Goal: Task Accomplishment & Management: Complete application form

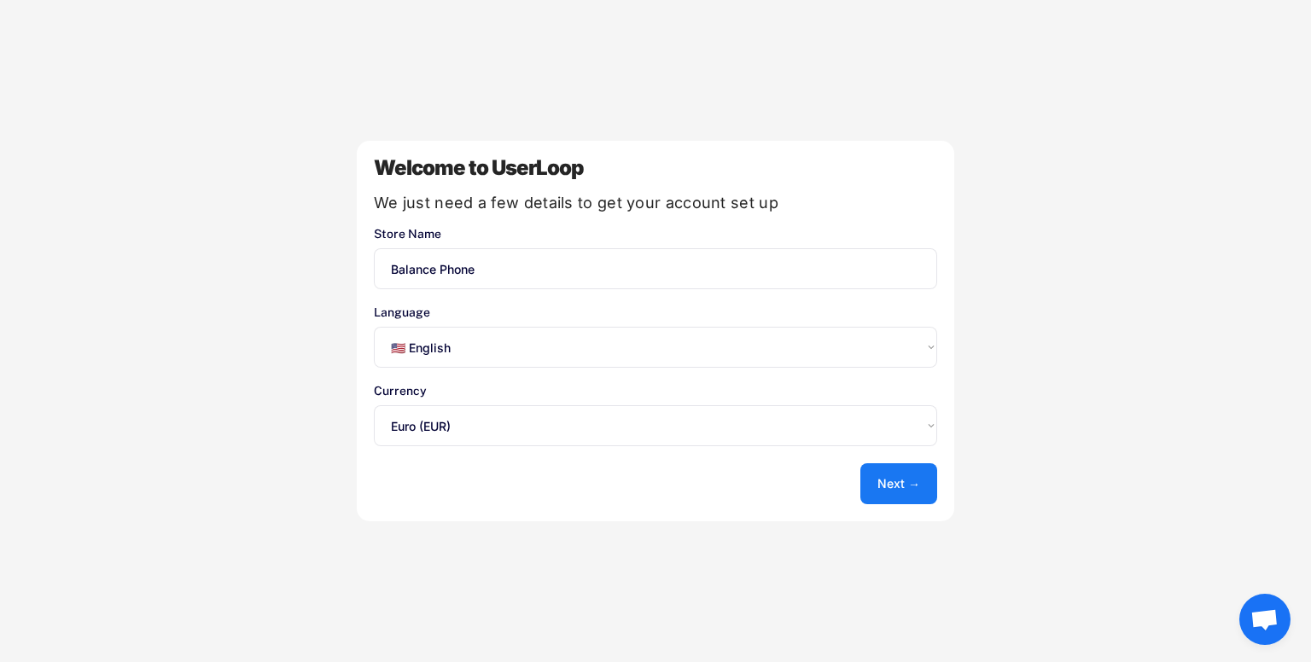
select select ""en""
select select ""1348695171700984260__LOOKUP__1635527639173x833446490375085600""
click at [910, 475] on button "Next →" at bounding box center [898, 483] width 77 height 41
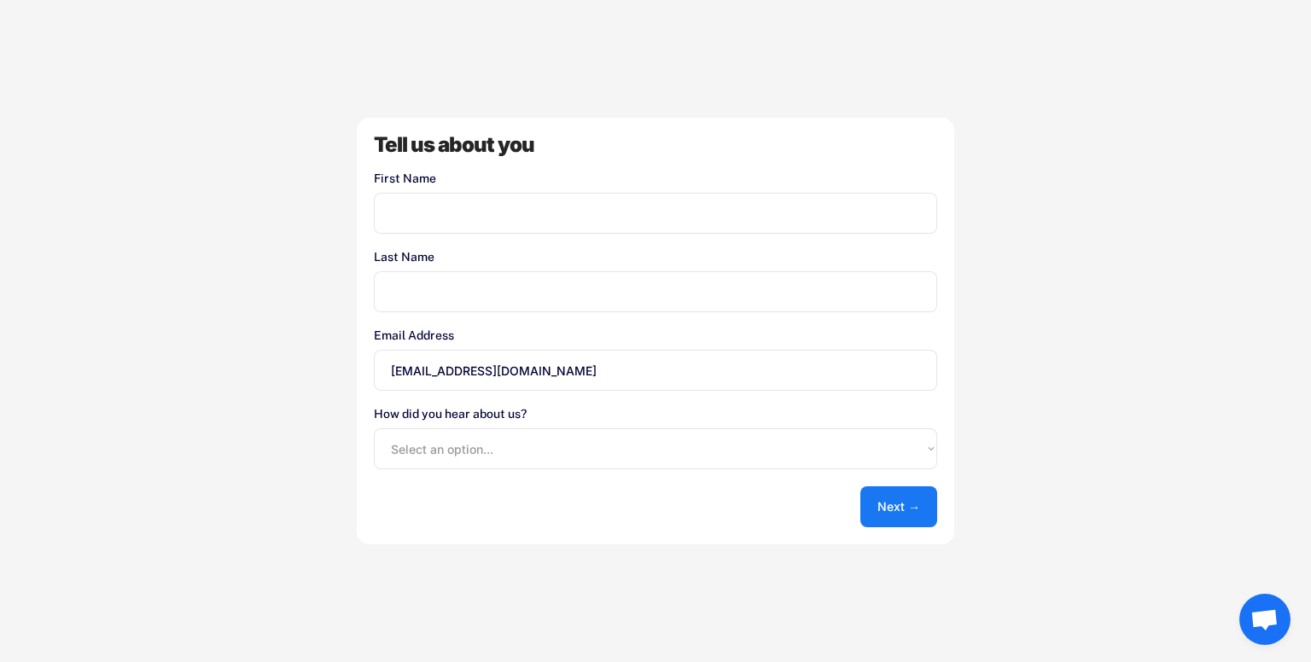
click at [511, 213] on input "input" at bounding box center [655, 213] width 563 height 41
type input "Albert"
type input "Beltrán"
click at [446, 460] on select "Select an option... Shopify App Store Google UserLoop Blog Referred by a friend…" at bounding box center [655, 448] width 563 height 41
select select ""reffered_by_a_friend""
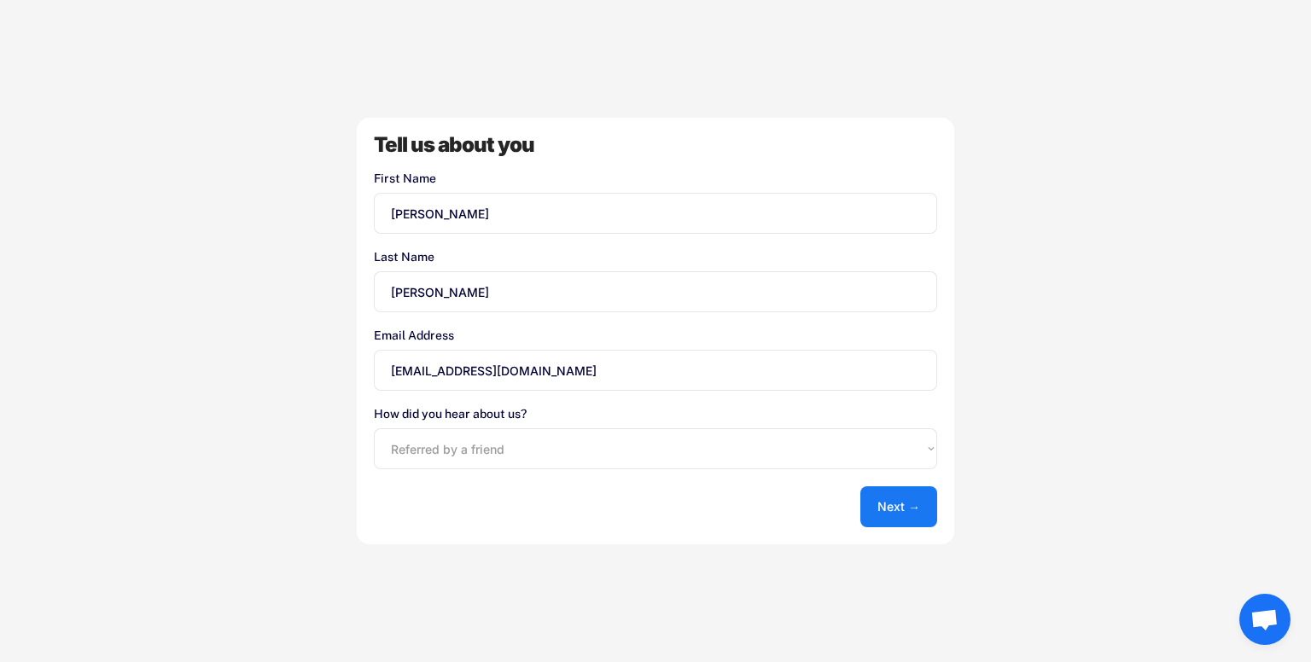
click at [374, 428] on select "Select an option... Shopify App Store Google UserLoop Blog Referred by a friend…" at bounding box center [655, 448] width 563 height 41
click at [479, 449] on select "Select an option... Shopify App Store Google UserLoop Blog Referred by a friend…" at bounding box center [655, 448] width 563 height 41
click at [495, 444] on select "Select an option... Shopify App Store Google UserLoop Blog Referred by a friend…" at bounding box center [655, 448] width 563 height 41
click at [481, 291] on input "input" at bounding box center [655, 291] width 563 height 41
type input "Beltran"
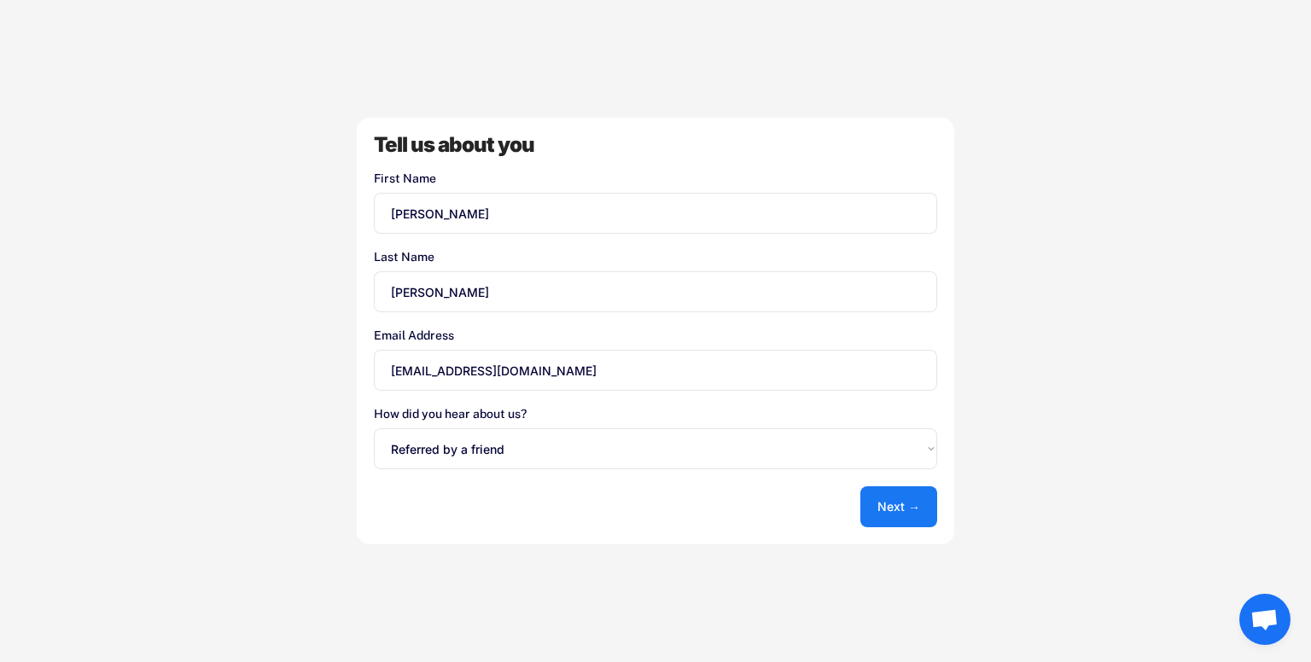
click at [476, 447] on select "Select an option... Shopify App Store Google UserLoop Blog Referred by a friend…" at bounding box center [655, 448] width 563 height 41
click at [374, 428] on select "Select an option... Shopify App Store Google UserLoop Blog Referred by a friend…" at bounding box center [655, 448] width 563 height 41
click at [468, 459] on select "Select an option... Shopify App Store Google UserLoop Blog Referred by a friend…" at bounding box center [655, 448] width 563 height 41
select select ""reffered_by_a_friend""
click at [374, 428] on select "Select an option... Shopify App Store Google UserLoop Blog Referred by a friend…" at bounding box center [655, 448] width 563 height 41
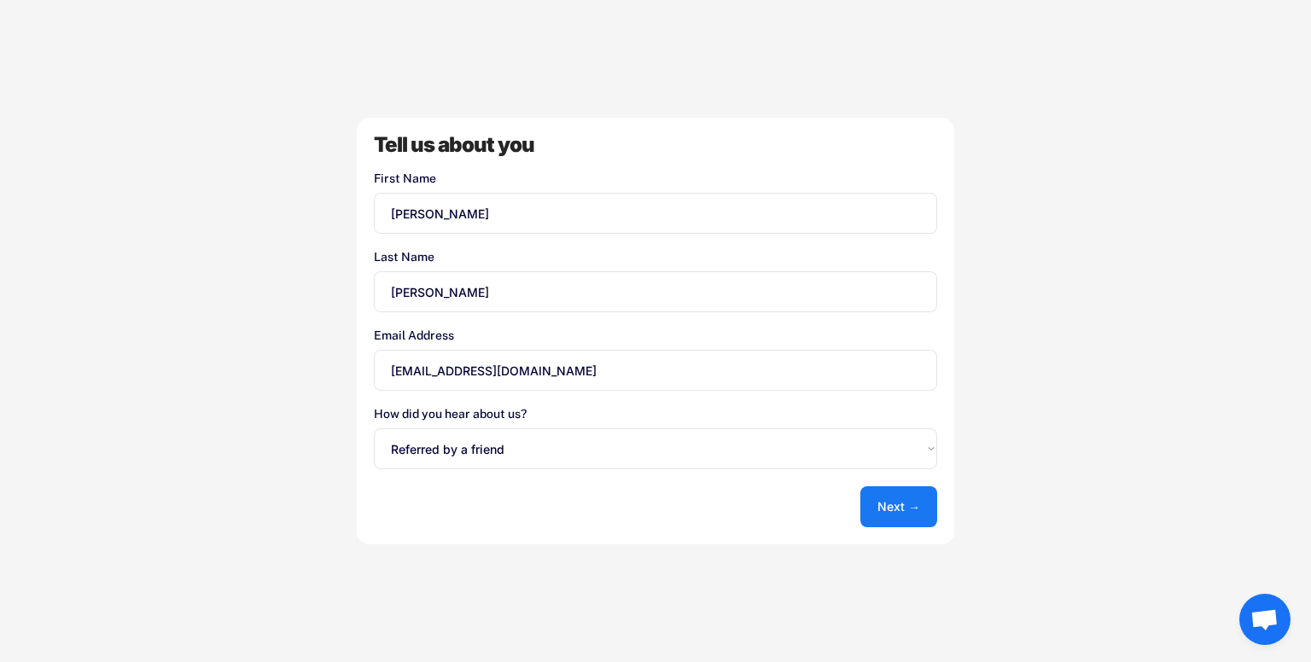
click at [480, 469] on select "Select an option... Shopify App Store Google UserLoop Blog Referred by a friend…" at bounding box center [655, 448] width 563 height 41
click at [560, 451] on select "Select an option... Shopify App Store Google UserLoop Blog Referred by a friend…" at bounding box center [655, 448] width 563 height 41
click at [888, 510] on button "Next →" at bounding box center [898, 507] width 77 height 41
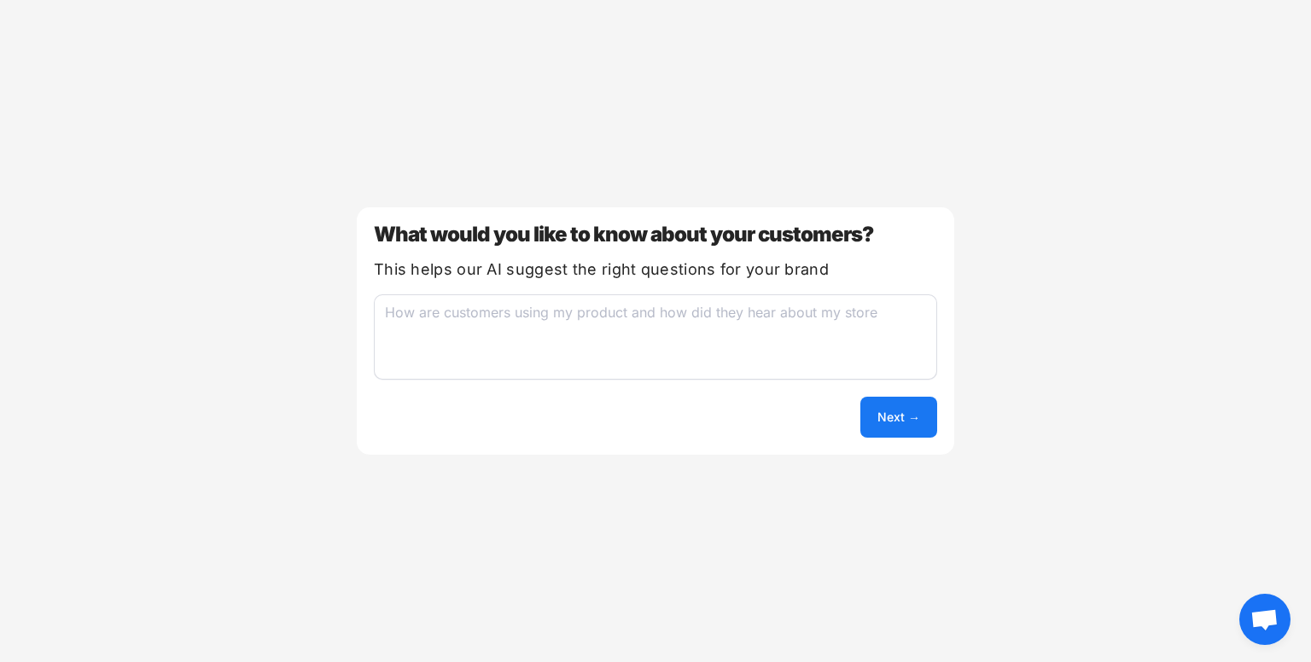
click at [881, 422] on button "Next →" at bounding box center [898, 417] width 77 height 41
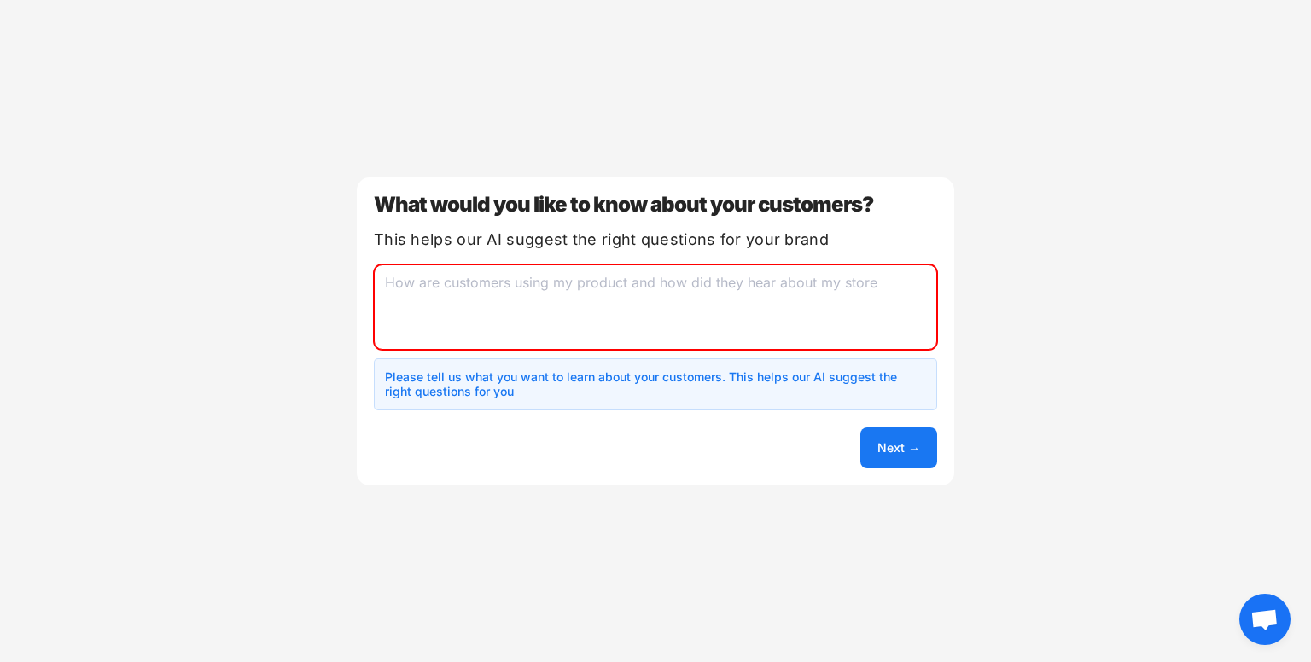
click at [511, 306] on textarea at bounding box center [655, 307] width 563 height 85
paste textarea "Who is the phone for?"
click at [504, 282] on div "What would you like to know about your customers? This helps our AI suggest the…" at bounding box center [655, 332] width 597 height 308
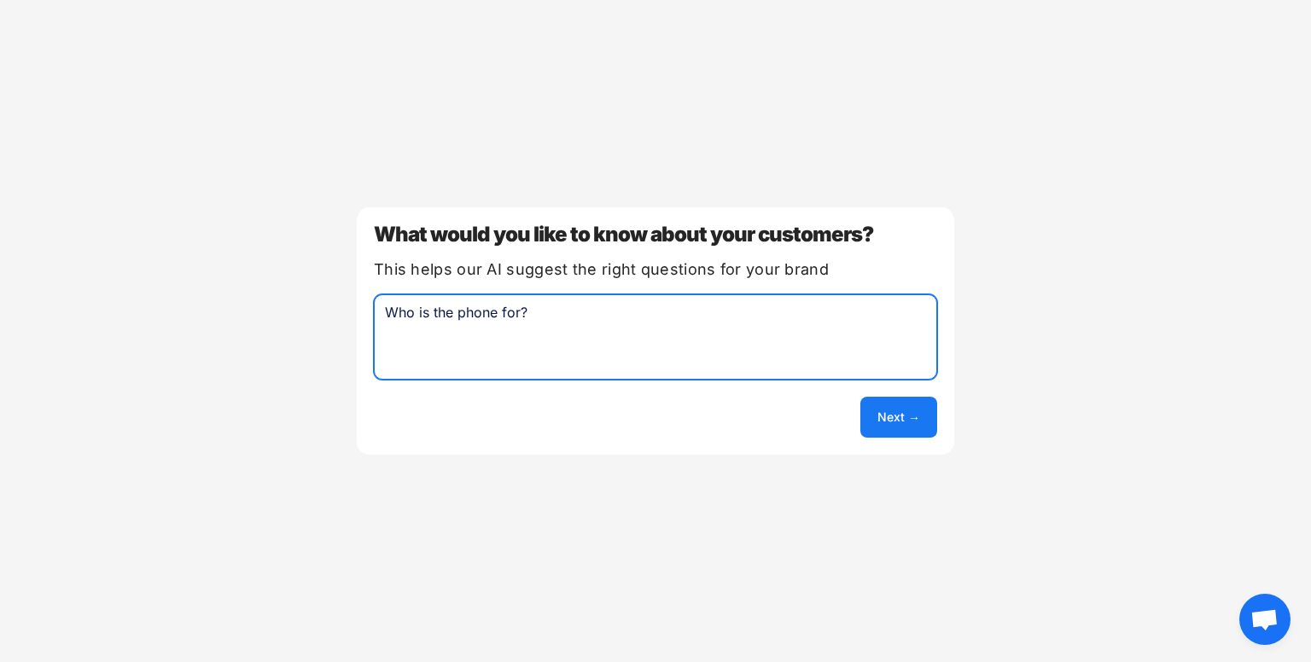
click at [501, 315] on textarea "Who is the phone for?" at bounding box center [655, 336] width 563 height 85
click at [690, 308] on textarea "Who is the phone they're buying for?" at bounding box center [655, 336] width 563 height 85
paste textarea "How did you hear about us?"
click at [656, 313] on textarea "Who is the phone they're buying for and How did you hear about us?" at bounding box center [655, 336] width 563 height 85
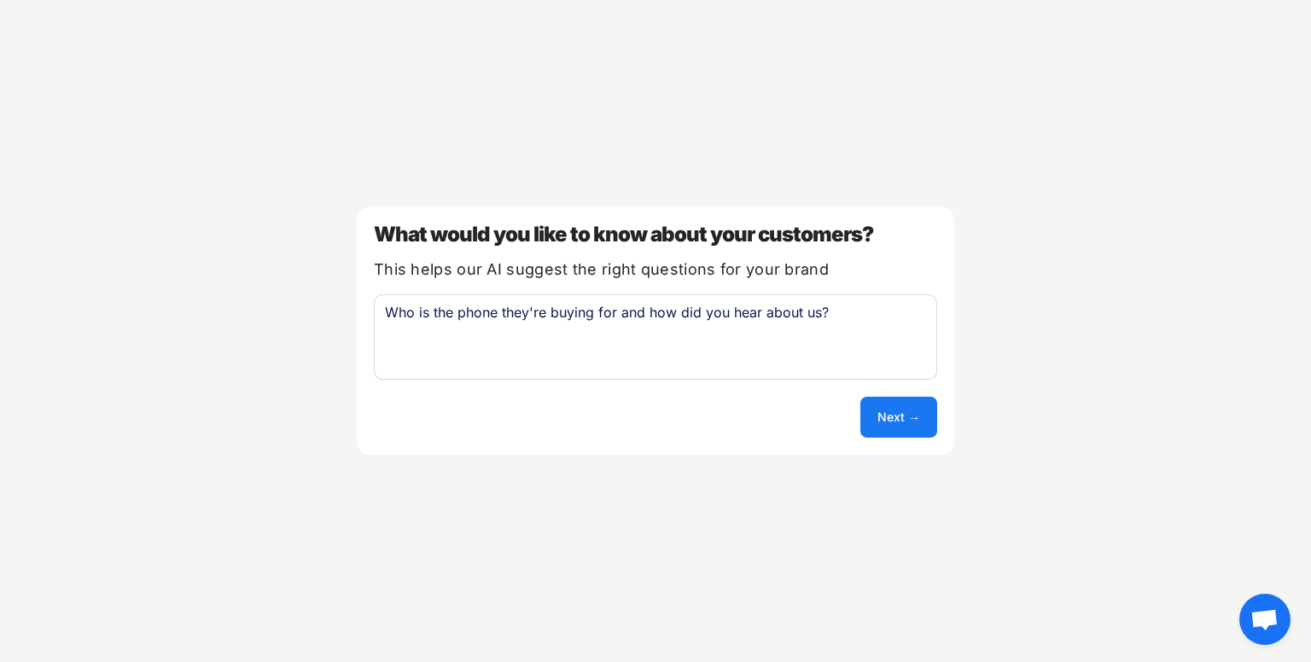
click at [491, 388] on div "What would you like to know about your customers? This helps our AI suggest the…" at bounding box center [655, 331] width 597 height 248
click at [529, 345] on textarea "Who is the phone they're buying for and how did you hear about us?" at bounding box center [655, 336] width 563 height 85
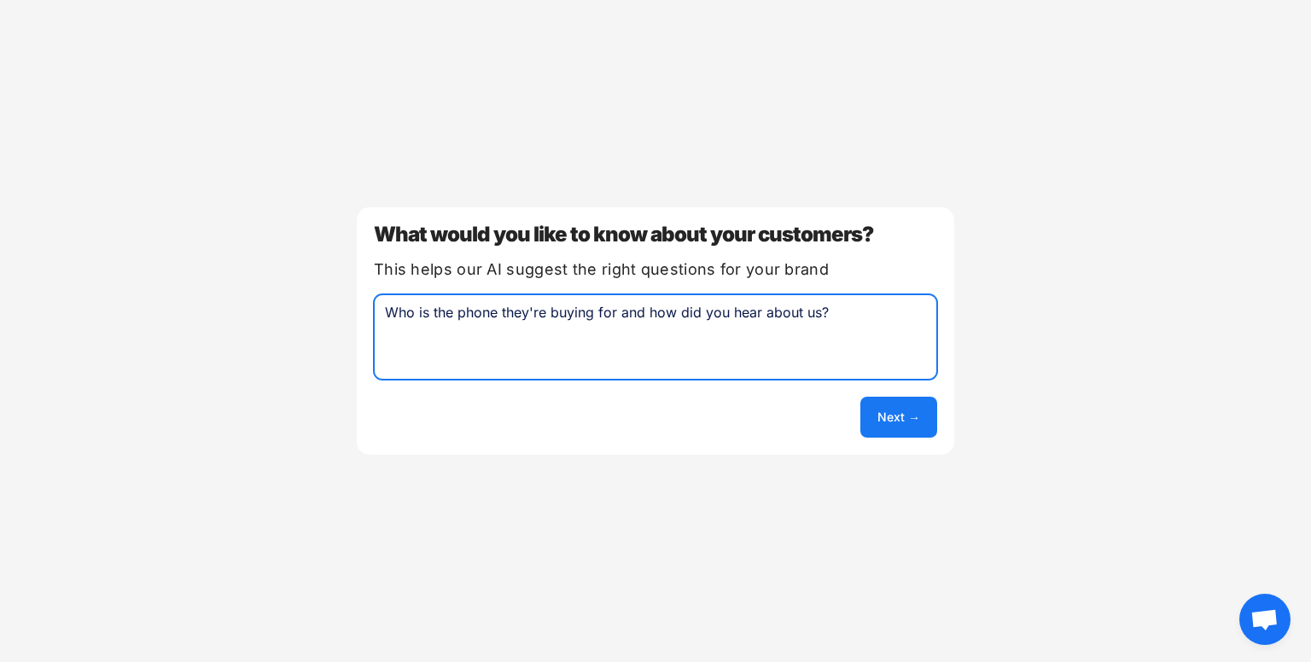
paste textarea "for"
paste textarea "How did you hear about us?"
type textarea "Who is the phone for and How did you hear about us?"
click at [917, 423] on button "Next →" at bounding box center [898, 417] width 77 height 41
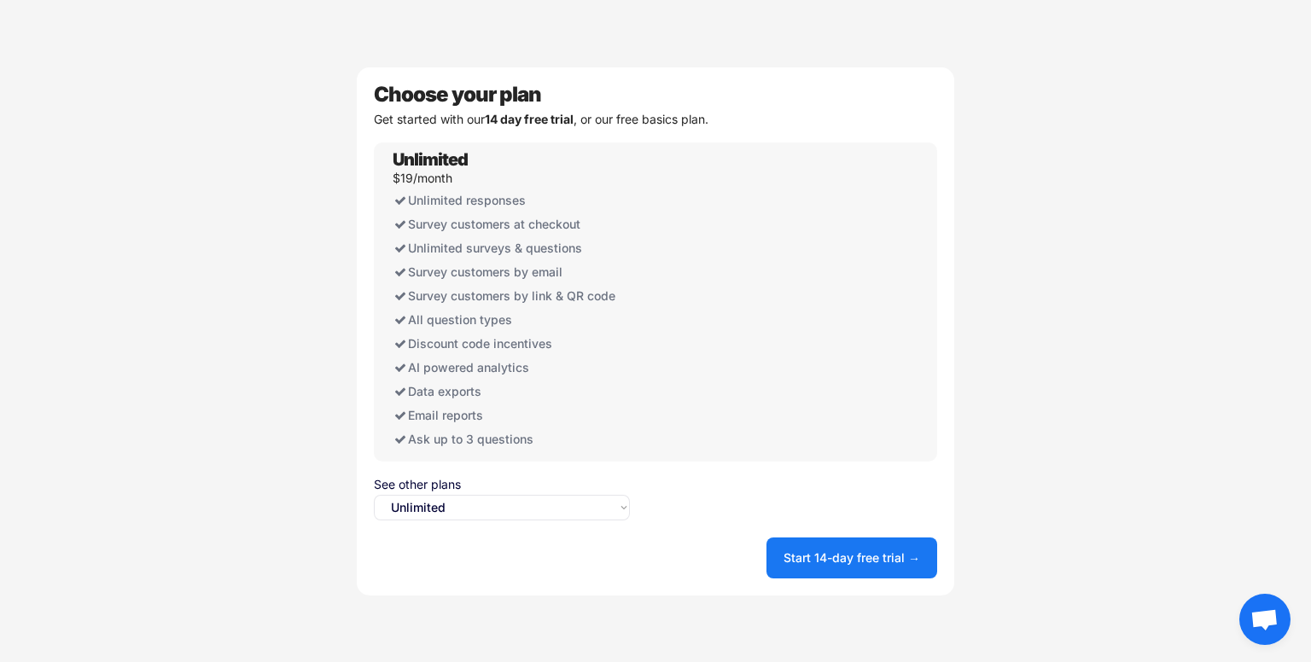
click at [511, 504] on select "Select an option... Unlimited Free" at bounding box center [502, 508] width 256 height 26
click at [374, 495] on select "Select an option... Unlimited Free" at bounding box center [502, 508] width 256 height 26
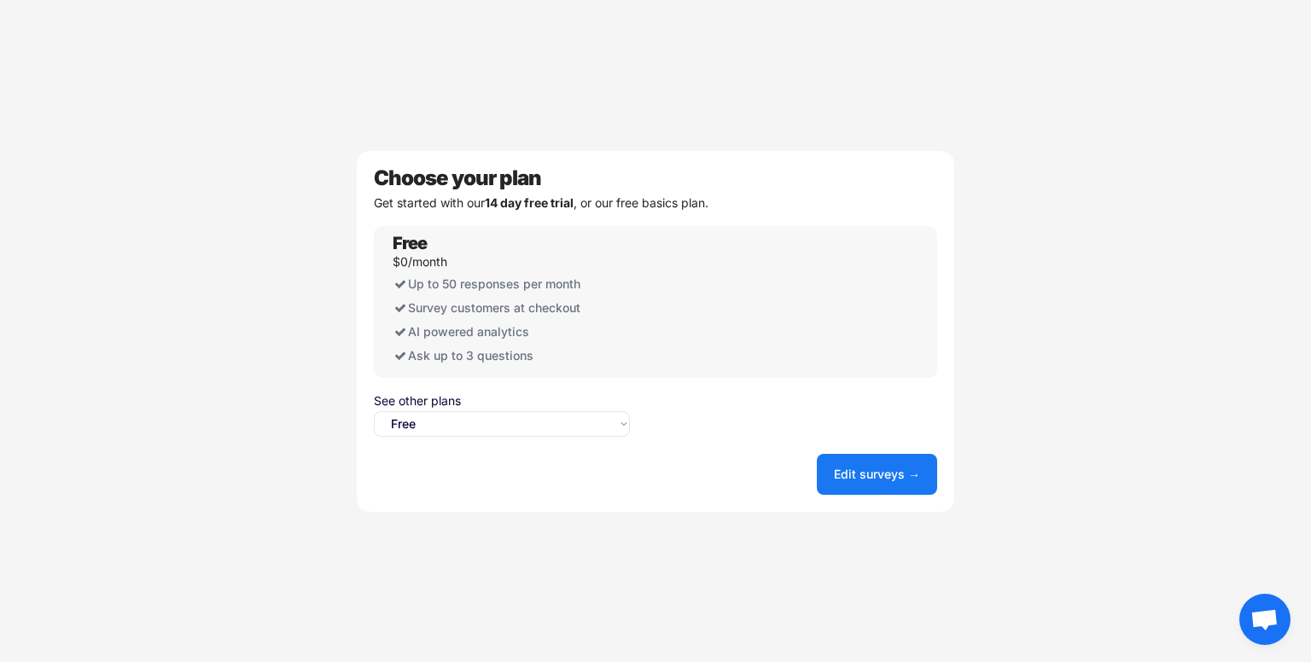
click at [525, 309] on div "Survey customers at checkout" at bounding box center [511, 308] width 236 height 24
click at [490, 411] on select "Select an option... Unlimited Free" at bounding box center [502, 424] width 256 height 26
click at [374, 411] on select "Select an option... Unlimited Free" at bounding box center [502, 424] width 256 height 26
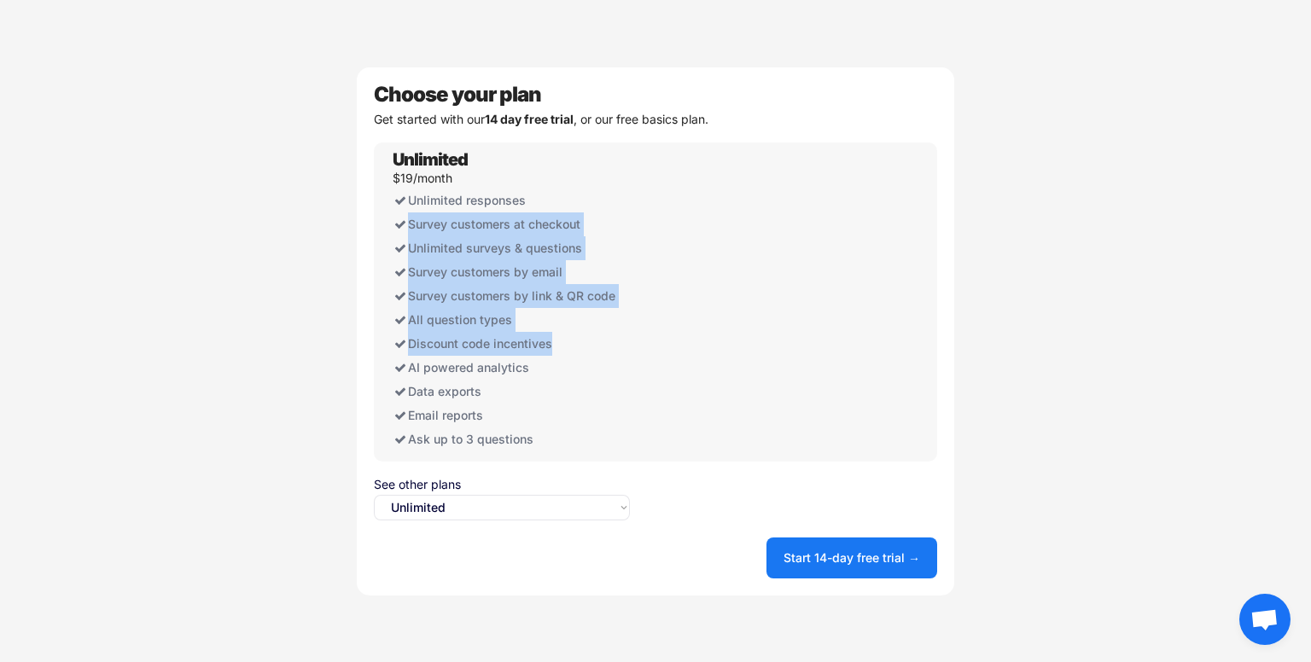
click at [562, 348] on div "Discount code incentives" at bounding box center [511, 344] width 236 height 24
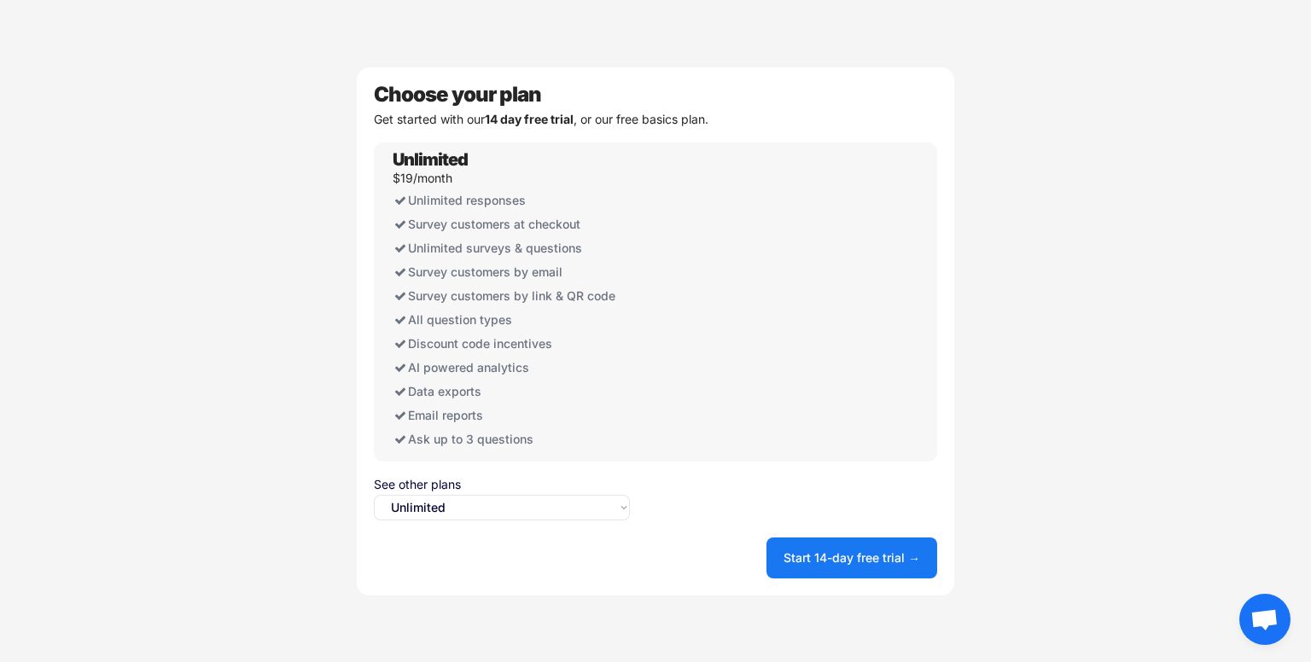
click at [464, 531] on div "Choose your plan Get started with our 14 day free trial , or our free basics pl…" at bounding box center [655, 331] width 597 height 528
click at [475, 507] on select "Select an option... Unlimited Free" at bounding box center [502, 508] width 256 height 26
click at [374, 495] on select "Select an option... Unlimited Free" at bounding box center [502, 508] width 256 height 26
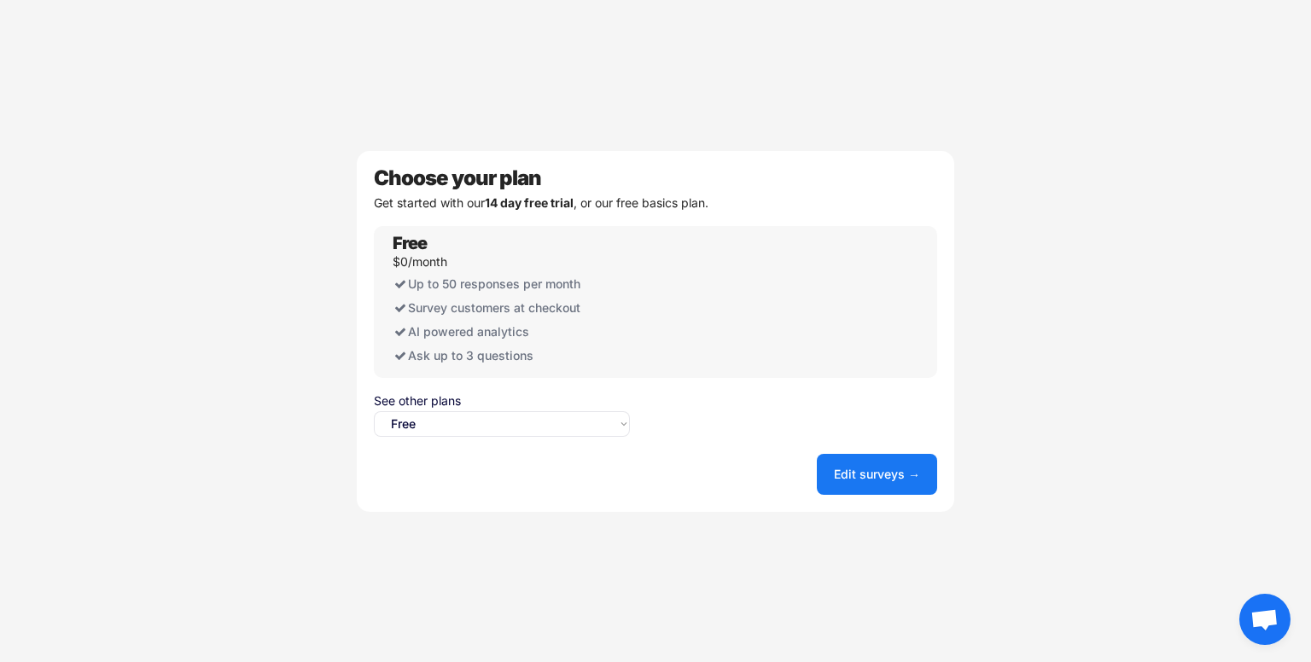
click at [476, 421] on select "Select an option... Unlimited Free" at bounding box center [502, 424] width 256 height 26
click at [374, 411] on select "Select an option... Unlimited Free" at bounding box center [502, 424] width 256 height 26
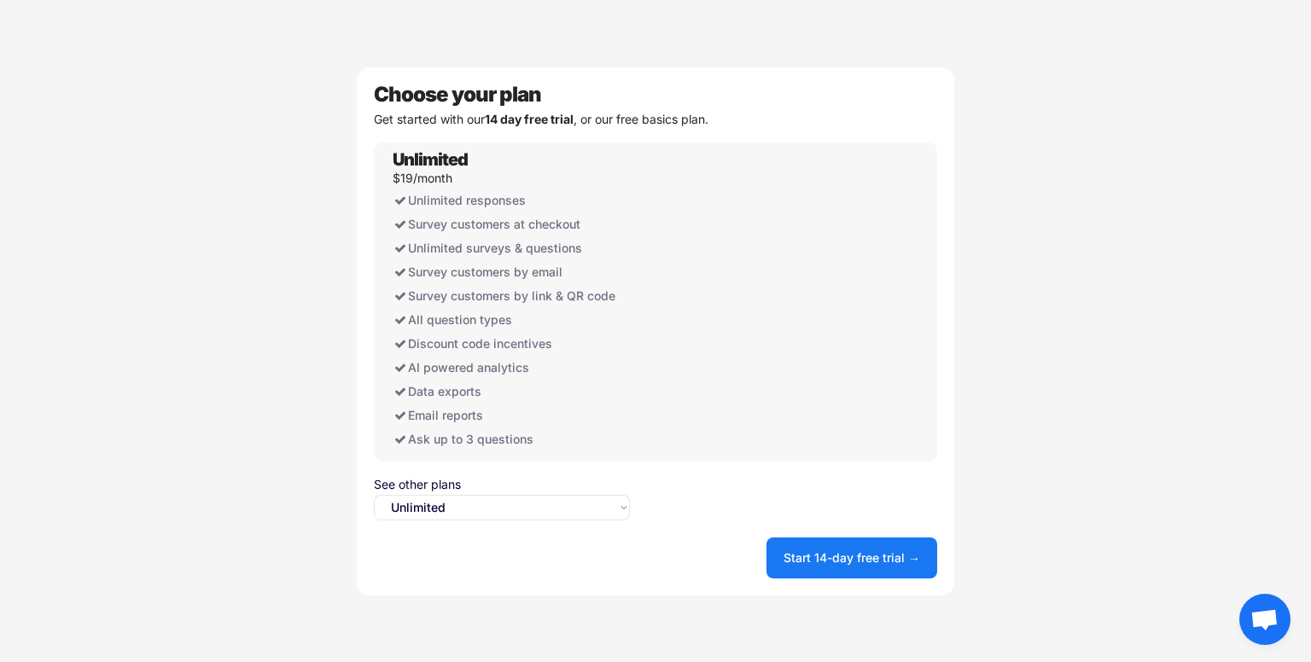
click at [293, 388] on div "Welcome to UserLoop We just need a few details to get your account set up Store…" at bounding box center [655, 331] width 1311 height 662
click at [487, 505] on select "Select an option... Unlimited Free" at bounding box center [502, 508] width 256 height 26
click at [374, 495] on select "Select an option... Unlimited Free" at bounding box center [502, 508] width 256 height 26
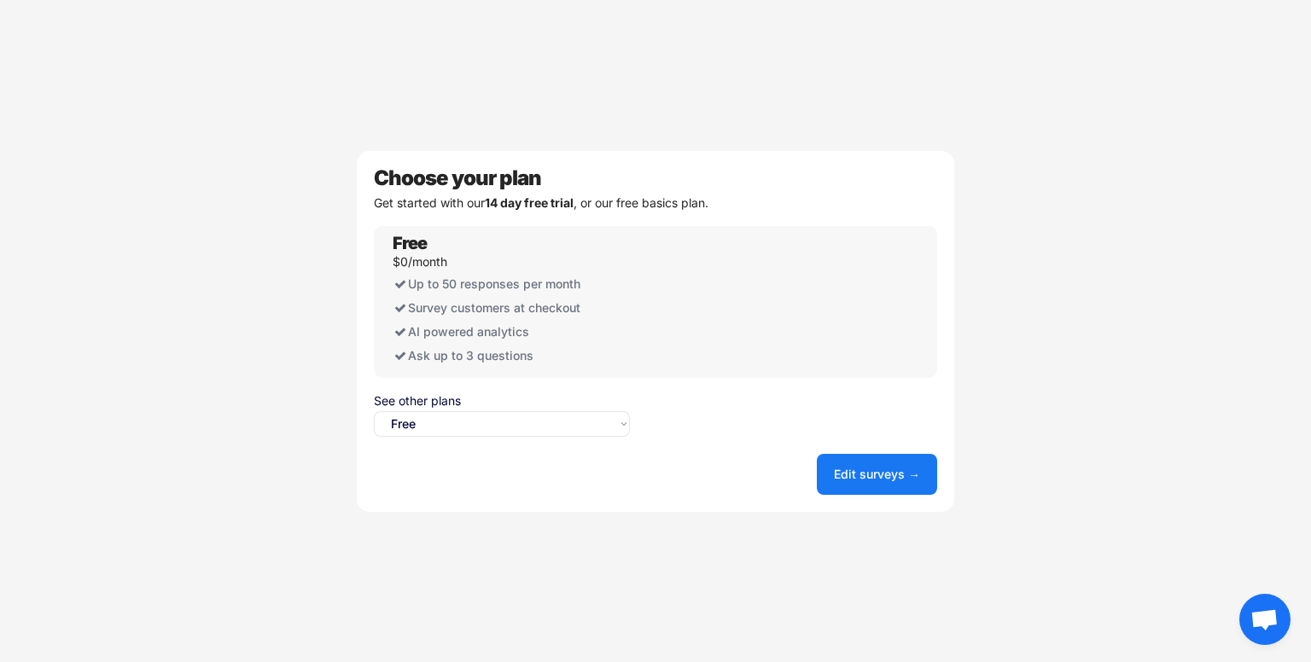
click at [457, 446] on div "Choose your plan Get started with our 14 day free trial , or our free basics pl…" at bounding box center [655, 331] width 597 height 361
click at [457, 433] on select "Select an option... Unlimited Free" at bounding box center [502, 424] width 256 height 26
click at [374, 411] on select "Select an option... Unlimited Free" at bounding box center [502, 424] width 256 height 26
click at [428, 431] on select "Select an option... Unlimited Free" at bounding box center [502, 424] width 256 height 26
click at [374, 411] on select "Select an option... Unlimited Free" at bounding box center [502, 424] width 256 height 26
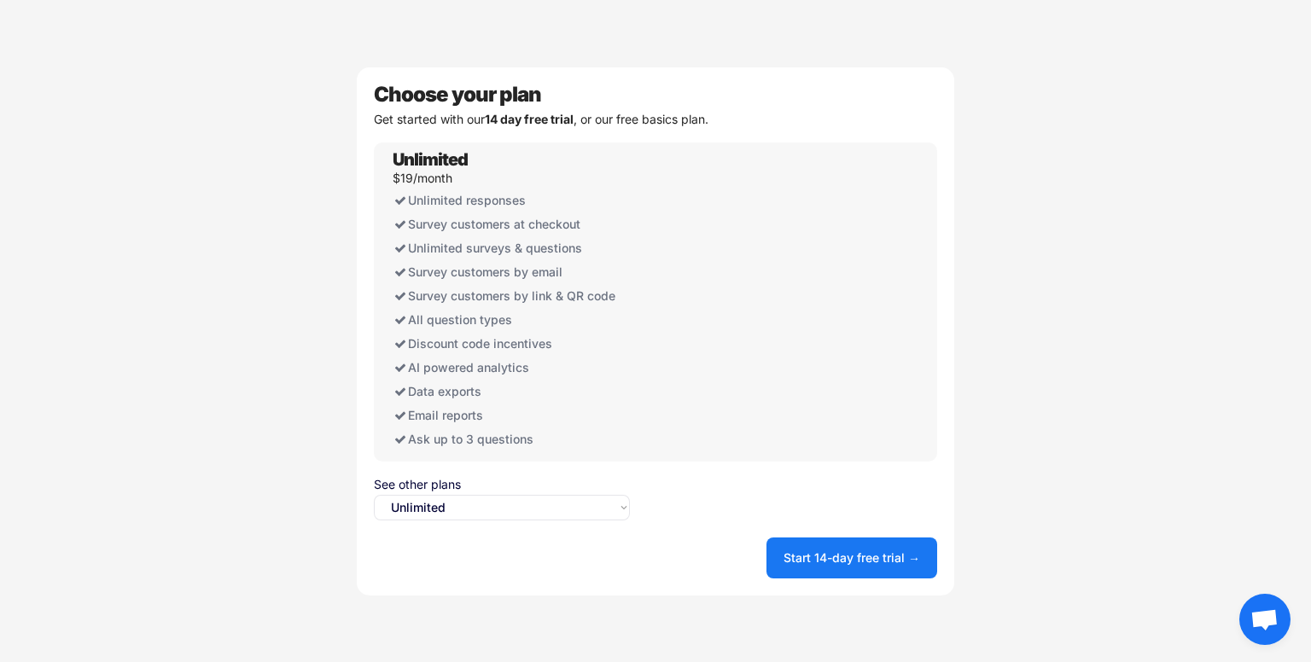
click at [440, 502] on select "Select an option... Unlimited Free" at bounding box center [502, 508] width 256 height 26
click at [374, 495] on select "Select an option... Unlimited Free" at bounding box center [502, 508] width 256 height 26
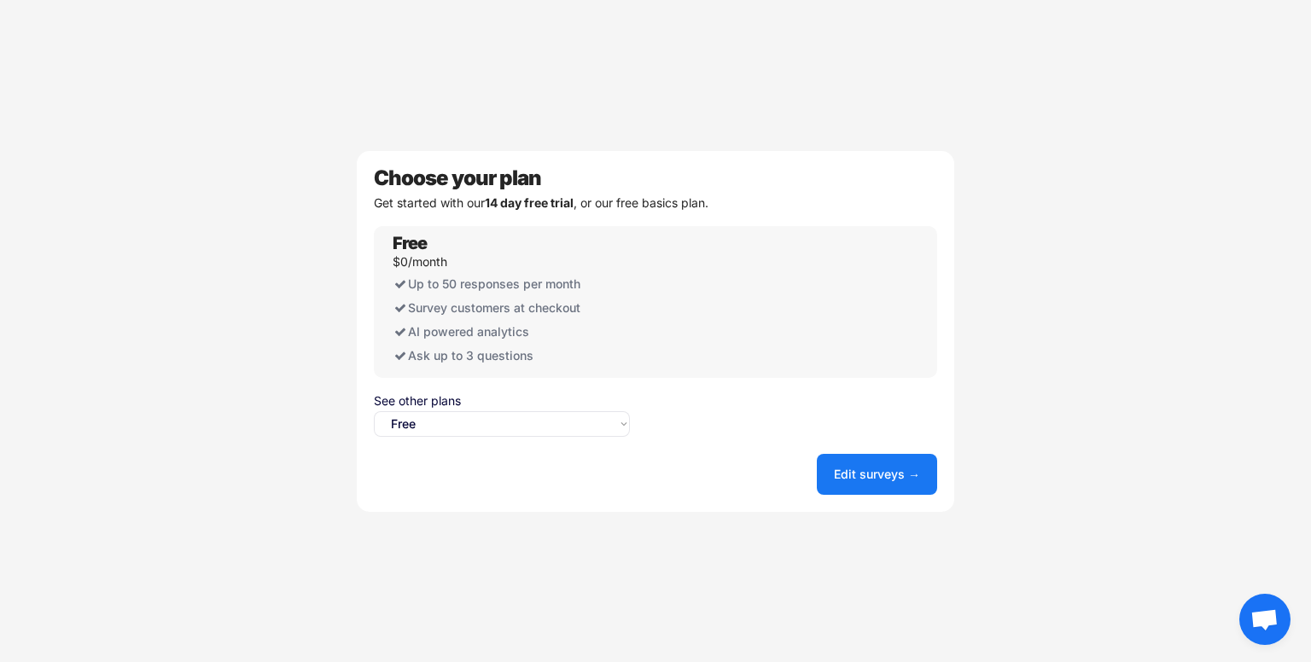
click at [525, 436] on div "See other plans Select an option... Unlimited Free" at bounding box center [502, 416] width 256 height 42
click at [502, 428] on select "Select an option... Unlimited Free" at bounding box center [502, 424] width 256 height 26
click at [374, 411] on select "Select an option... Unlimited Free" at bounding box center [502, 424] width 256 height 26
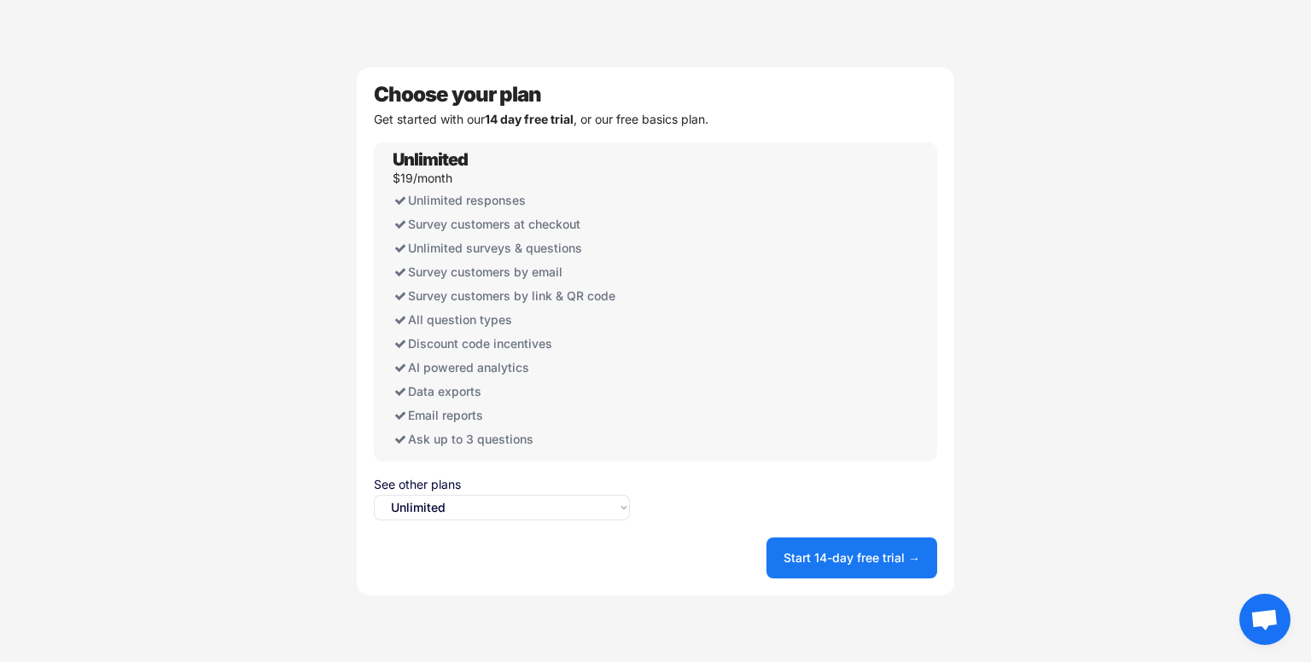
click at [517, 505] on select "Select an option... Unlimited Free" at bounding box center [502, 508] width 256 height 26
click at [374, 495] on select "Select an option... Unlimited Free" at bounding box center [502, 508] width 256 height 26
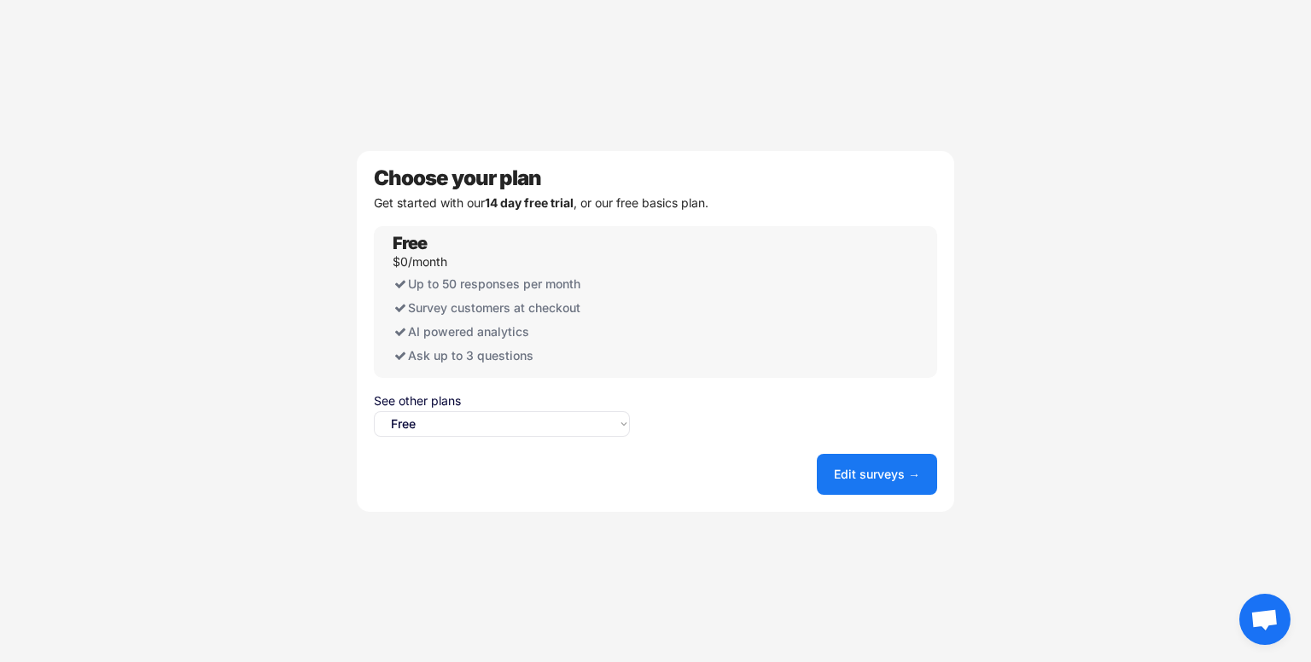
click at [509, 417] on select "Select an option... Unlimited Free" at bounding box center [502, 424] width 256 height 26
select select ""unlimited""
click at [374, 411] on select "Select an option... Unlimited Free" at bounding box center [502, 424] width 256 height 26
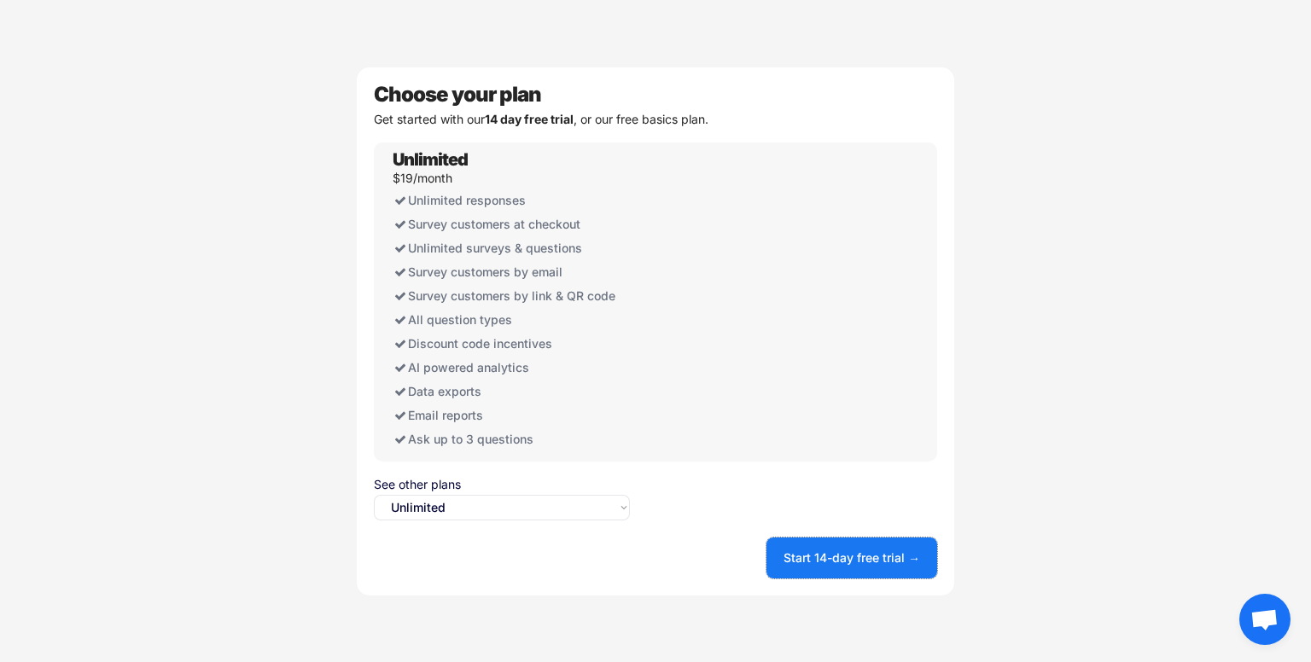
click at [867, 554] on button "Start 14-day free trial →" at bounding box center [851, 558] width 171 height 41
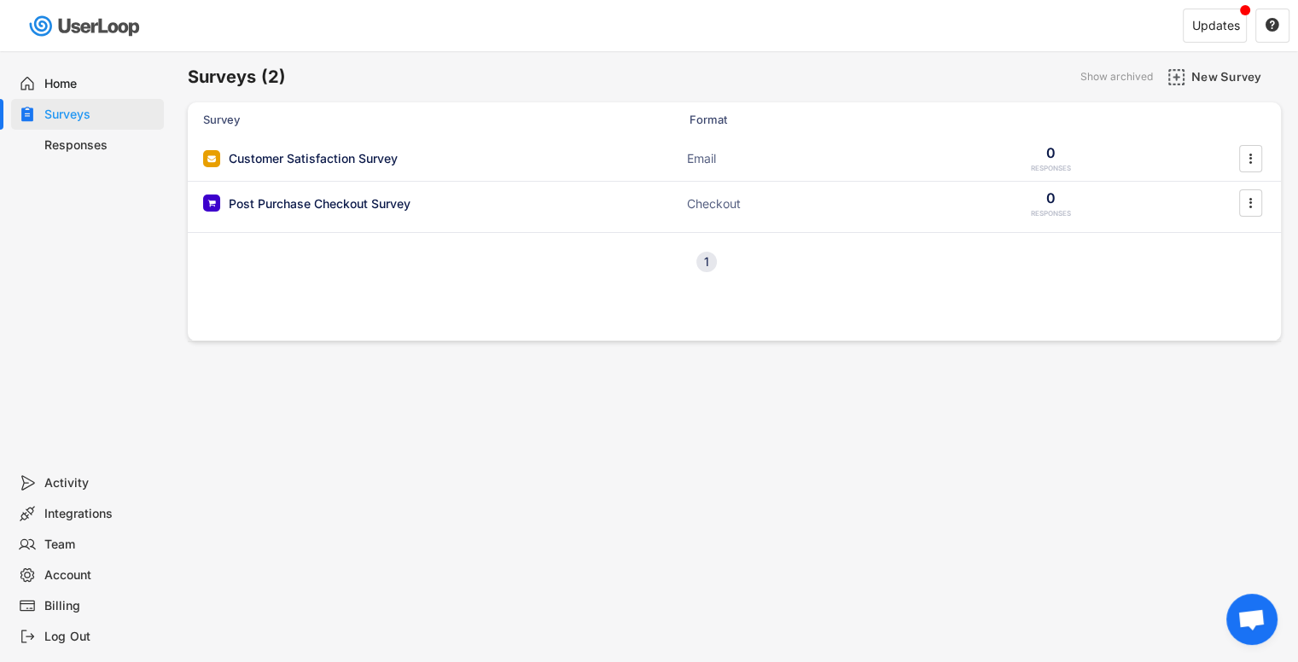
click at [90, 141] on div "Responses" at bounding box center [100, 145] width 113 height 16
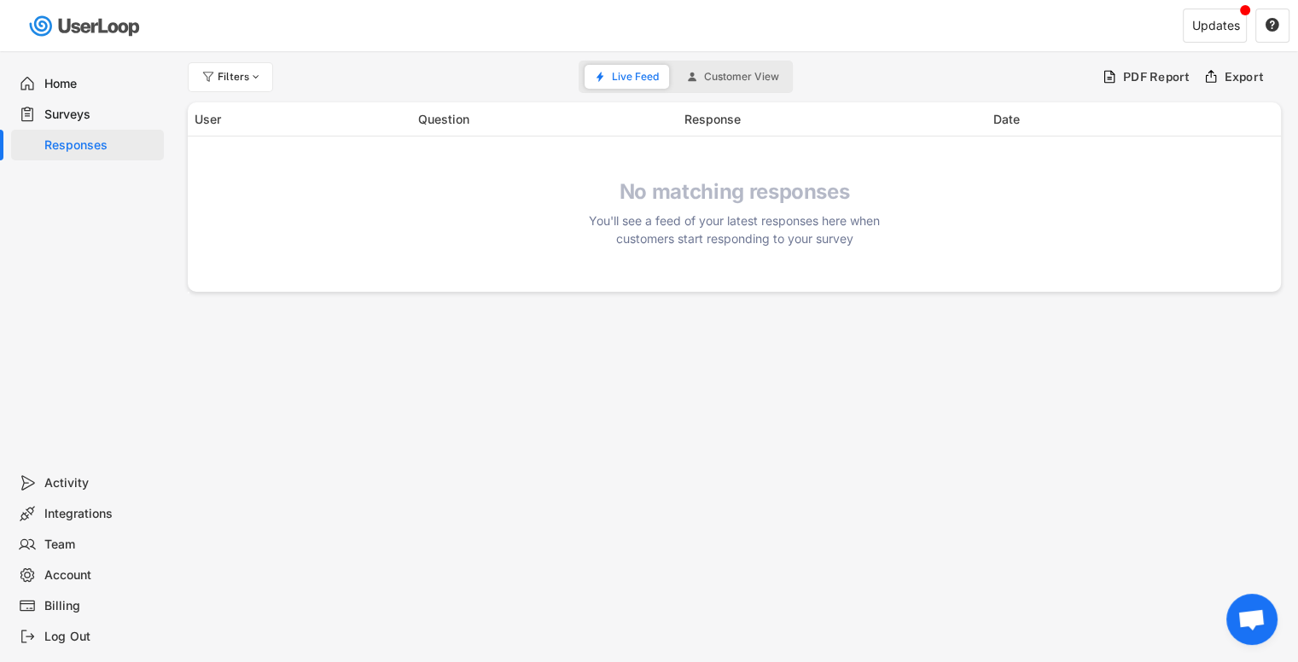
click at [96, 121] on div "Surveys" at bounding box center [100, 115] width 113 height 16
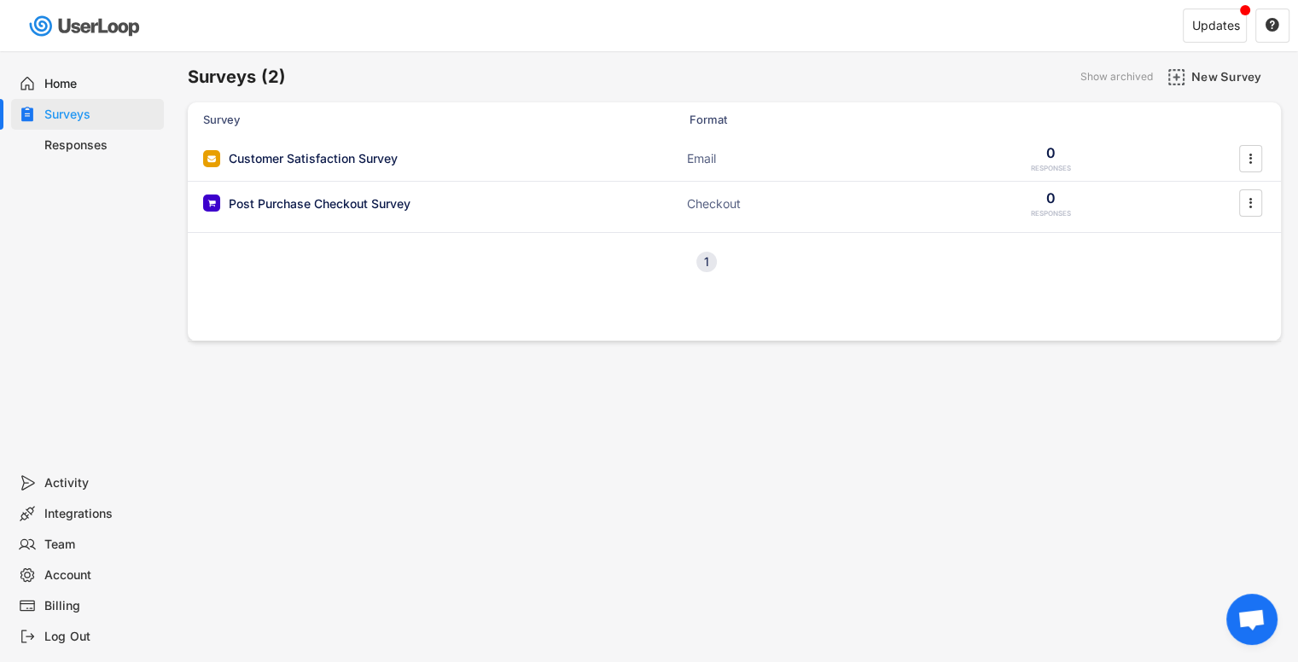
click at [99, 139] on div "Responses" at bounding box center [100, 145] width 113 height 16
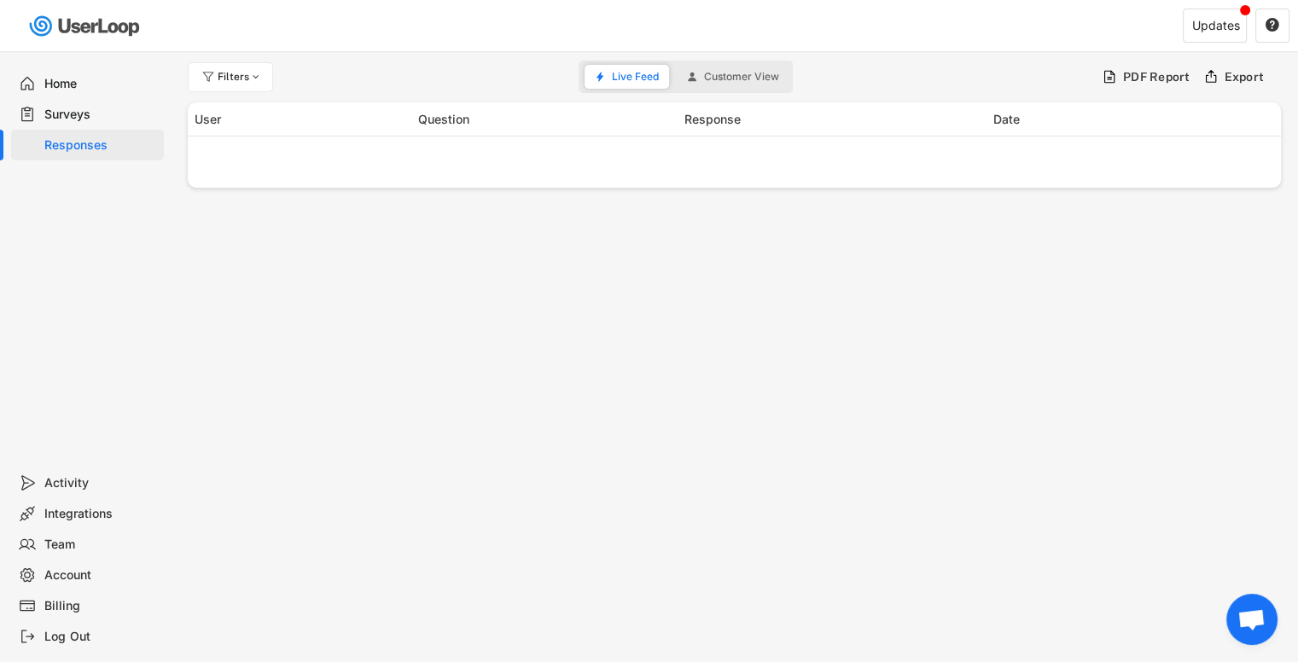
click at [85, 115] on div "Surveys" at bounding box center [100, 115] width 113 height 16
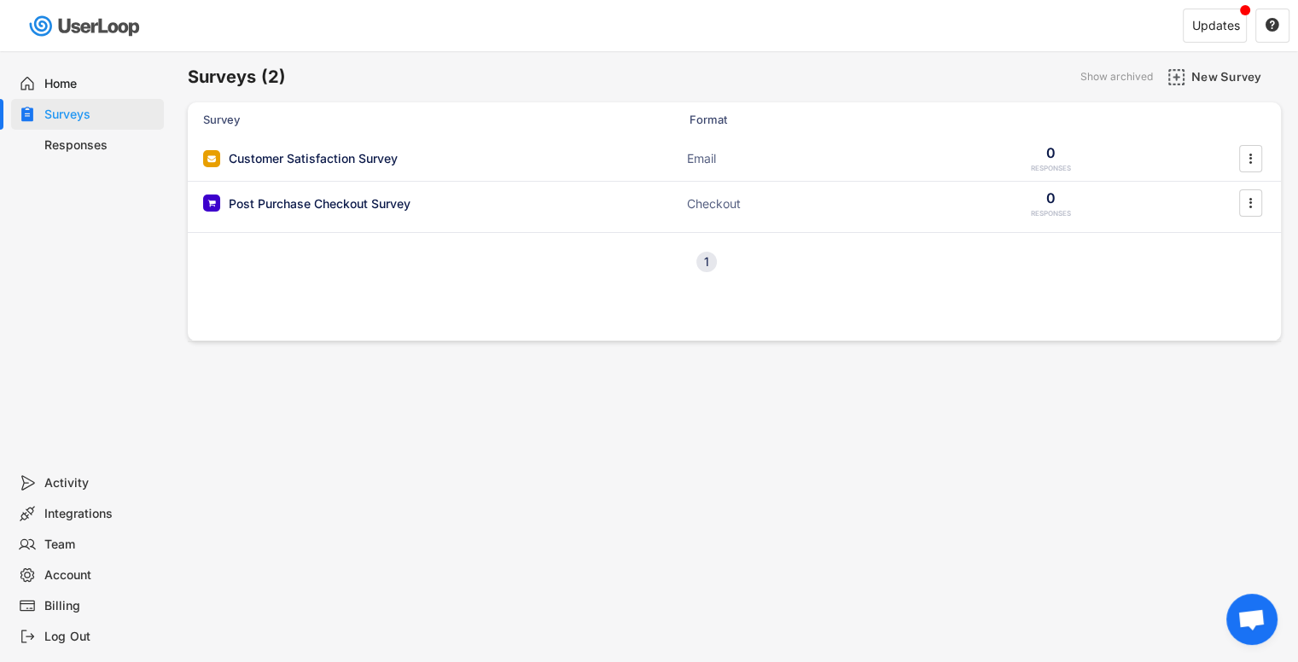
click at [73, 90] on div "Home" at bounding box center [100, 84] width 113 height 16
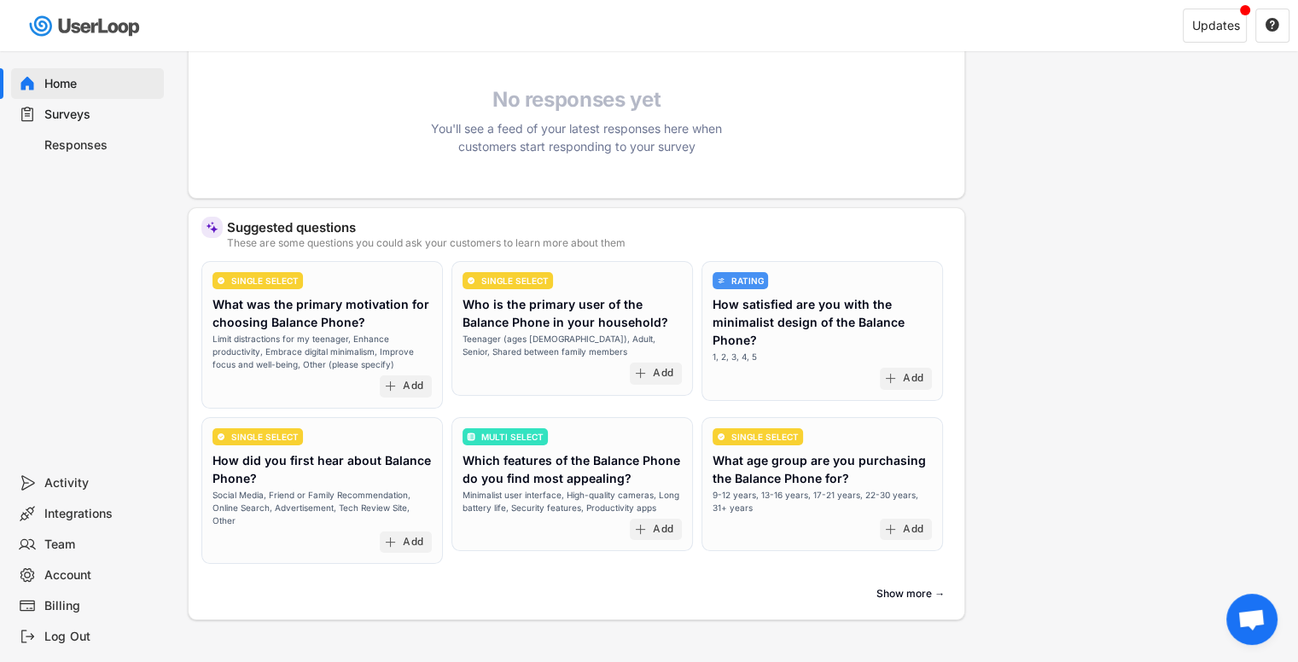
scroll to position [360, 0]
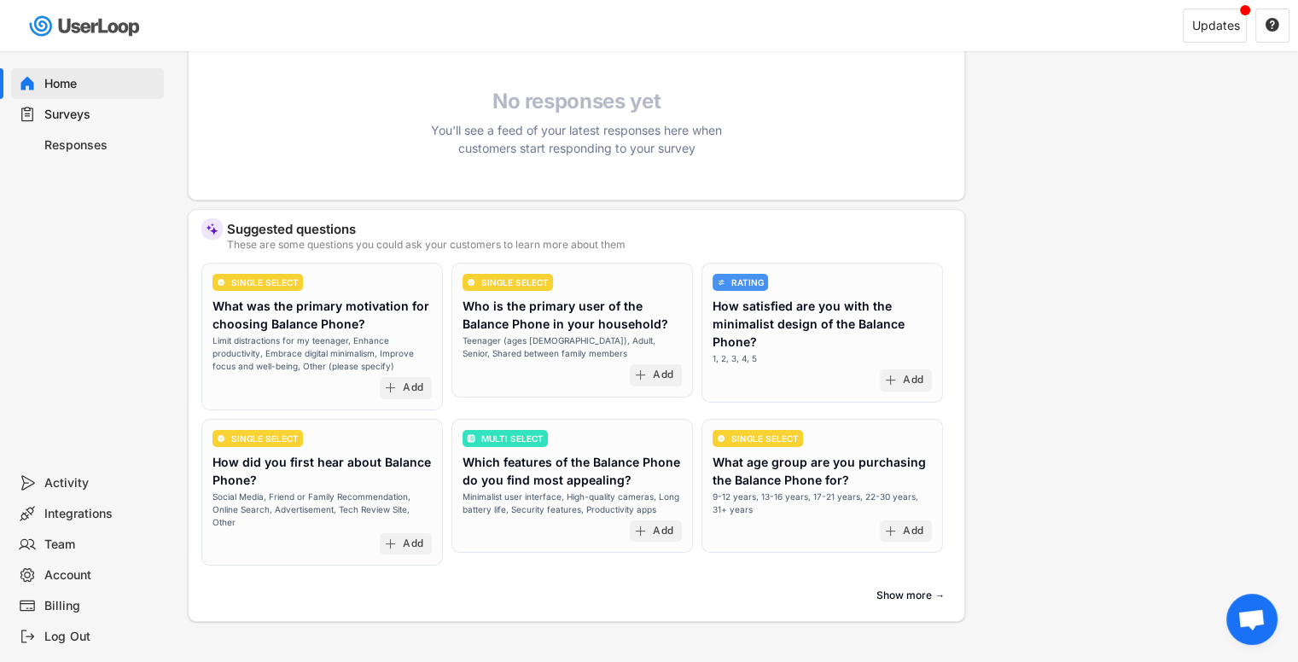
click at [368, 349] on div "Limit distractions for my teenager, Enhance productivity, Embrace digital minim…" at bounding box center [322, 354] width 219 height 38
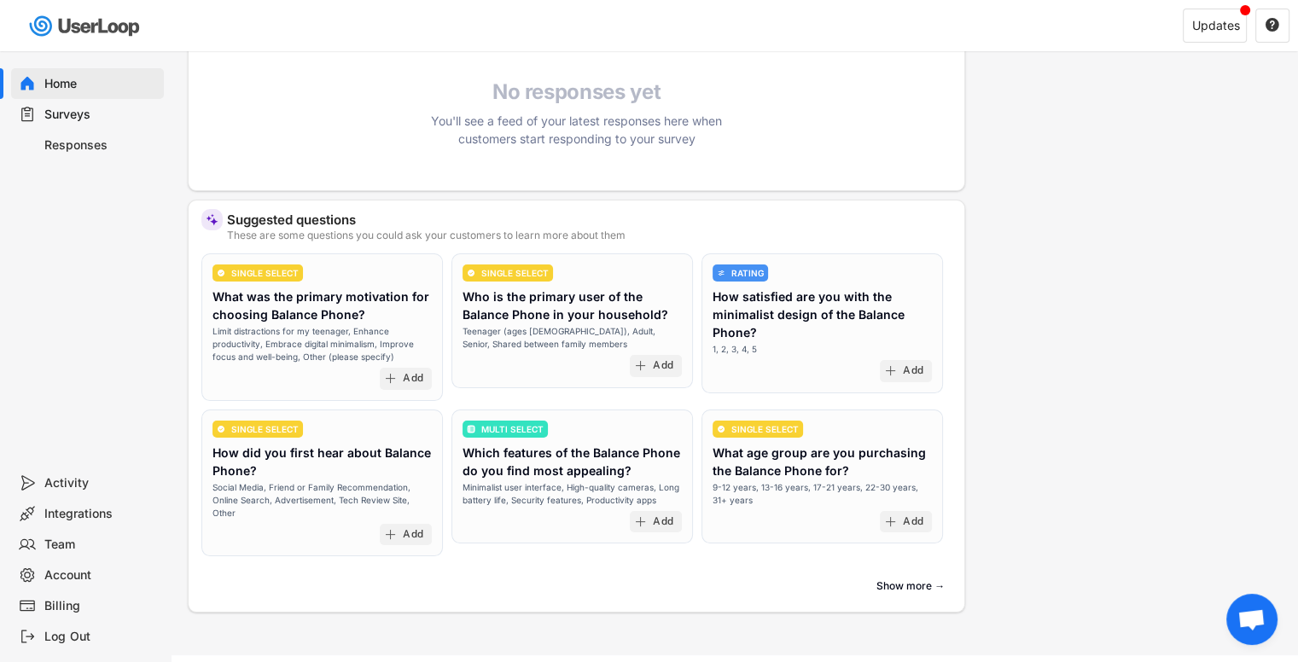
scroll to position [374, 0]
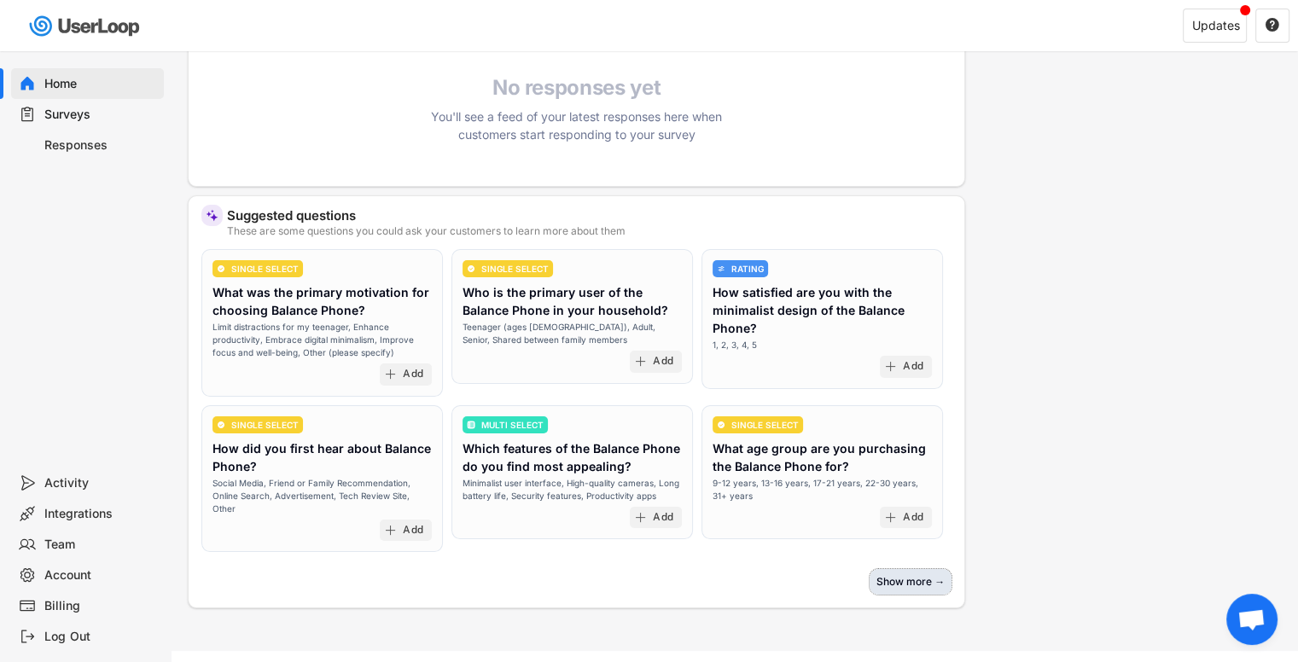
click at [898, 575] on button "Show more →" at bounding box center [911, 582] width 82 height 26
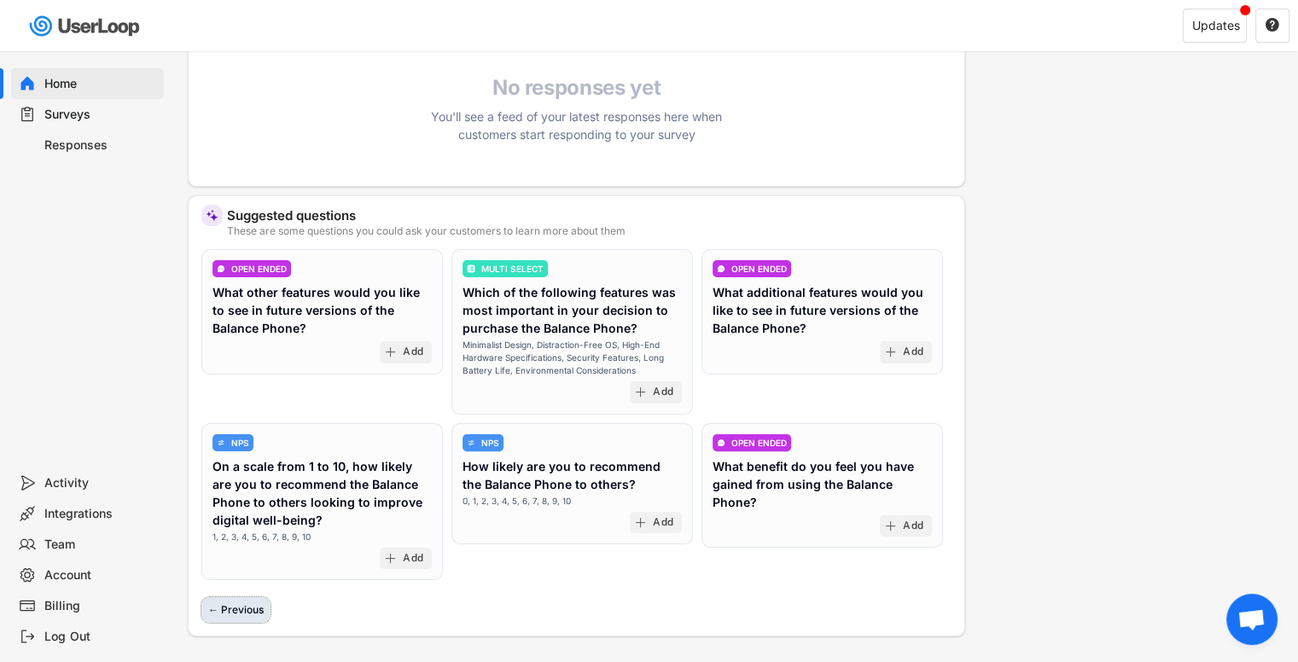
click at [248, 598] on button "← Previous" at bounding box center [235, 610] width 69 height 26
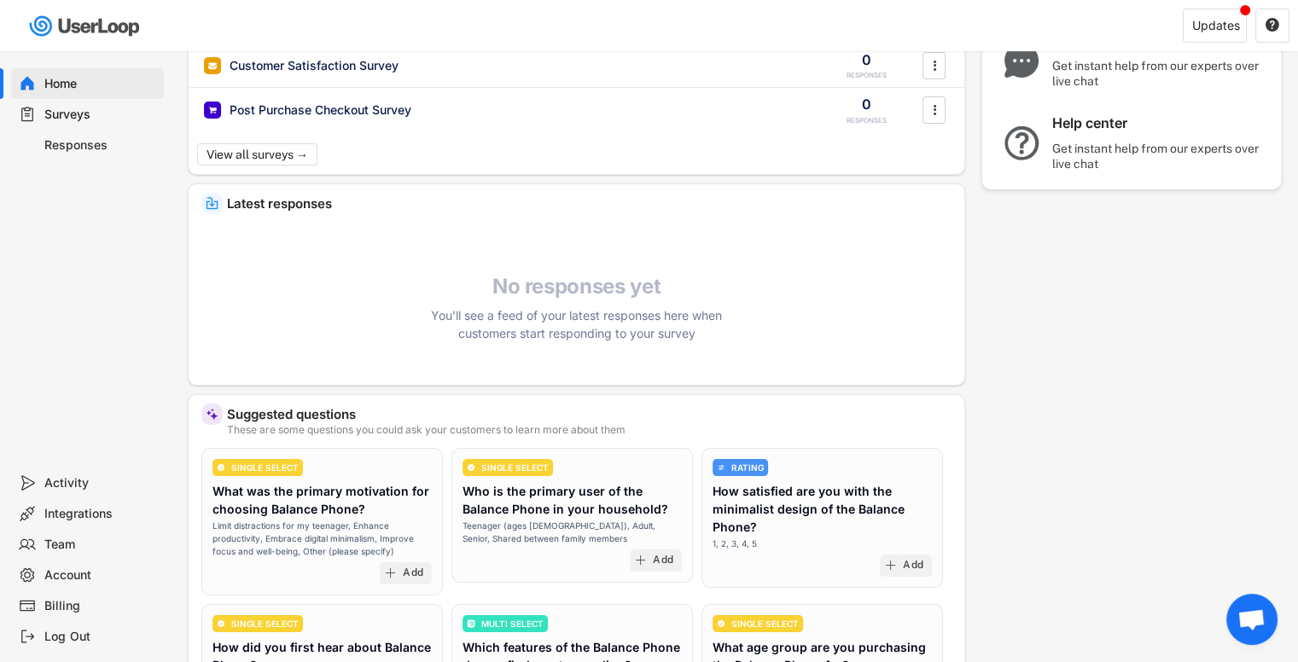
scroll to position [0, 0]
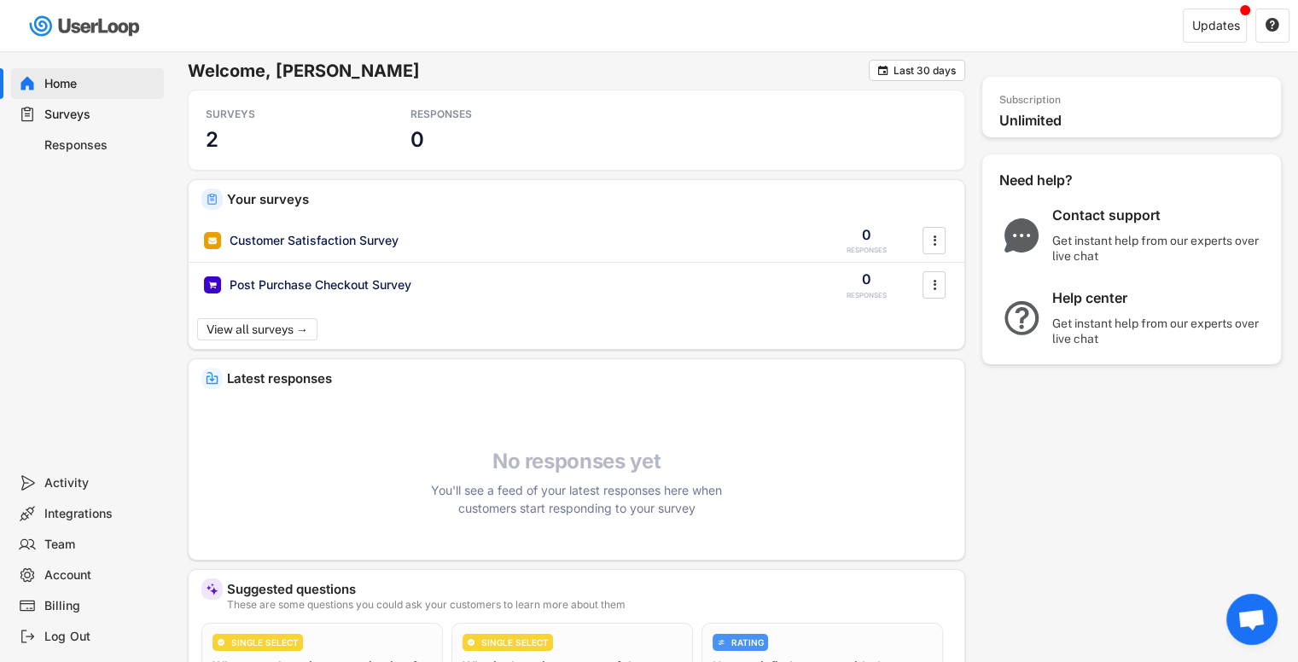
click at [106, 113] on div "Surveys" at bounding box center [100, 115] width 113 height 16
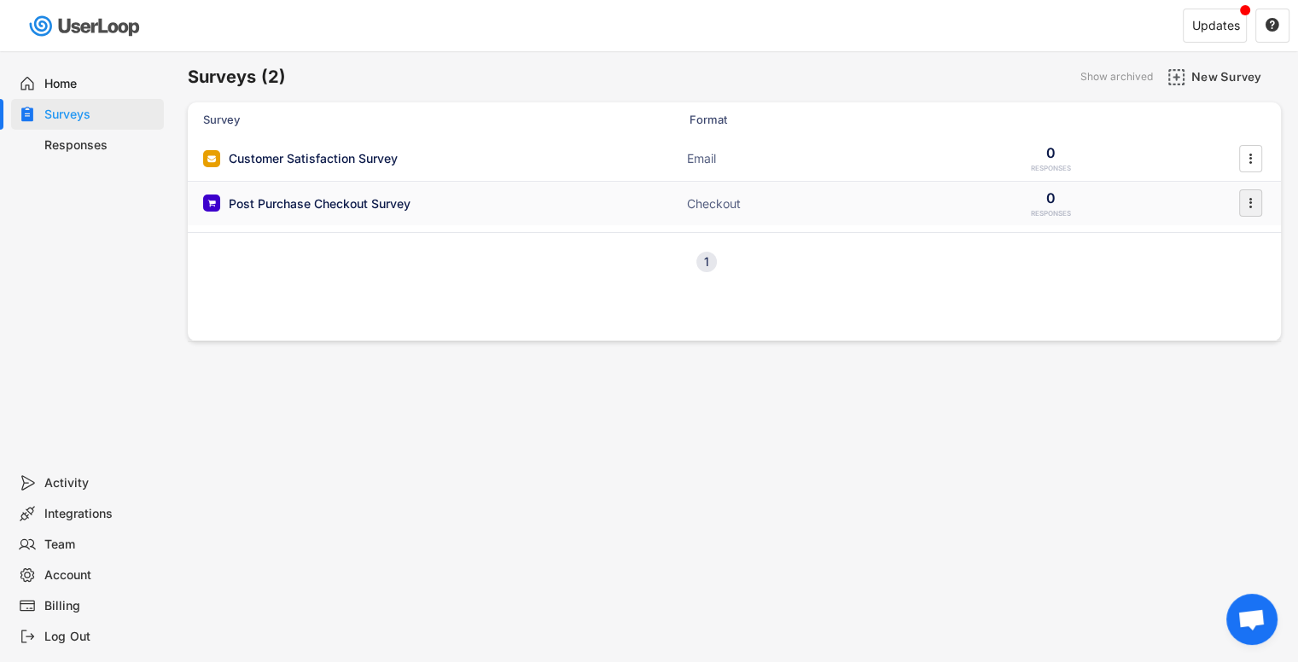
click at [1245, 205] on icon "" at bounding box center [1250, 203] width 17 height 26
click at [403, 271] on div "1 Next" at bounding box center [734, 261] width 1093 height 59
click at [365, 208] on div "Post Purchase Checkout Survey" at bounding box center [320, 203] width 182 height 17
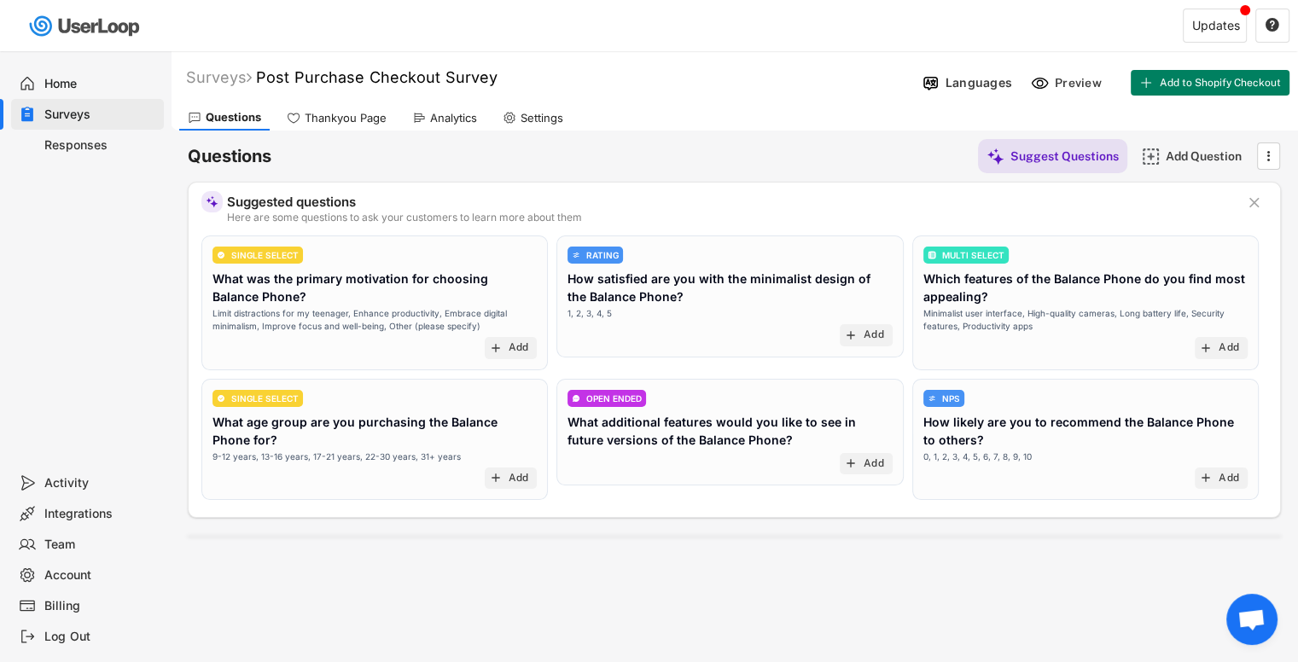
click at [335, 120] on div "Thankyou Page" at bounding box center [346, 118] width 82 height 15
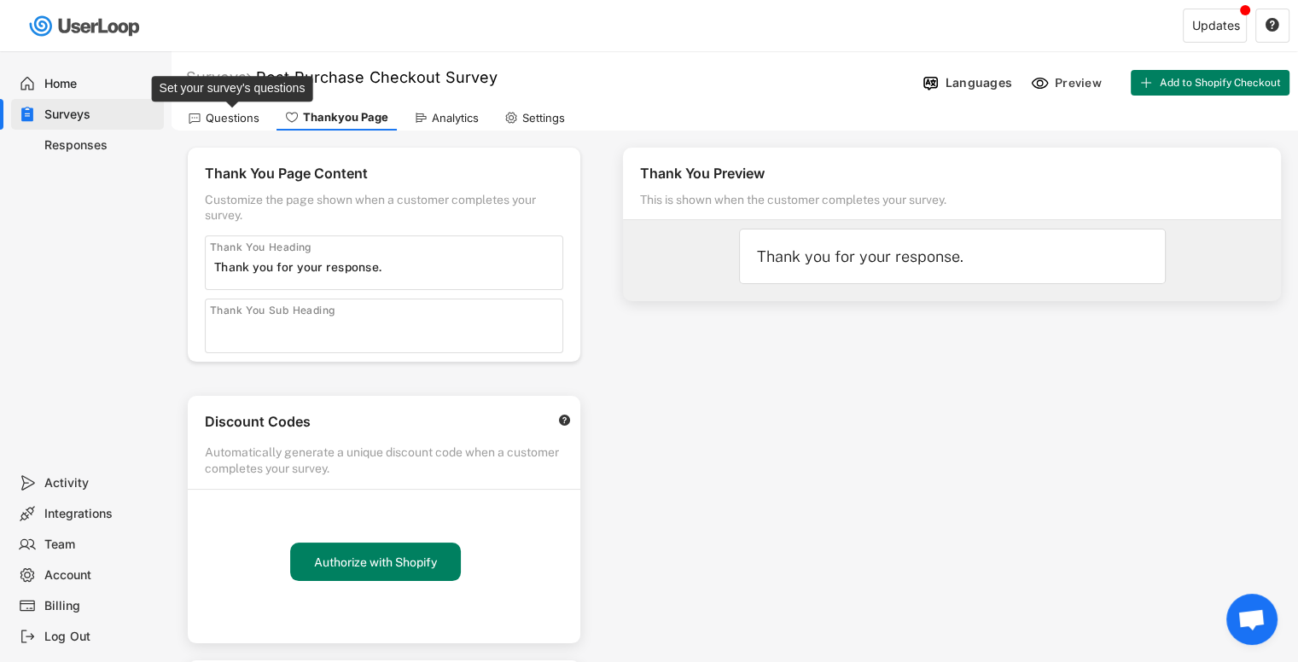
click at [253, 120] on div "Questions" at bounding box center [233, 118] width 54 height 15
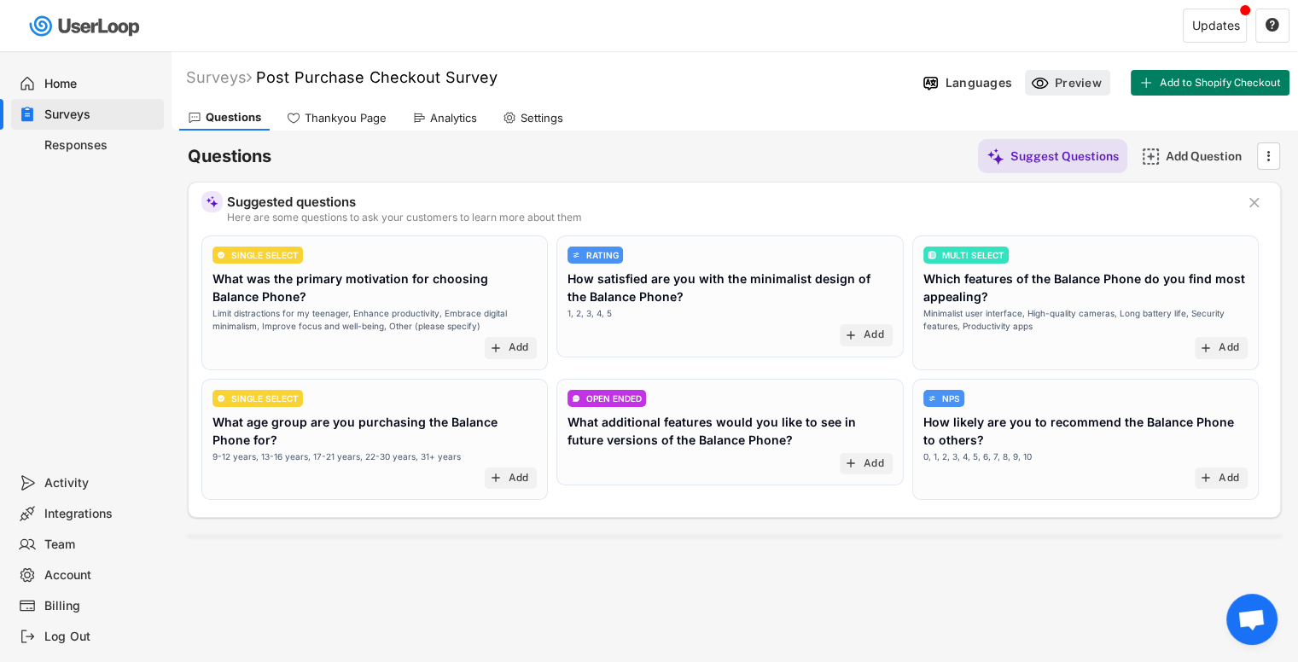
click at [1083, 79] on div "Preview" at bounding box center [1080, 82] width 51 height 15
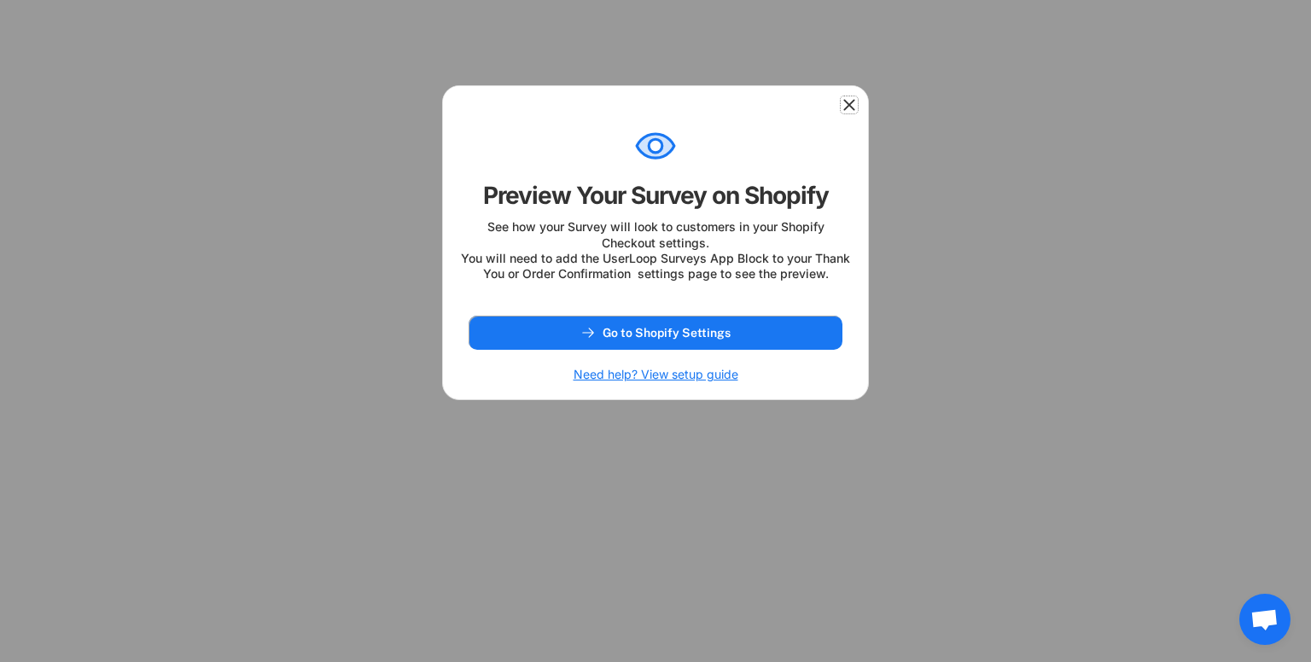
click at [848, 107] on use at bounding box center [849, 104] width 17 height 17
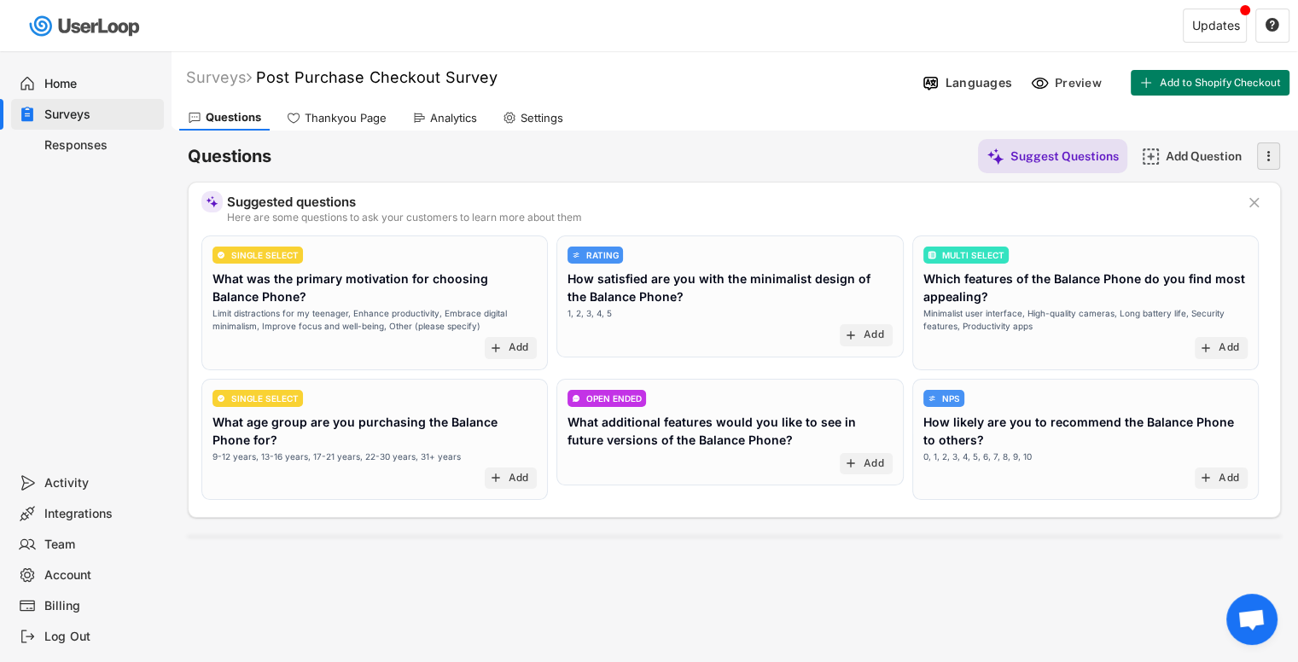
click at [1268, 157] on text "" at bounding box center [1269, 156] width 3 height 18
click at [514, 43] on div at bounding box center [334, 25] width 668 height 51
click at [116, 110] on div "Surveys" at bounding box center [100, 115] width 113 height 16
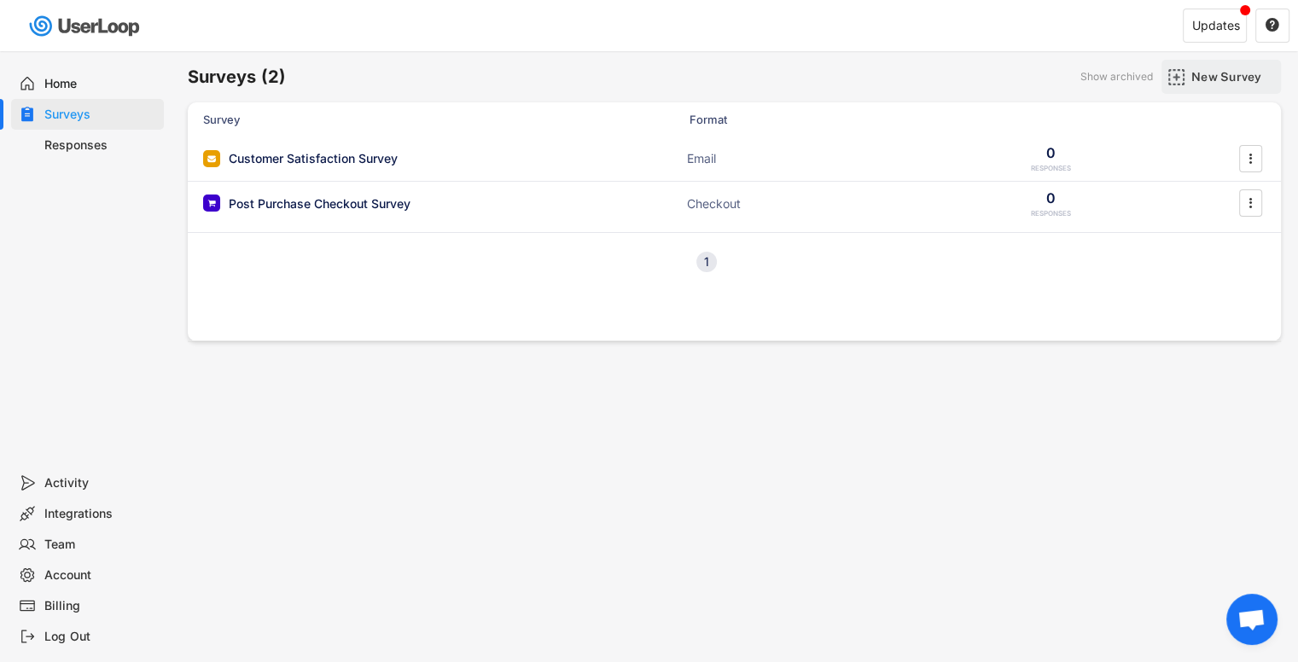
click at [1221, 80] on div "New Survey" at bounding box center [1234, 76] width 85 height 15
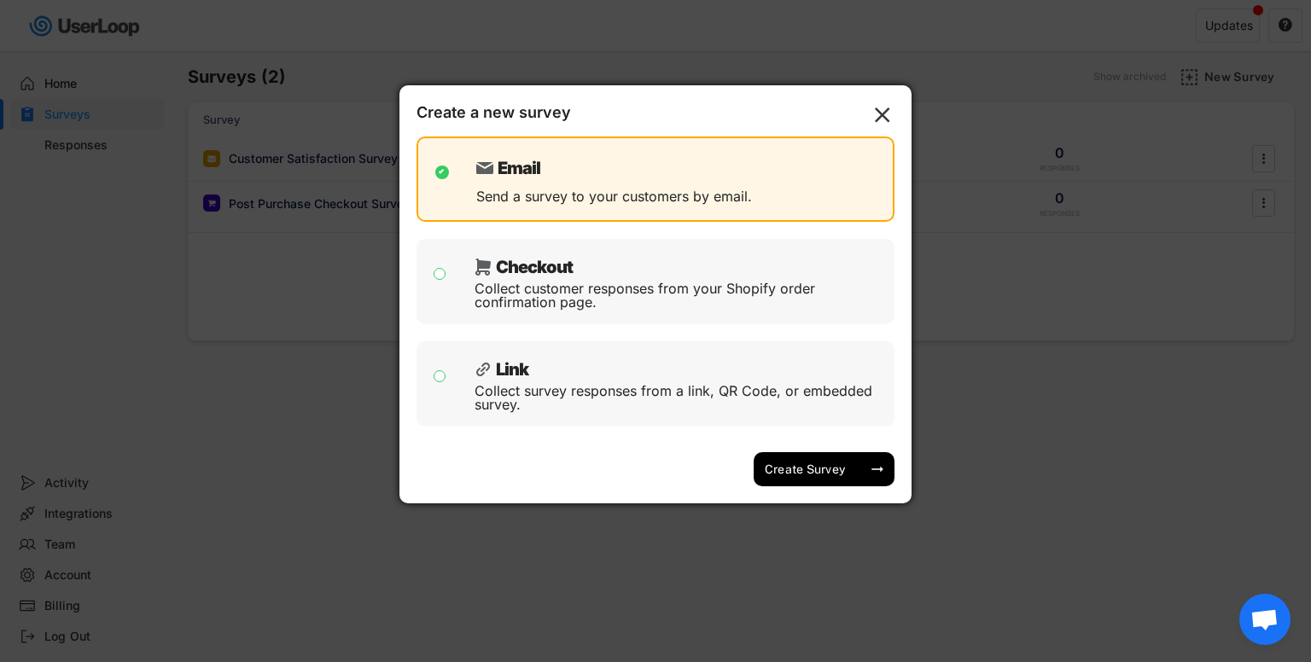
click at [889, 108] on text "" at bounding box center [882, 115] width 15 height 26
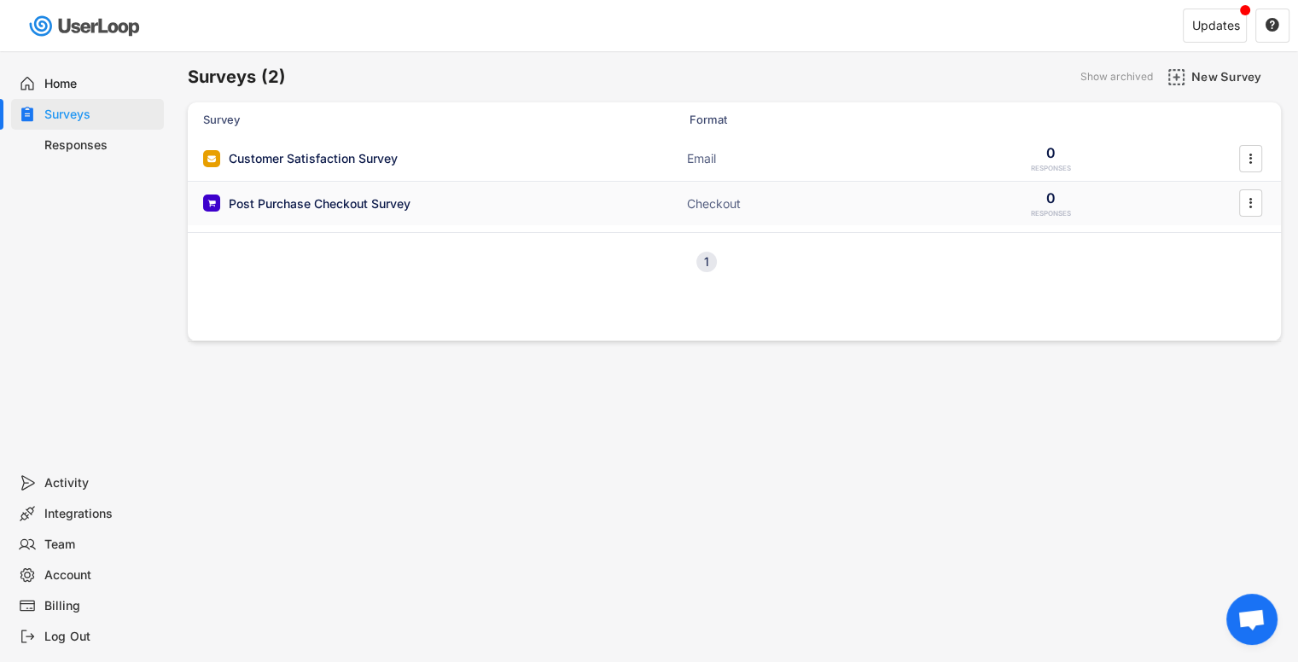
click at [327, 199] on div "Post Purchase Checkout Survey" at bounding box center [320, 203] width 182 height 17
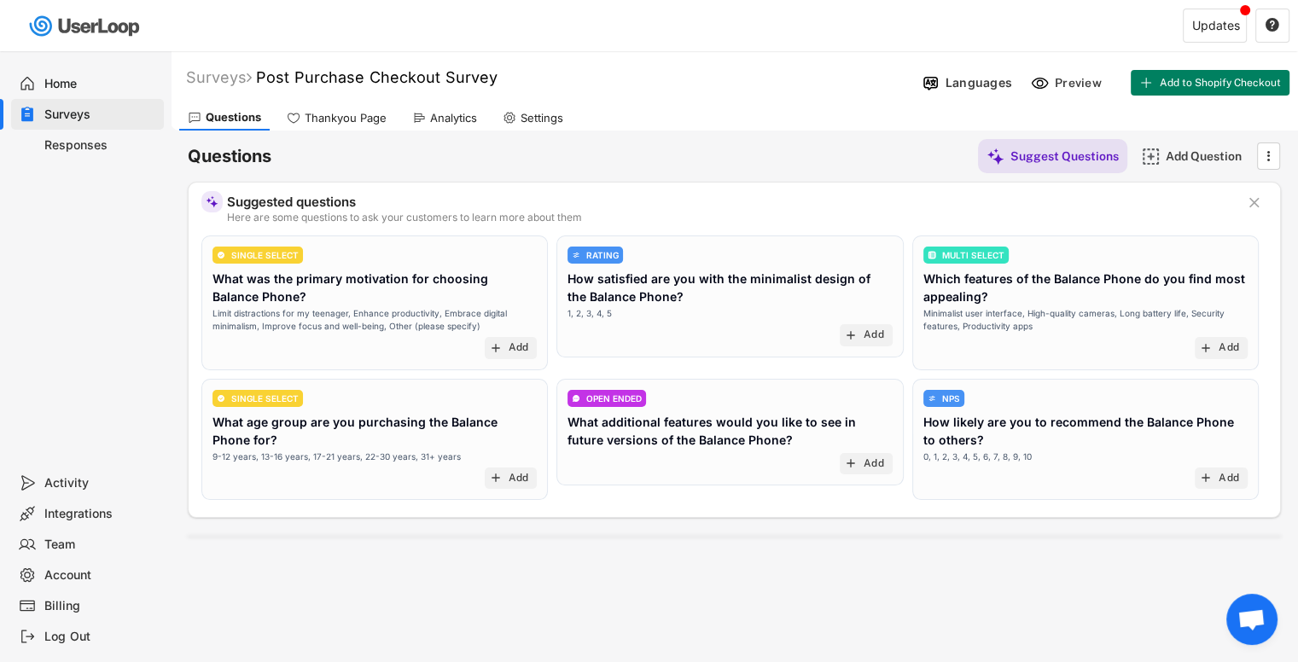
click at [86, 90] on div "Home" at bounding box center [100, 84] width 113 height 16
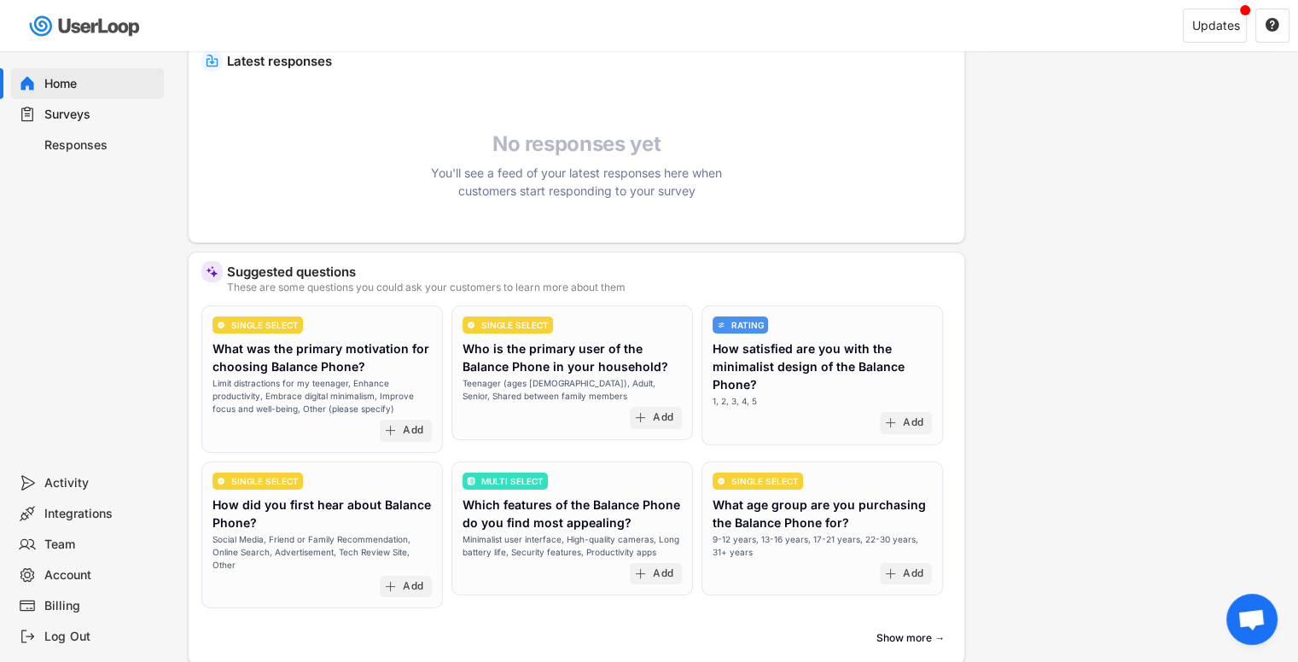
scroll to position [379, 0]
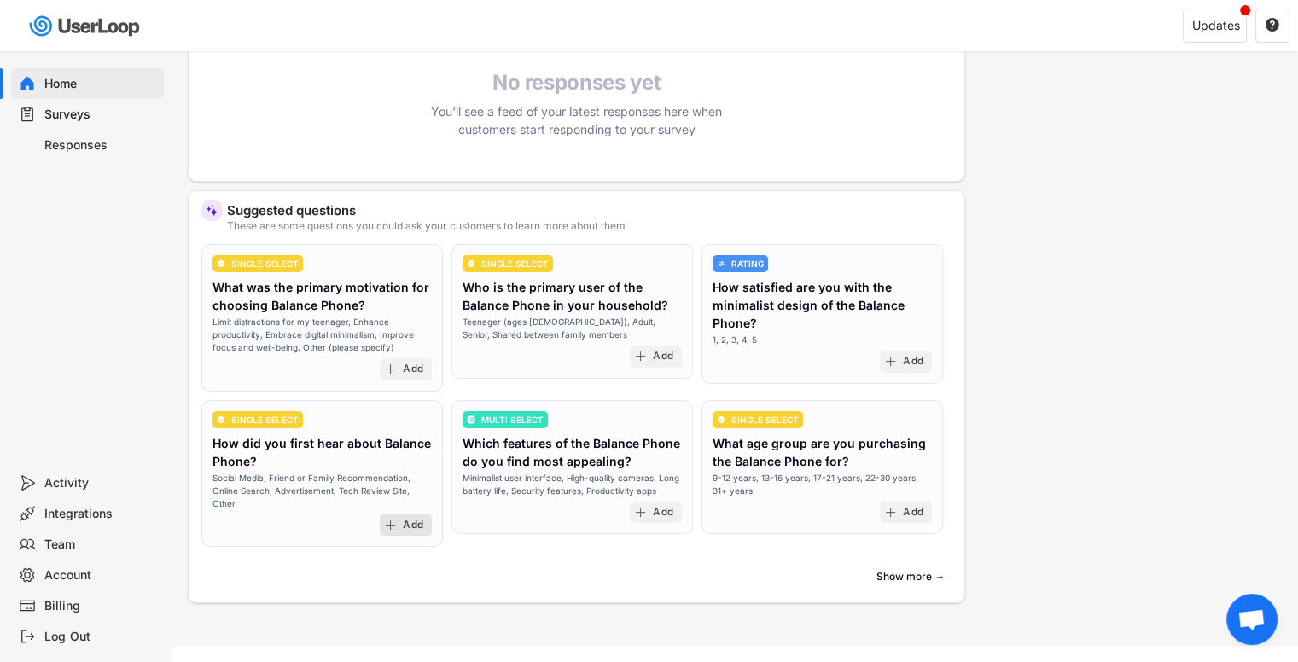
click at [410, 519] on div "Add" at bounding box center [413, 526] width 20 height 14
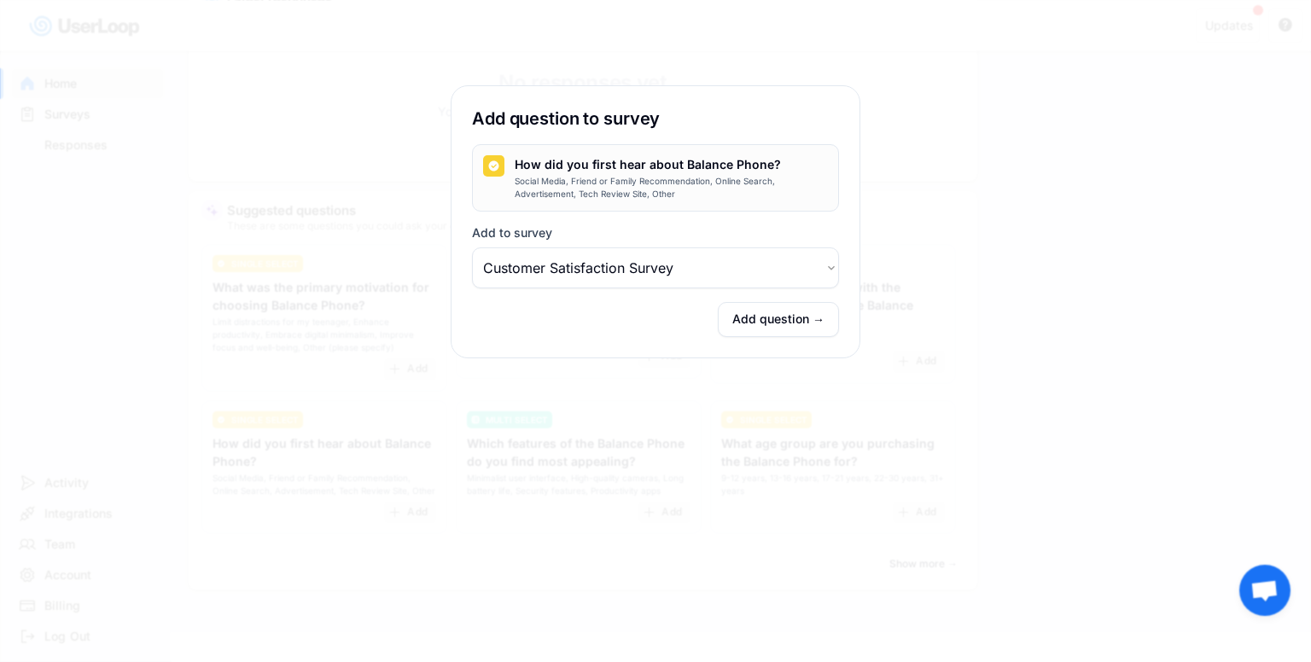
click at [628, 274] on select "Choose an option Customer Satisfaction Survey Post Purchase Checkout Survey" at bounding box center [655, 268] width 367 height 41
click at [472, 248] on select "Choose an option Customer Satisfaction Survey Post Purchase Checkout Survey" at bounding box center [655, 268] width 367 height 41
click at [763, 325] on button "Add question →" at bounding box center [778, 319] width 121 height 35
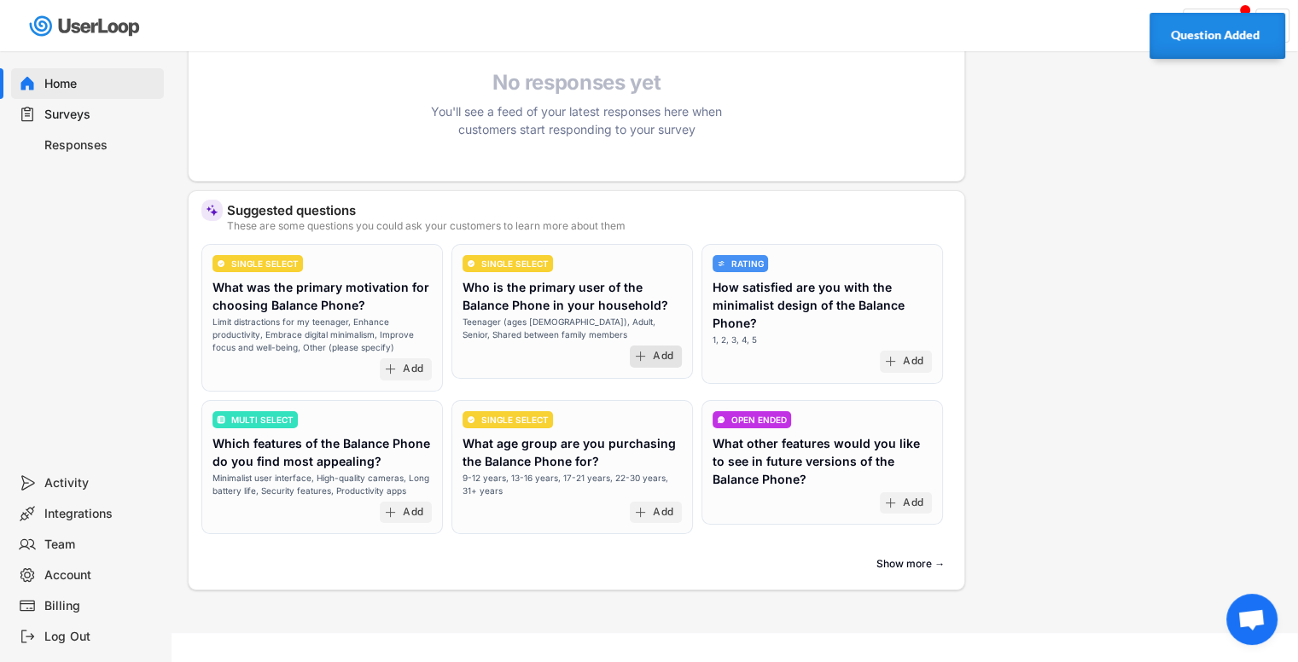
click at [643, 361] on div "Add" at bounding box center [656, 357] width 52 height 22
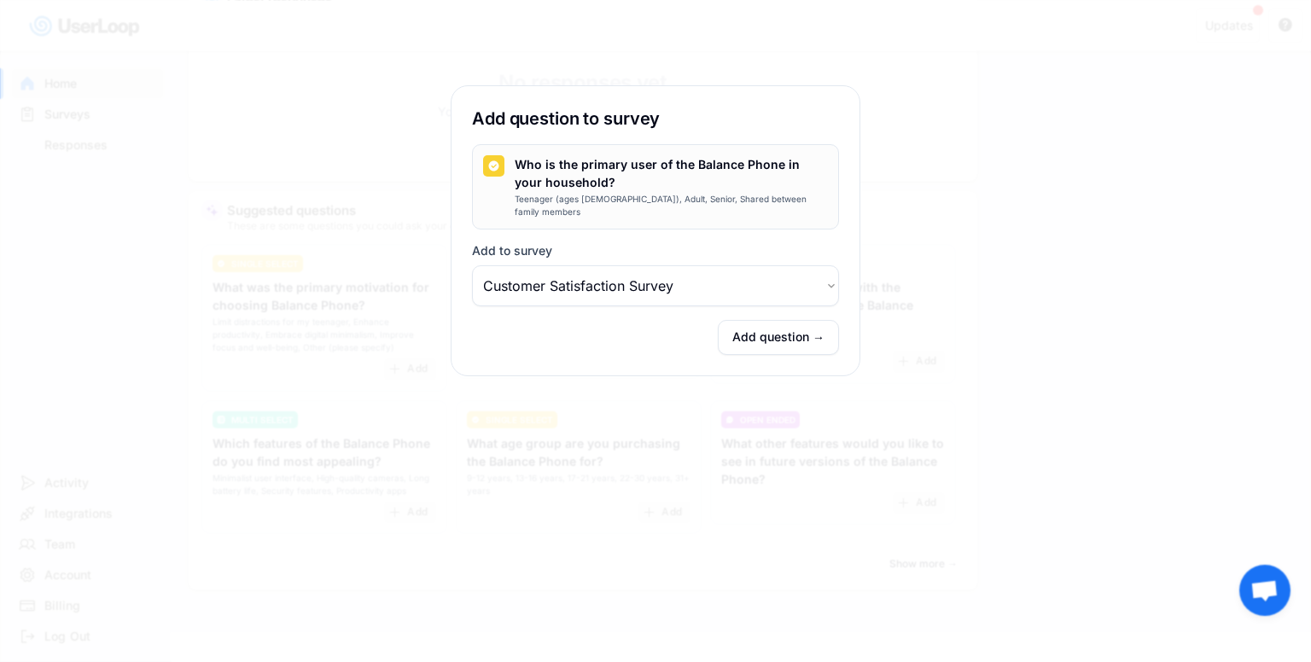
click at [672, 273] on select "Choose an option Customer Satisfaction Survey Post Purchase Checkout Survey" at bounding box center [655, 285] width 367 height 41
select select ""1348695171700984260__LOOKUP__1757407200798x387324852327621570""
click at [472, 265] on select "Choose an option Customer Satisfaction Survey Post Purchase Checkout Survey" at bounding box center [655, 285] width 367 height 41
click at [745, 320] on button "Add question →" at bounding box center [778, 337] width 121 height 35
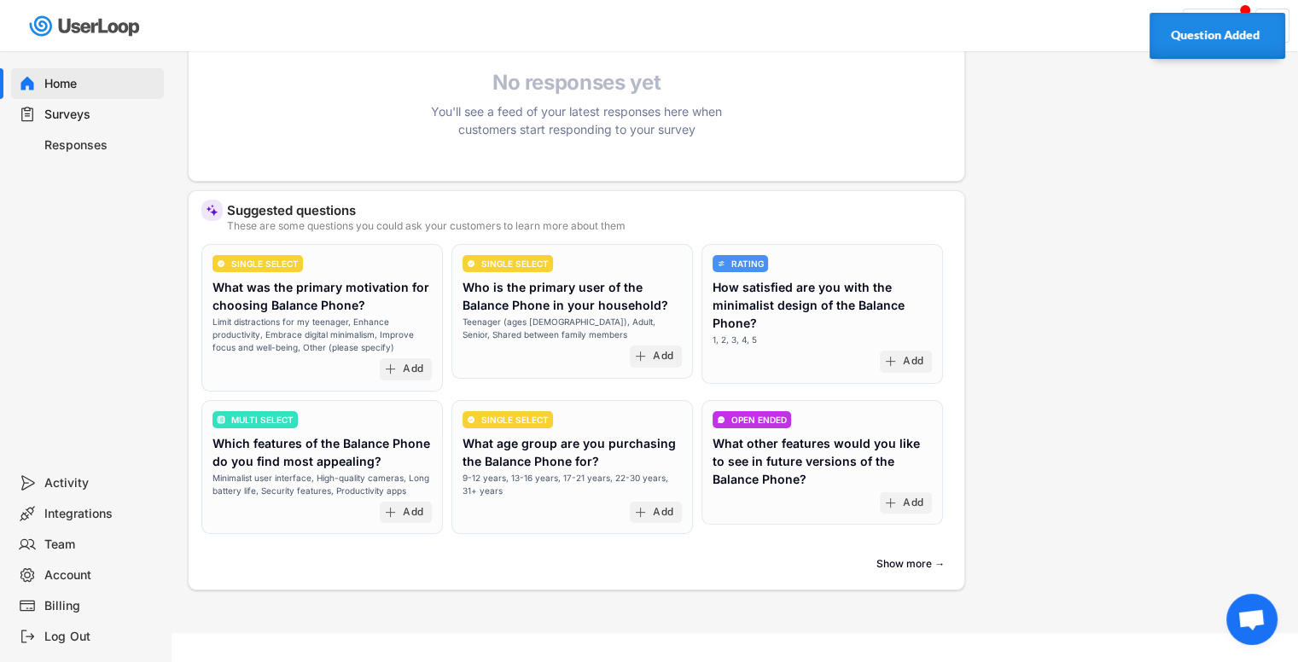
click at [59, 117] on div "Surveys" at bounding box center [100, 115] width 113 height 16
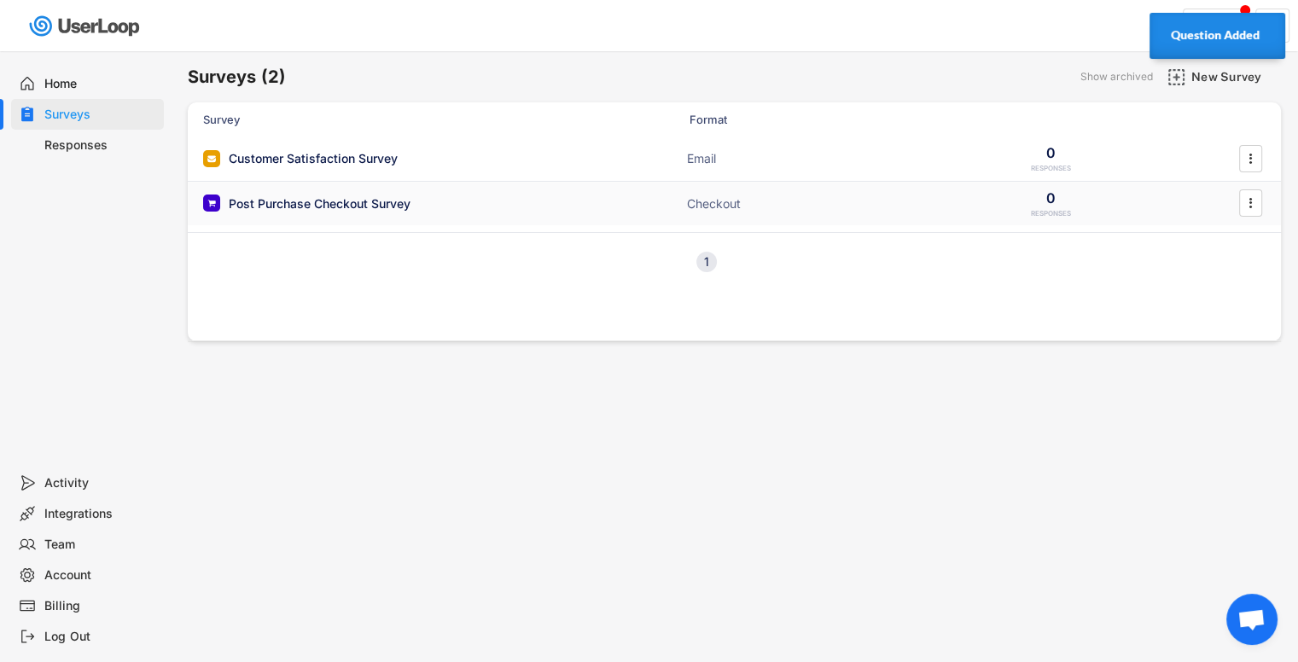
click at [324, 185] on div "Post Purchase Checkout Survey Checkout 0 RESPONSES " at bounding box center [734, 204] width 1093 height 44
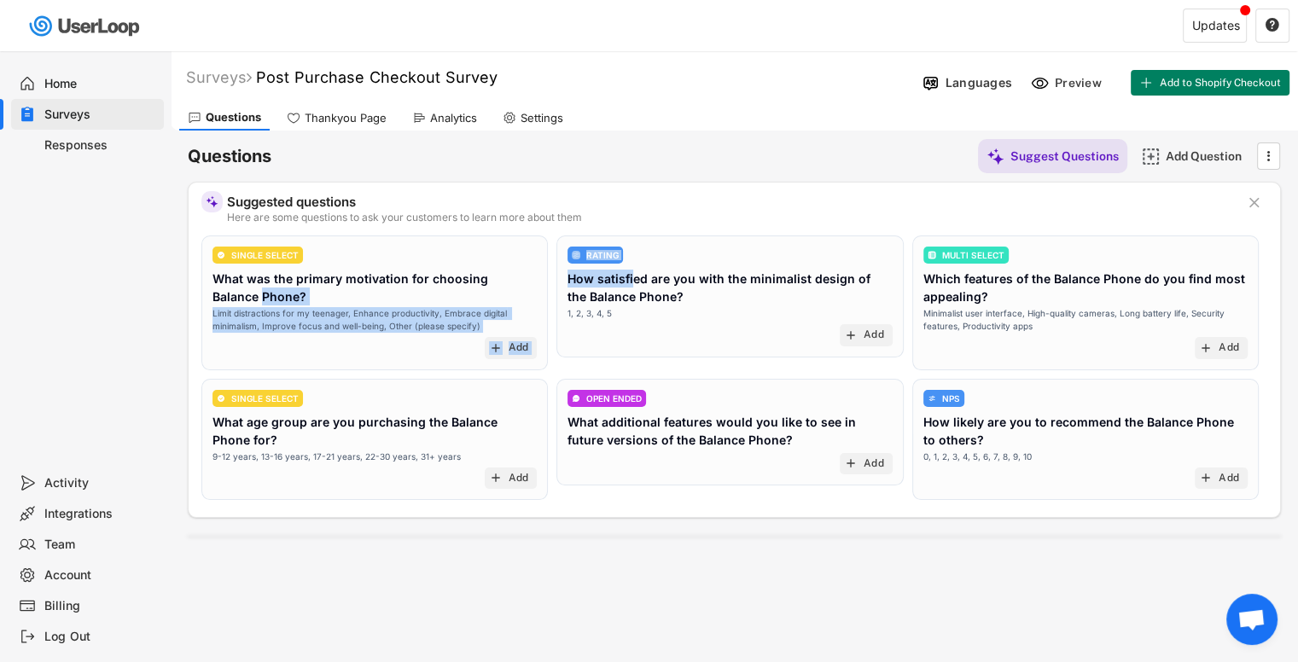
drag, startPoint x: 634, startPoint y: 267, endPoint x: 550, endPoint y: 271, distance: 84.6
click at [550, 271] on div "SINGLE SELECT What was the primary motivation for choosing Balance Phone? Limit…" at bounding box center [734, 372] width 1066 height 273
click at [683, 199] on div "Suggested questions" at bounding box center [730, 201] width 1006 height 13
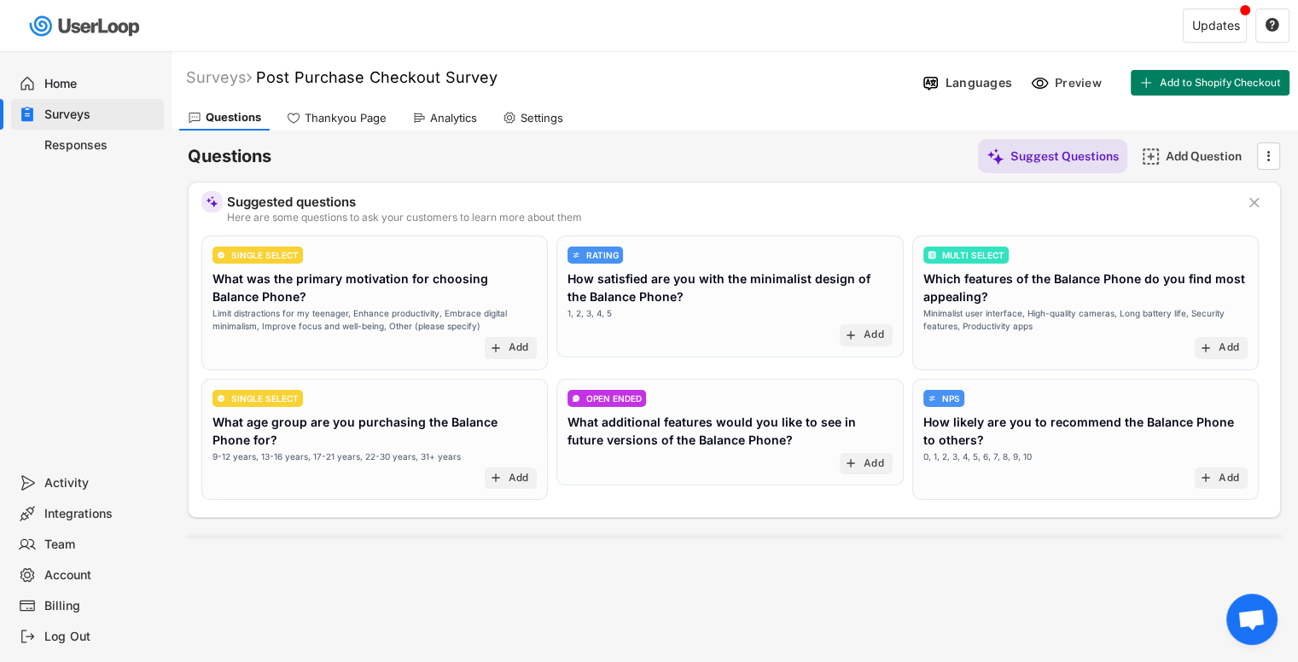
click at [1274, 151] on icon "" at bounding box center [1268, 156] width 17 height 26
click at [819, 151] on div "Questions Suggest Questions Add Question " at bounding box center [734, 156] width 1093 height 34
click at [87, 118] on div "Surveys" at bounding box center [100, 115] width 113 height 16
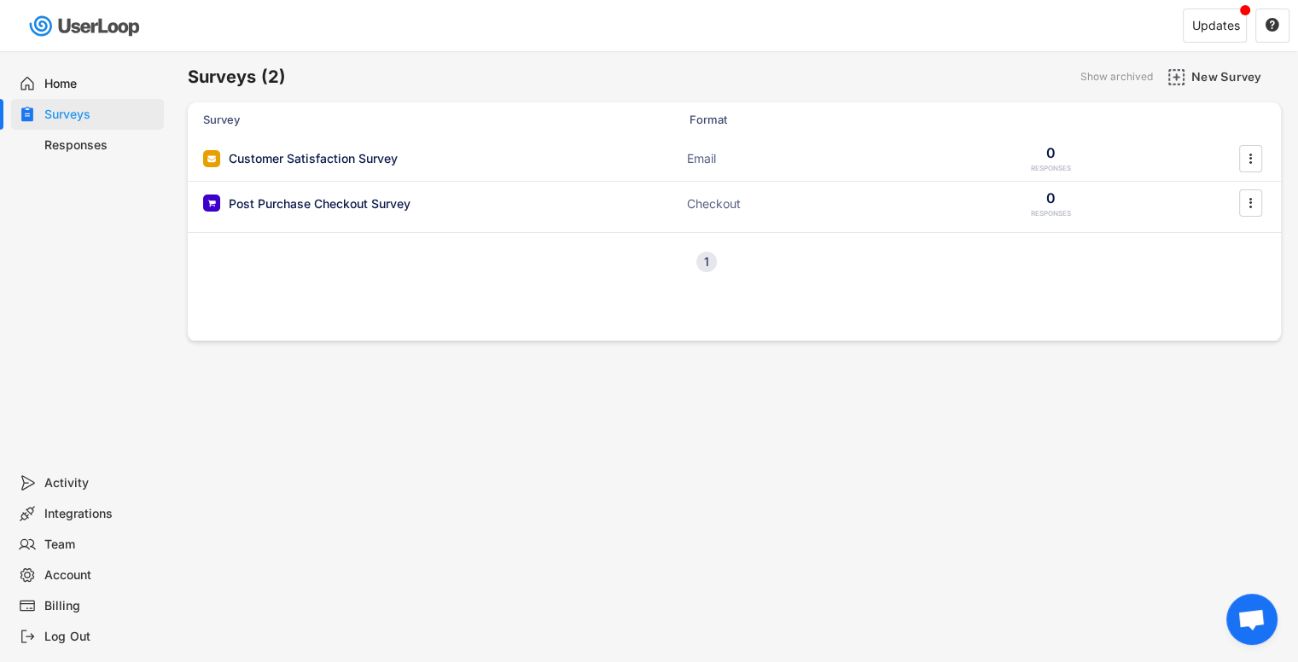
click at [82, 93] on div "Home" at bounding box center [87, 83] width 153 height 31
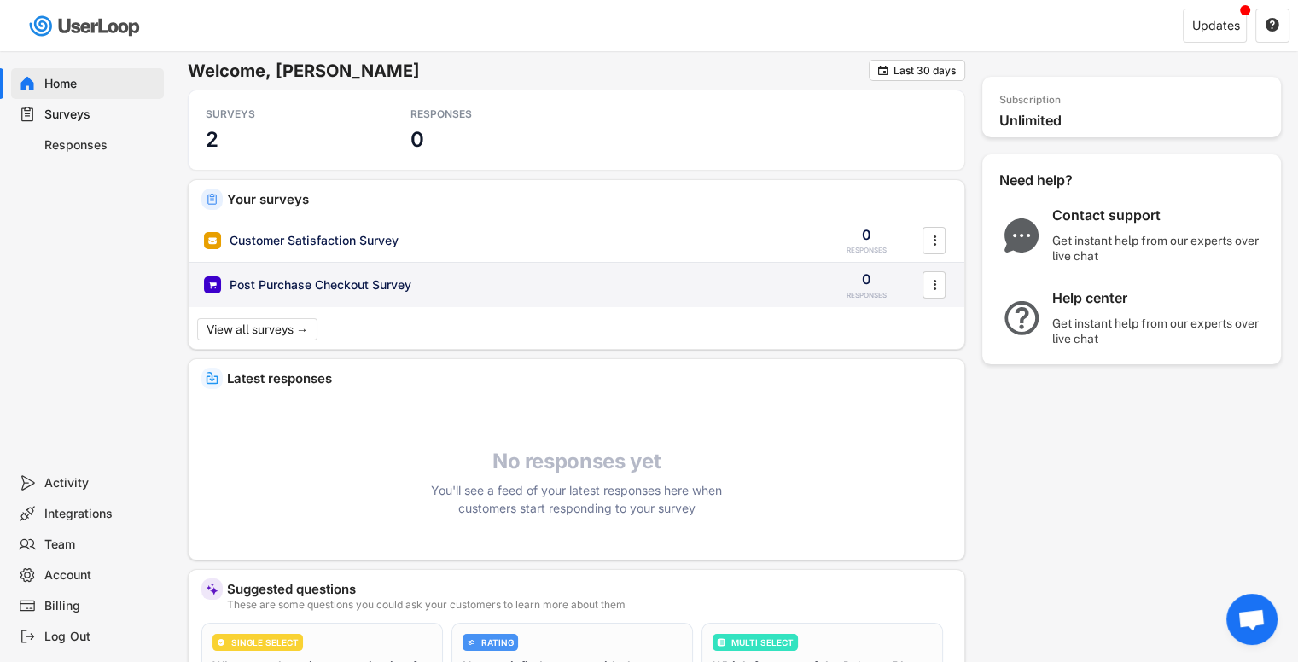
click at [321, 283] on div "Post Purchase Checkout Survey" at bounding box center [321, 285] width 182 height 17
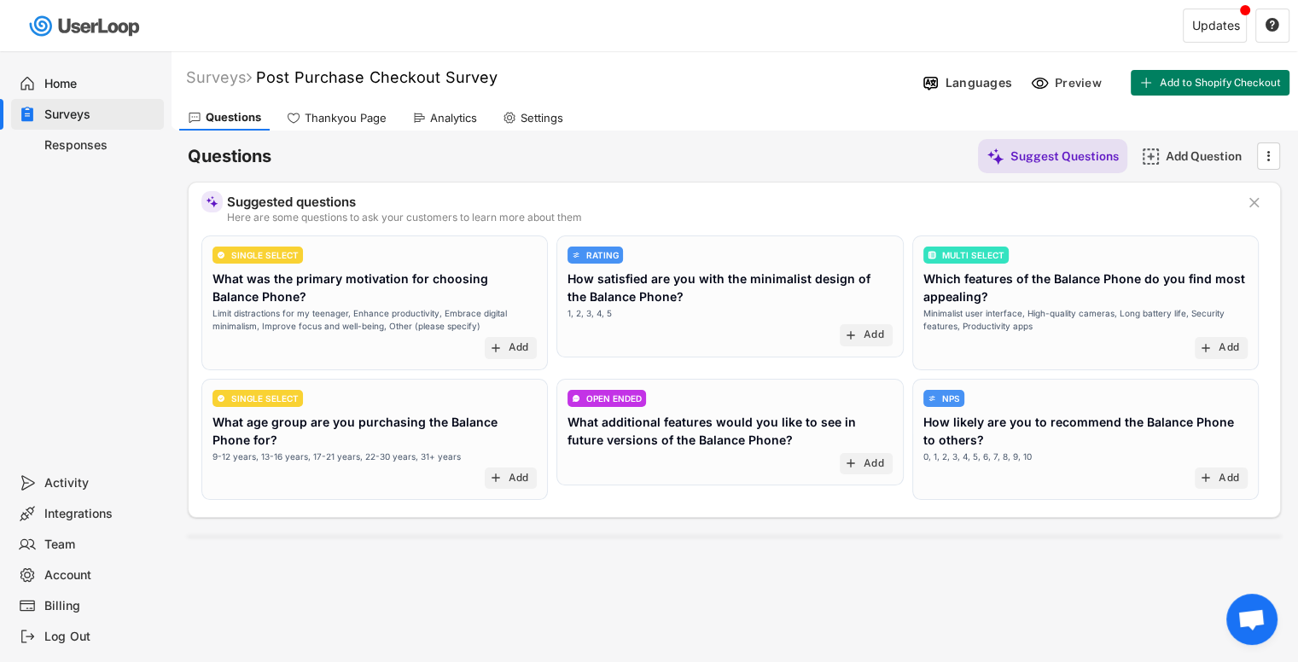
click at [341, 143] on div "Questions Suggest Questions Add Question " at bounding box center [734, 156] width 1093 height 34
click at [335, 125] on div "Thankyou Page" at bounding box center [336, 118] width 117 height 26
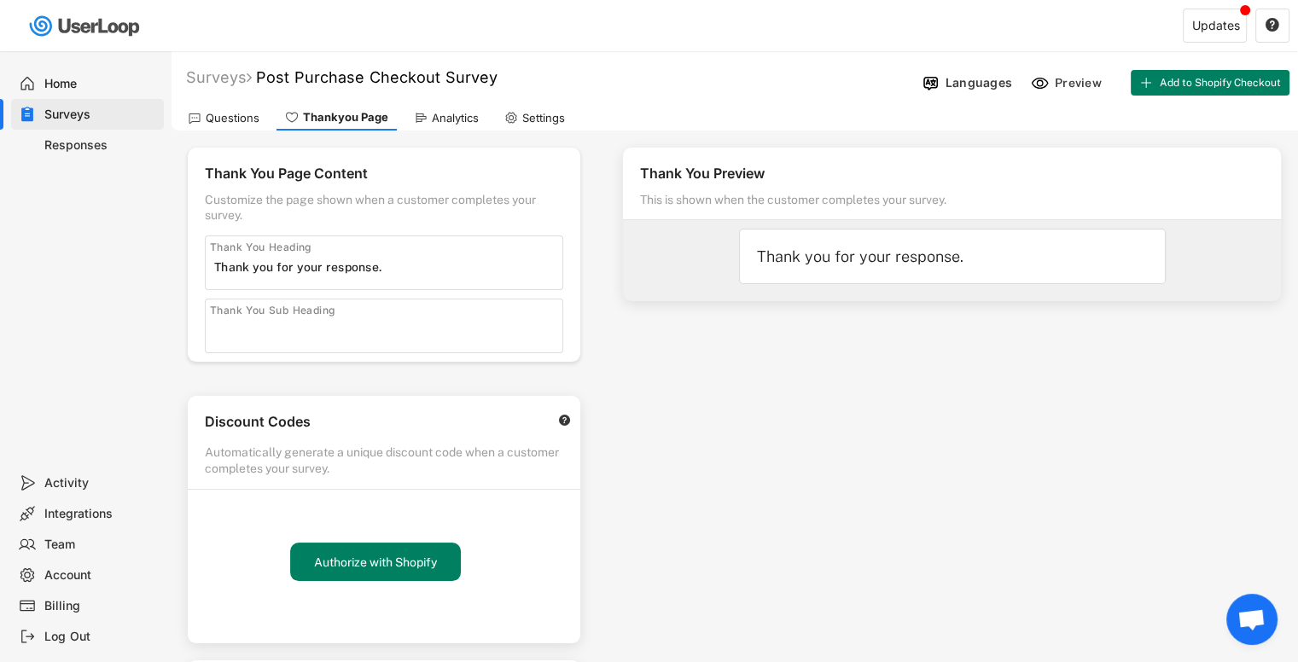
click at [451, 108] on div "Analytics" at bounding box center [446, 118] width 82 height 26
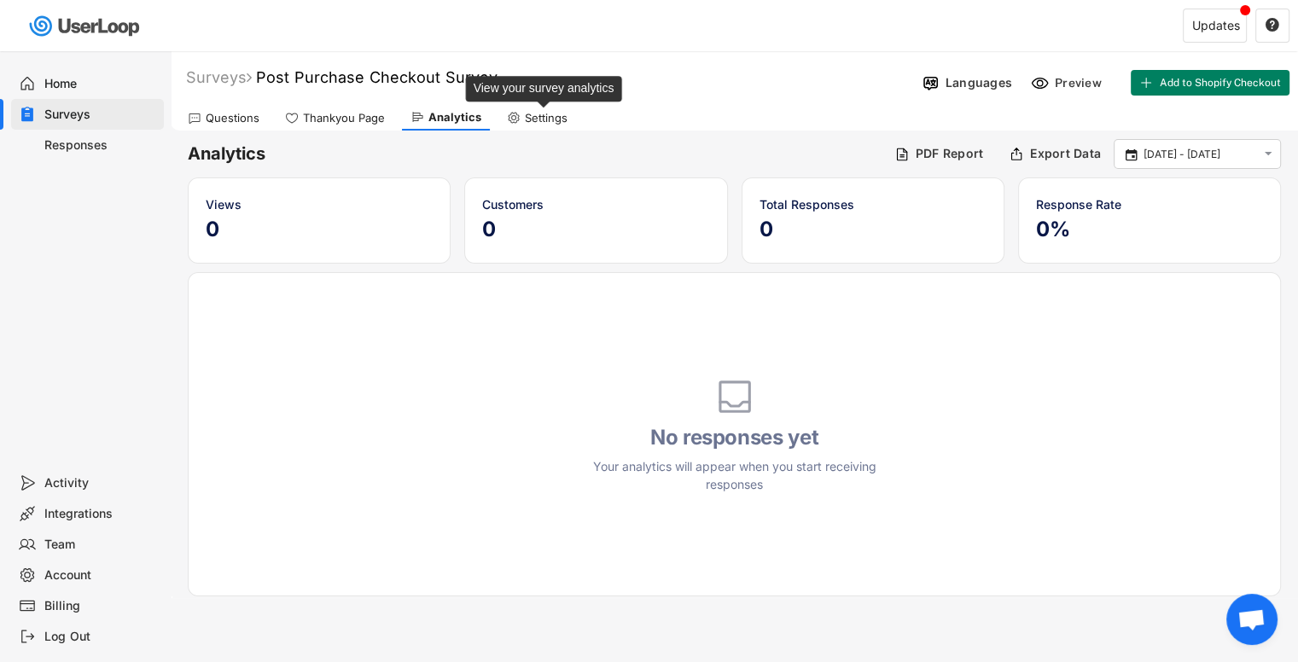
click at [533, 114] on div "Settings" at bounding box center [546, 118] width 43 height 15
select select ""weekly""
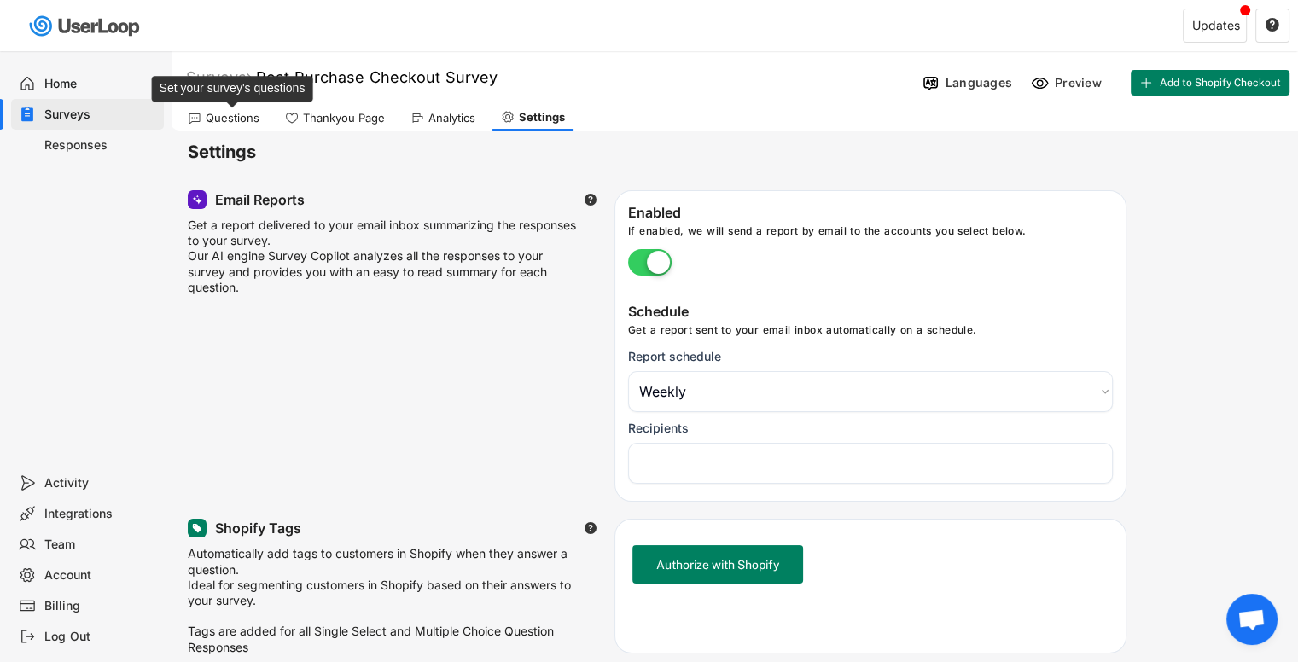
select select "1348695171700984260__LOOKUP__1757407062409x300308951475441540"
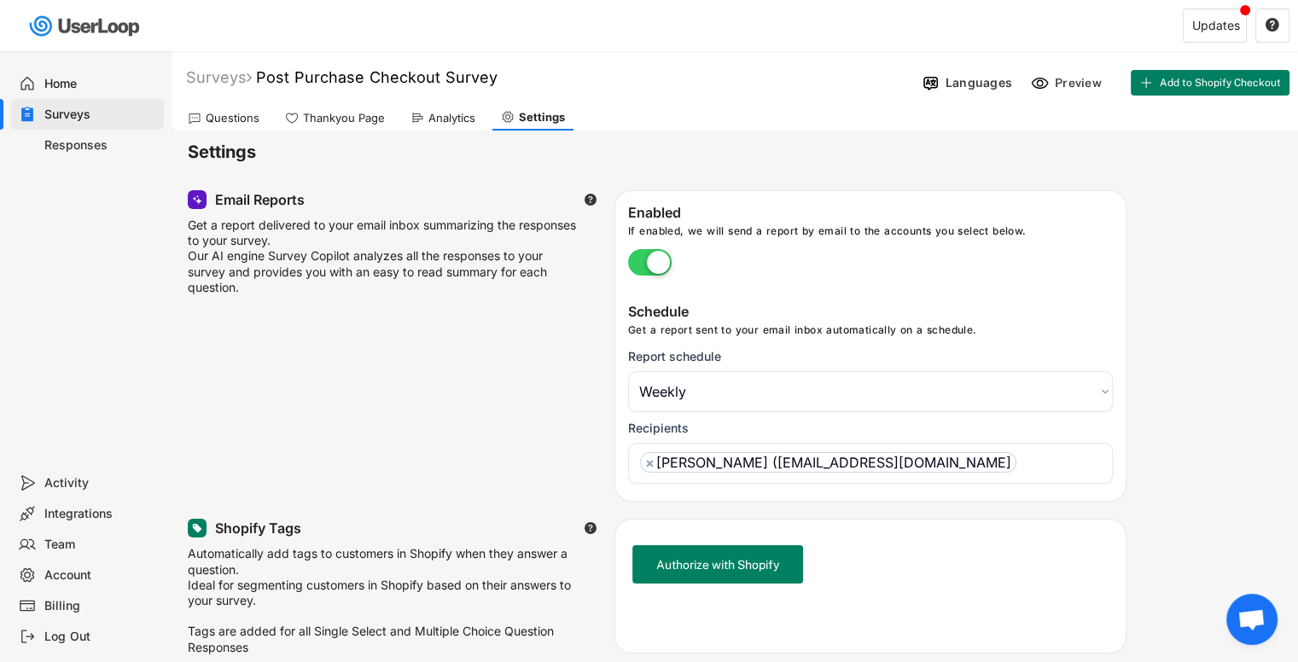
click at [241, 123] on div "Questions" at bounding box center [233, 118] width 54 height 15
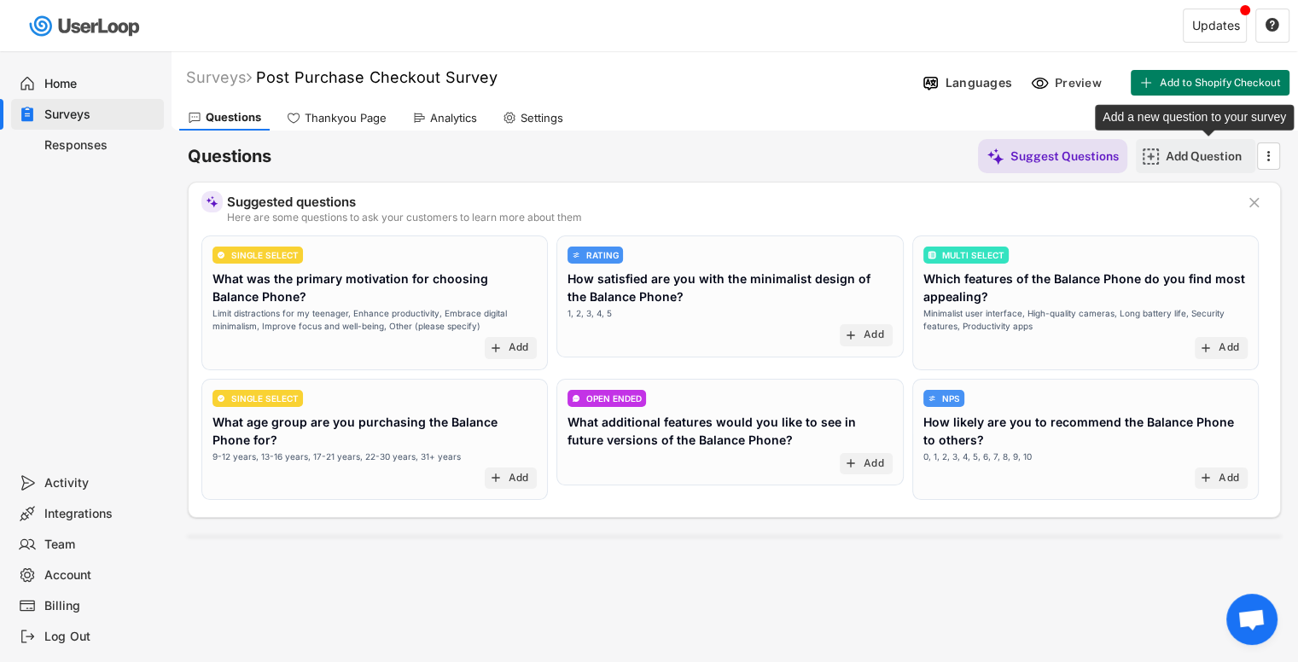
click at [1210, 157] on div "Add Question" at bounding box center [1208, 156] width 85 height 15
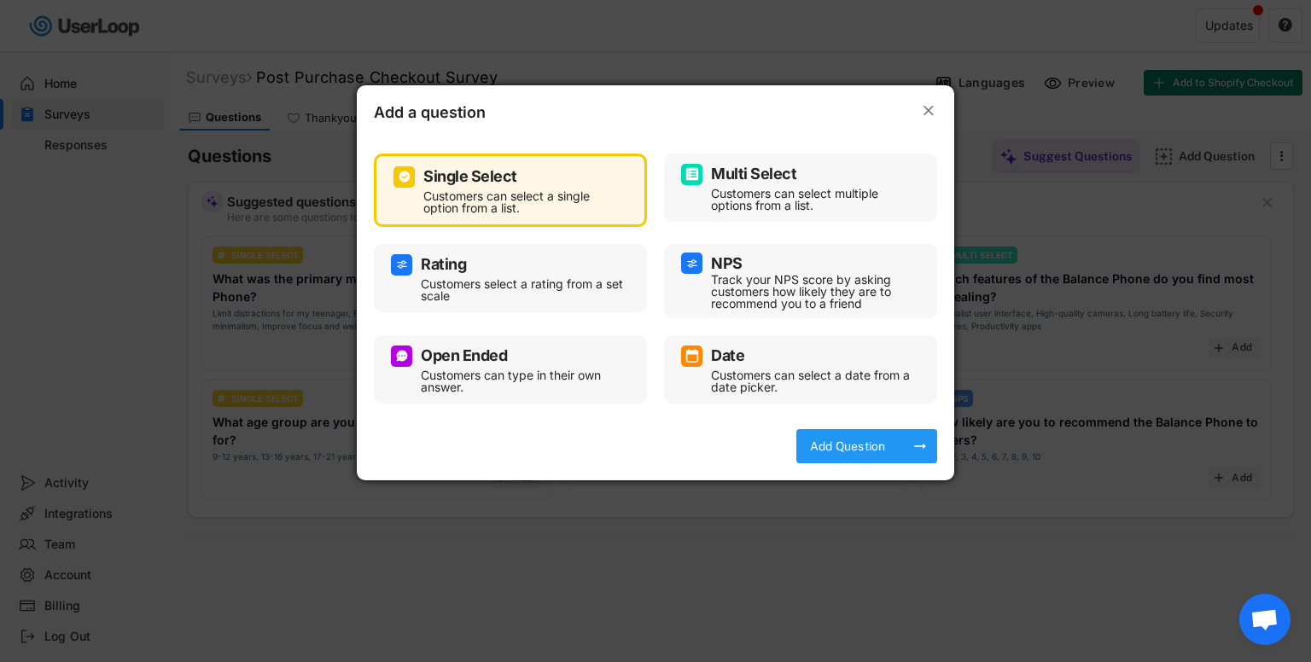
click at [803, 454] on div "Add Question arrow_right_alt" at bounding box center [866, 446] width 141 height 34
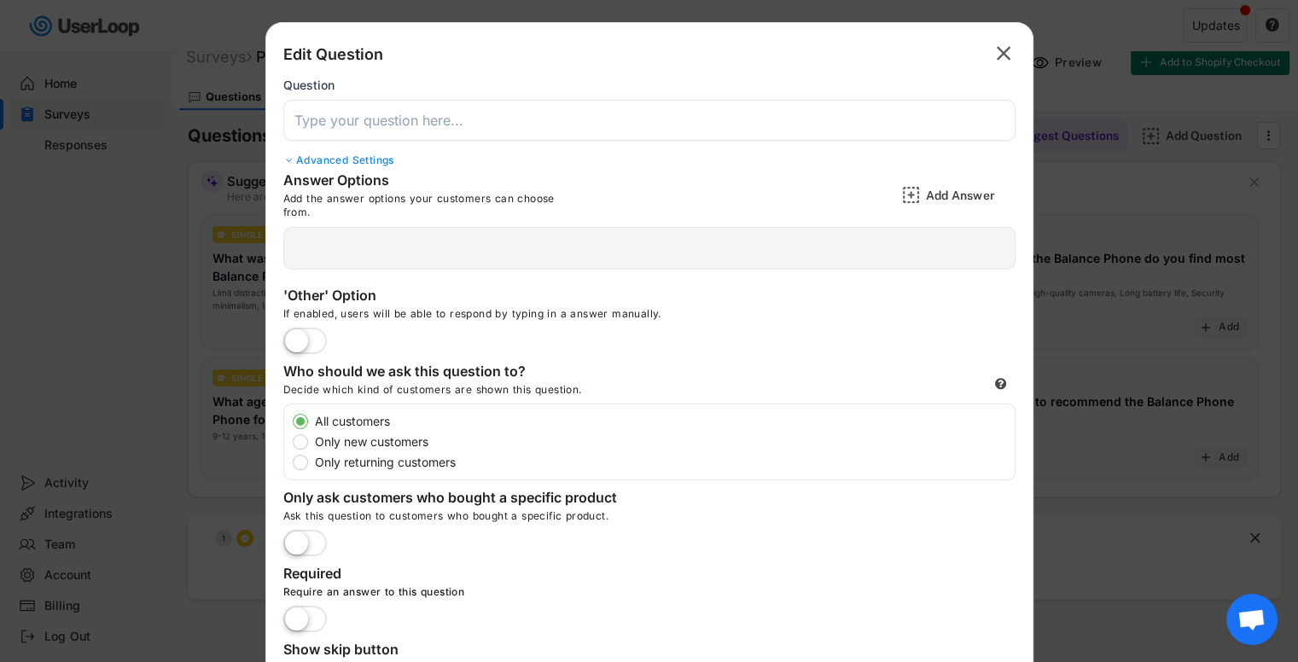
scroll to position [20, 0]
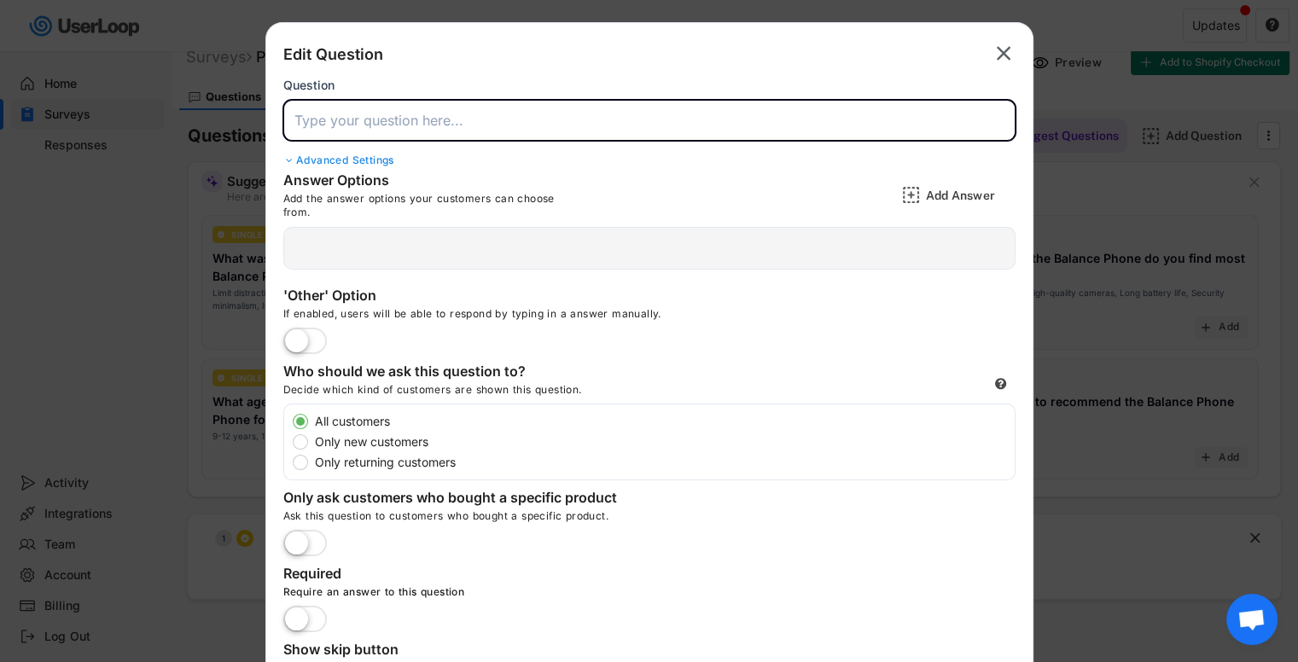
click at [348, 116] on input "input" at bounding box center [649, 120] width 732 height 41
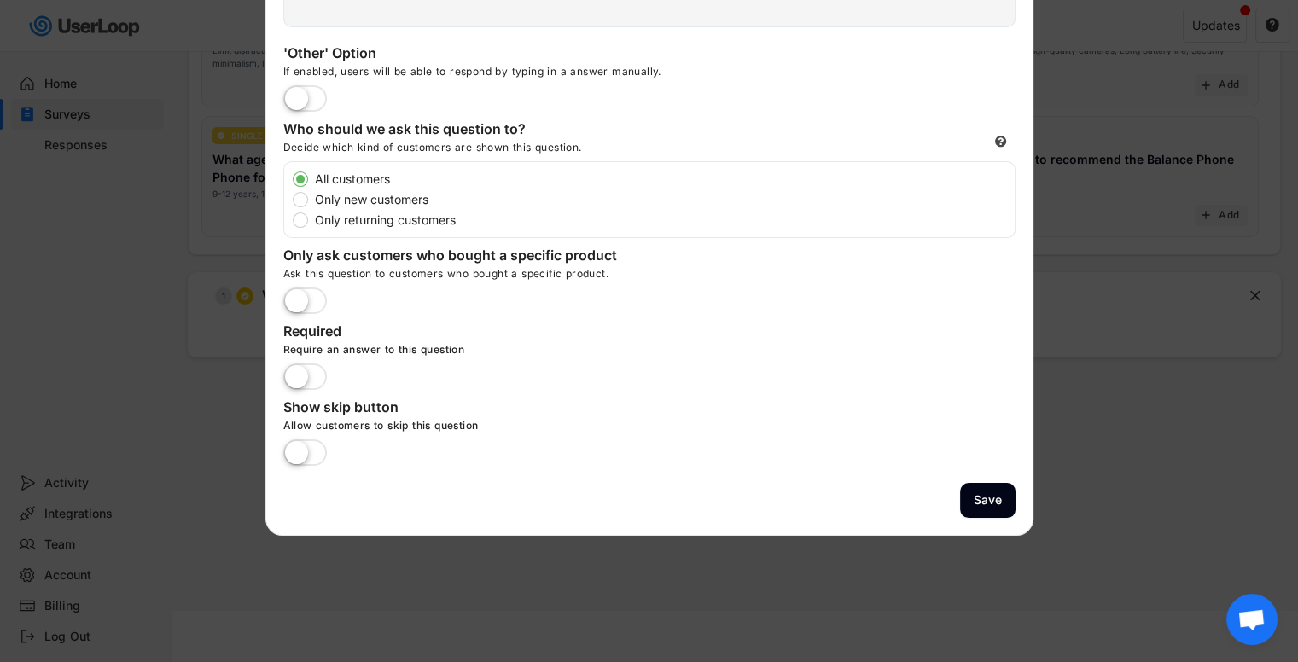
scroll to position [0, 0]
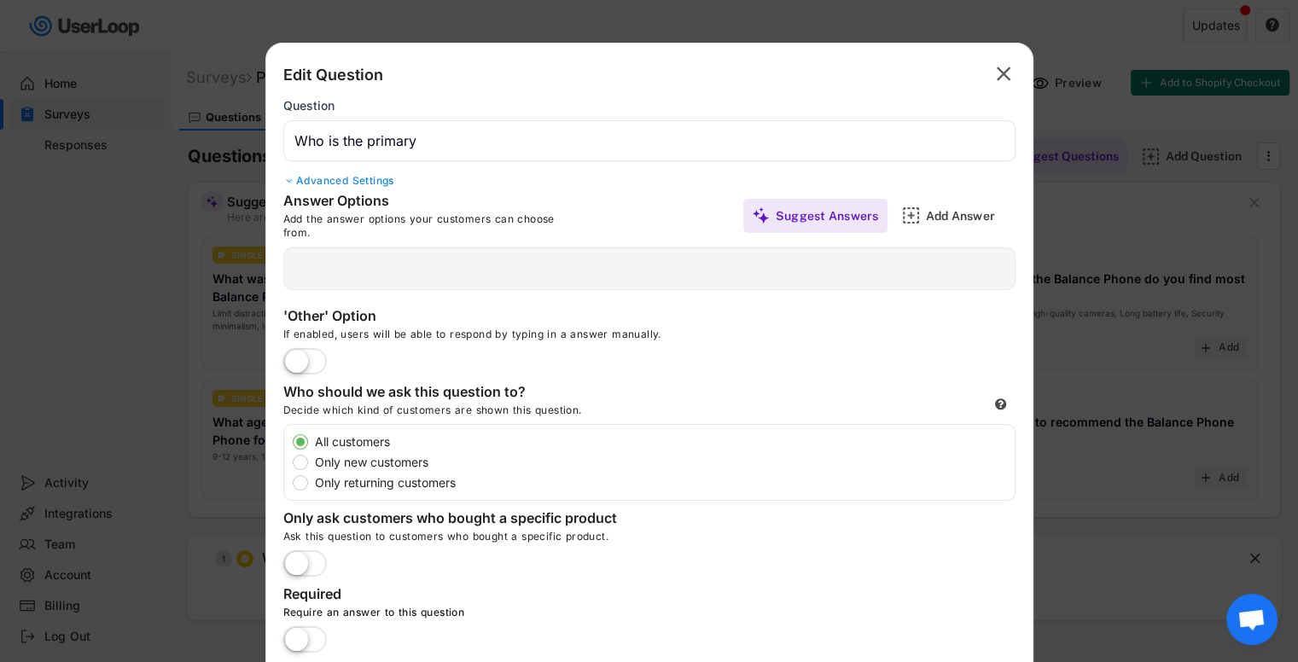
click at [481, 156] on input "input" at bounding box center [649, 140] width 732 height 41
click at [641, 141] on input "input" at bounding box center [649, 140] width 732 height 41
click at [655, 134] on input "input" at bounding box center [649, 140] width 732 height 41
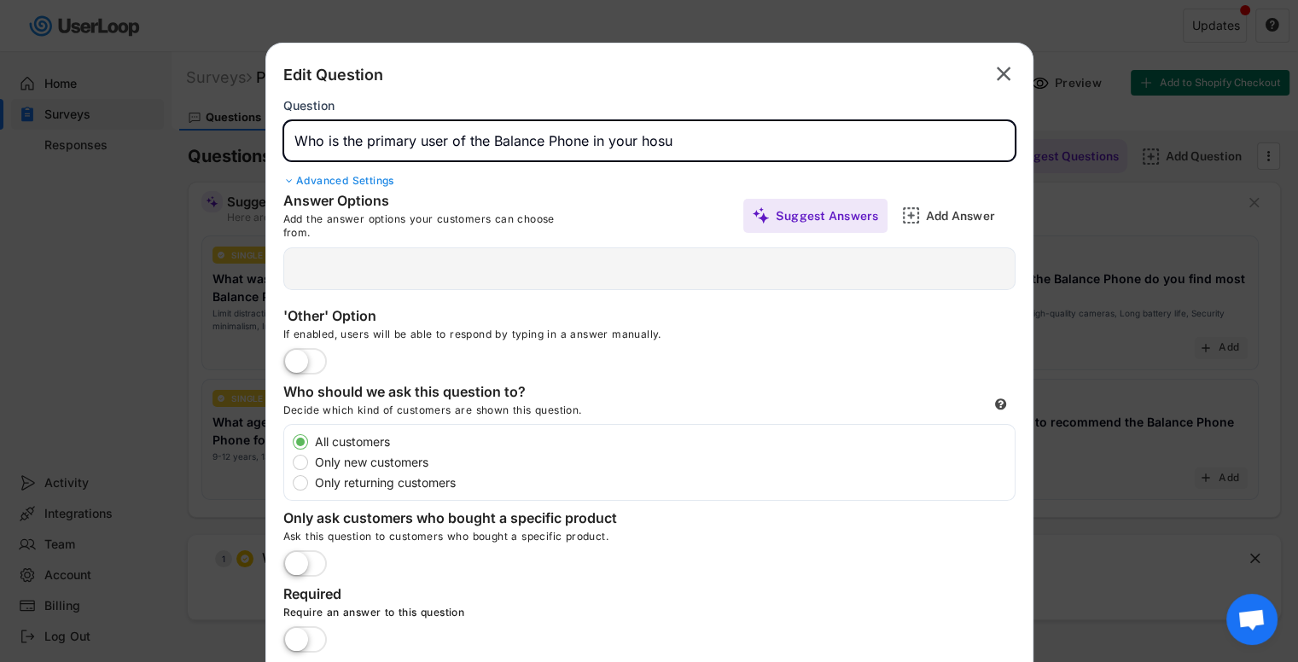
click at [655, 134] on input "input" at bounding box center [649, 140] width 732 height 41
type input "Who is the primary user of the Balance Phone in your household?"
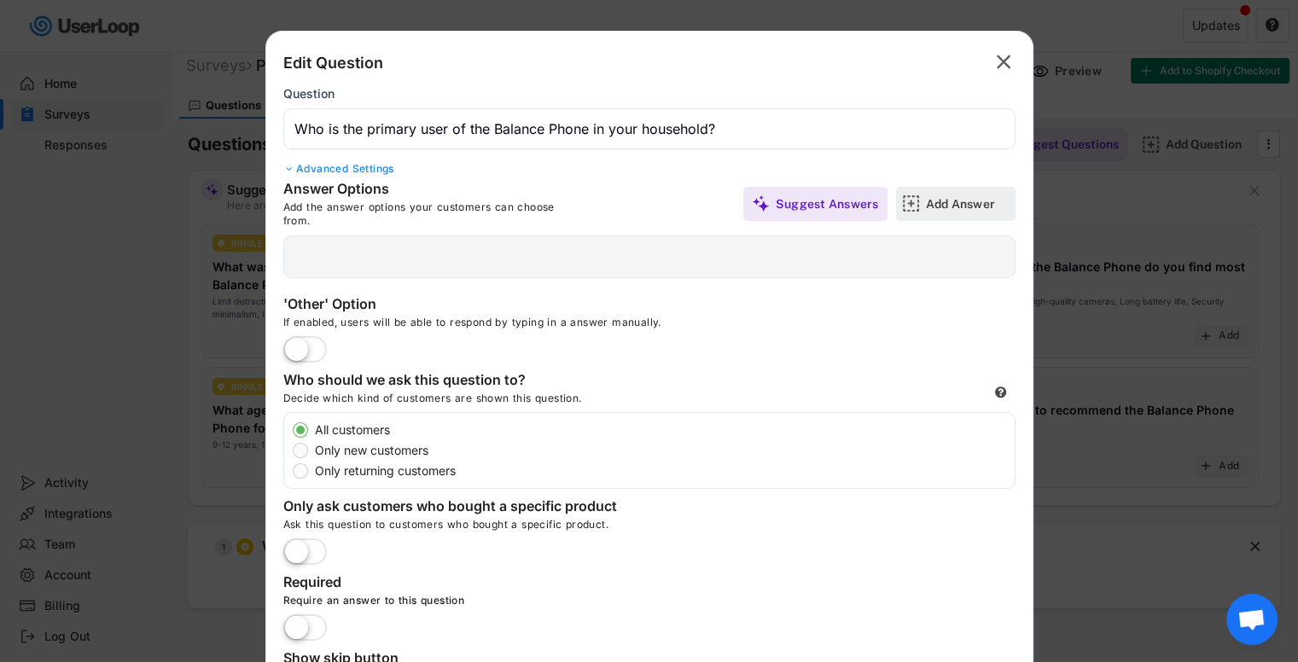
click at [943, 200] on div "Add Answer" at bounding box center [968, 203] width 85 height 15
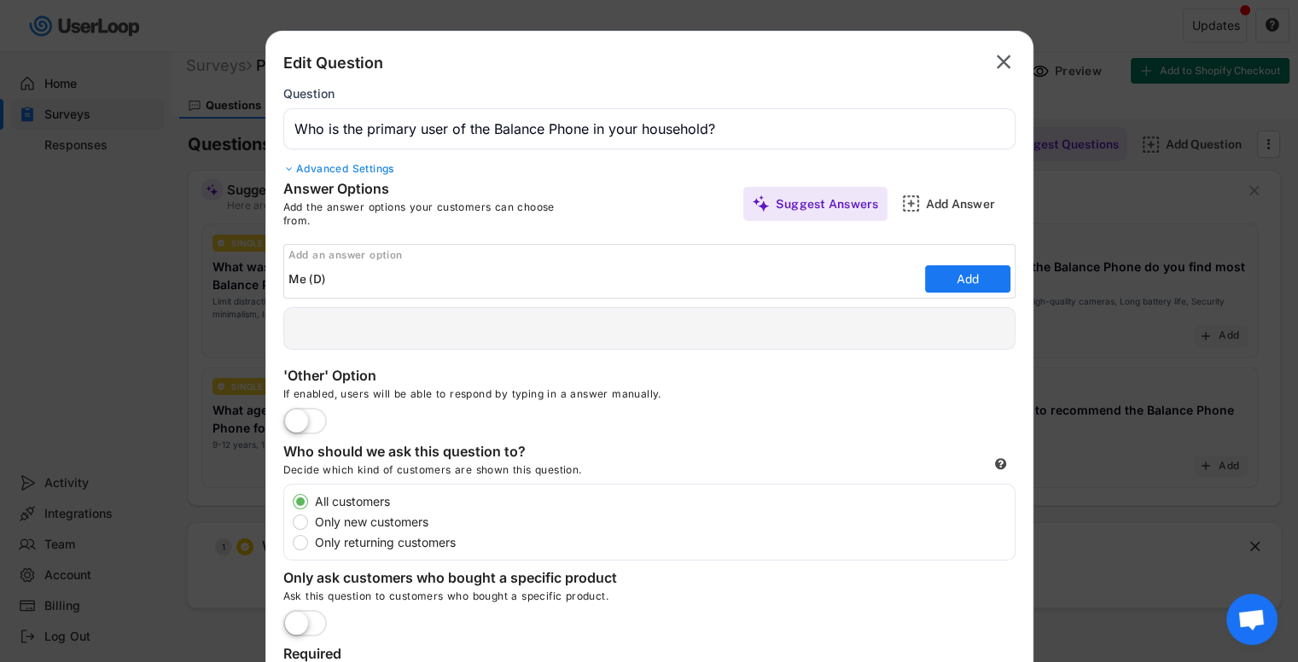
click at [357, 275] on input "input" at bounding box center [604, 279] width 632 height 26
type input "Me (digital minimalist)"
click at [975, 274] on button "Add" at bounding box center [967, 278] width 85 height 27
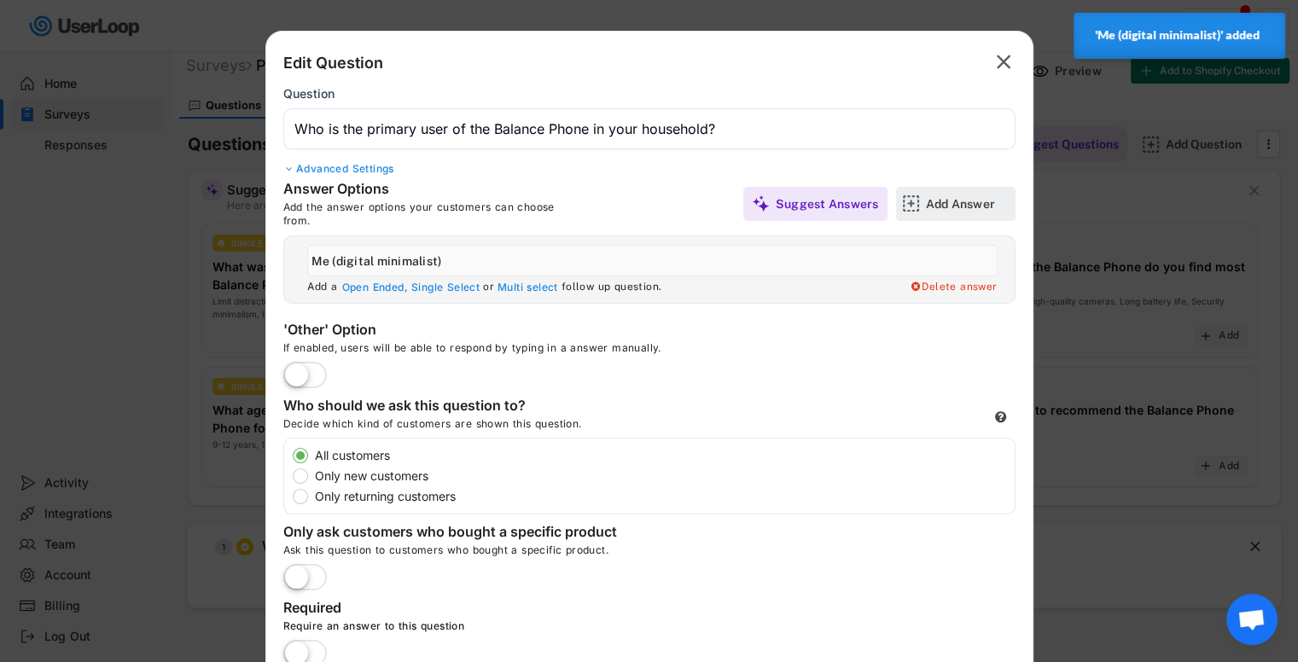
click at [931, 217] on div "Add Answer" at bounding box center [968, 204] width 85 height 34
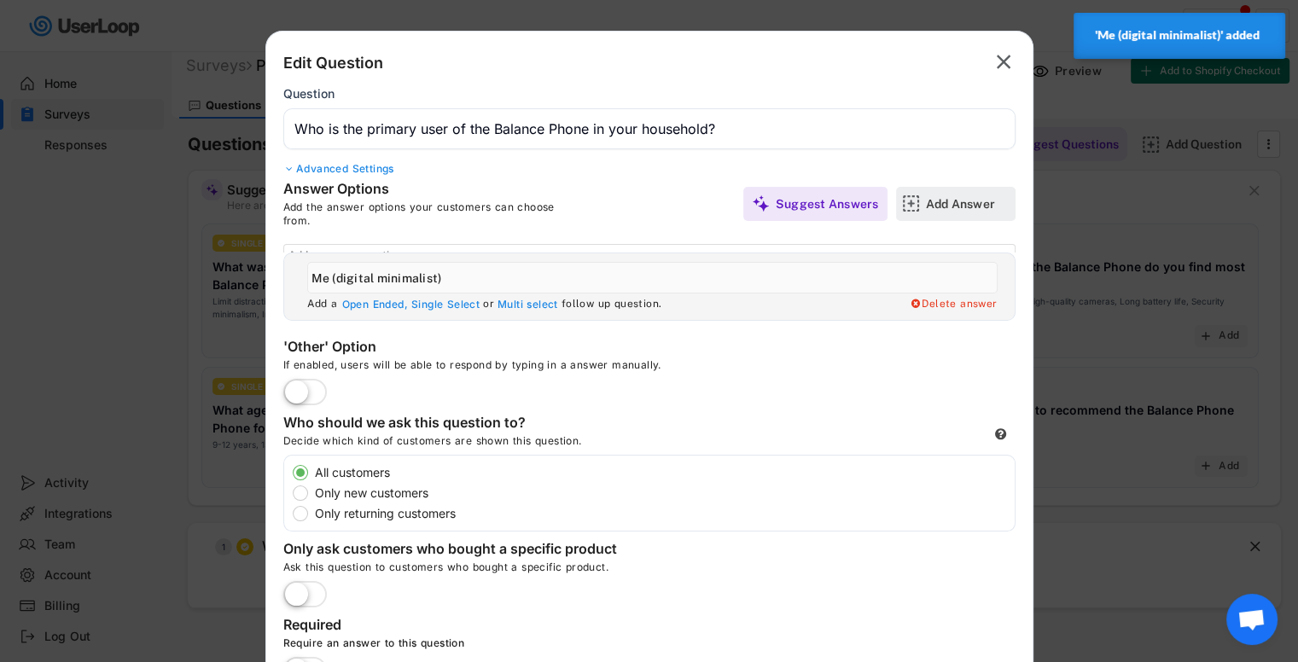
scroll to position [0, 0]
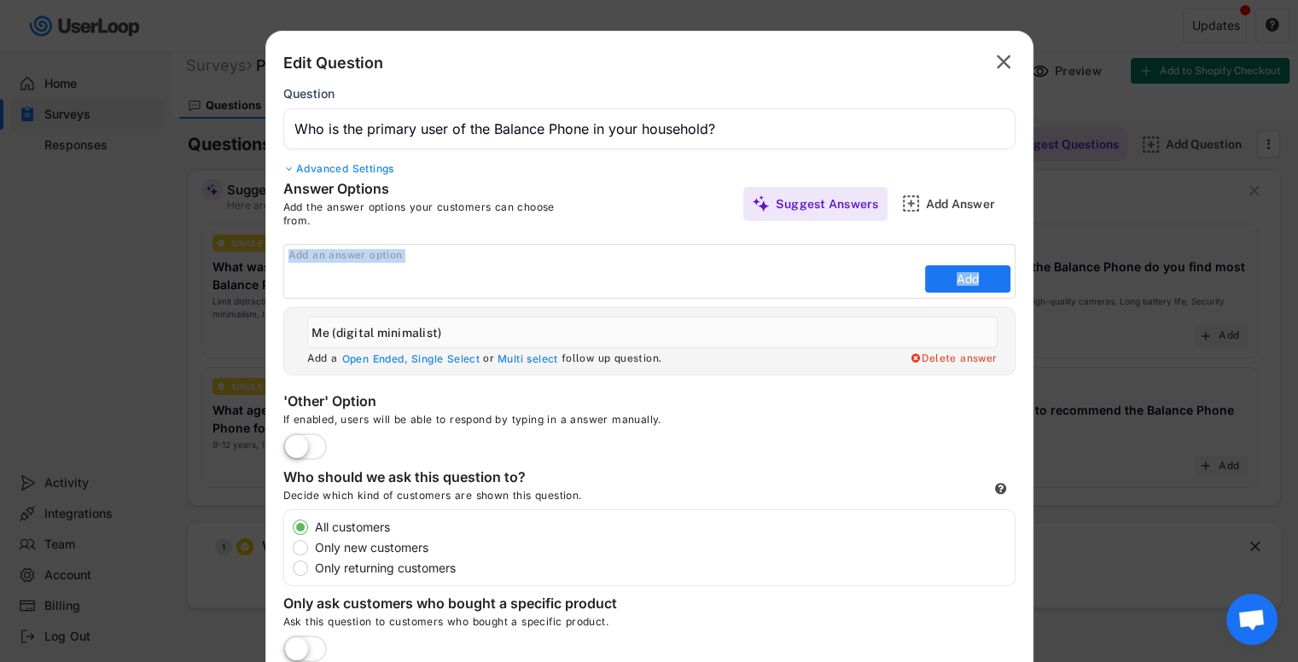
drag, startPoint x: 284, startPoint y: 335, endPoint x: 324, endPoint y: 267, distance: 79.2
click at [324, 267] on div "Answer Options Add the answer options your customers can choose from. Suggest A…" at bounding box center [649, 277] width 766 height 195
click at [376, 277] on input "input" at bounding box center [604, 279] width 632 height 26
type input "Mi child"
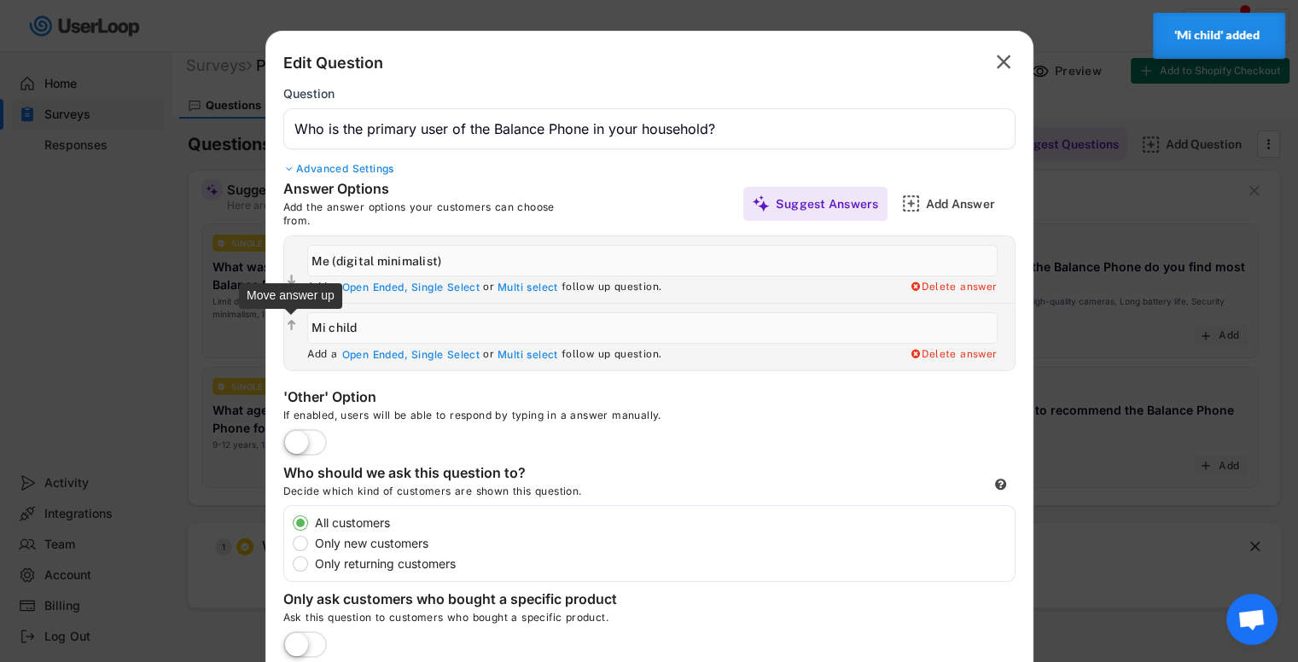
click at [290, 324] on text "" at bounding box center [292, 325] width 9 height 15
type input "Mi child"
type input "Me (digital minimalist)"
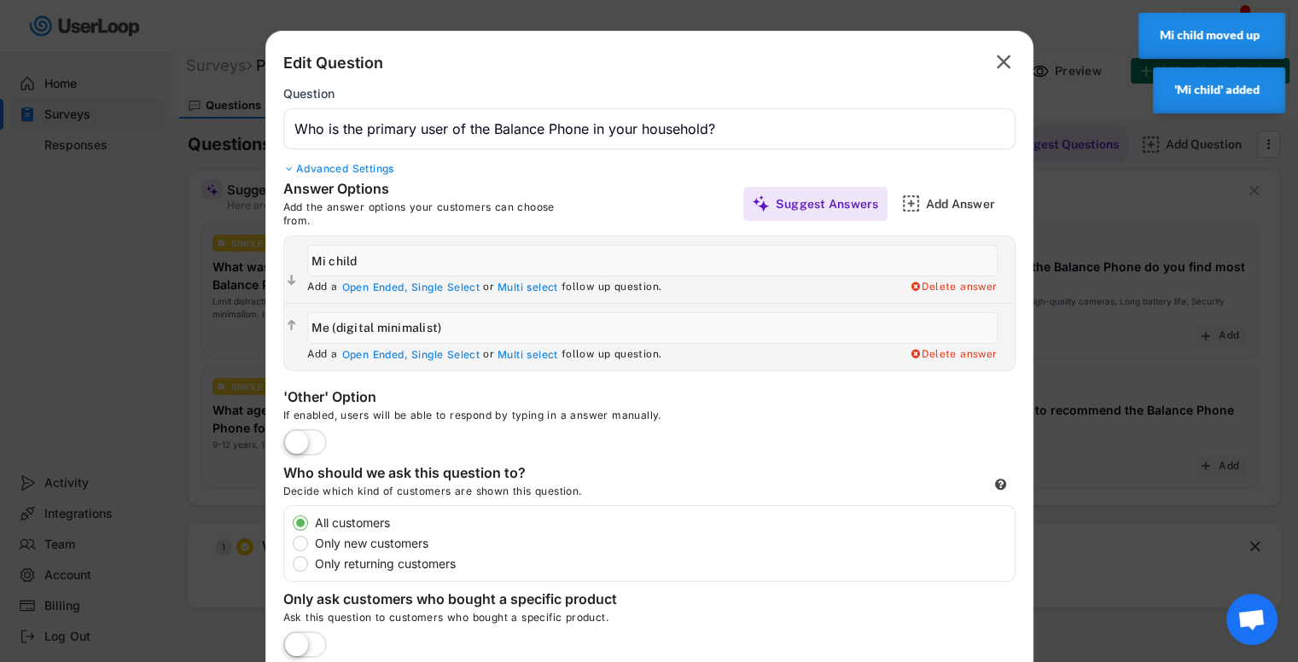
click at [295, 324] on icon "" at bounding box center [291, 326] width 15 height 17
type input "Me (digital minimalist)"
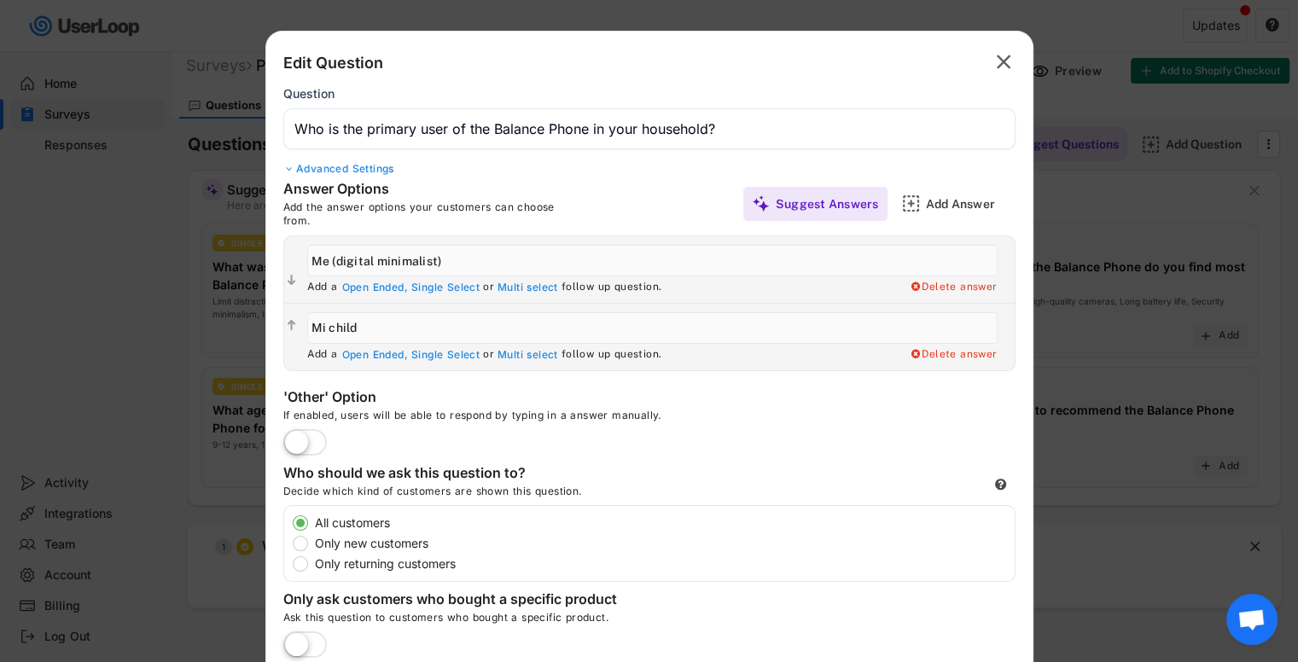
click at [325, 328] on input "input" at bounding box center [652, 328] width 691 height 32
type input "My child"
click at [482, 382] on div "Edit Question  Question Advanced Settings Answer Options Add the answer option…" at bounding box center [649, 455] width 768 height 848
click at [935, 209] on div "Add Answer" at bounding box center [968, 203] width 85 height 15
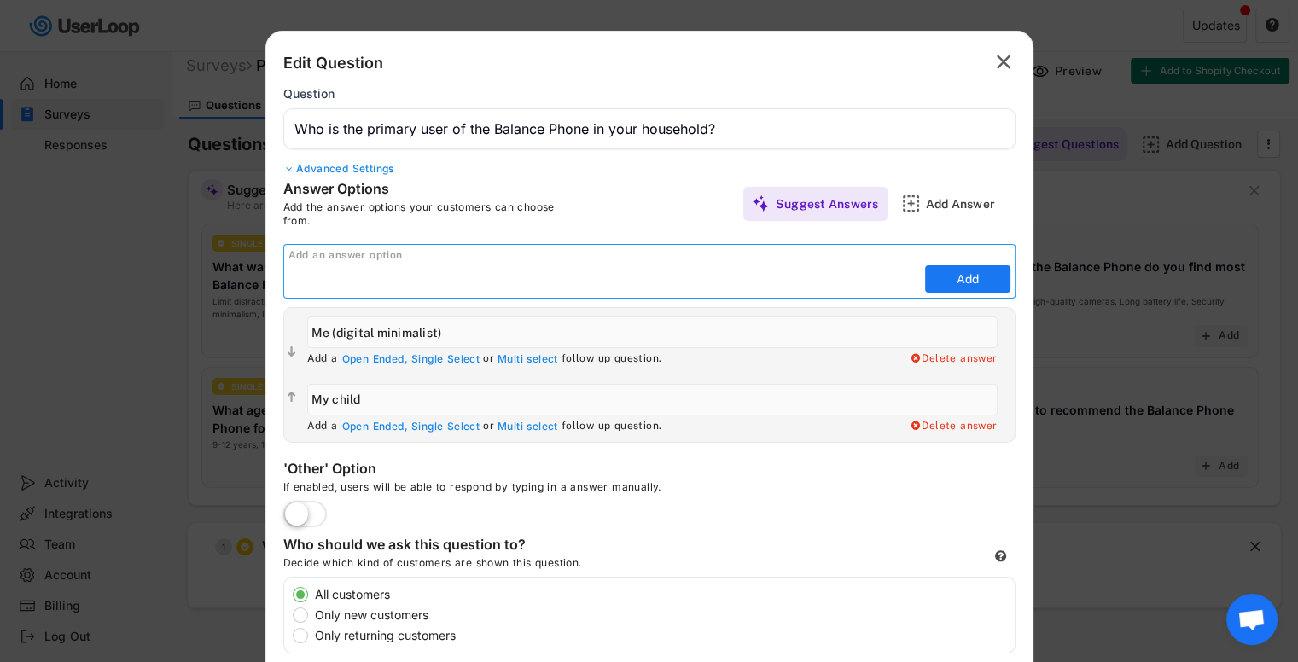
paste input "a family member (sibling, partner, grandparent, etc.)"
click at [294, 281] on input "input" at bounding box center [604, 279] width 632 height 26
type input "A family member (sibling, partner, grandparent, etc.)"
click at [940, 271] on button "Add" at bounding box center [967, 278] width 85 height 27
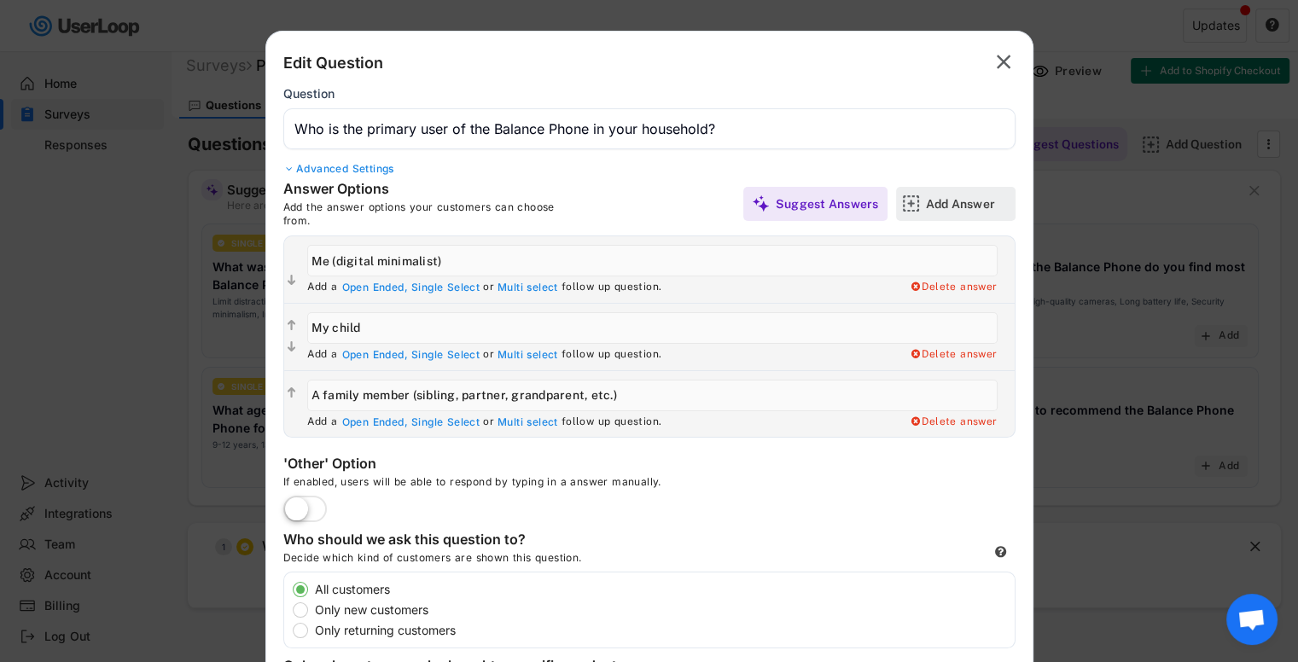
click at [945, 213] on div "Add Answer" at bounding box center [968, 204] width 85 height 34
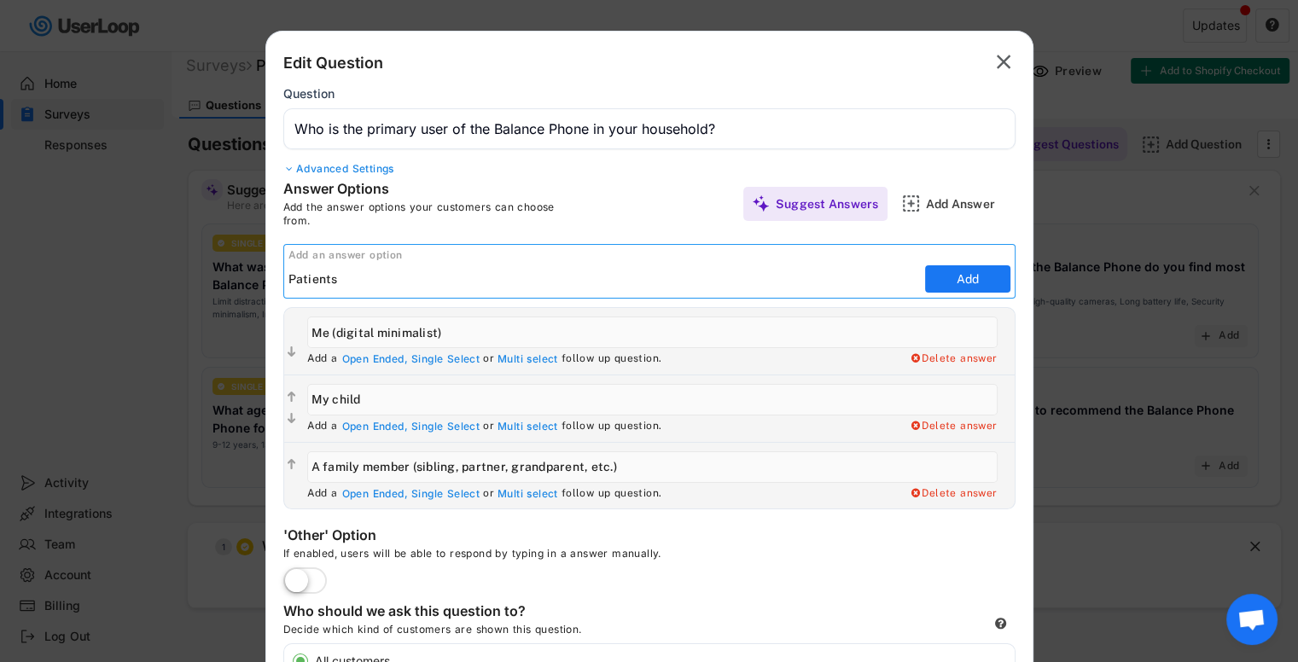
type input "Patients"
click at [992, 276] on button "Add" at bounding box center [967, 278] width 85 height 27
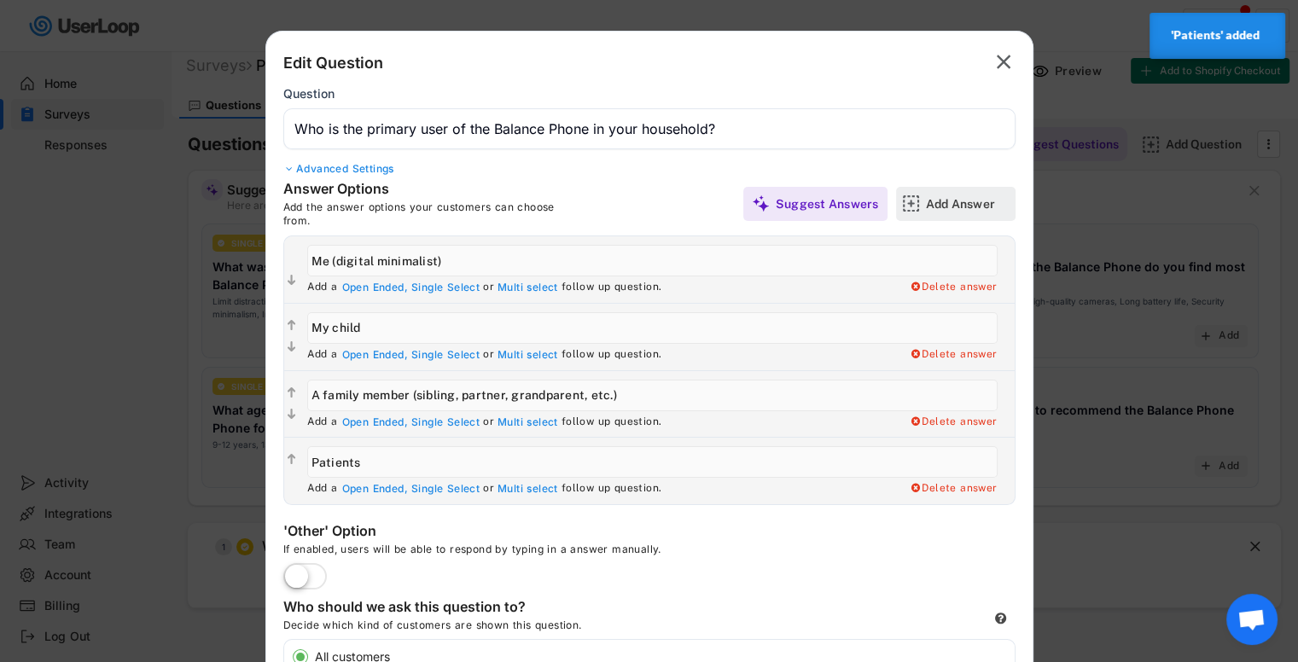
click at [917, 199] on img at bounding box center [911, 204] width 18 height 18
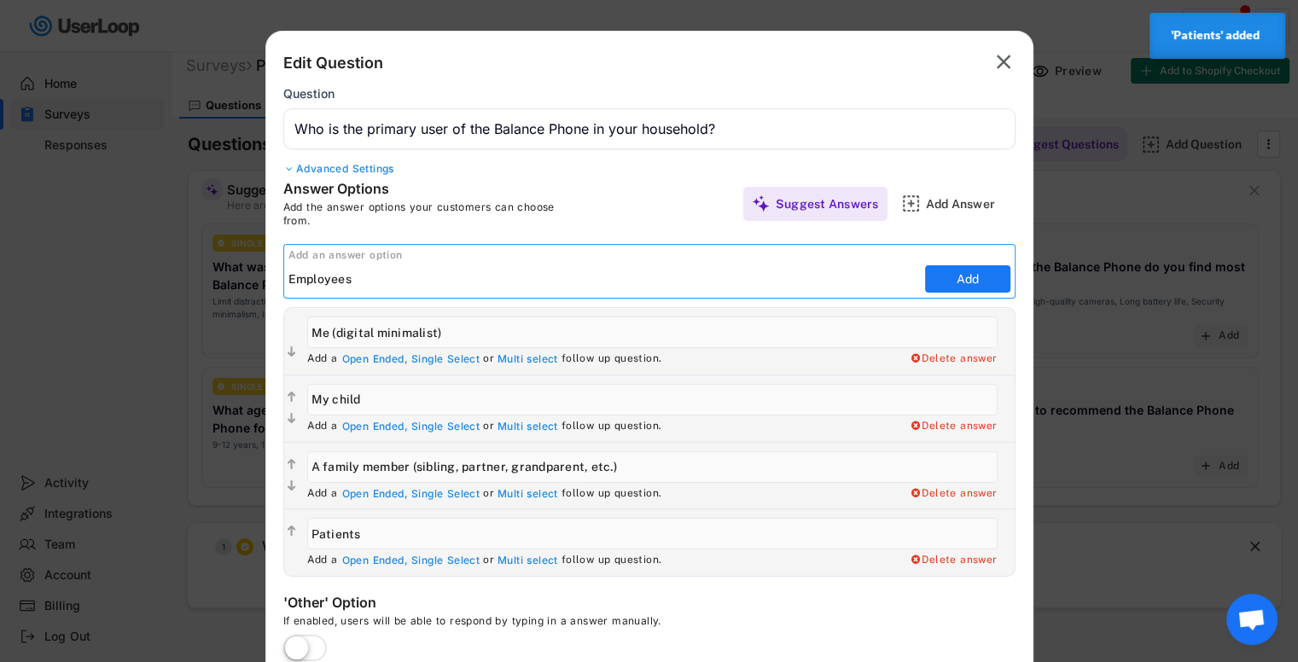
type input "Employees"
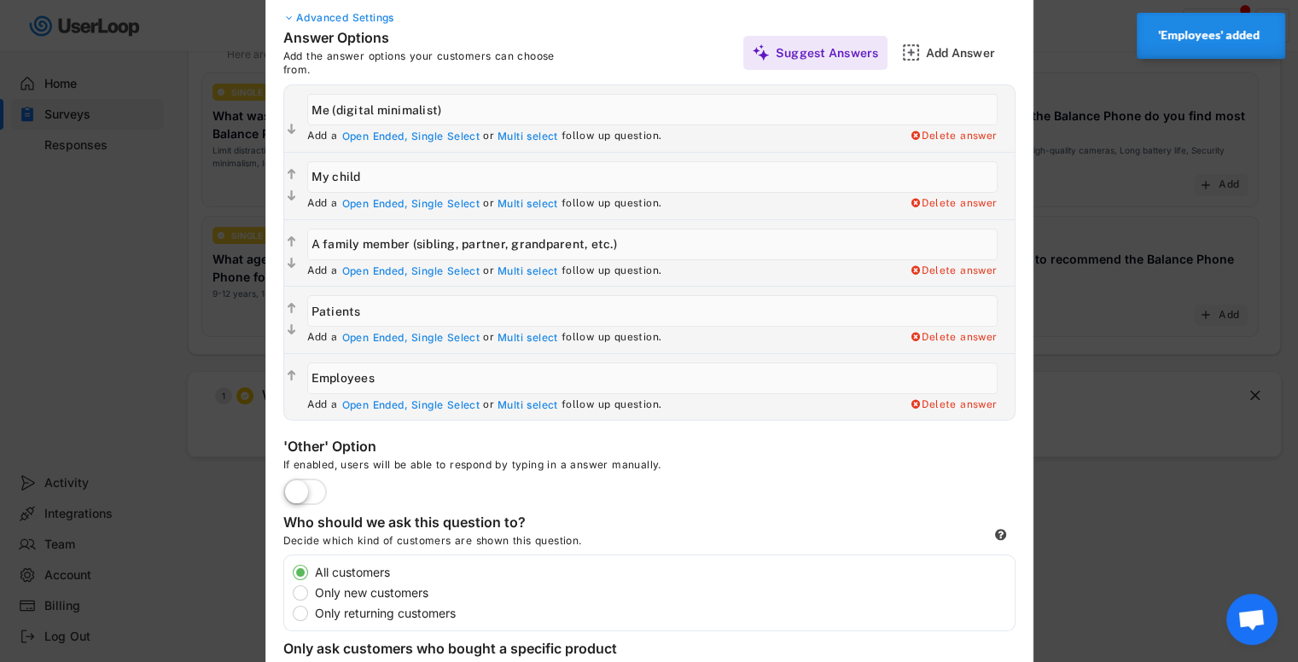
scroll to position [166, 0]
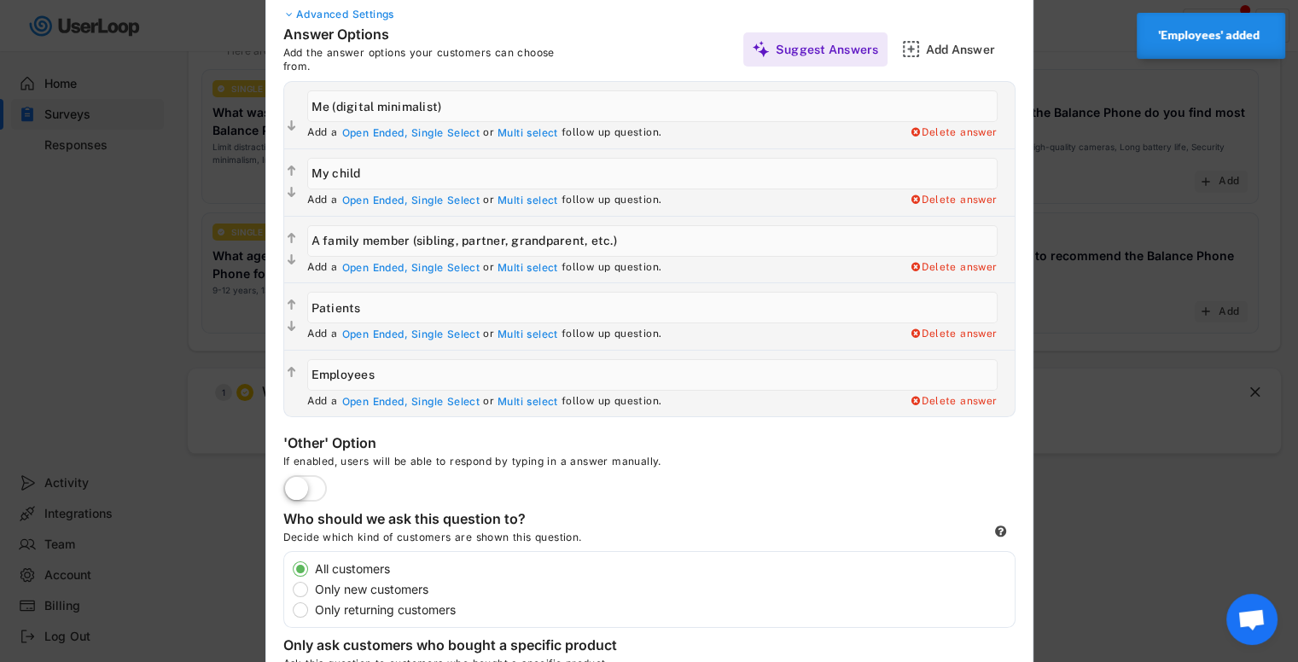
click at [304, 481] on label at bounding box center [305, 490] width 52 height 38
click at [0, 0] on input "checkbox" at bounding box center [0, 0] width 0 height 0
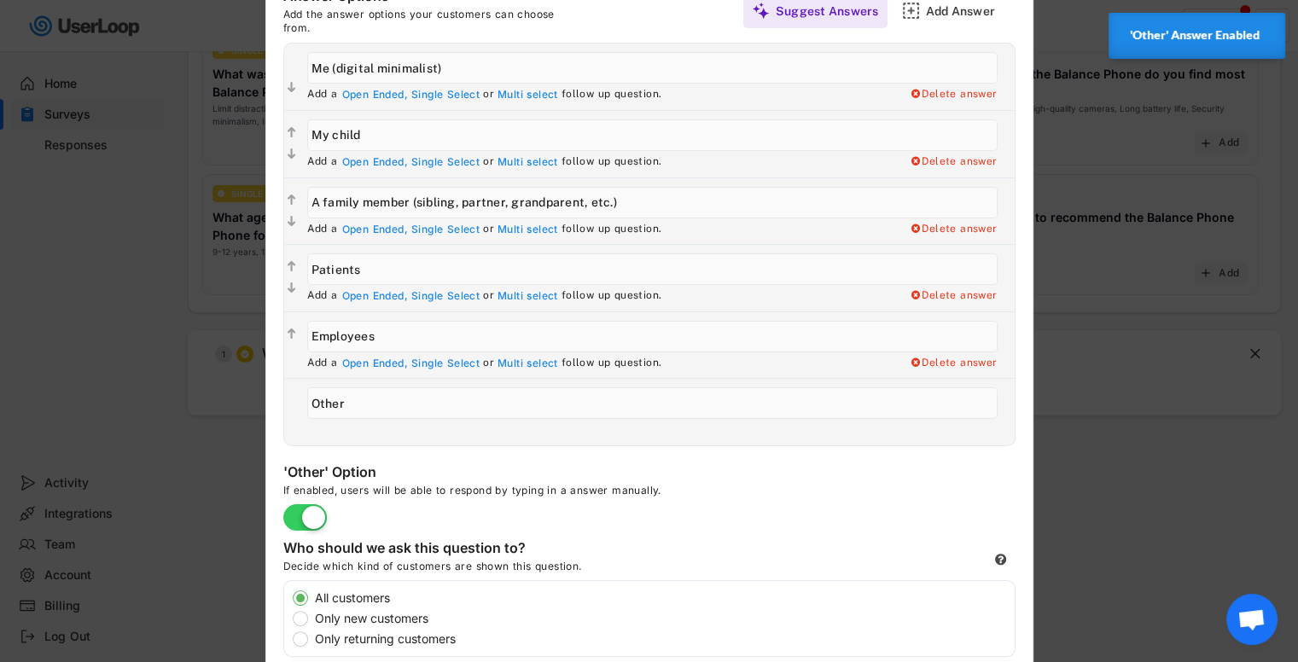
scroll to position [208, 0]
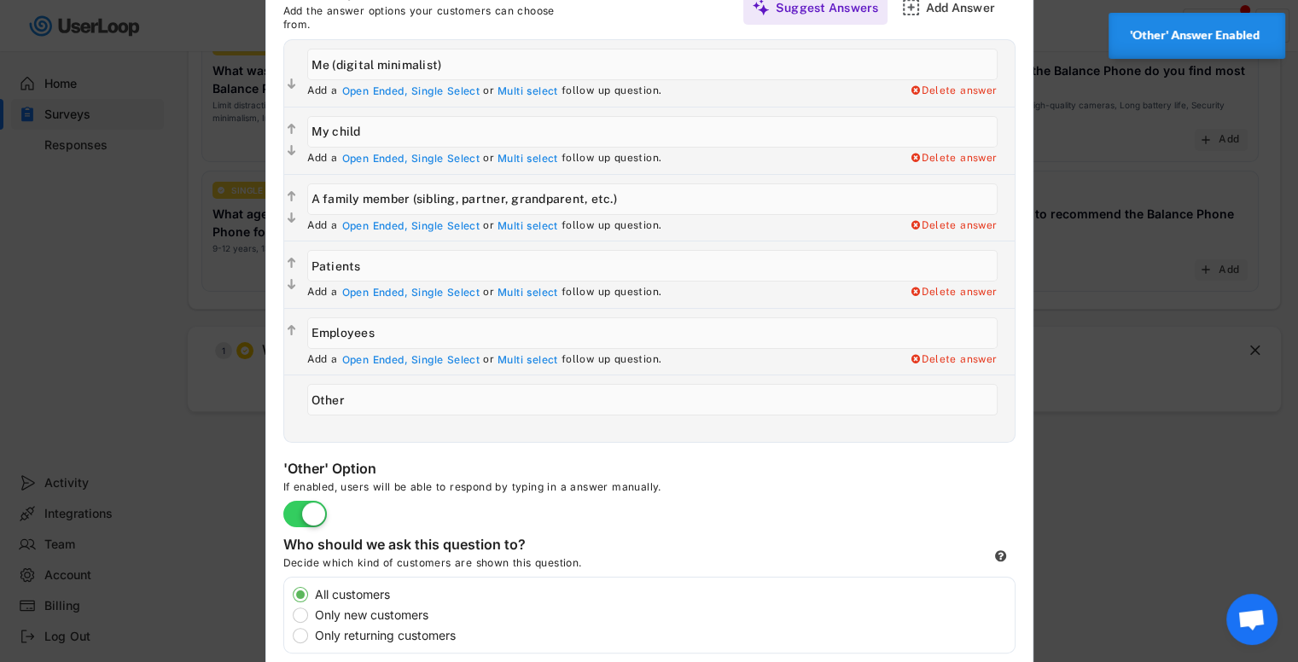
click at [380, 402] on input "input" at bounding box center [652, 400] width 691 height 32
click at [438, 439] on div "Add a Open Ended, Single Select or Multi select follow up question. Delete answ…" at bounding box center [657, 409] width 716 height 67
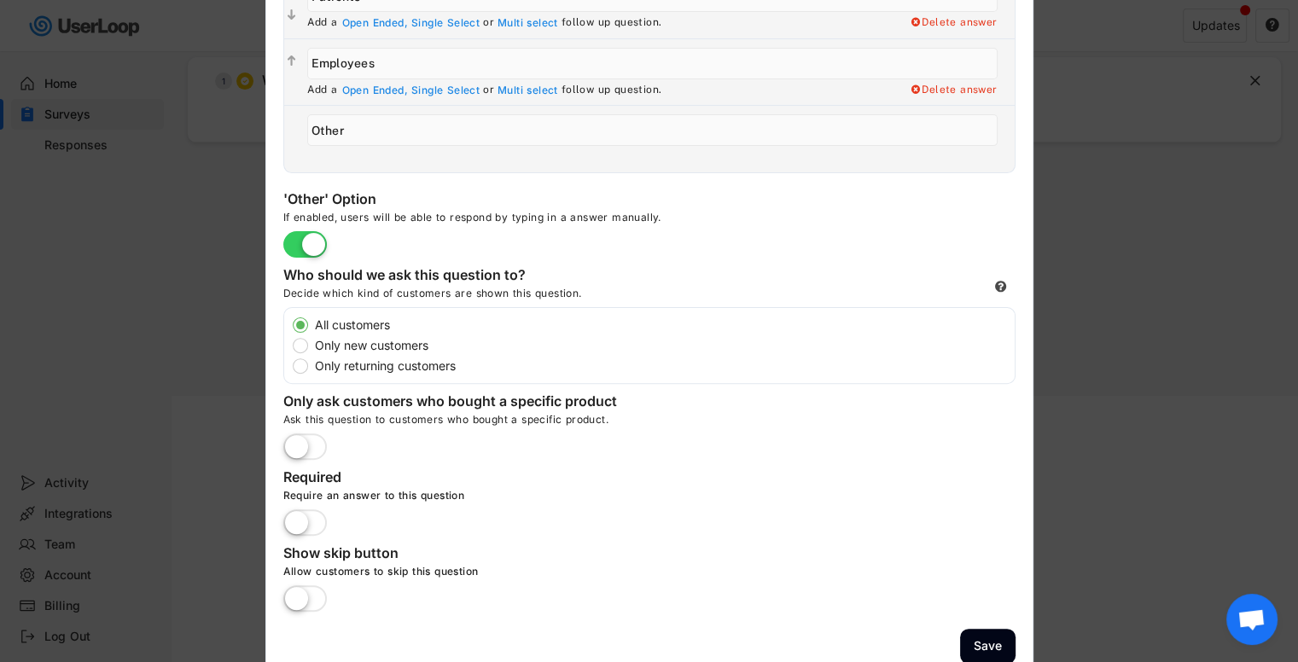
scroll to position [495, 0]
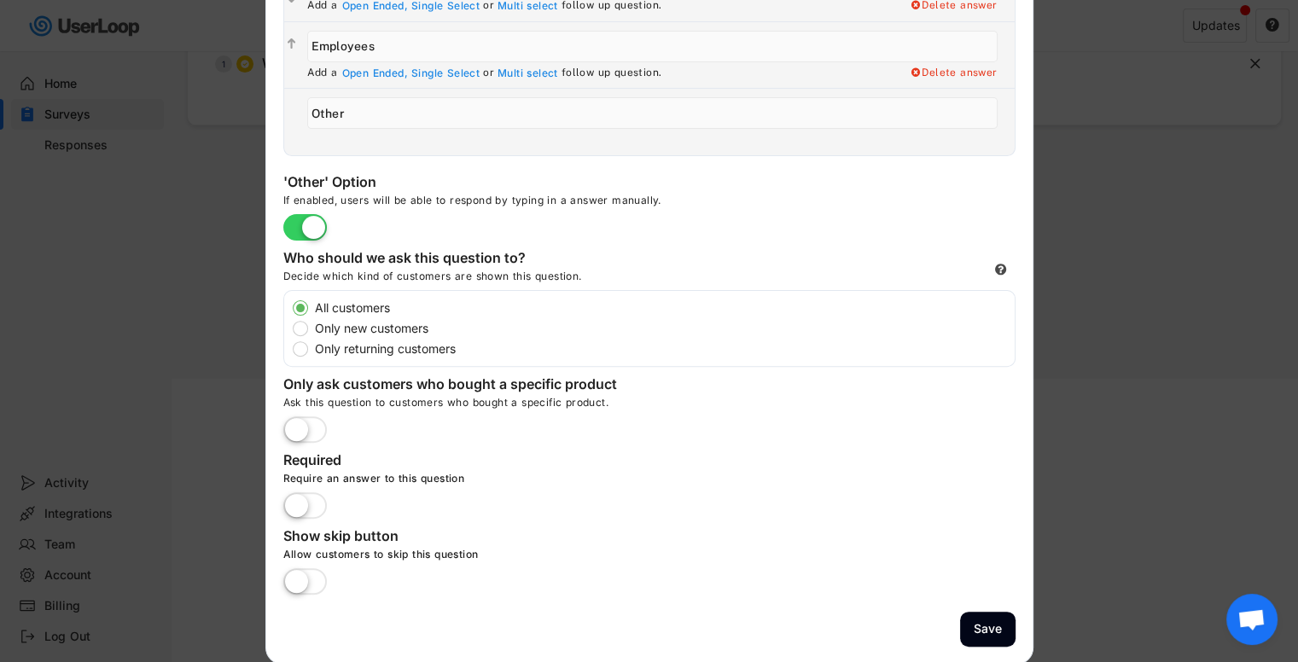
click at [836, 399] on div "Ask this question to customers who bought a specific product." at bounding box center [649, 406] width 732 height 20
click at [821, 390] on div "Only ask customers who bought a specific product Ask this question to customers…" at bounding box center [649, 409] width 732 height 67
click at [307, 499] on label at bounding box center [305, 507] width 52 height 38
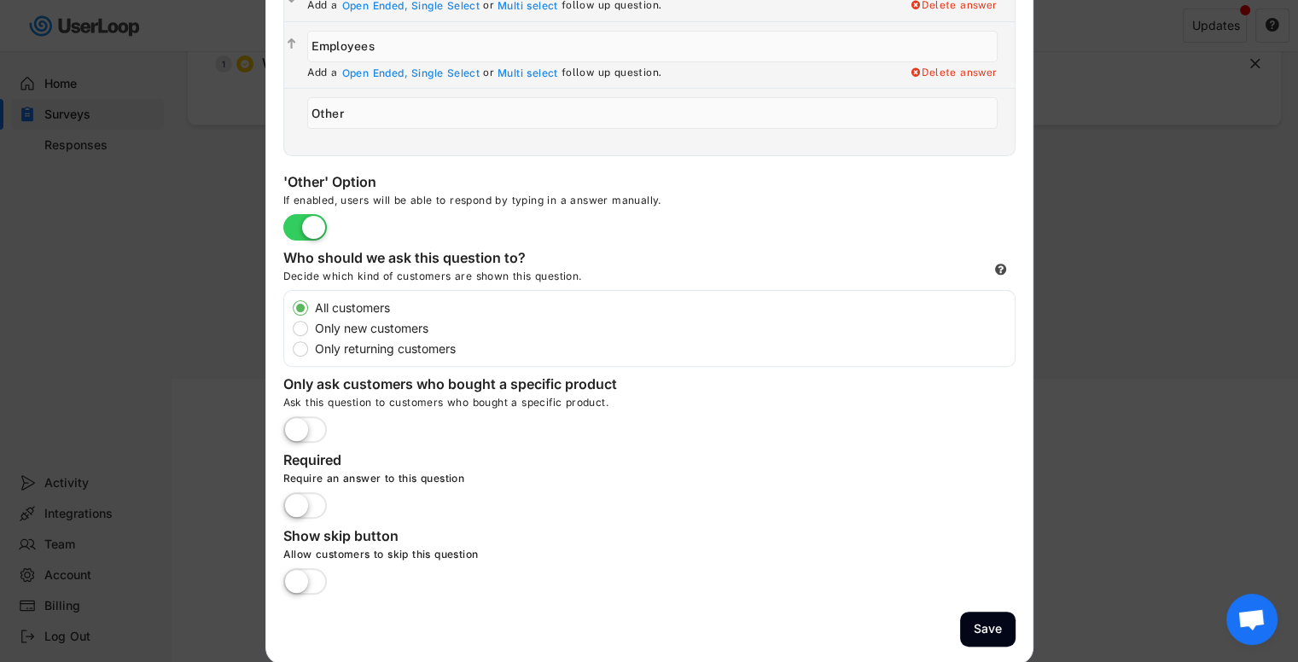
click at [0, 0] on input "checkbox" at bounding box center [0, 0] width 0 height 0
click at [1001, 267] on icon at bounding box center [1000, 269] width 13 height 13
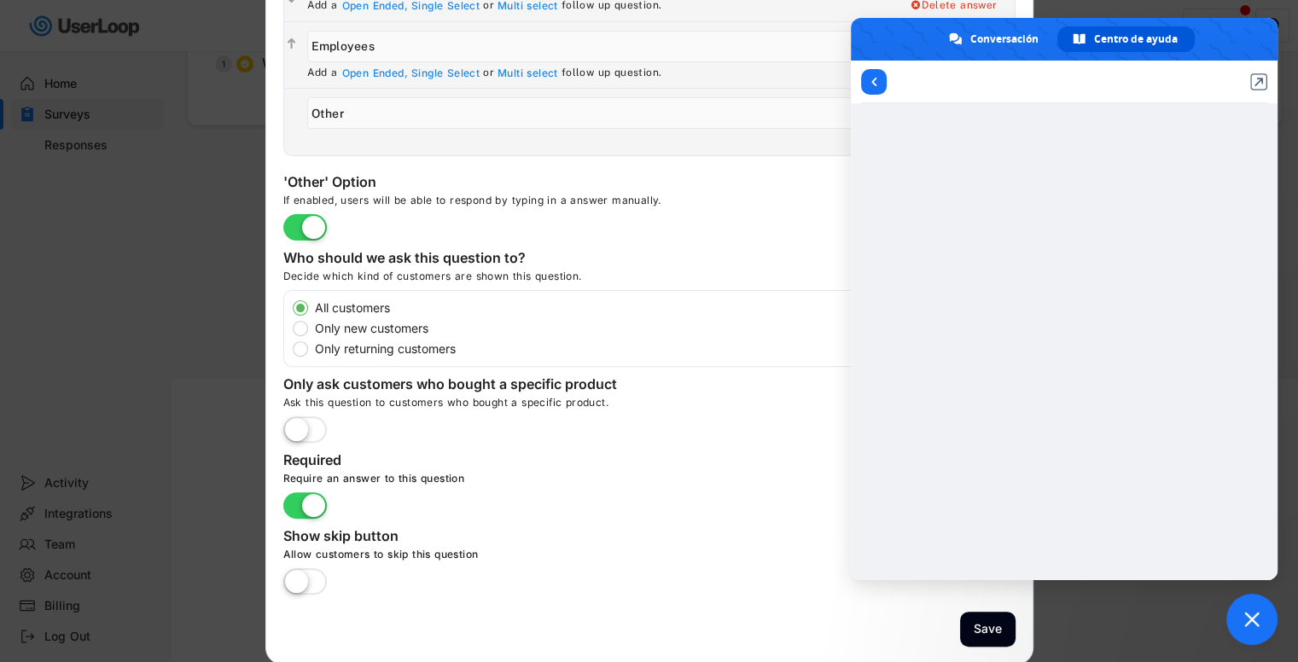
click at [727, 548] on div "Allow customers to skip this question" at bounding box center [539, 558] width 512 height 20
click at [691, 398] on div "Ask this question to customers who bought a specific product." at bounding box center [649, 406] width 732 height 20
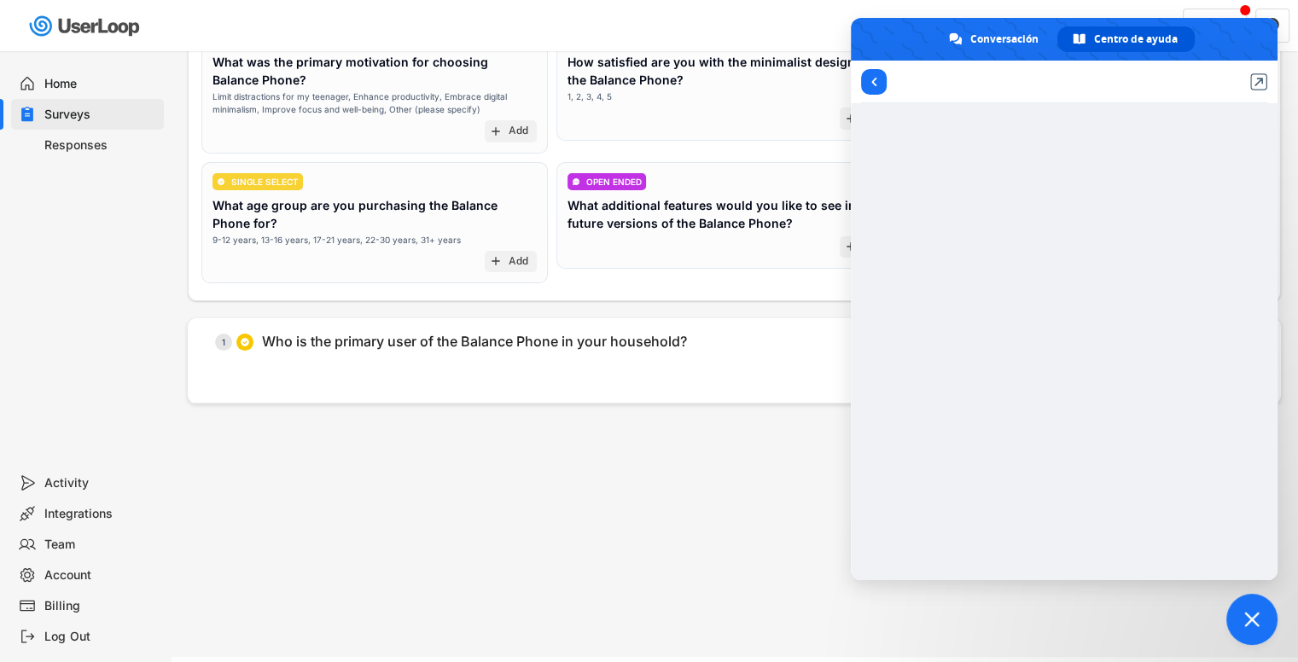
scroll to position [213, 0]
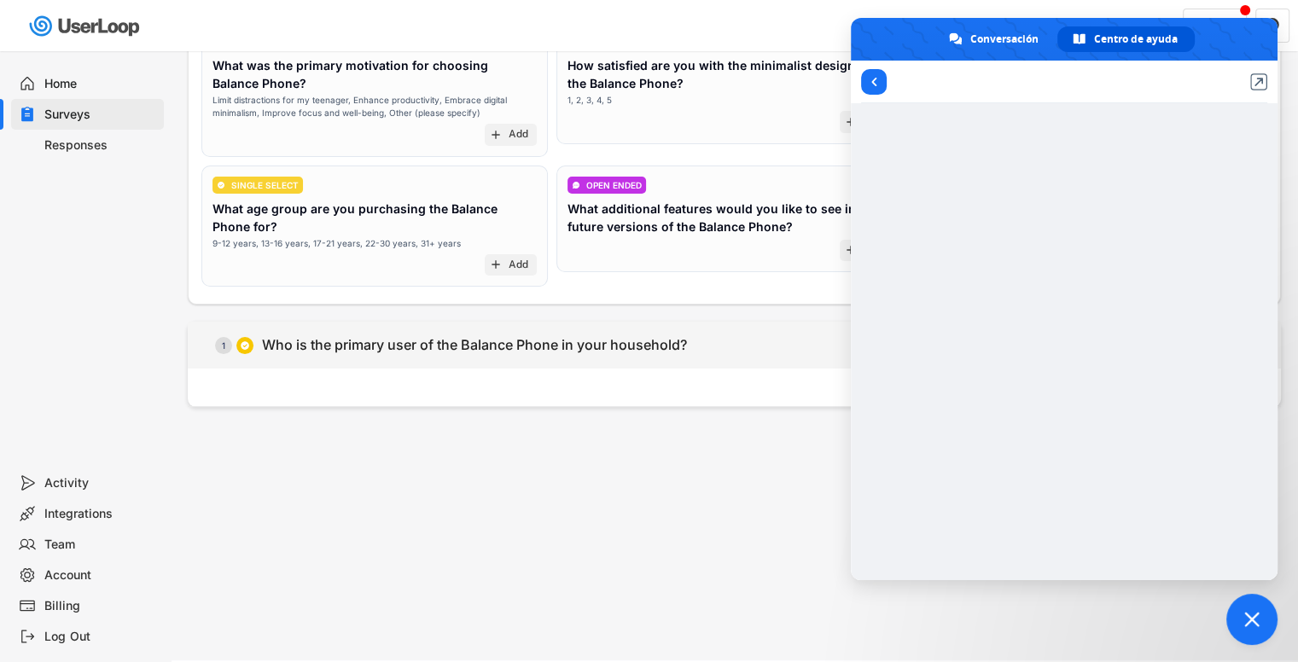
click at [519, 340] on div "Who is the primary user of the Balance Phone in your household?" at bounding box center [474, 345] width 425 height 18
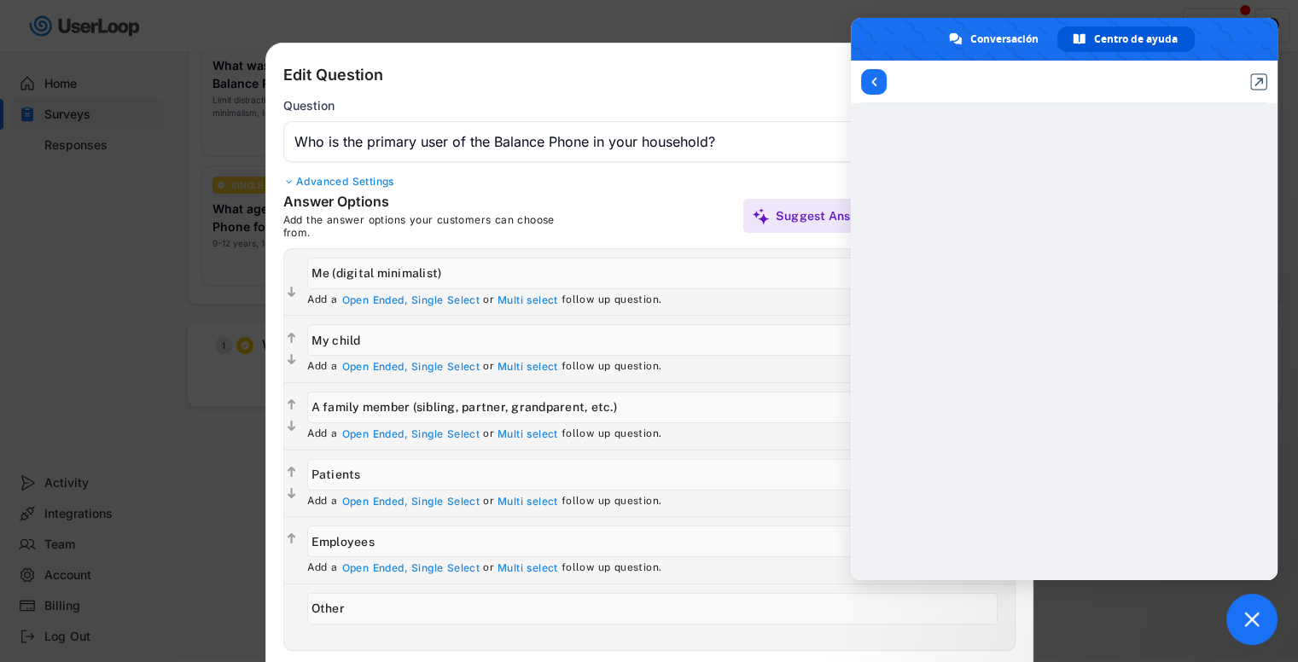
click at [1253, 619] on span "Cerrar el chat" at bounding box center [1251, 619] width 15 height 15
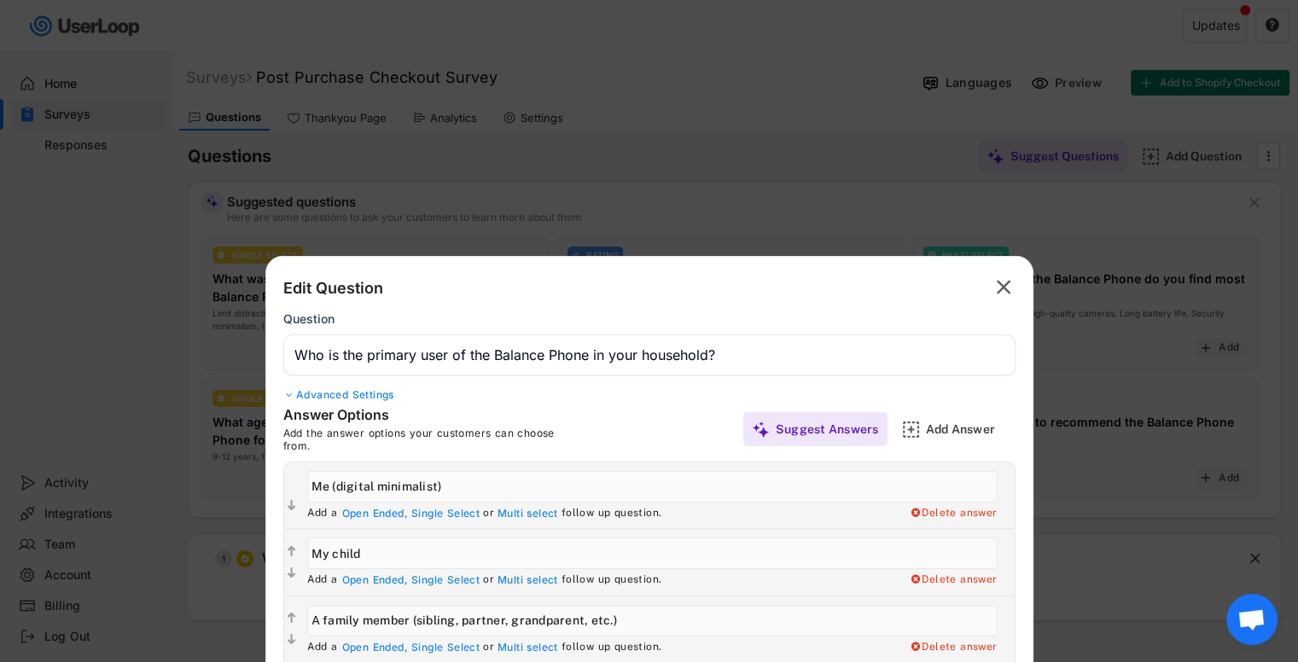
scroll to position [0, 0]
click at [995, 288] on icon "" at bounding box center [1004, 287] width 24 height 27
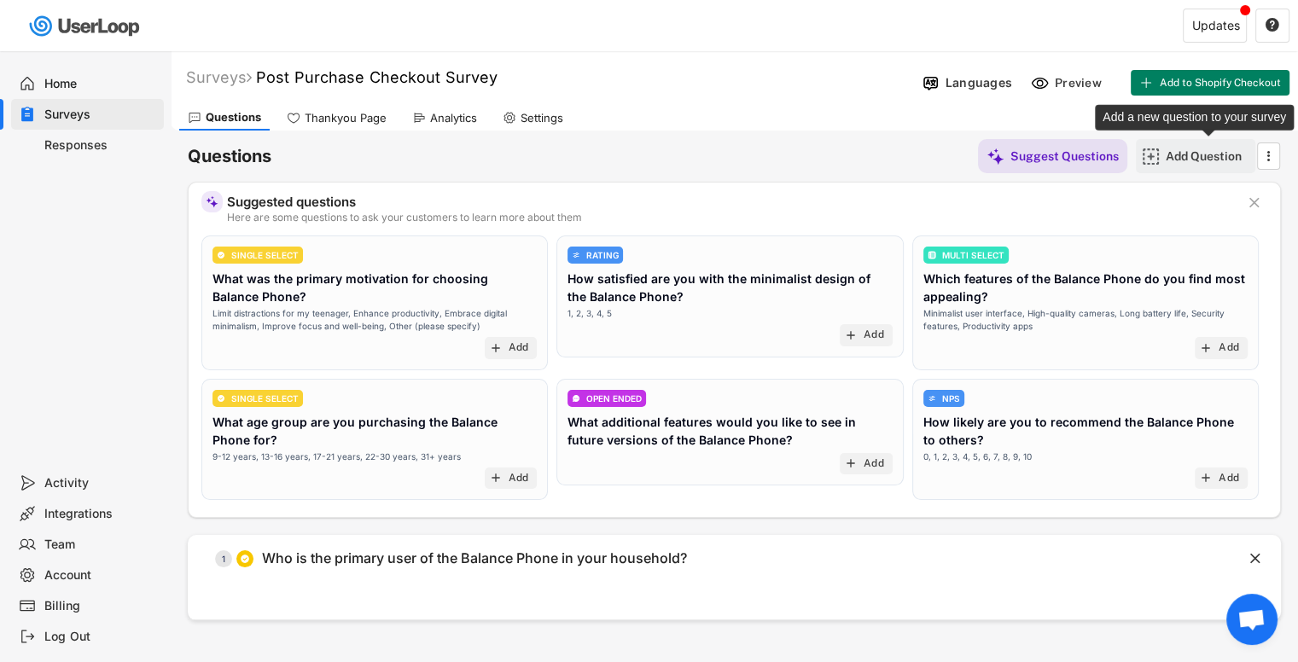
click at [1177, 148] on div "Add Question" at bounding box center [1208, 156] width 85 height 34
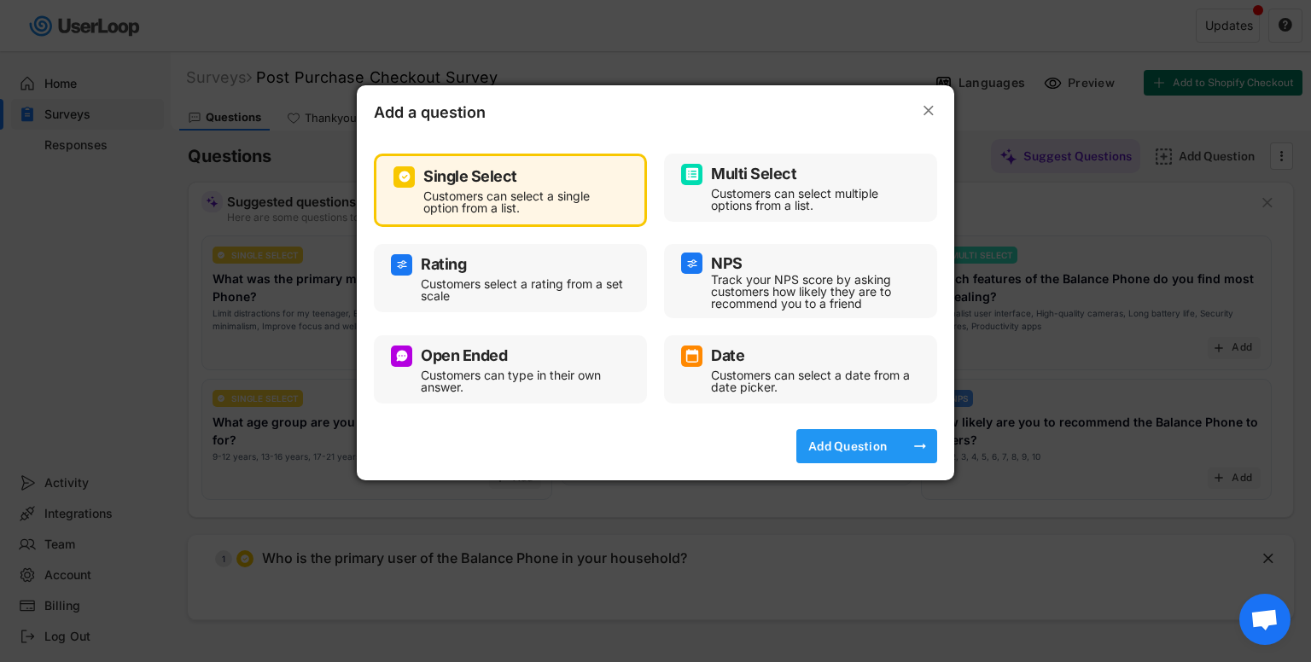
click at [836, 455] on div "Add Question" at bounding box center [847, 446] width 85 height 34
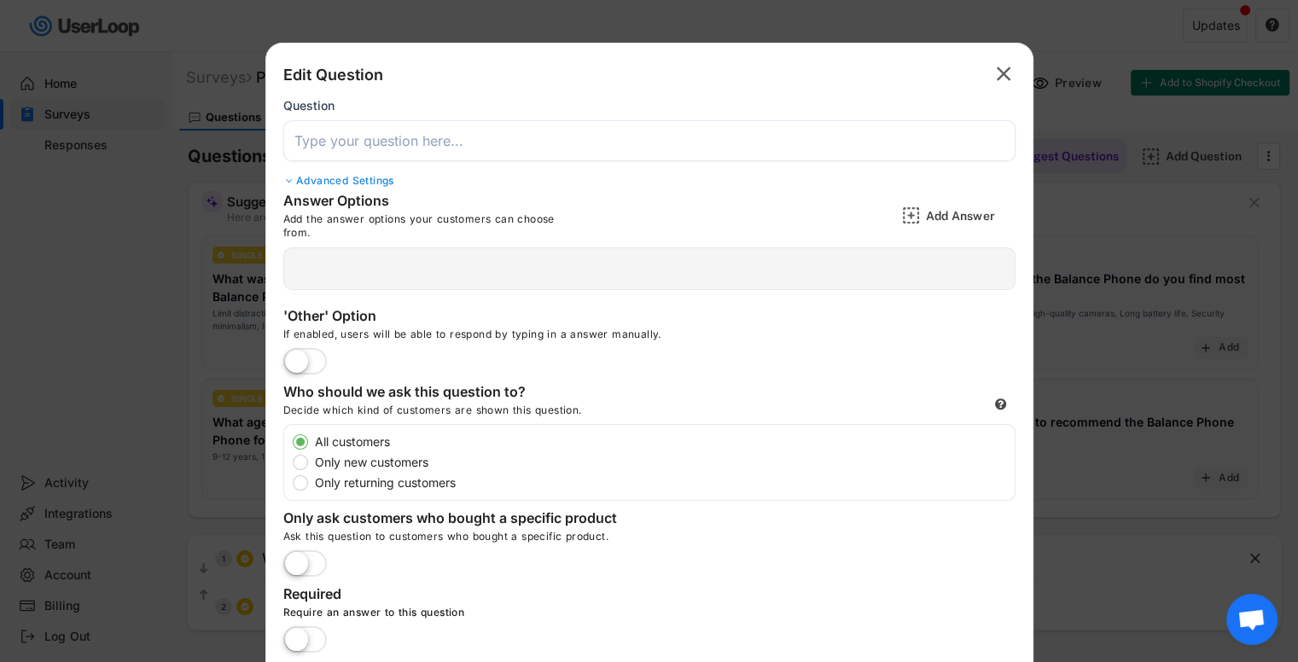
click at [524, 146] on input "input" at bounding box center [649, 140] width 732 height 41
click at [467, 148] on input "input" at bounding box center [649, 140] width 732 height 41
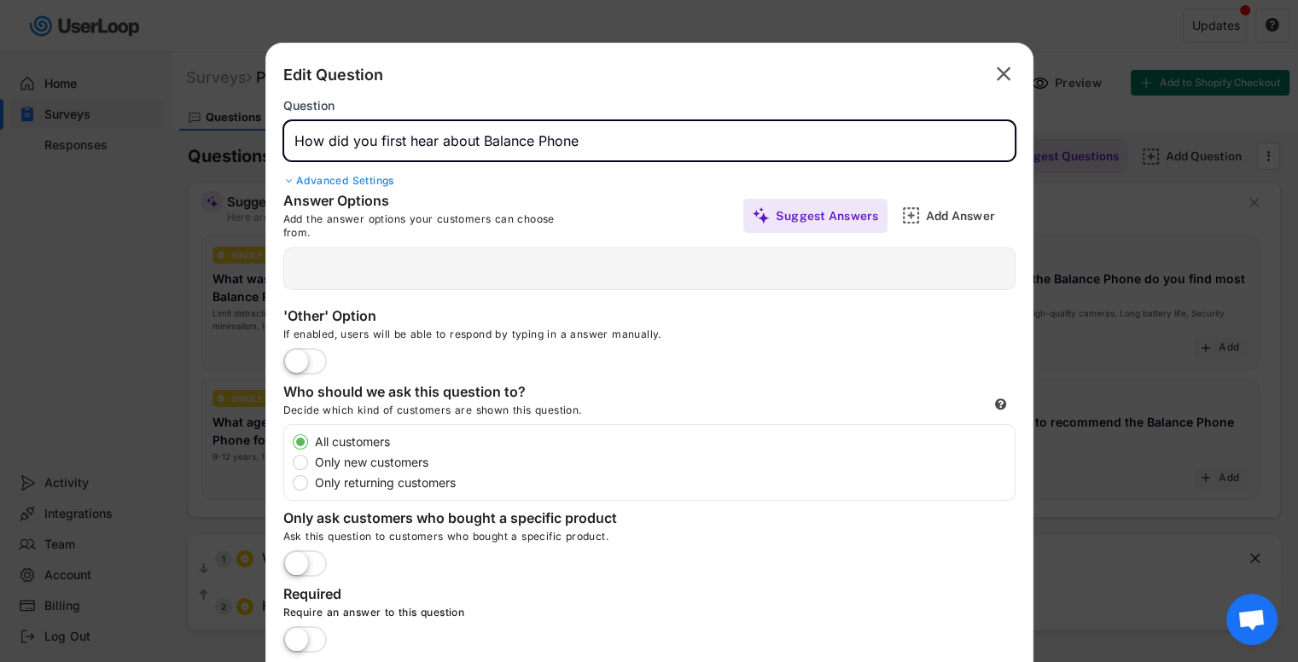
type input "How did you first hear about Balance Phone"
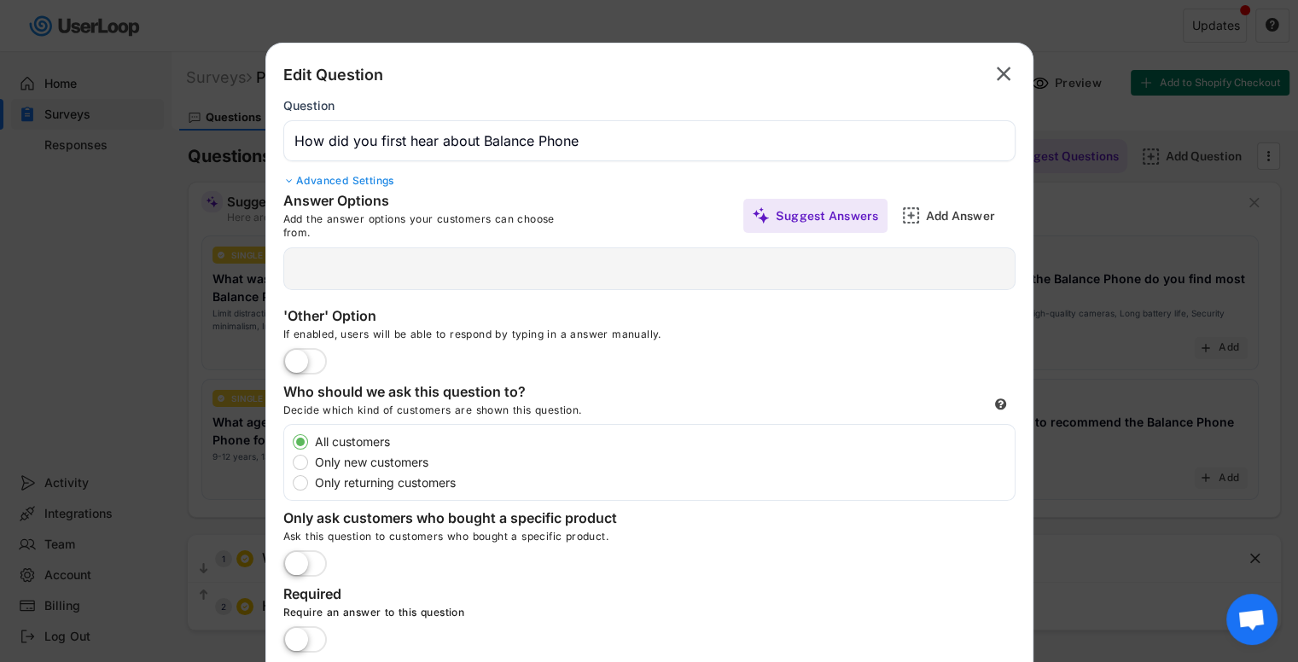
click at [293, 358] on label at bounding box center [305, 363] width 52 height 38
click at [0, 0] on input "checkbox" at bounding box center [0, 0] width 0 height 0
type input "Other"
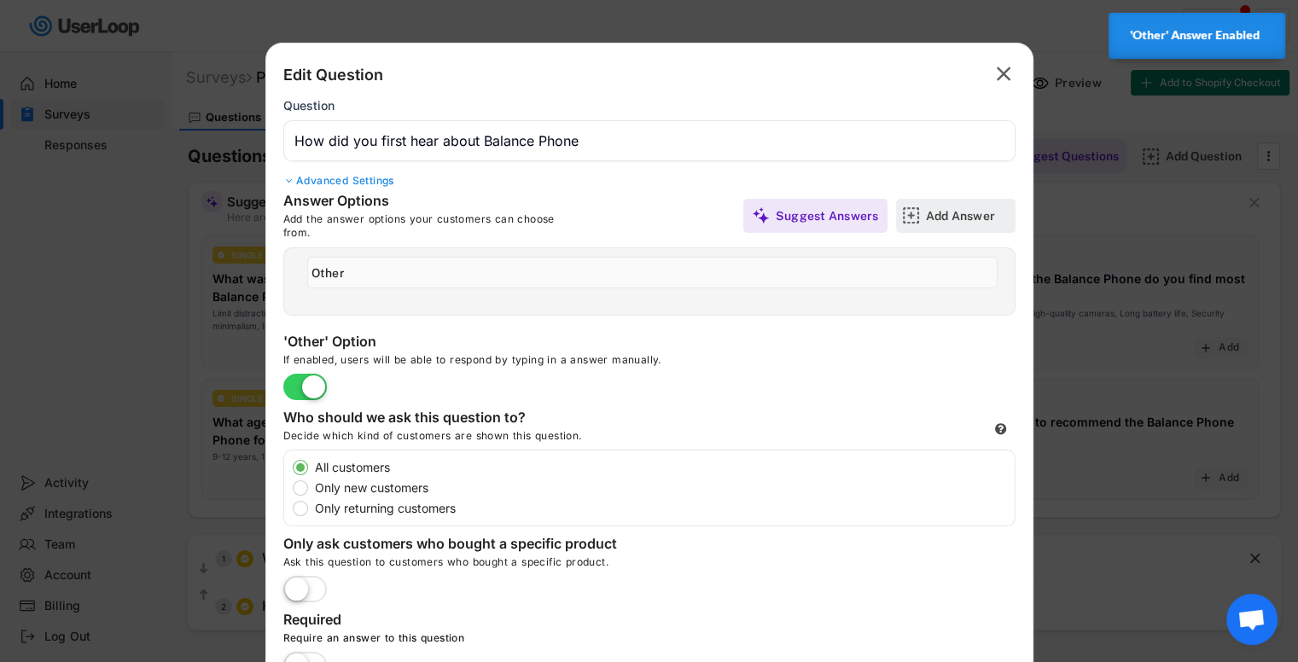
click at [924, 211] on div "Add Answer" at bounding box center [955, 216] width 119 height 34
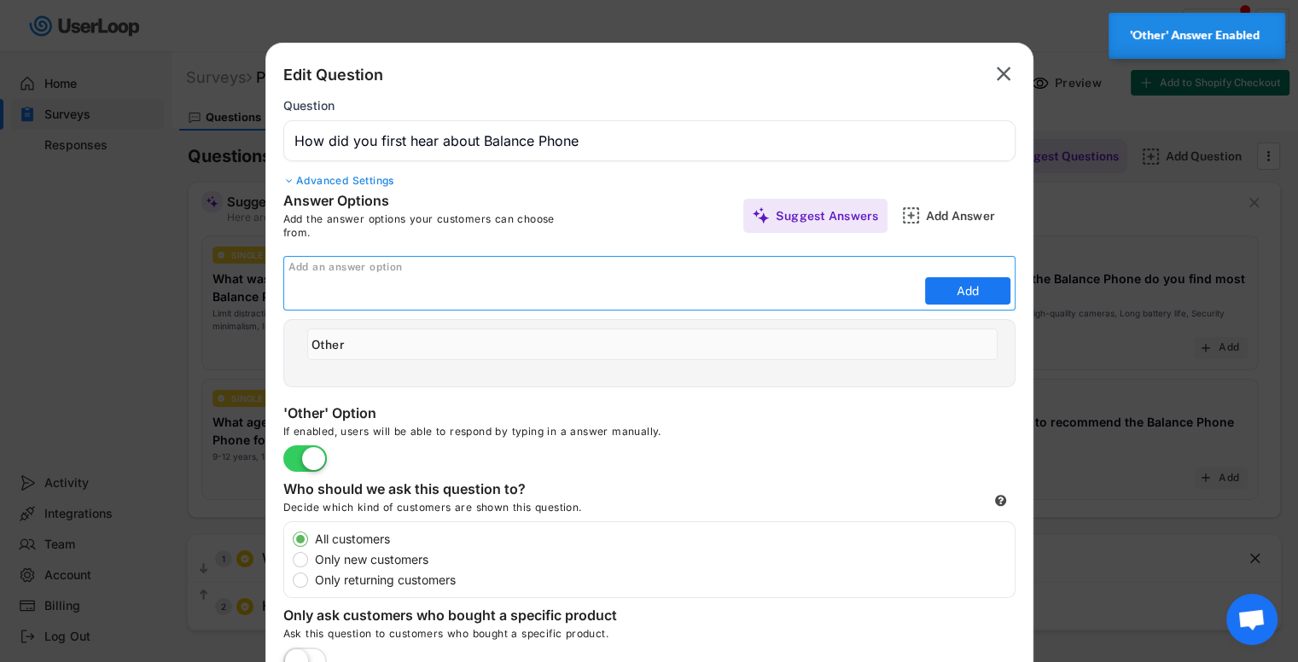
paste input "• Google / Online search"
type input "• Google / Online search"
paste input "• Google / Online search"
click at [296, 293] on input "input" at bounding box center [604, 291] width 632 height 26
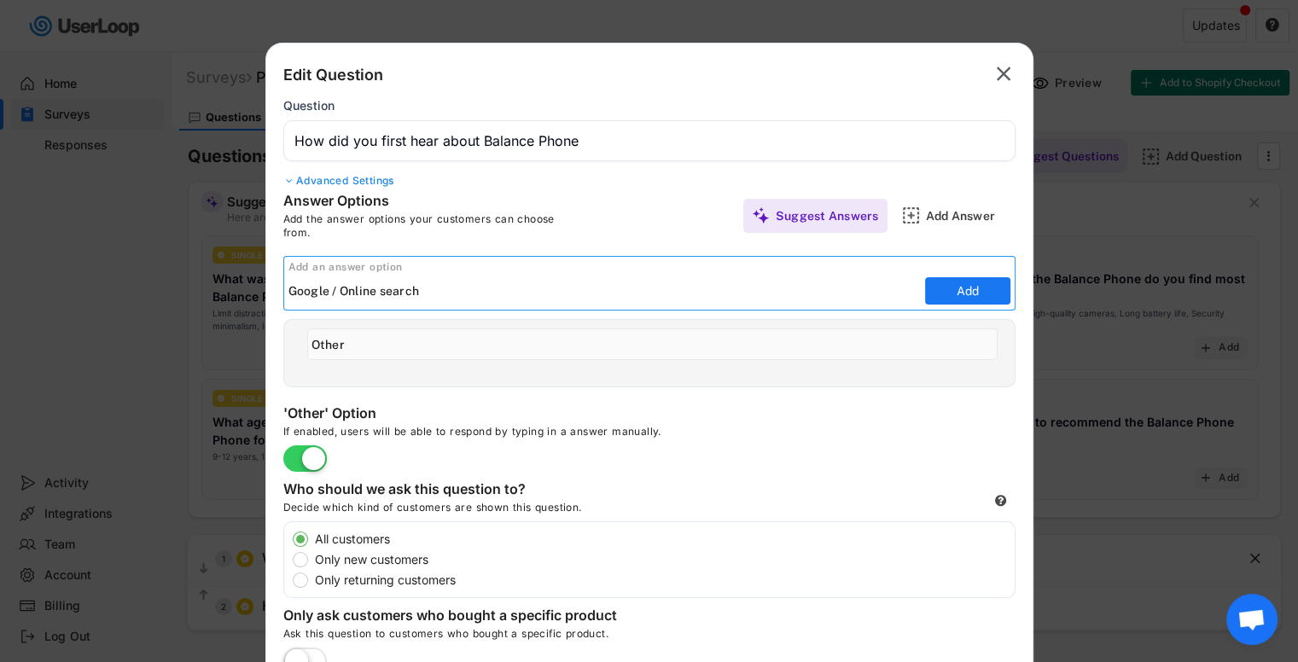
type input "Google / Online search"
type input "Other"
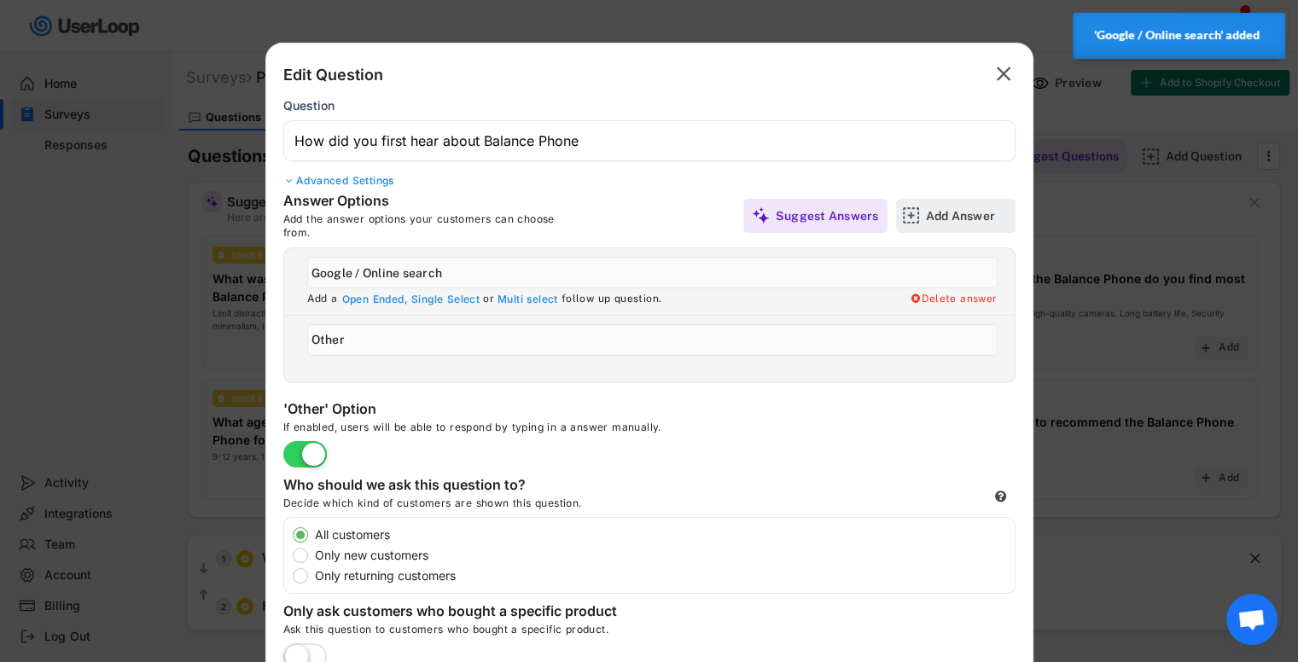
click at [958, 210] on div "Add Answer" at bounding box center [968, 215] width 85 height 15
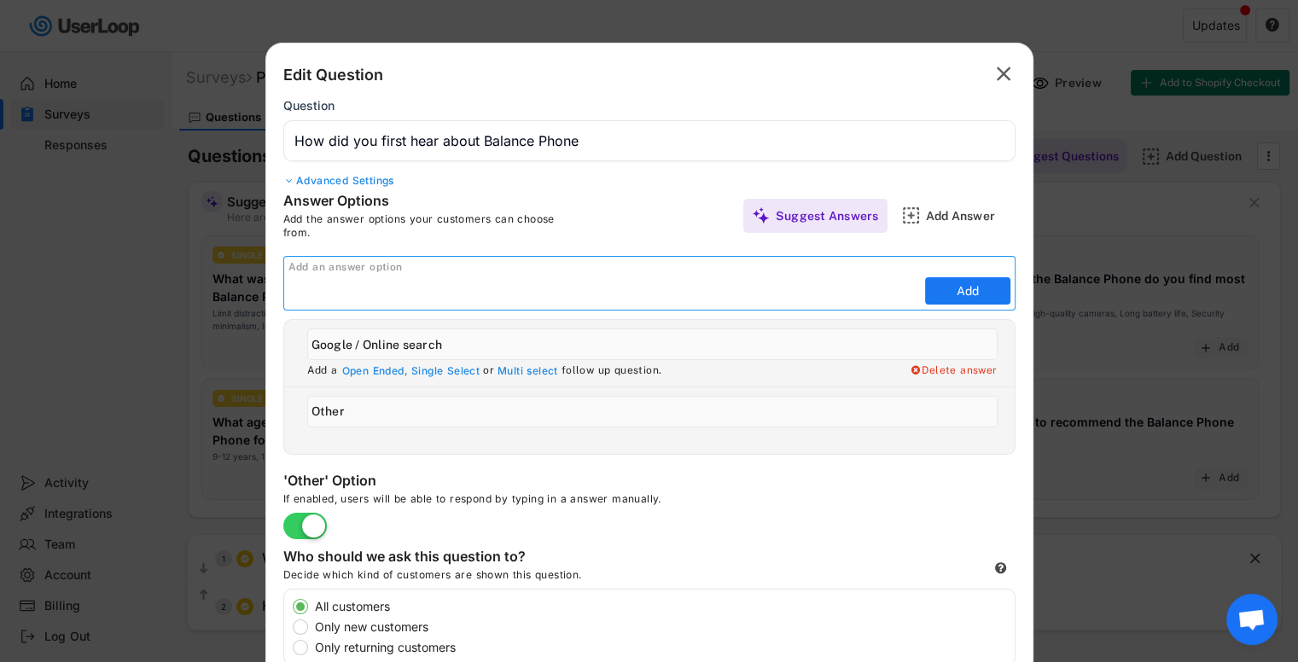
paste input "Family association"
type input "Family association"
click at [973, 288] on button "Add" at bounding box center [967, 290] width 85 height 27
type input "Family association"
type input "Other"
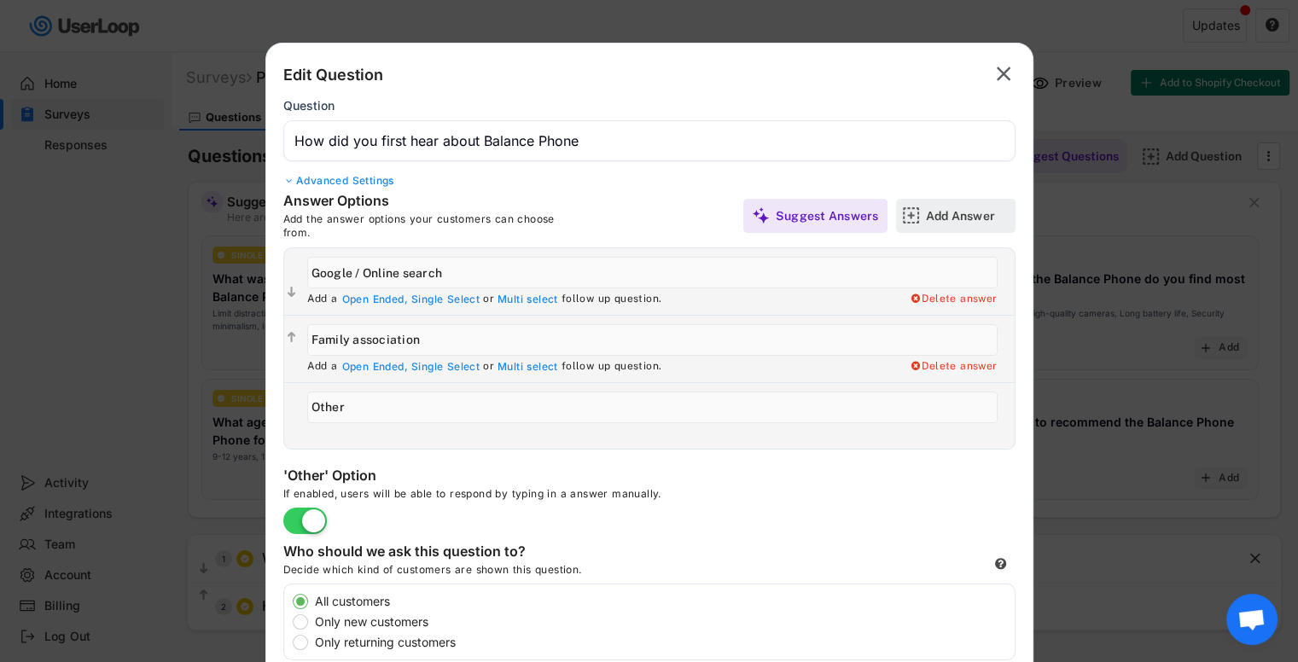
click at [943, 220] on div "Add Answer" at bounding box center [968, 215] width 85 height 15
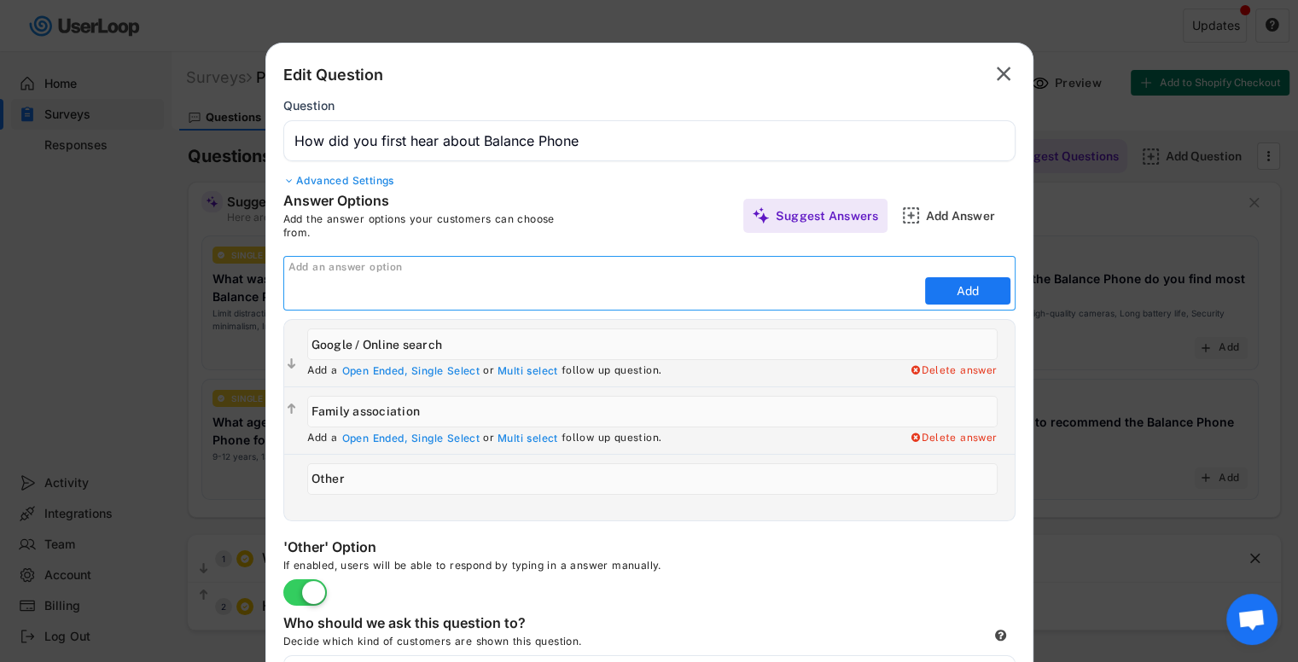
paste input "Through other parents"
type input "Through other parents"
click at [991, 294] on button "Add" at bounding box center [967, 290] width 85 height 27
type input "Through other parents"
type input "Other"
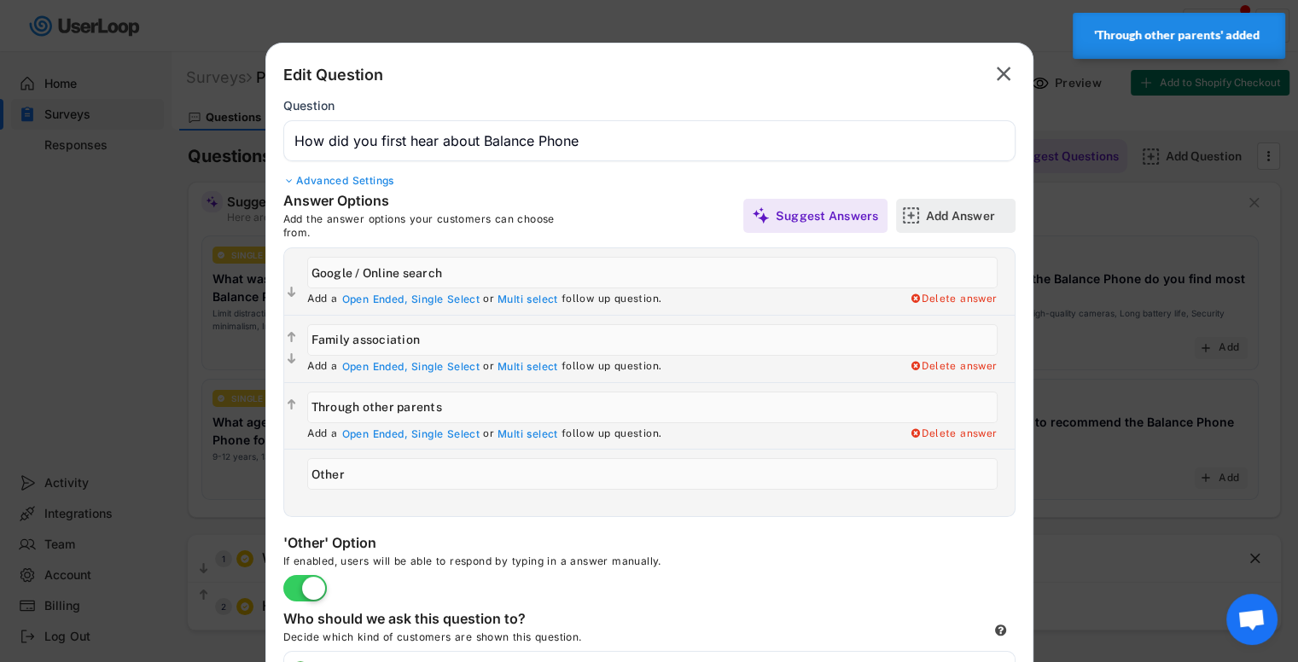
click at [932, 219] on div "Add Answer" at bounding box center [968, 215] width 85 height 15
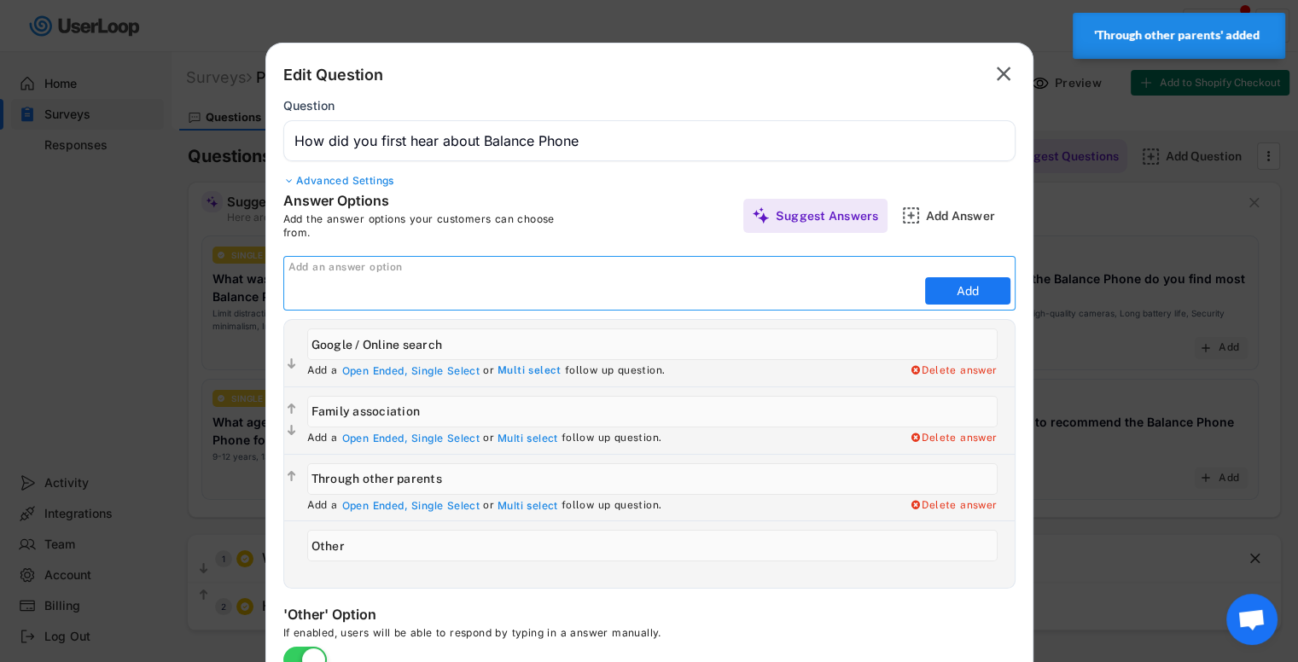
paste input "School"
type input "School"
click at [964, 287] on button "Add" at bounding box center [967, 290] width 85 height 27
type input "School"
type input "Other"
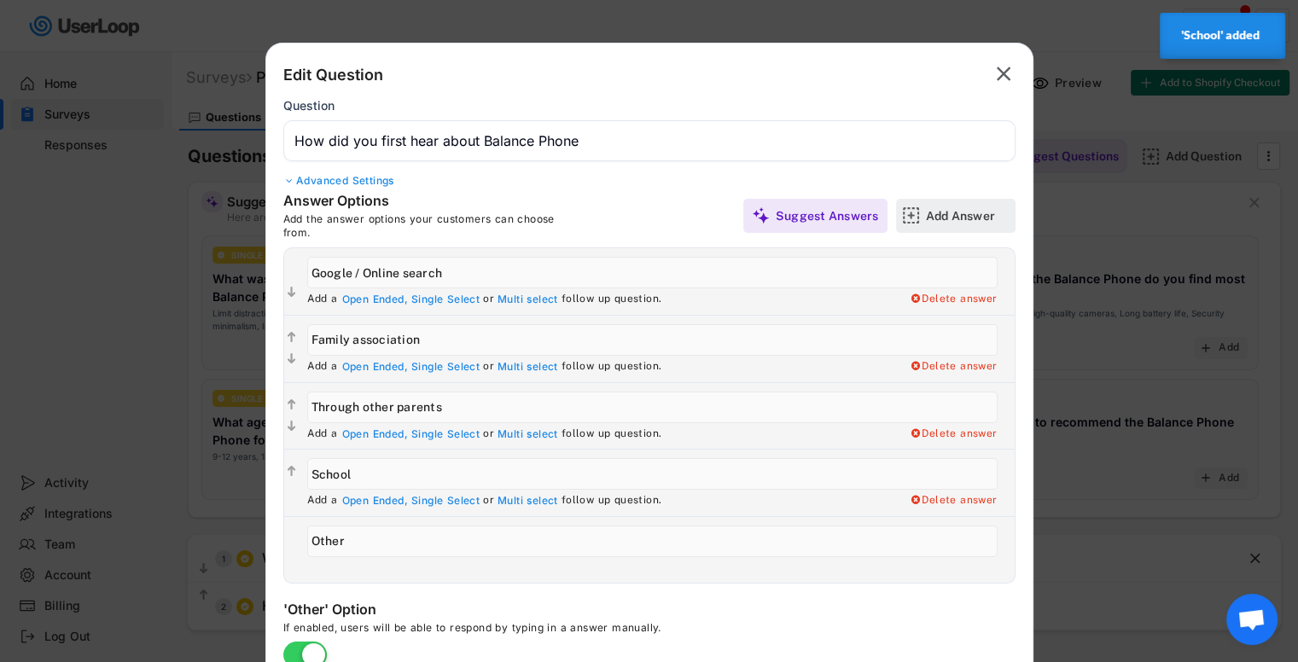
click at [924, 219] on div "Add Answer" at bounding box center [955, 216] width 119 height 34
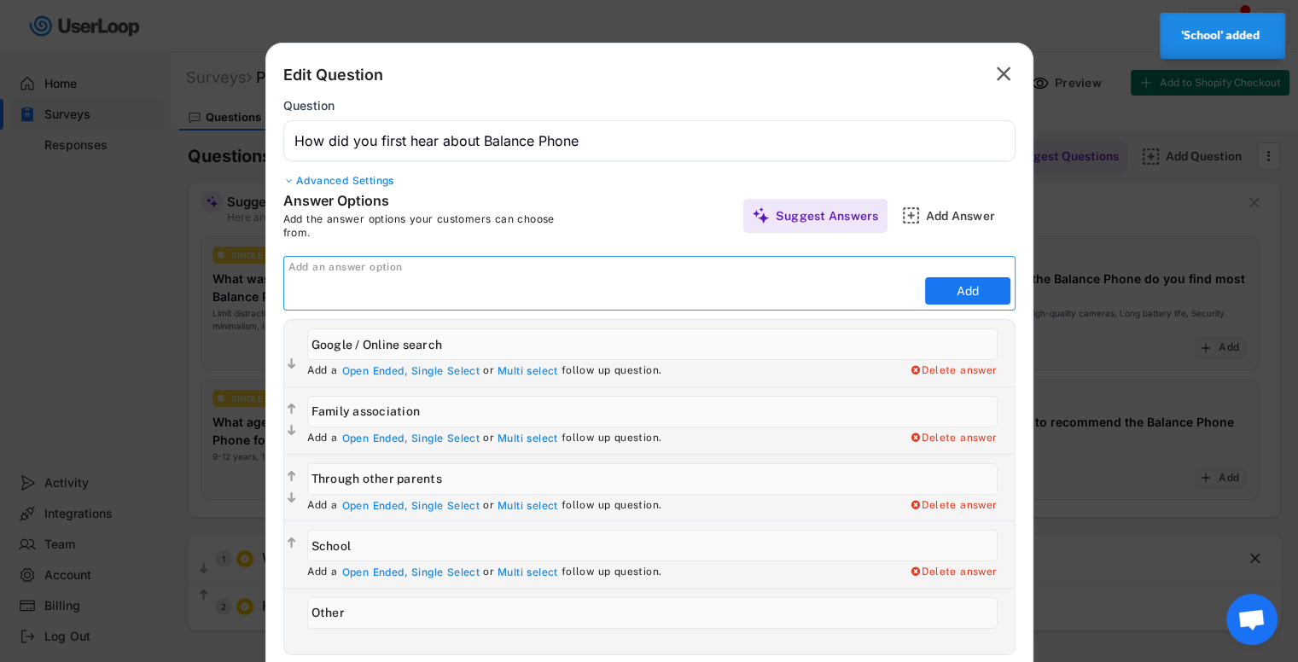
paste input "Psychological center"
type input "Psychological center"
click at [974, 293] on button "Add" at bounding box center [967, 290] width 85 height 27
type input "Psychological center"
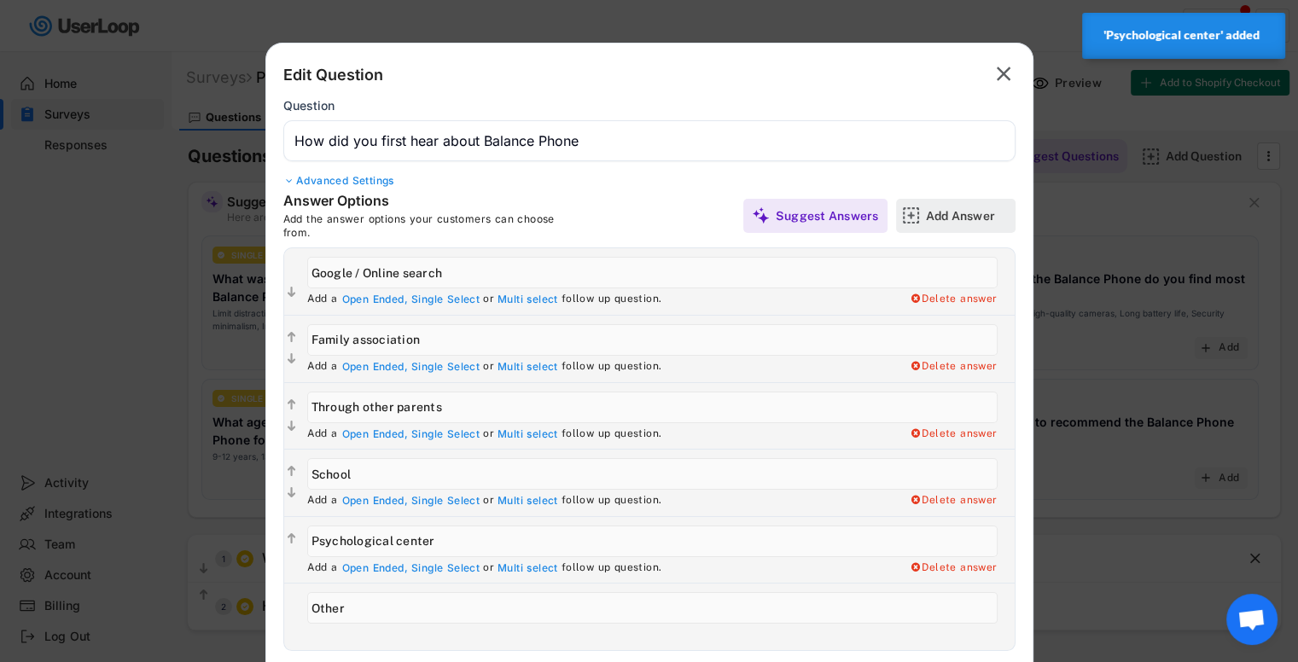
click at [978, 221] on div "Add Answer" at bounding box center [968, 215] width 85 height 15
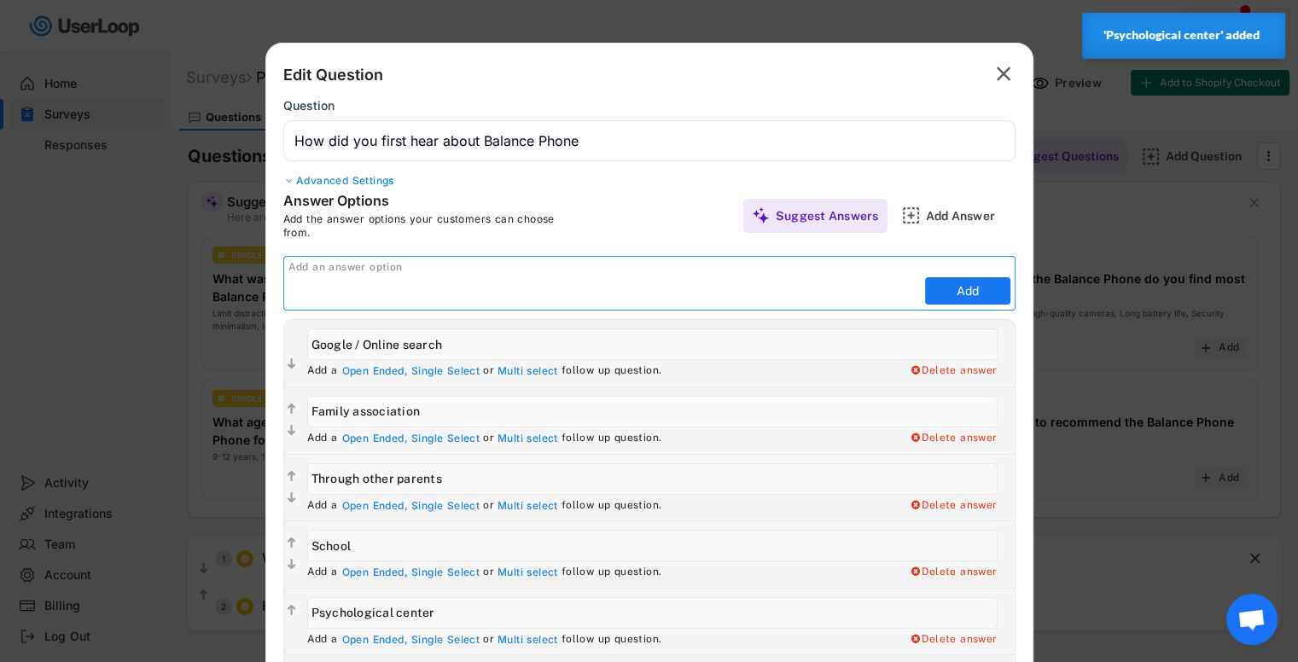
paste input "Social media"
type input "Social media"
click at [932, 291] on button "Add" at bounding box center [967, 290] width 85 height 27
type input "Social media"
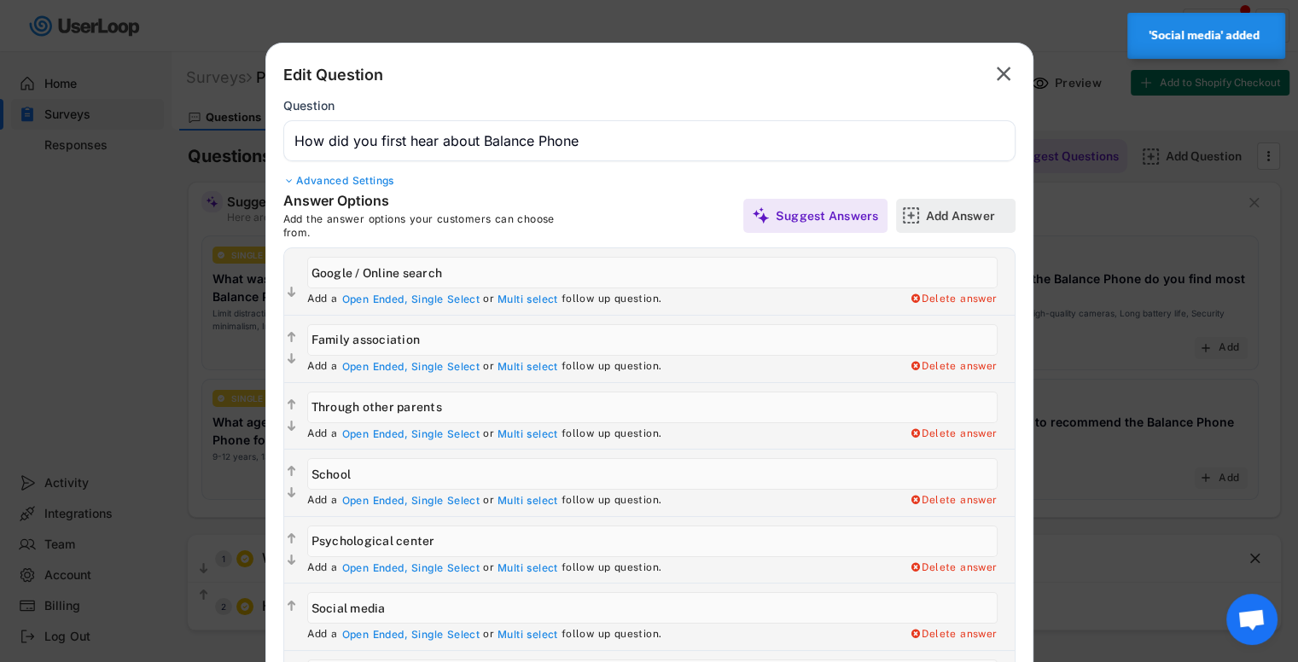
click at [926, 213] on div "Add Answer" at bounding box center [968, 215] width 85 height 15
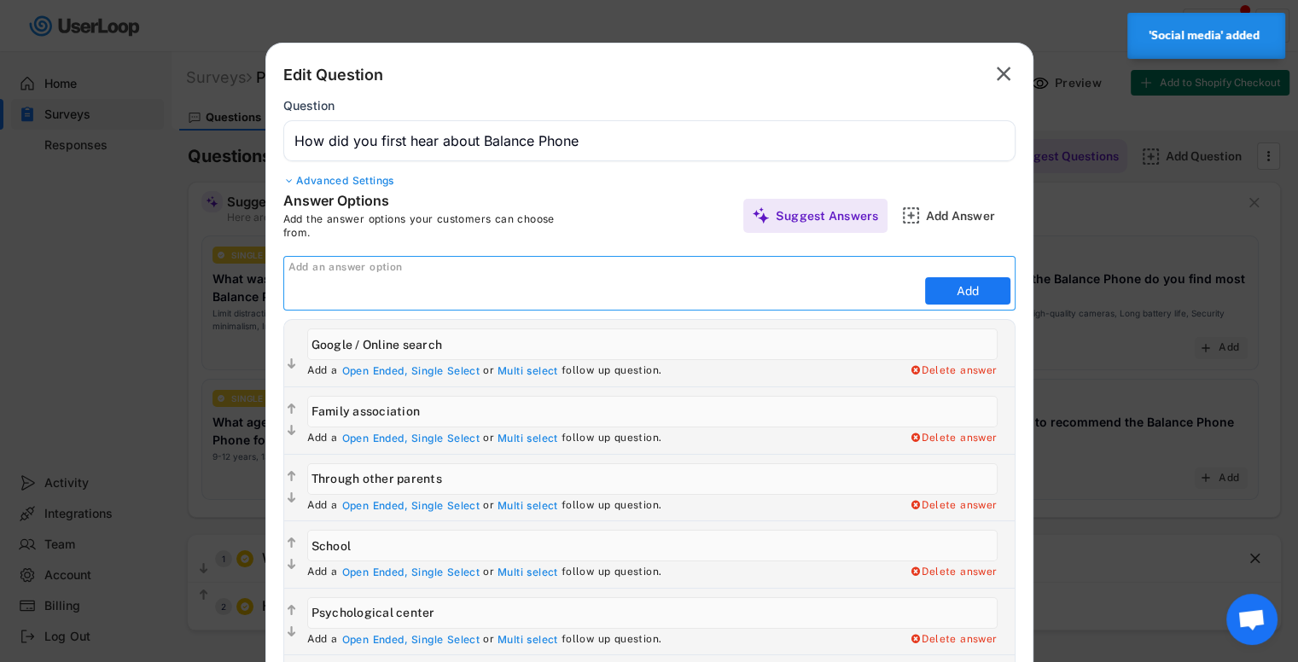
paste input "Friends or acquaintances"
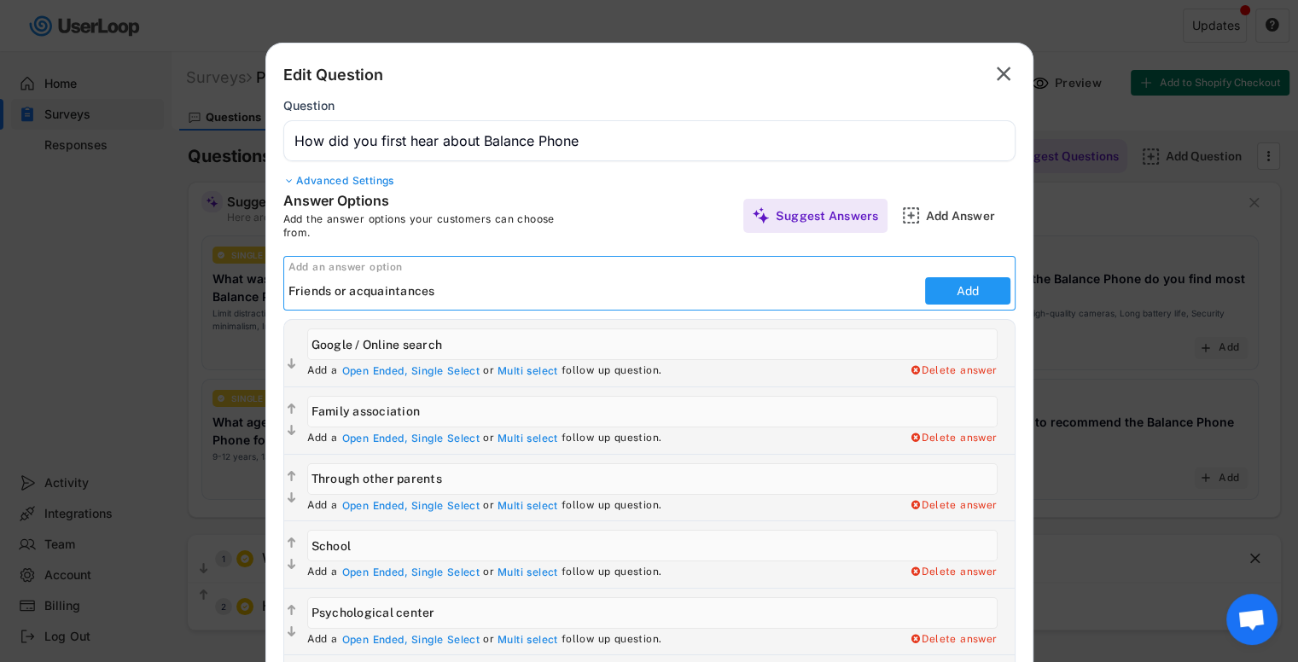
type input "Friends or acquaintances"
click at [978, 291] on button "Add" at bounding box center [967, 290] width 85 height 27
type input "Friends or acquaintances"
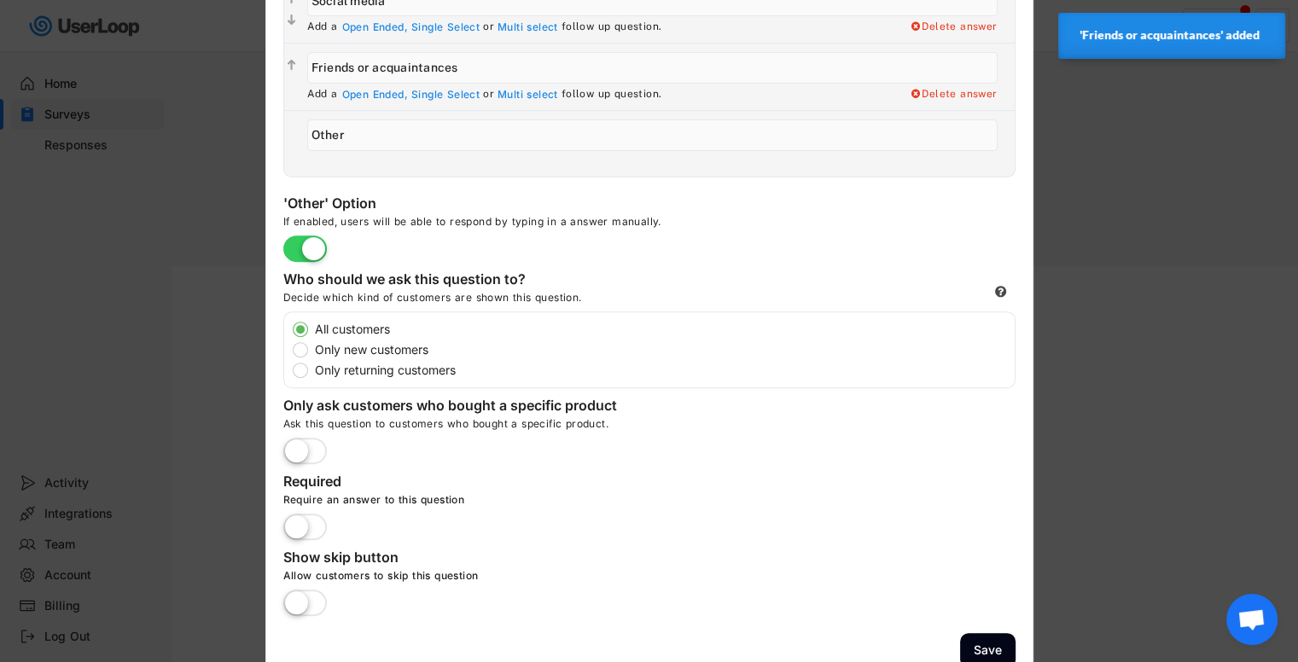
scroll to position [625, 0]
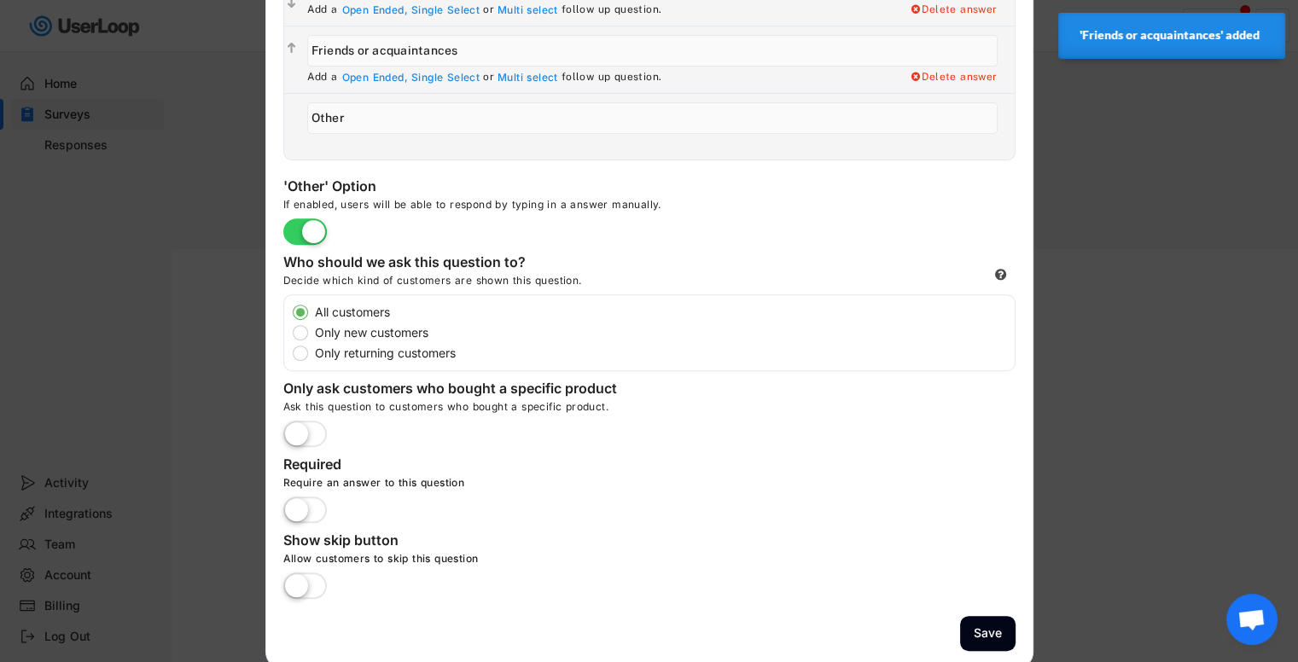
click at [324, 501] on label at bounding box center [305, 511] width 52 height 38
click at [0, 0] on input "checkbox" at bounding box center [0, 0] width 0 height 0
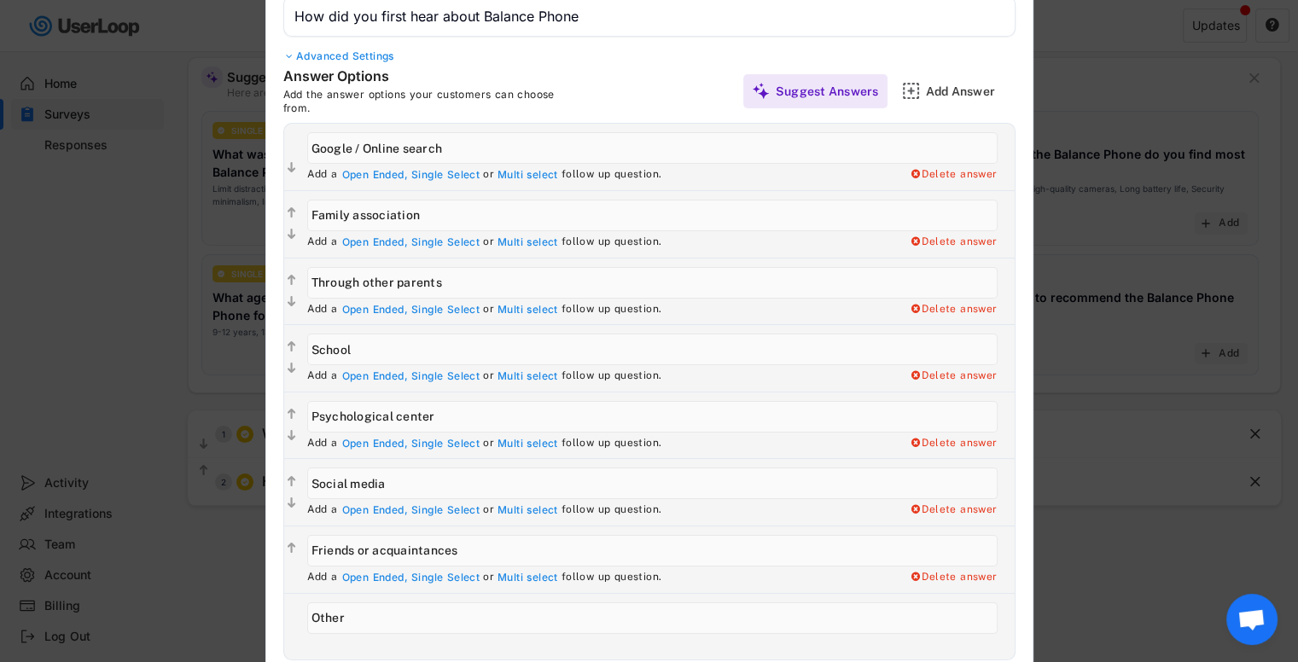
scroll to position [0, 0]
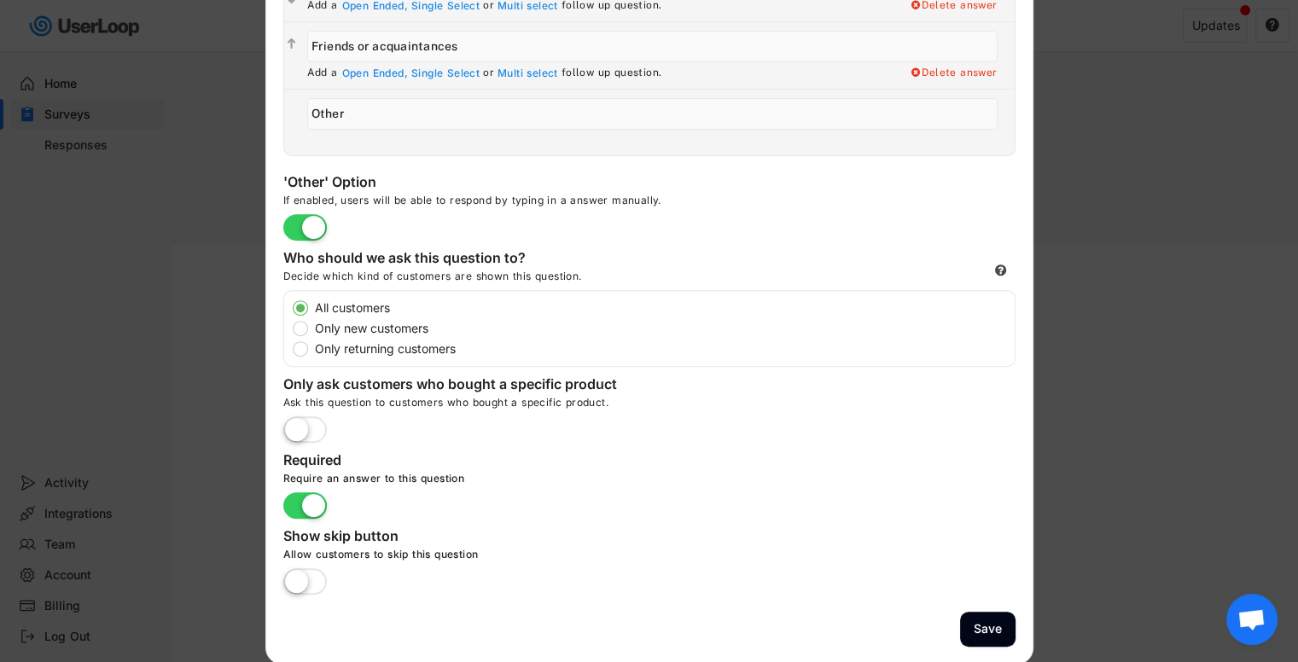
click at [995, 621] on button "Save" at bounding box center [987, 629] width 55 height 35
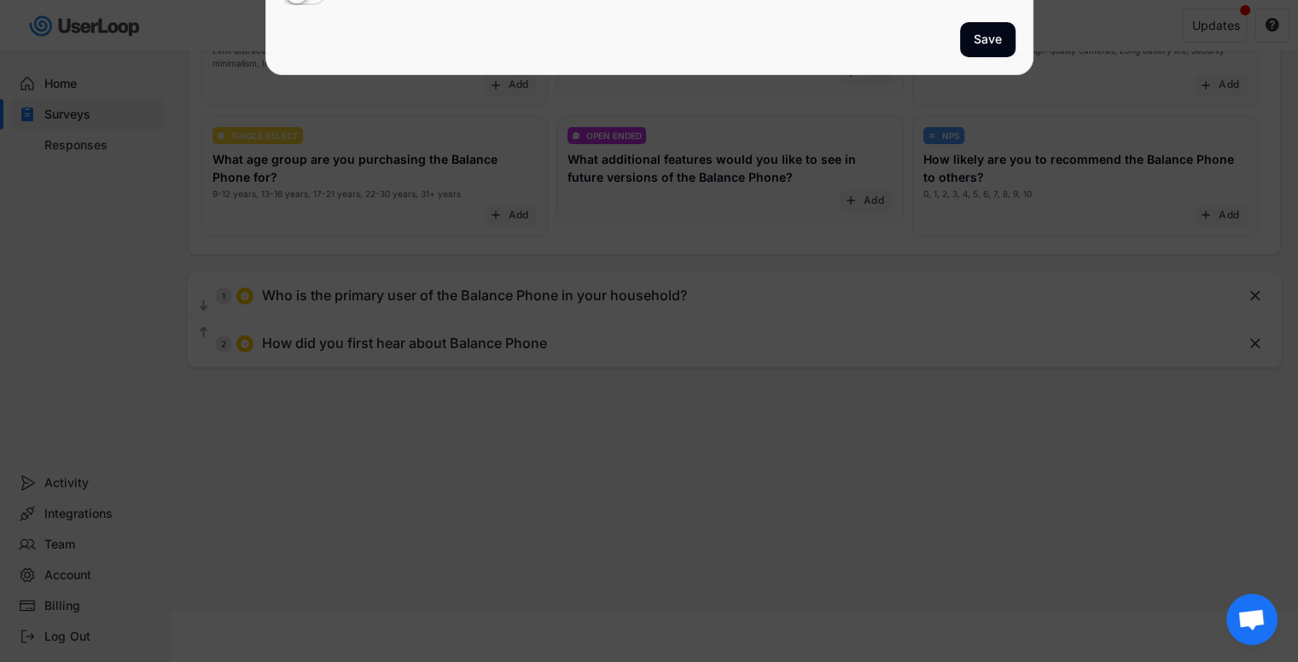
scroll to position [263, 0]
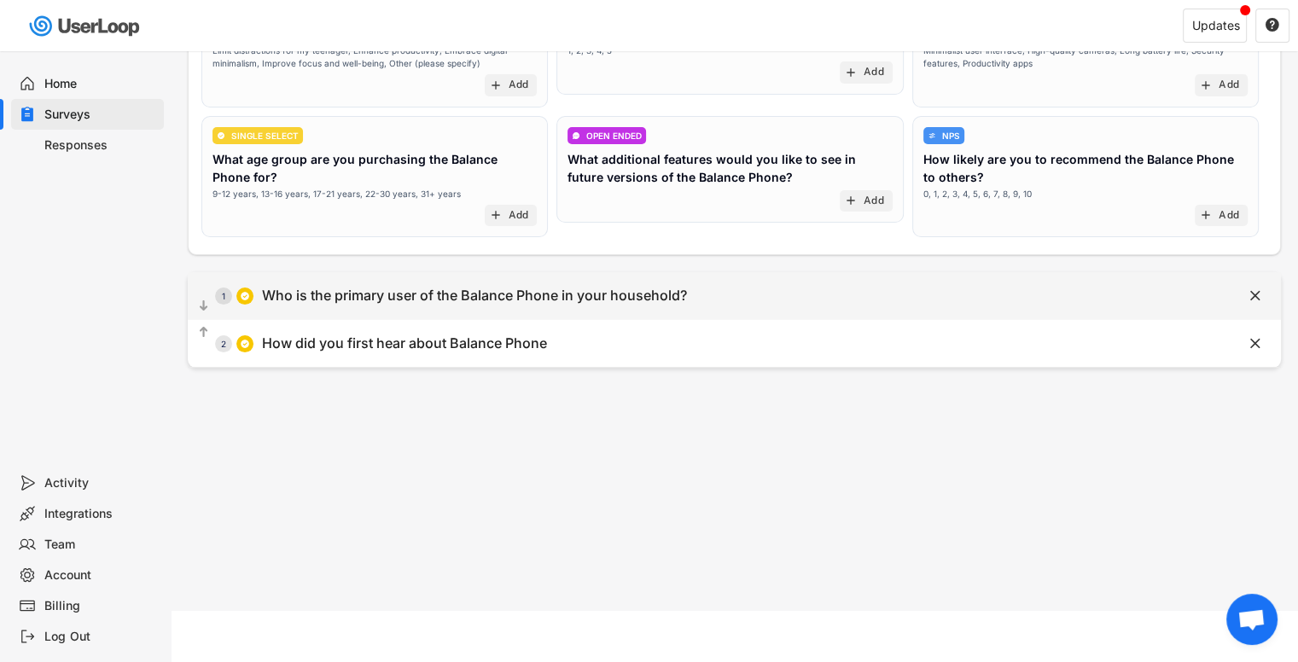
click at [394, 292] on div "Who is the primary user of the Balance Phone in your household?" at bounding box center [474, 296] width 425 height 18
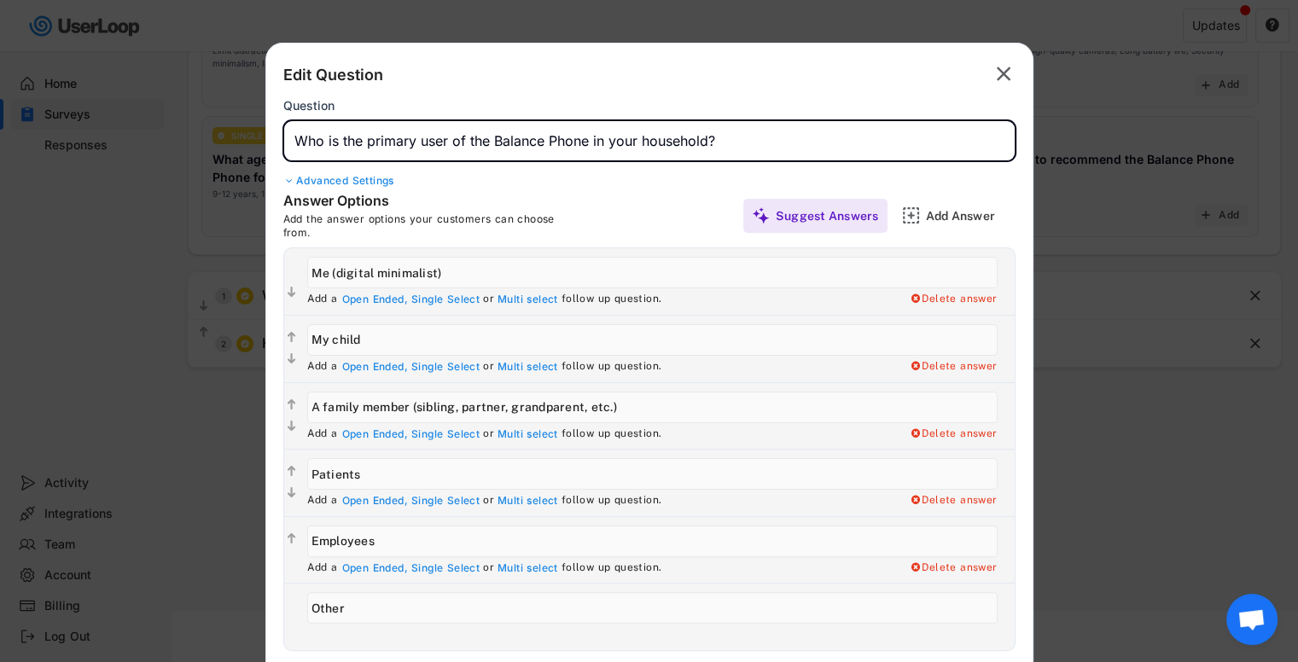
click at [440, 148] on input "input" at bounding box center [649, 140] width 732 height 41
click at [476, 141] on input "input" at bounding box center [649, 140] width 732 height 41
drag, startPoint x: 486, startPoint y: 141, endPoint x: 294, endPoint y: 134, distance: 192.2
click at [294, 134] on input "input" at bounding box center [649, 140] width 732 height 41
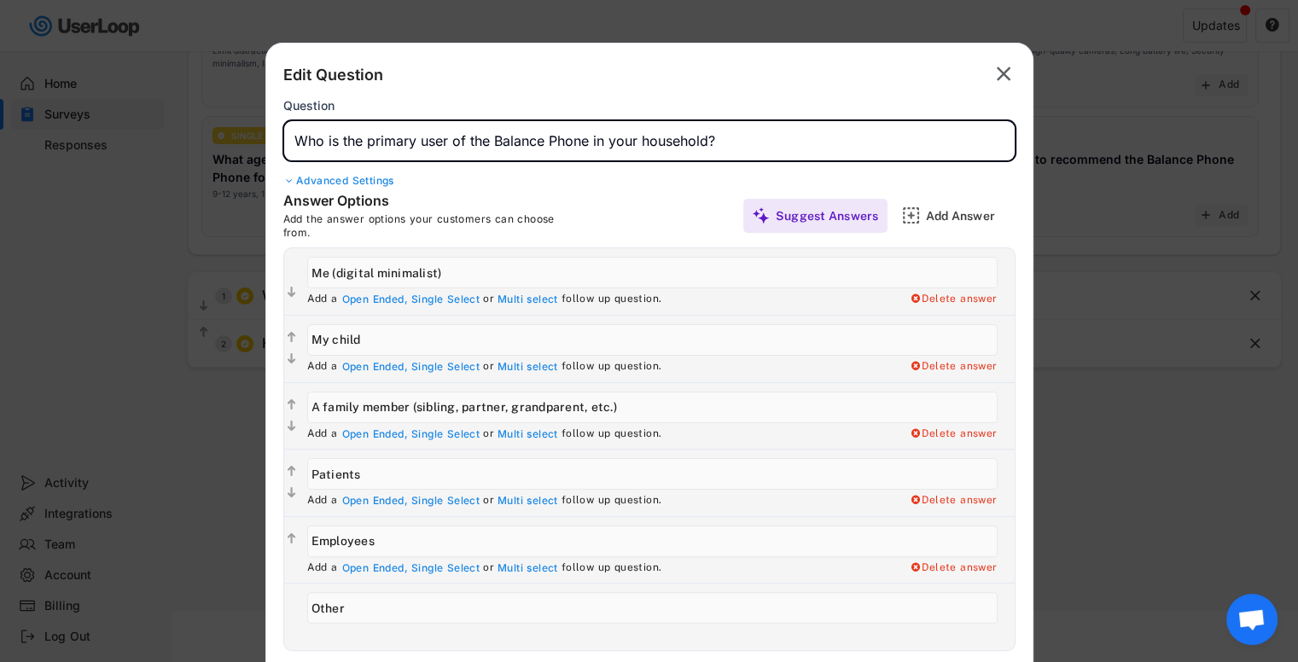
click at [355, 133] on input "input" at bounding box center [649, 140] width 732 height 41
drag, startPoint x: 368, startPoint y: 140, endPoint x: 487, endPoint y: 131, distance: 119.8
click at [487, 131] on input "input" at bounding box center [649, 140] width 732 height 41
drag, startPoint x: 464, startPoint y: 137, endPoint x: 618, endPoint y: 137, distance: 153.6
click at [618, 137] on input "input" at bounding box center [649, 140] width 732 height 41
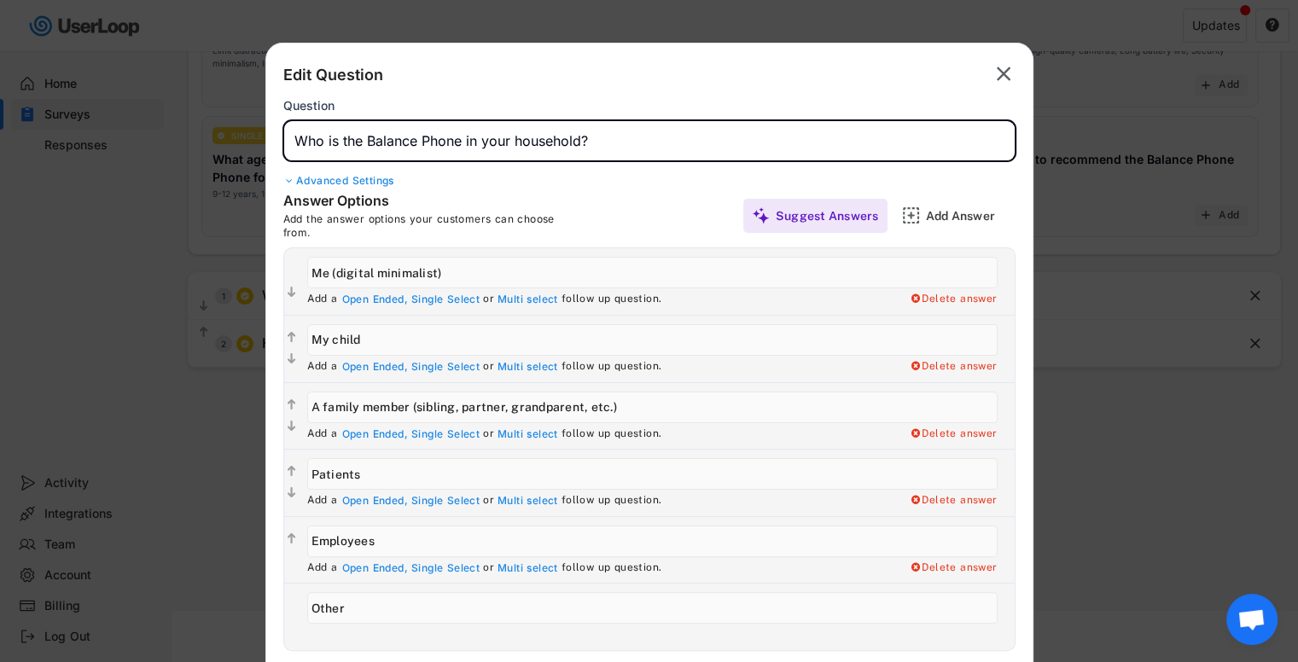
click at [618, 137] on input "input" at bounding box center [649, 140] width 732 height 41
drag, startPoint x: 467, startPoint y: 137, endPoint x: 580, endPoint y: 138, distance: 113.5
click at [580, 138] on input "input" at bounding box center [649, 140] width 732 height 41
type input "Who is the Balance Phone for?"
click at [536, 86] on div "Edit Question " at bounding box center [649, 75] width 732 height 29
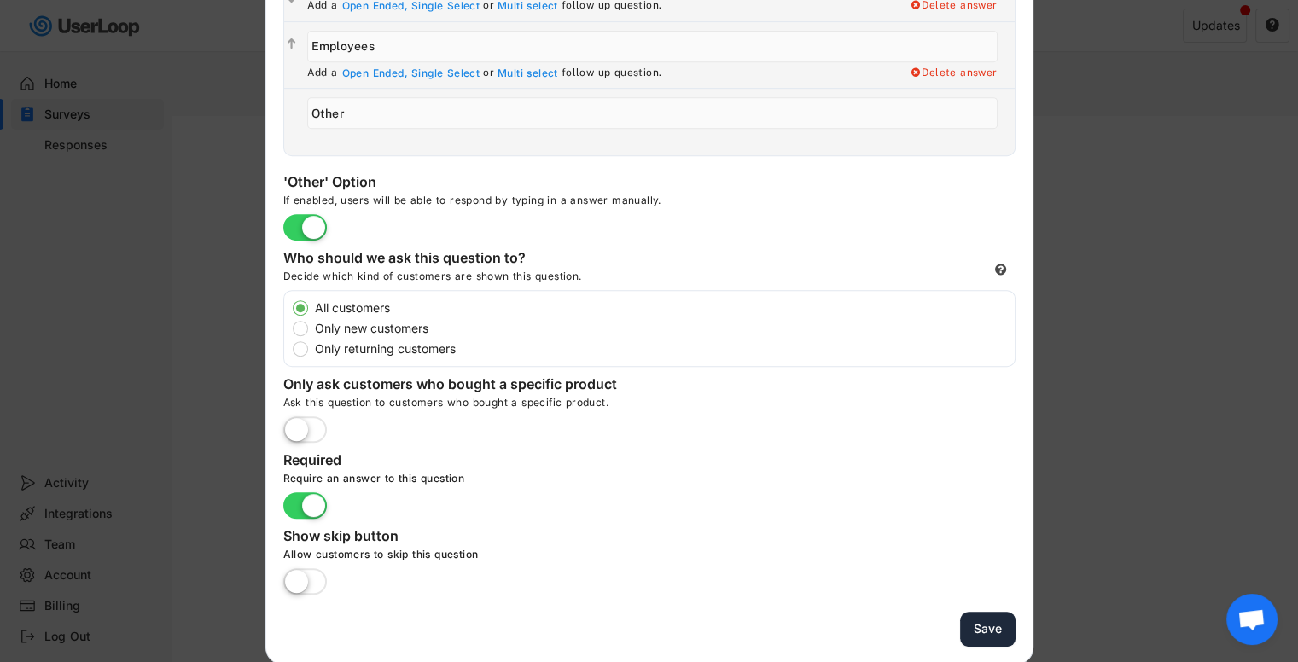
click at [982, 615] on button "Save" at bounding box center [987, 629] width 55 height 35
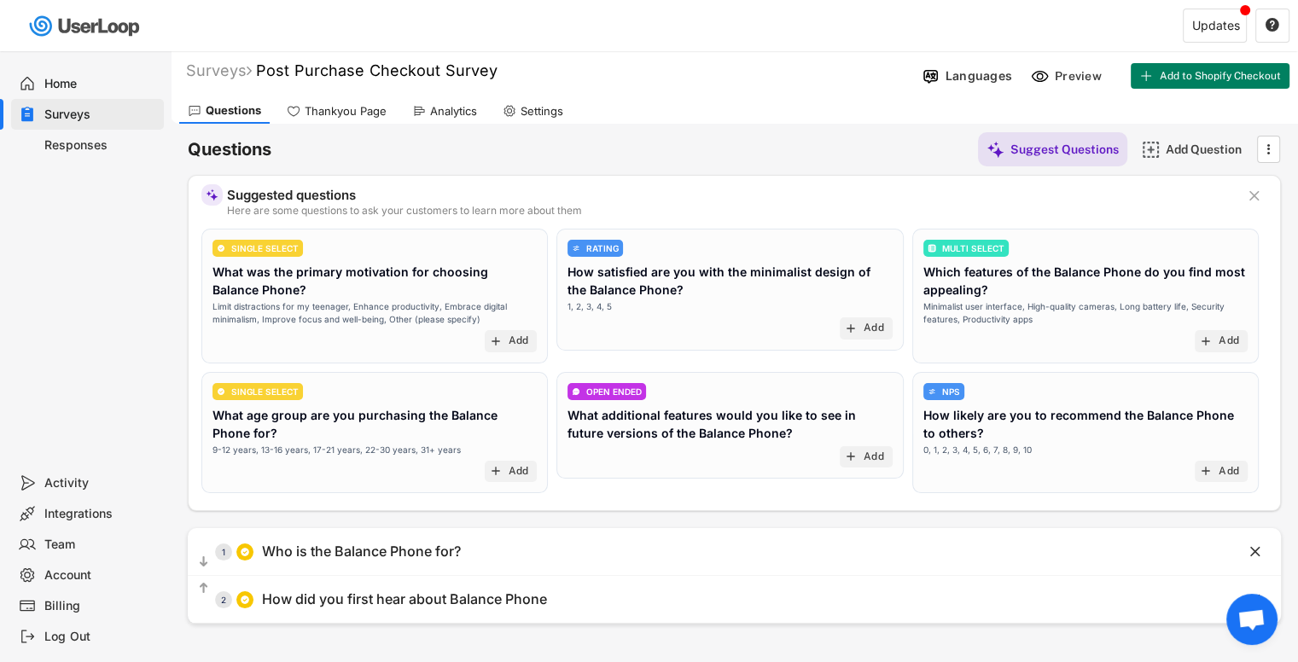
scroll to position [7, 0]
click at [1047, 90] on div "Languages Preview Add to Shopify Checkout Activate Survey" at bounding box center [1107, 76] width 382 height 36
click at [1052, 79] on div "Preview" at bounding box center [1067, 76] width 85 height 26
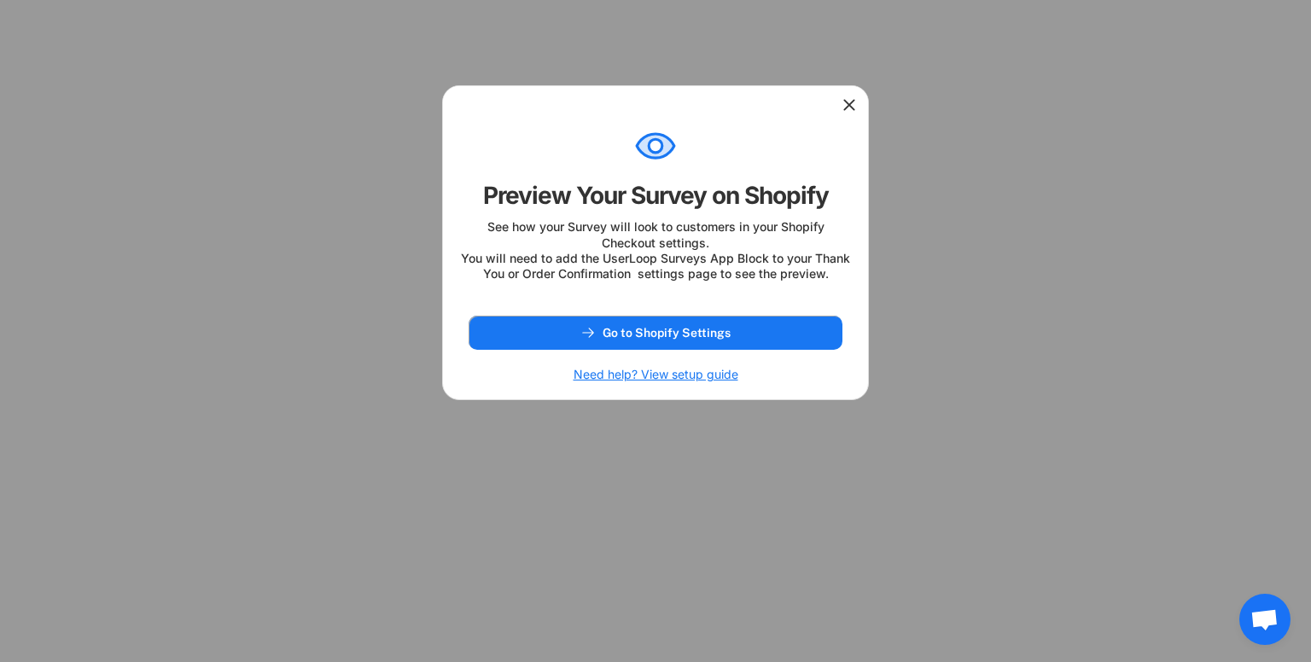
click at [848, 104] on use at bounding box center [849, 104] width 17 height 17
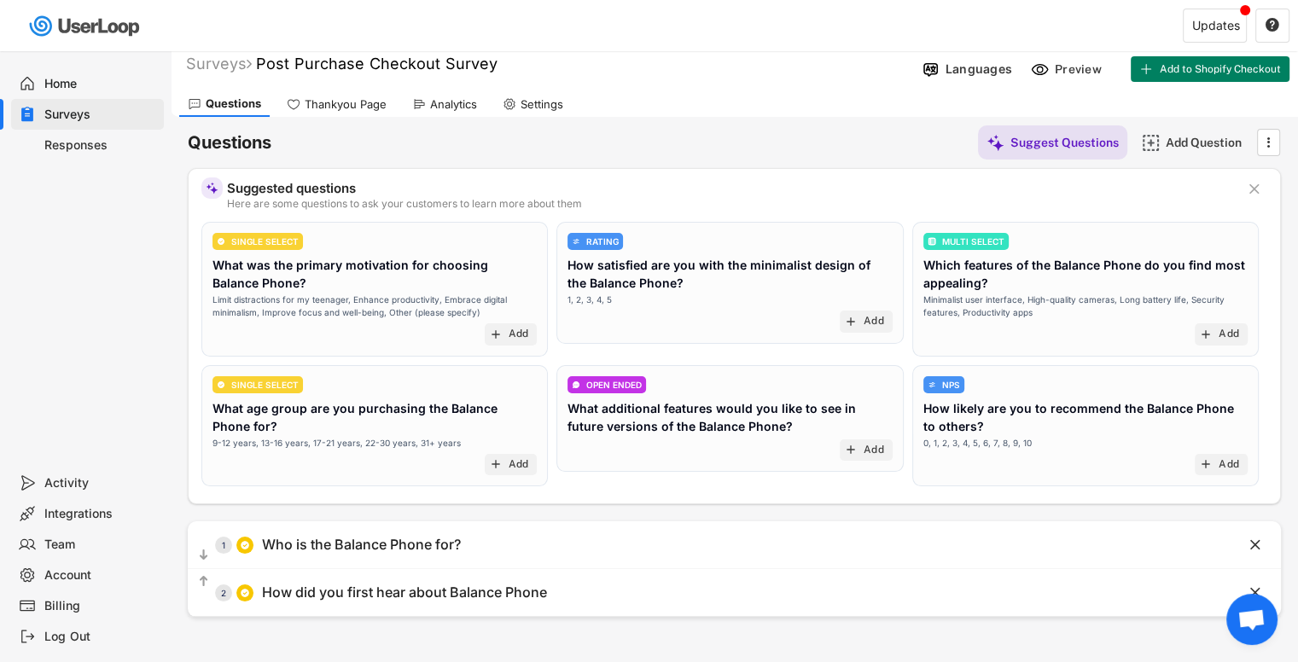
scroll to position [17, 0]
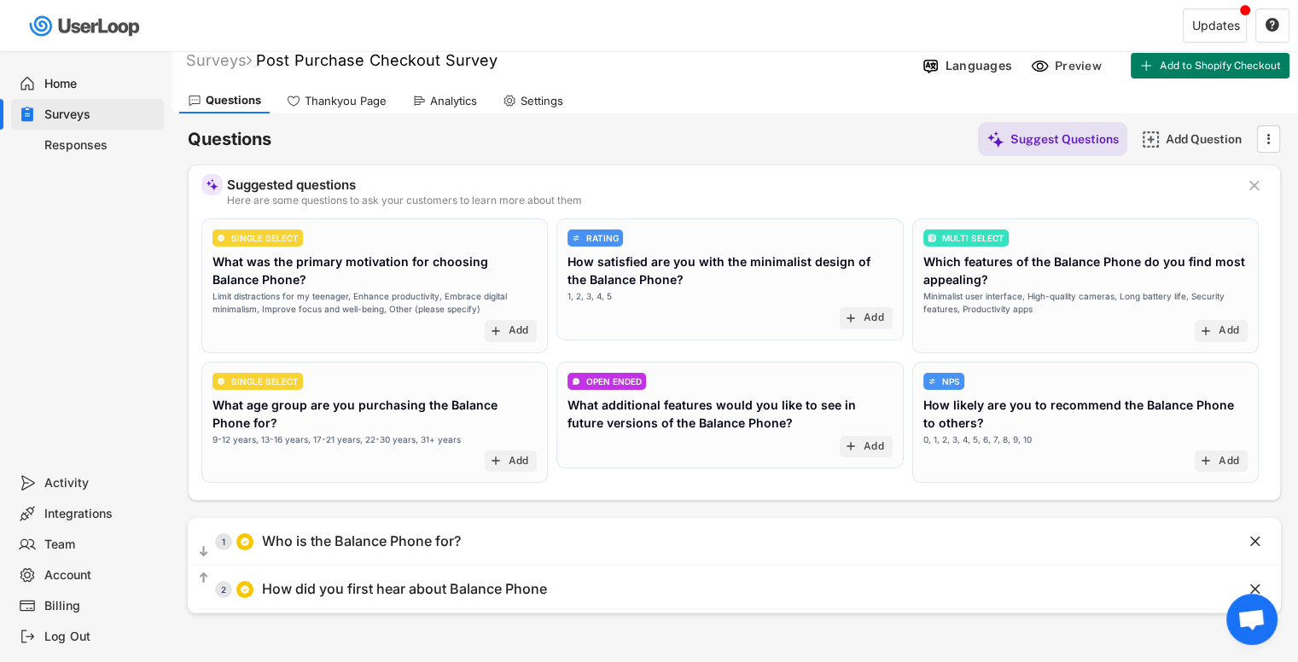
click at [327, 101] on div "Thankyou Page" at bounding box center [346, 101] width 82 height 15
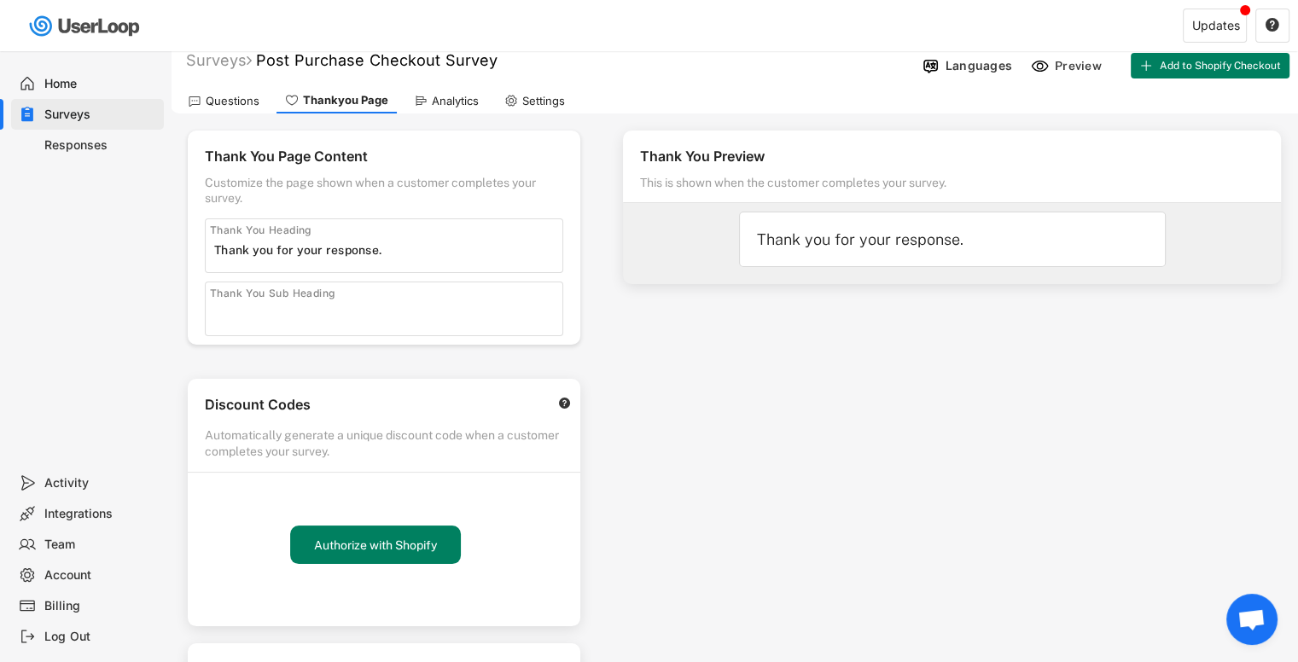
click at [312, 246] on input "input" at bounding box center [388, 250] width 348 height 26
click at [375, 325] on input "input" at bounding box center [388, 313] width 348 height 26
click at [382, 233] on div "Thank You Heading" at bounding box center [384, 246] width 358 height 55
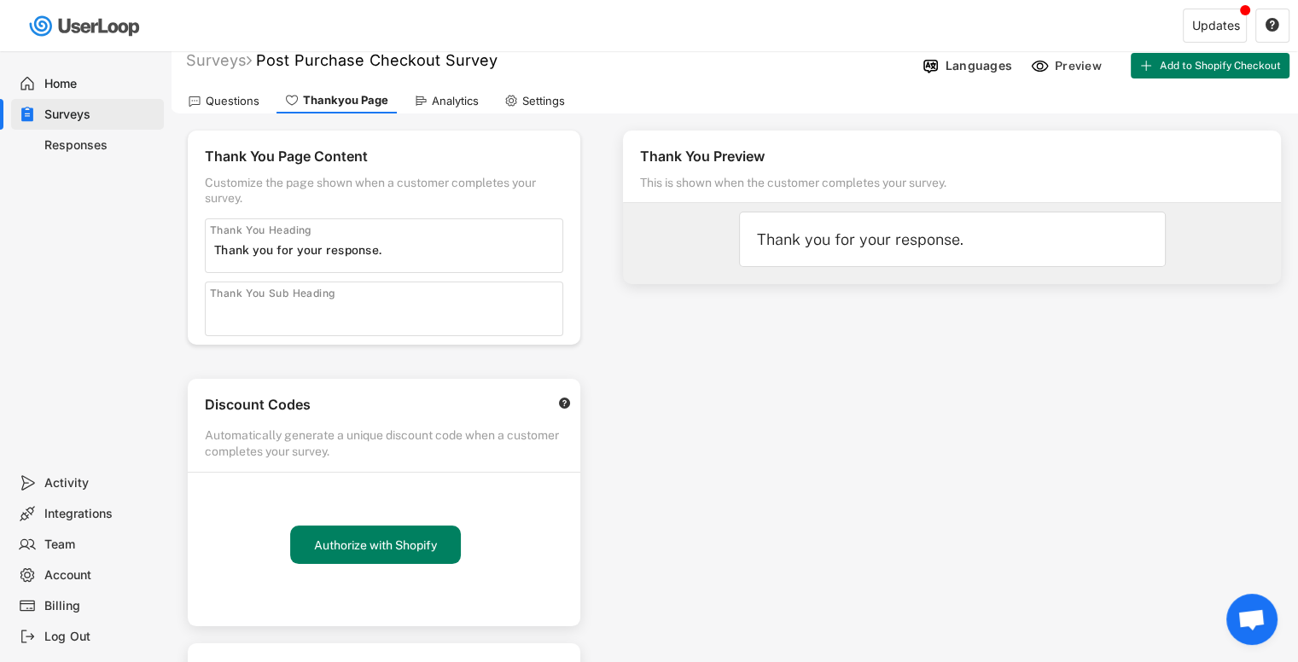
click at [778, 237] on div "Thank you for your response." at bounding box center [952, 240] width 391 height 20
click at [363, 251] on input "input" at bounding box center [388, 250] width 348 height 26
click at [336, 237] on input "input" at bounding box center [388, 250] width 348 height 26
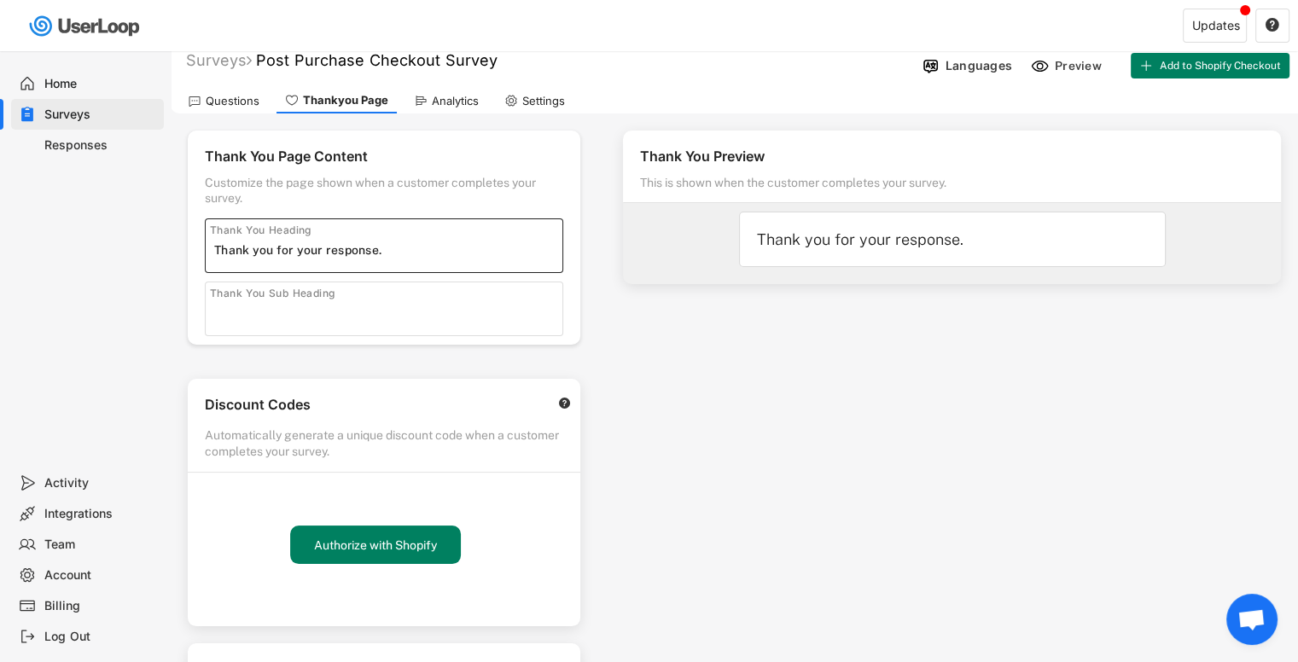
click at [331, 245] on input "input" at bounding box center [388, 250] width 348 height 26
paste input "Thank you very much for your response."
click at [314, 298] on div "Thank You Sub Heading" at bounding box center [272, 294] width 125 height 14
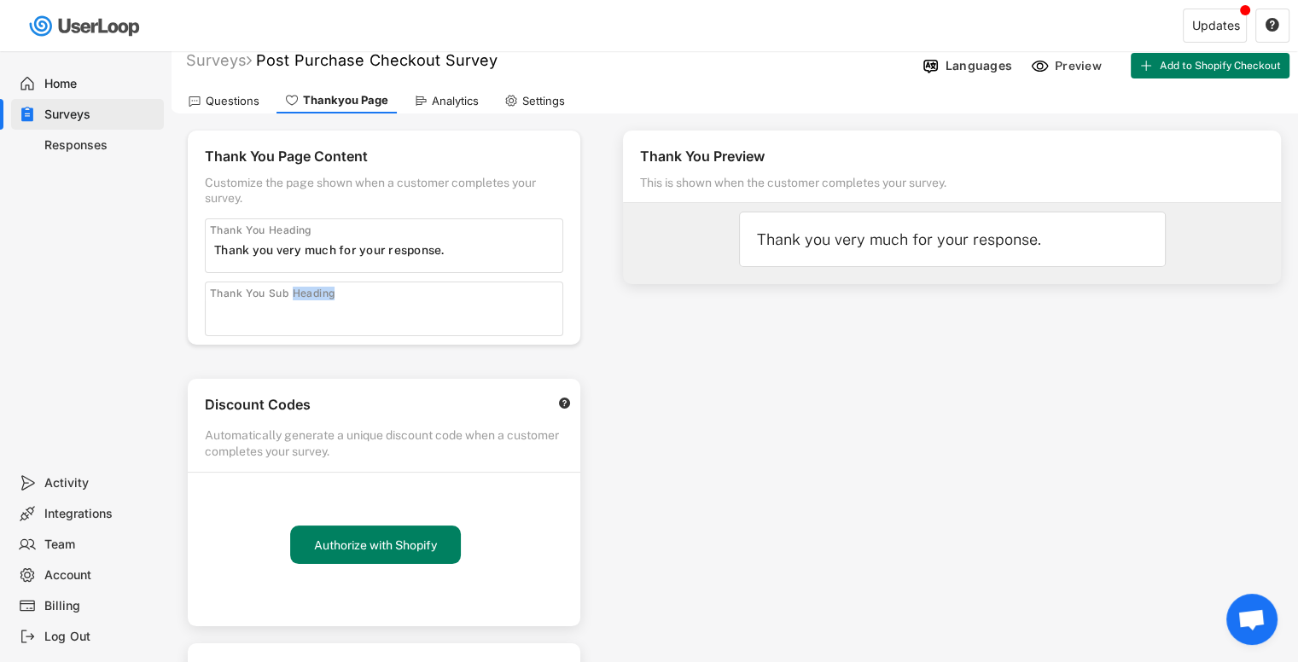
click at [314, 298] on div "Thank You Sub Heading" at bounding box center [272, 294] width 125 height 14
click at [450, 253] on input "input" at bounding box center [388, 250] width 348 height 26
type input "Thank you very much for your response"
click at [391, 295] on div "Thank You Sub Heading" at bounding box center [384, 309] width 358 height 55
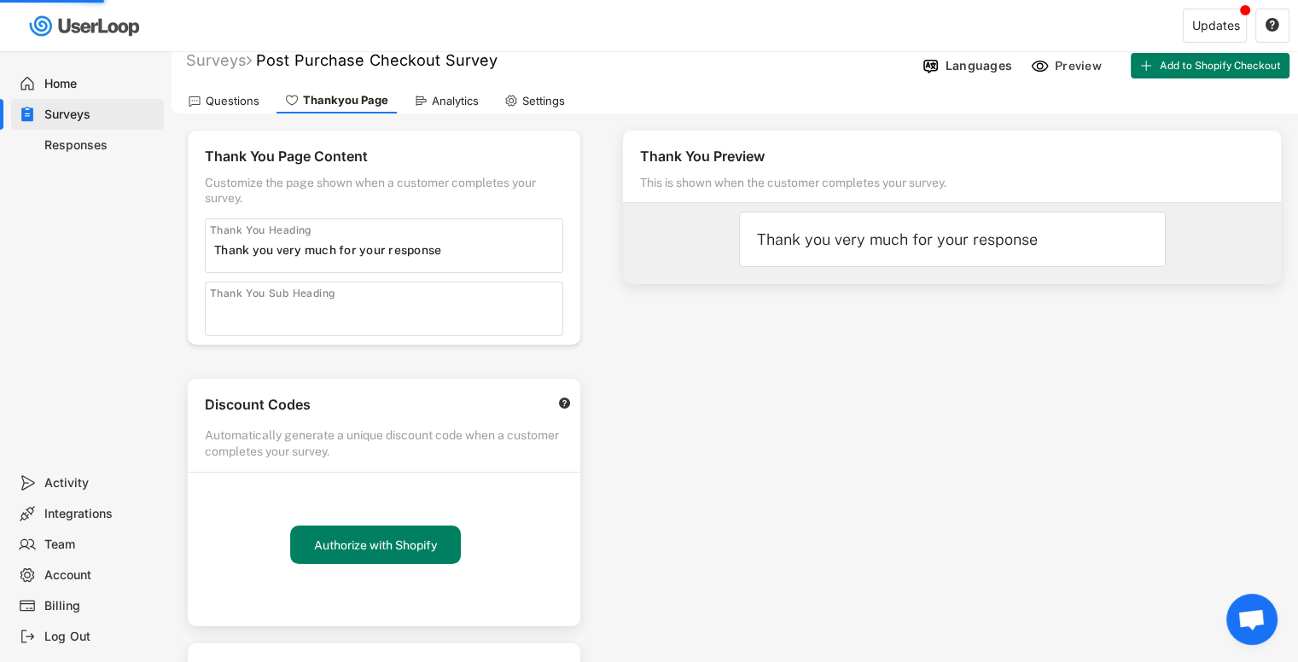
click at [391, 295] on div "Thank You Sub Heading" at bounding box center [384, 309] width 358 height 55
click at [376, 309] on input "input" at bounding box center [388, 313] width 348 height 26
click at [312, 317] on input "input" at bounding box center [388, 313] width 348 height 26
paste input "We appreciate your time; it is very valuable for us to learn more about the Bal…"
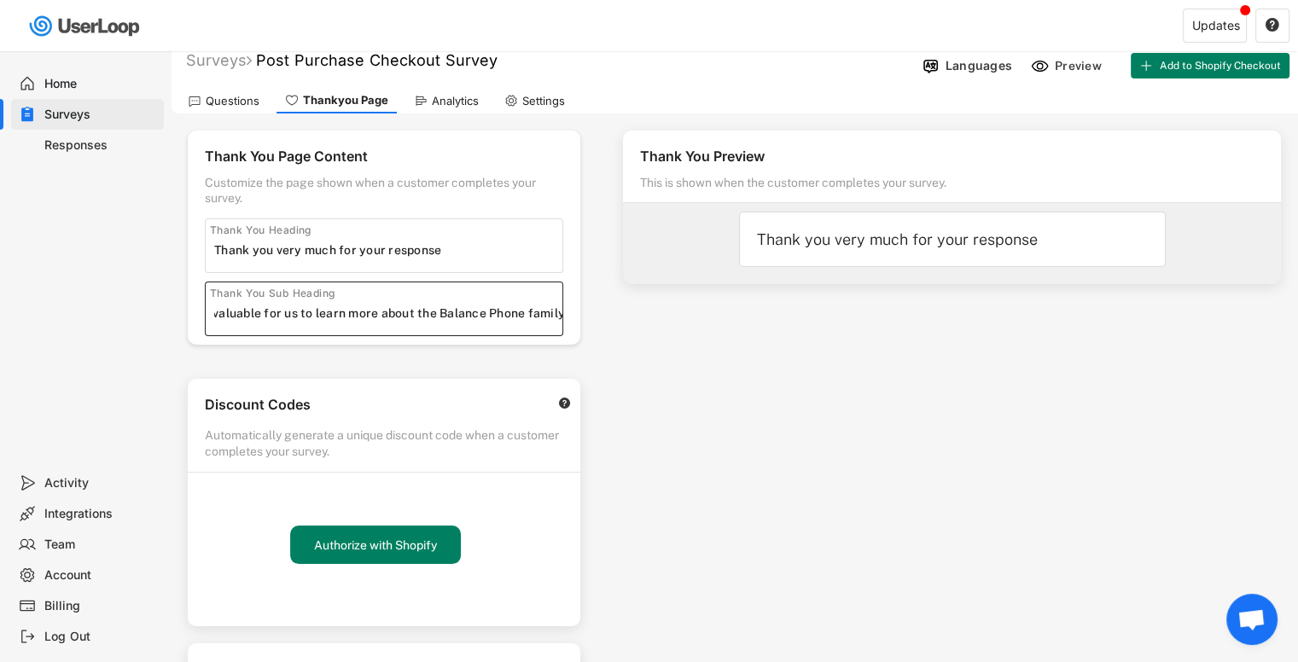
type input "We appreciate your time; it is very valuable for us to learn more about the Bal…"
click at [695, 335] on div "Thank You Preview This is shown when the customer completes your survey. Thank …" at bounding box center [952, 471] width 692 height 714
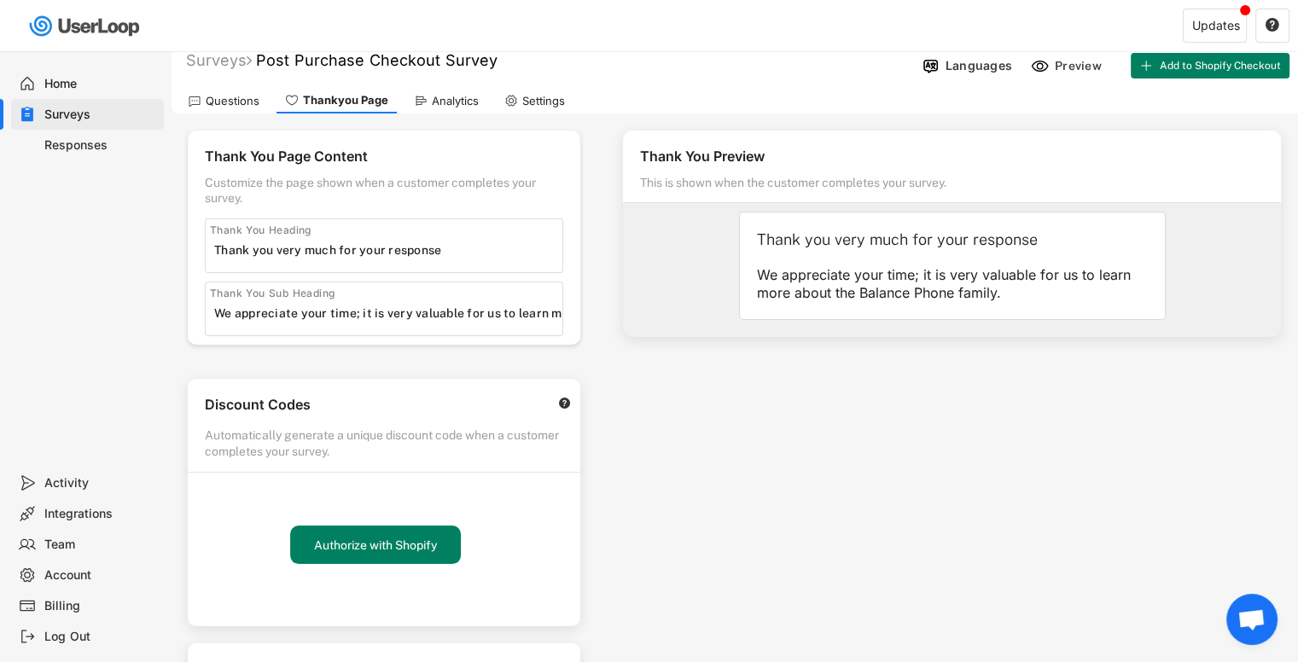
click at [456, 246] on input "input" at bounding box center [388, 250] width 348 height 26
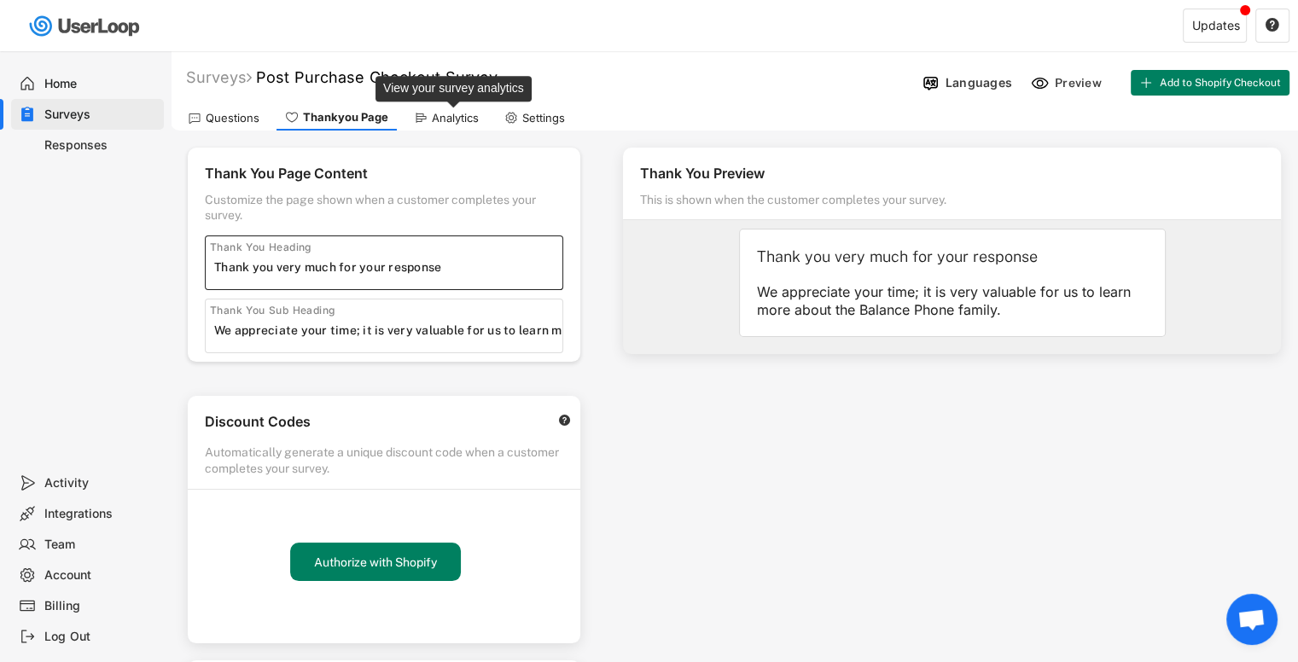
click at [447, 118] on div "Analytics" at bounding box center [455, 118] width 47 height 15
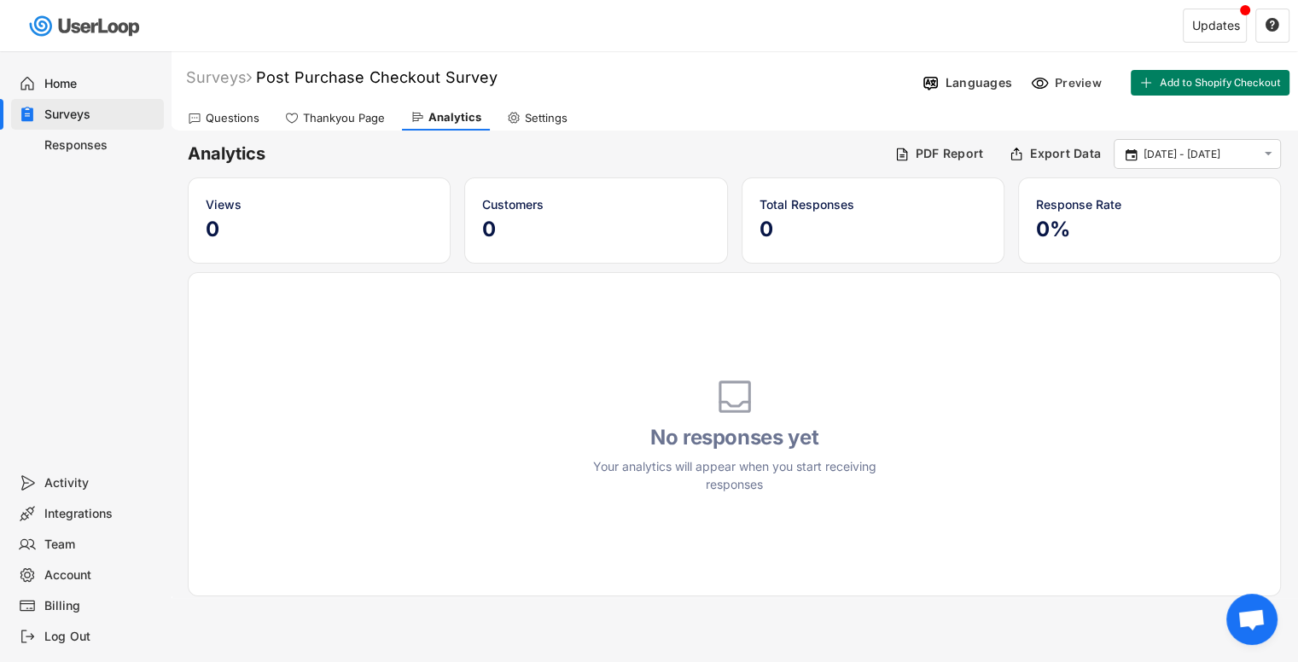
click at [531, 118] on div "Settings" at bounding box center [546, 118] width 43 height 15
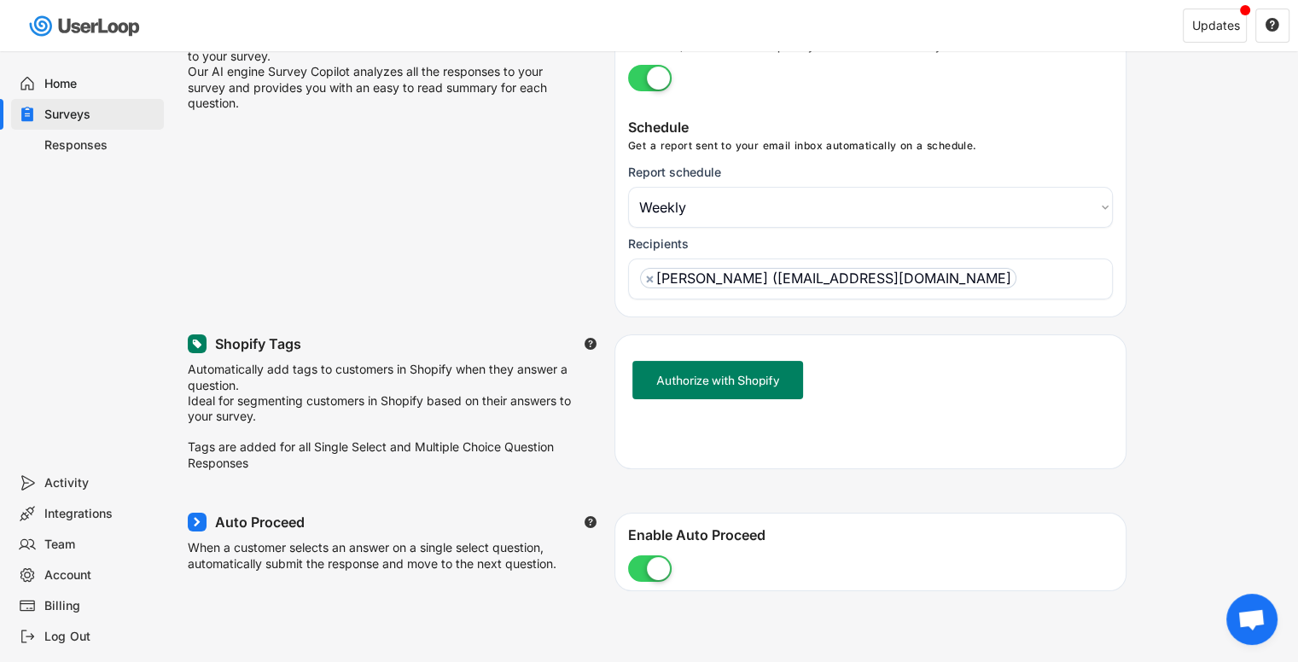
scroll to position [191, 0]
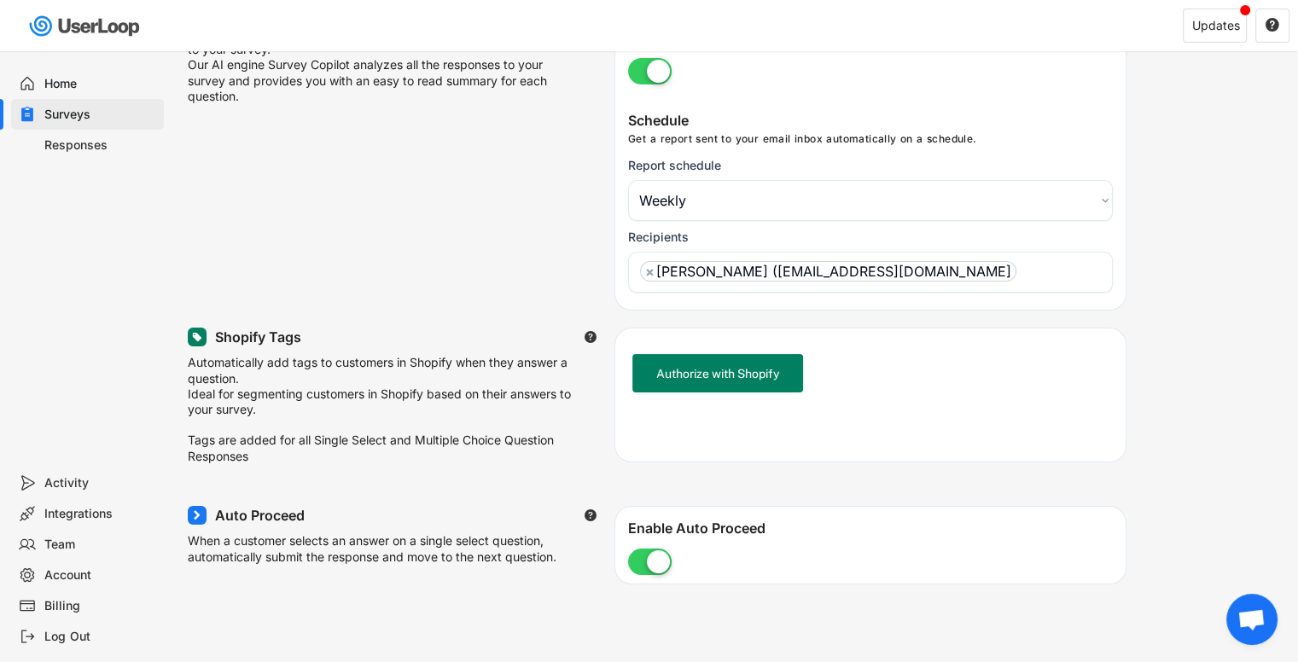
click at [588, 332] on text "" at bounding box center [591, 337] width 12 height 14
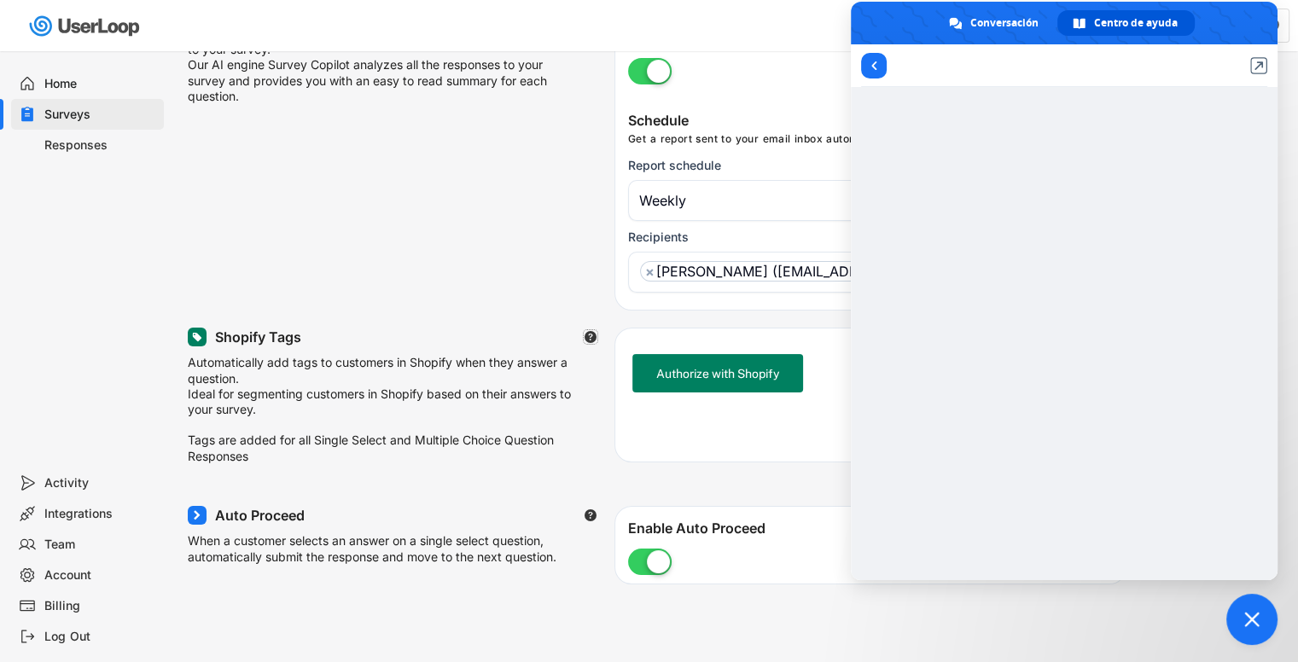
scroll to position [204, 0]
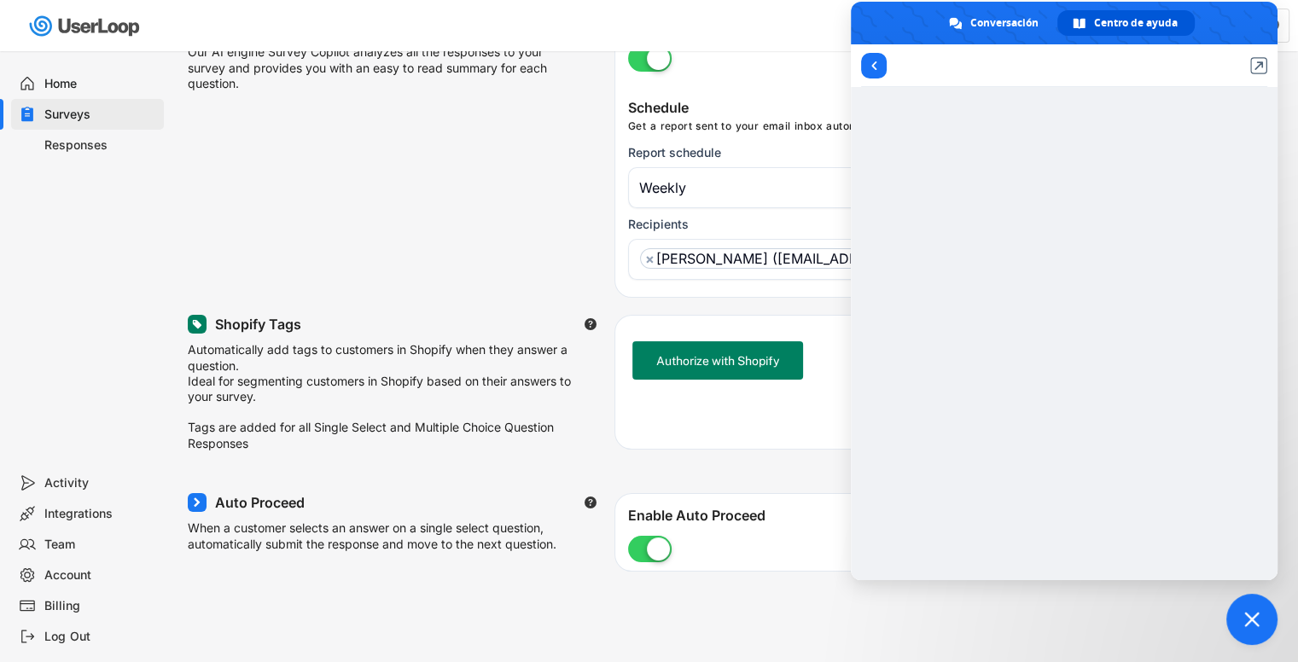
click at [448, 240] on div "Email Reports  Get a report delivered to your email inbox summarizing the resp…" at bounding box center [734, 142] width 1093 height 312
click at [1256, 617] on span "Cerrar el chat" at bounding box center [1251, 619] width 15 height 15
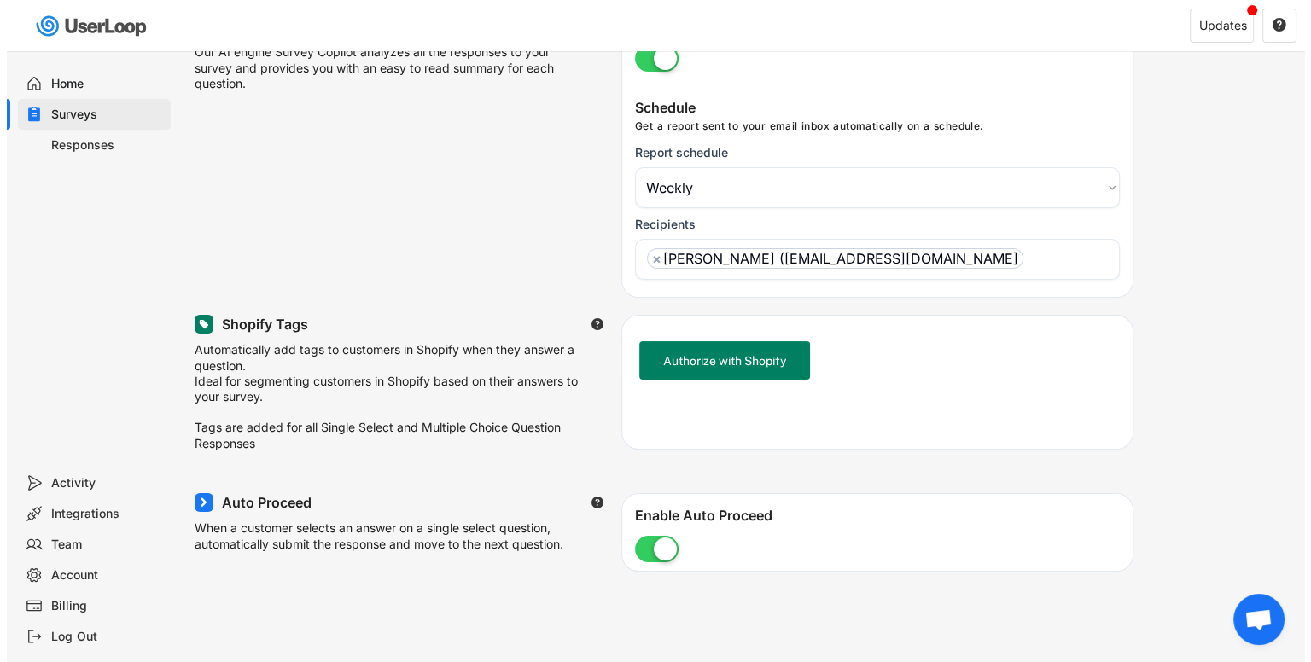
scroll to position [0, 0]
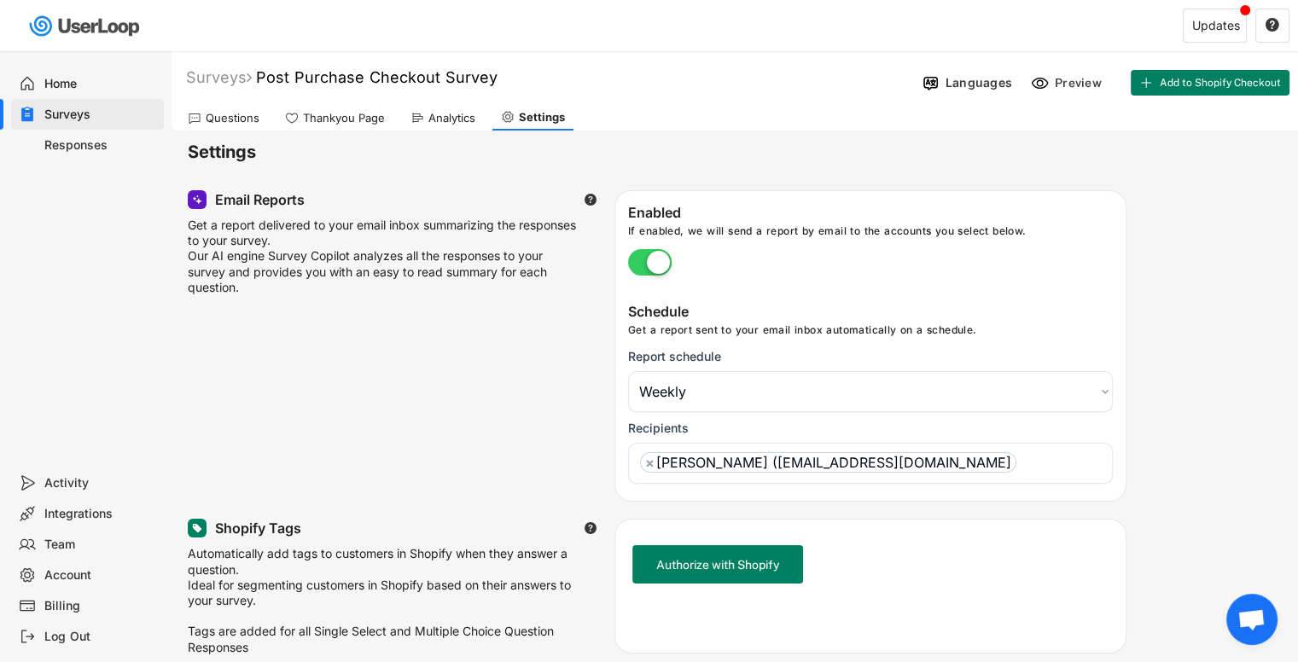
click at [246, 107] on div "Questions" at bounding box center [223, 118] width 89 height 26
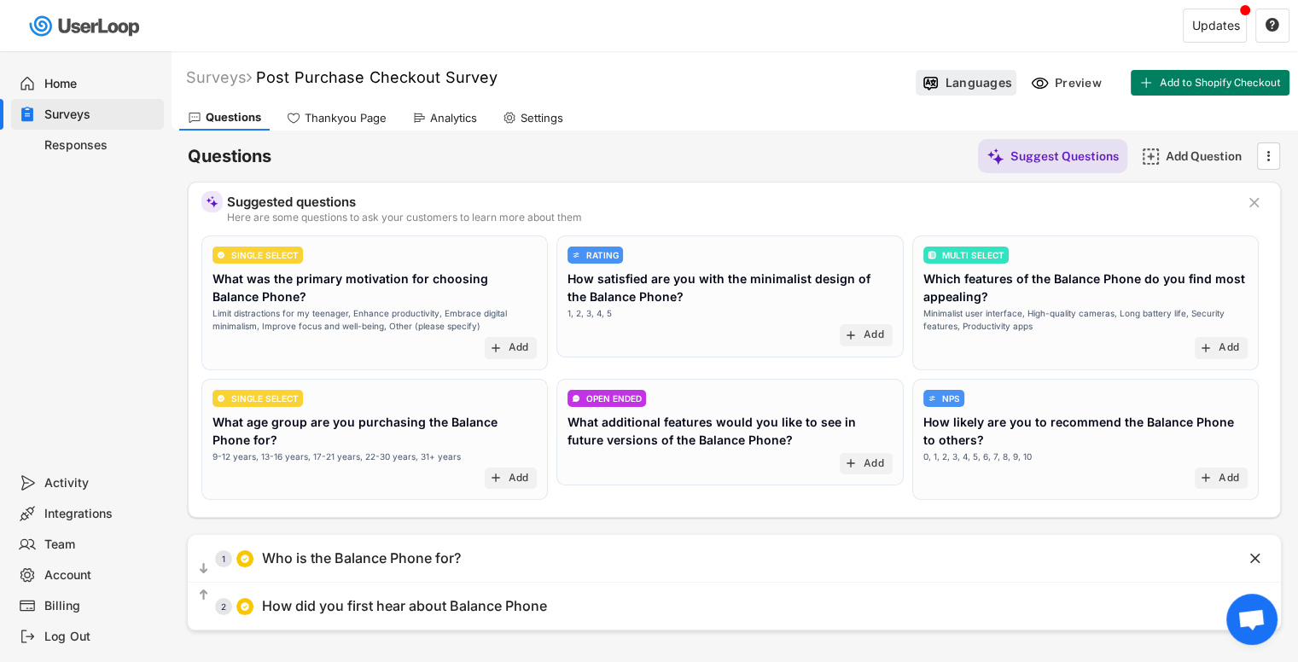
click at [953, 90] on div "Languages" at bounding box center [979, 82] width 67 height 15
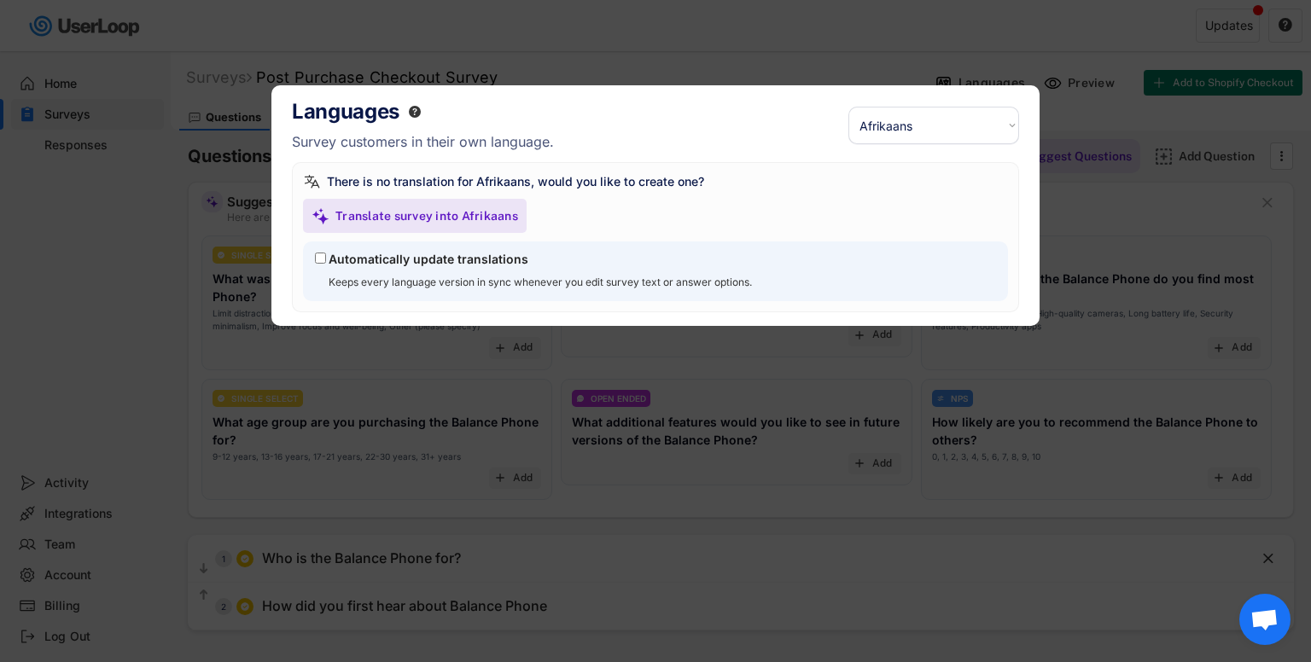
click at [898, 136] on select "Select a language... Afrikaans Akan Amharic Arabic Assamese Azerbaijani Belarus…" at bounding box center [933, 126] width 171 height 38
select select ""es""
click at [848, 107] on select "Select a language... Afrikaans Akan Amharic Arabic Assamese Azerbaijani Belarus…" at bounding box center [933, 126] width 171 height 38
click at [478, 260] on label "Automatically update translations" at bounding box center [429, 259] width 200 height 15
click at [326, 260] on input "Automatically update translations" at bounding box center [320, 258] width 11 height 11
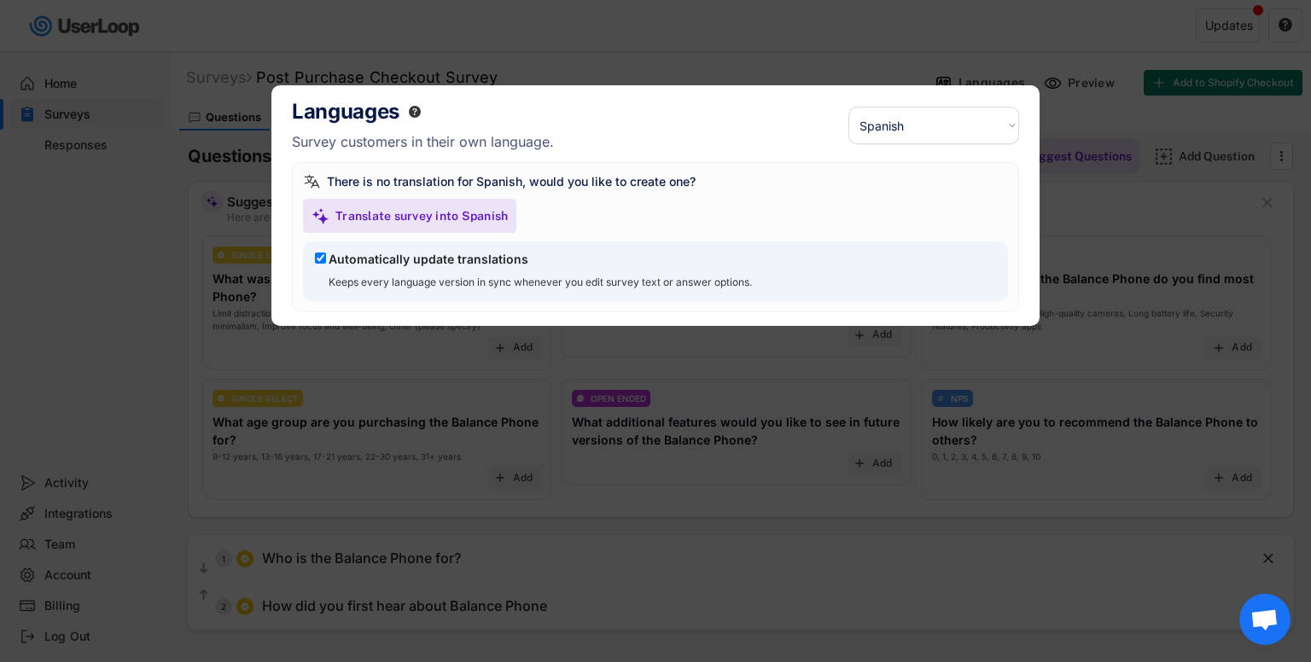
click at [478, 260] on label "Automatically update translations" at bounding box center [429, 259] width 200 height 15
click at [326, 260] on input "Automatically update translations" at bounding box center [320, 258] width 11 height 11
checkbox input "false"
click at [427, 118] on div "Languages " at bounding box center [570, 112] width 557 height 26
click at [422, 117] on div "Languages " at bounding box center [570, 112] width 557 height 26
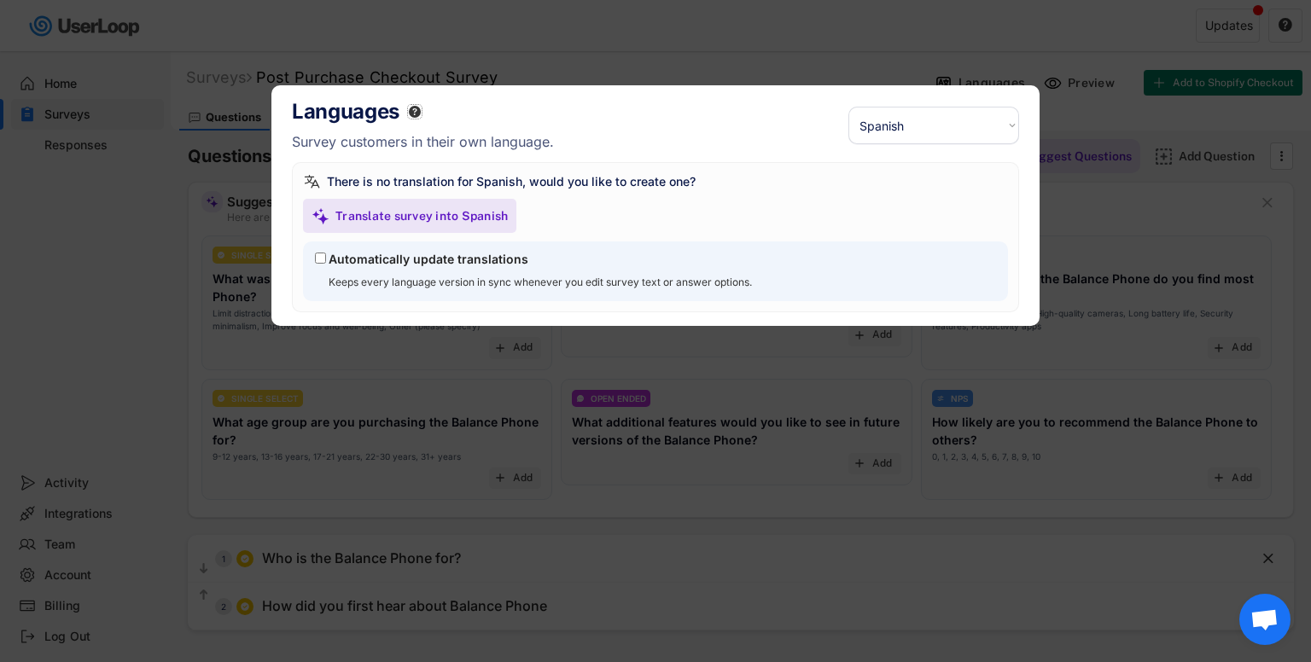
click at [417, 116] on text "" at bounding box center [415, 112] width 12 height 14
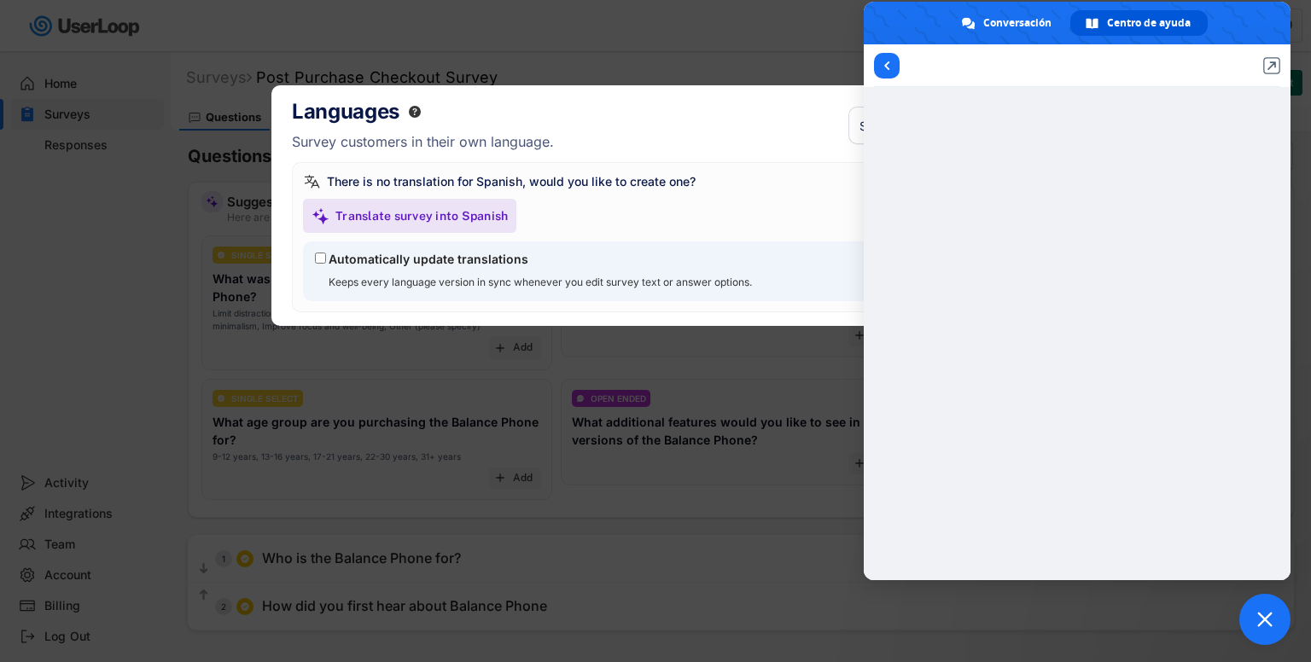
click at [393, 52] on div at bounding box center [655, 331] width 1311 height 662
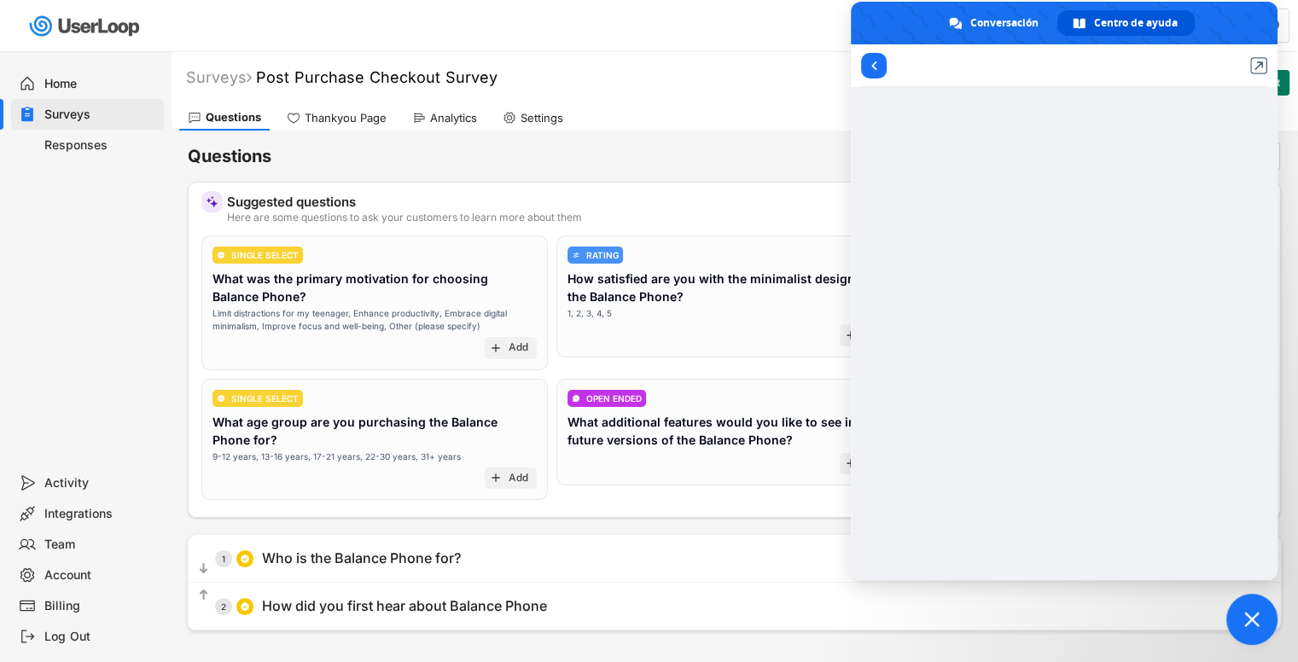
click at [87, 105] on div "Surveys" at bounding box center [87, 114] width 153 height 31
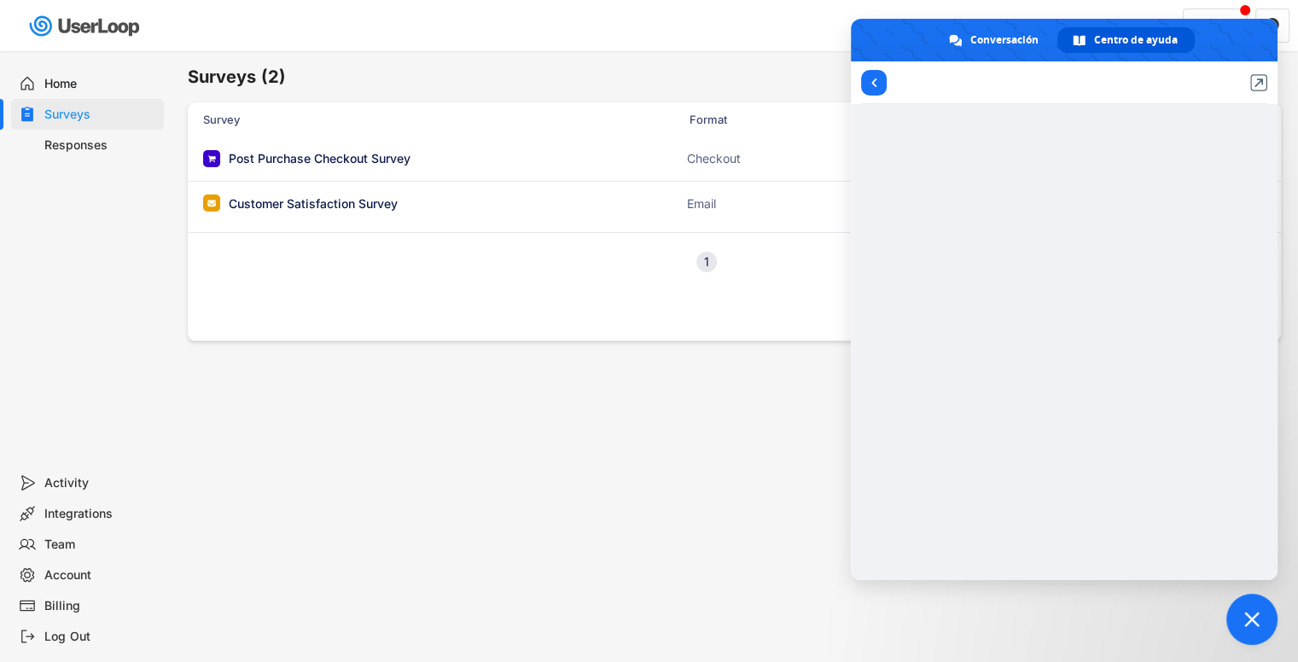
click at [1253, 608] on span "Cerrar el chat" at bounding box center [1252, 619] width 51 height 51
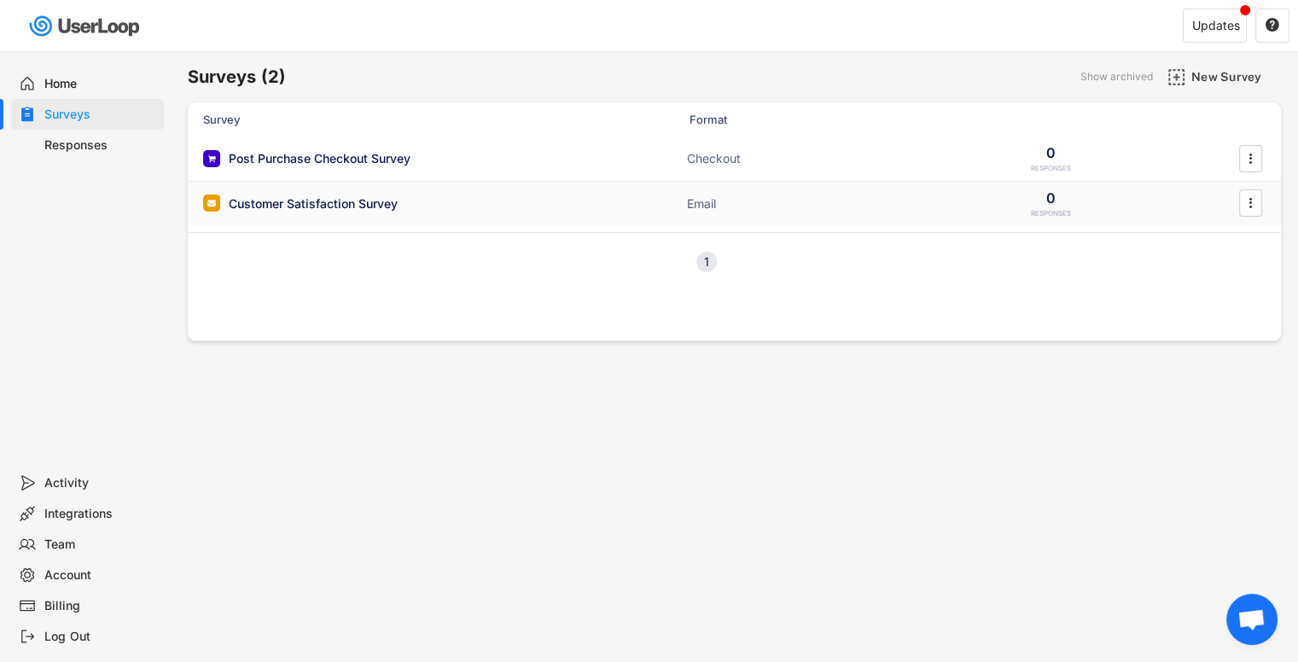
click at [424, 212] on div "Customer Satisfaction Survey Email 0 RESPONSES " at bounding box center [734, 204] width 1093 height 44
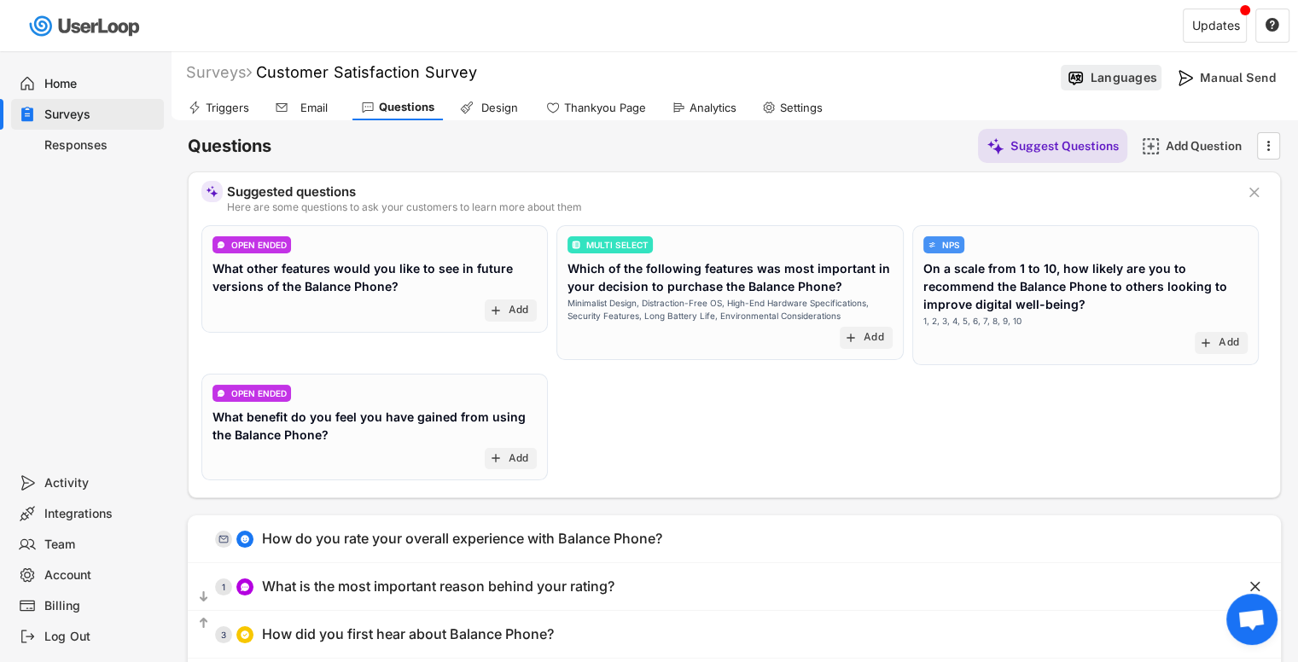
click at [1110, 87] on div "Languages" at bounding box center [1111, 78] width 101 height 26
click at [103, 112] on div "Surveys" at bounding box center [100, 115] width 113 height 16
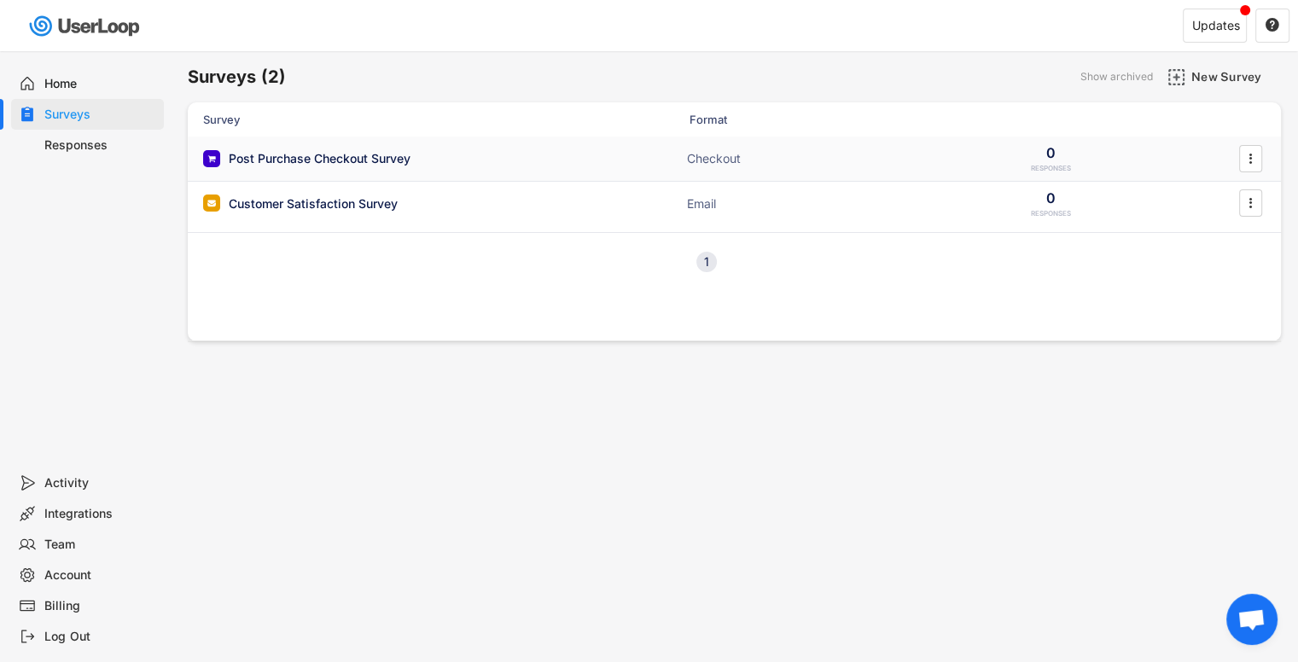
click at [329, 162] on div "Post Purchase Checkout Survey" at bounding box center [320, 158] width 182 height 17
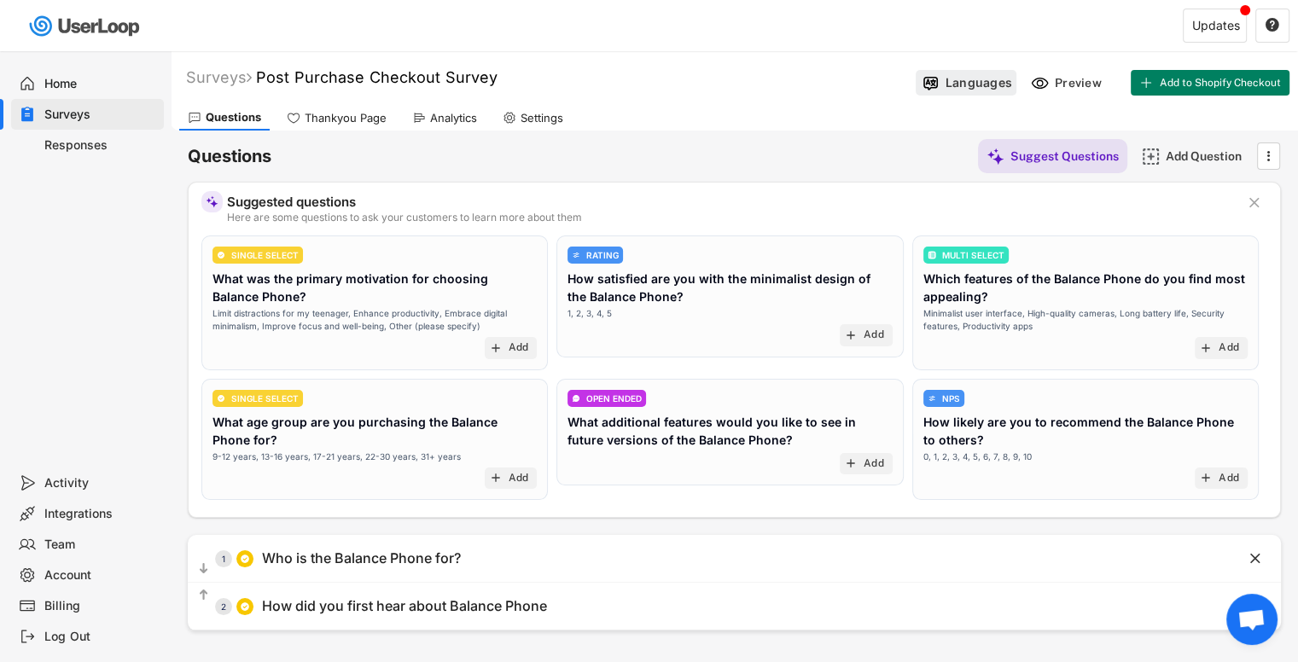
click at [981, 85] on div "Languages" at bounding box center [979, 82] width 67 height 15
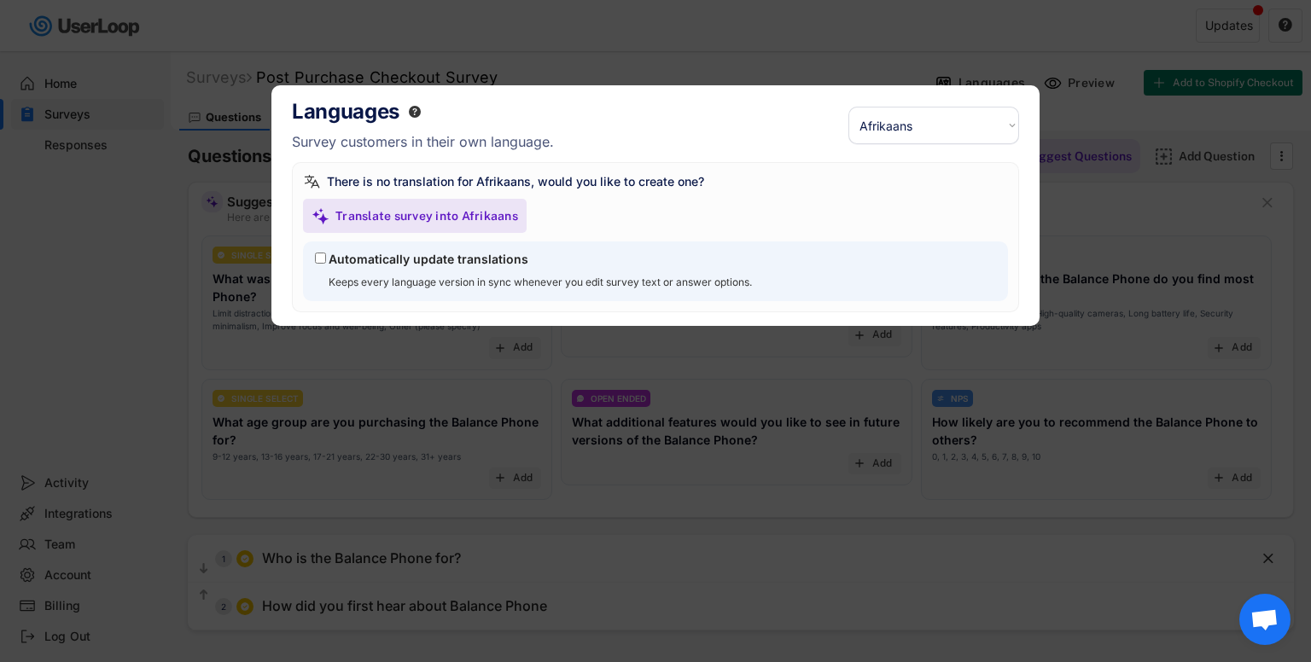
click at [657, 70] on div at bounding box center [655, 331] width 1311 height 662
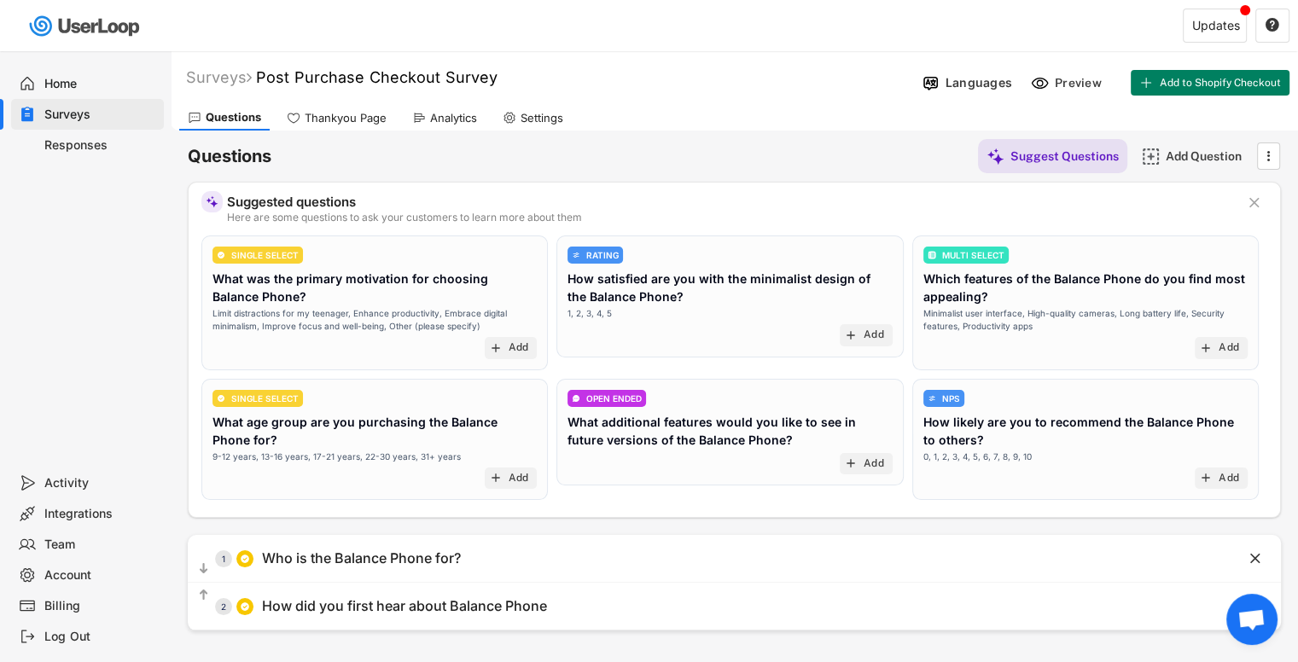
click at [362, 124] on div "Thankyou Page" at bounding box center [346, 118] width 82 height 15
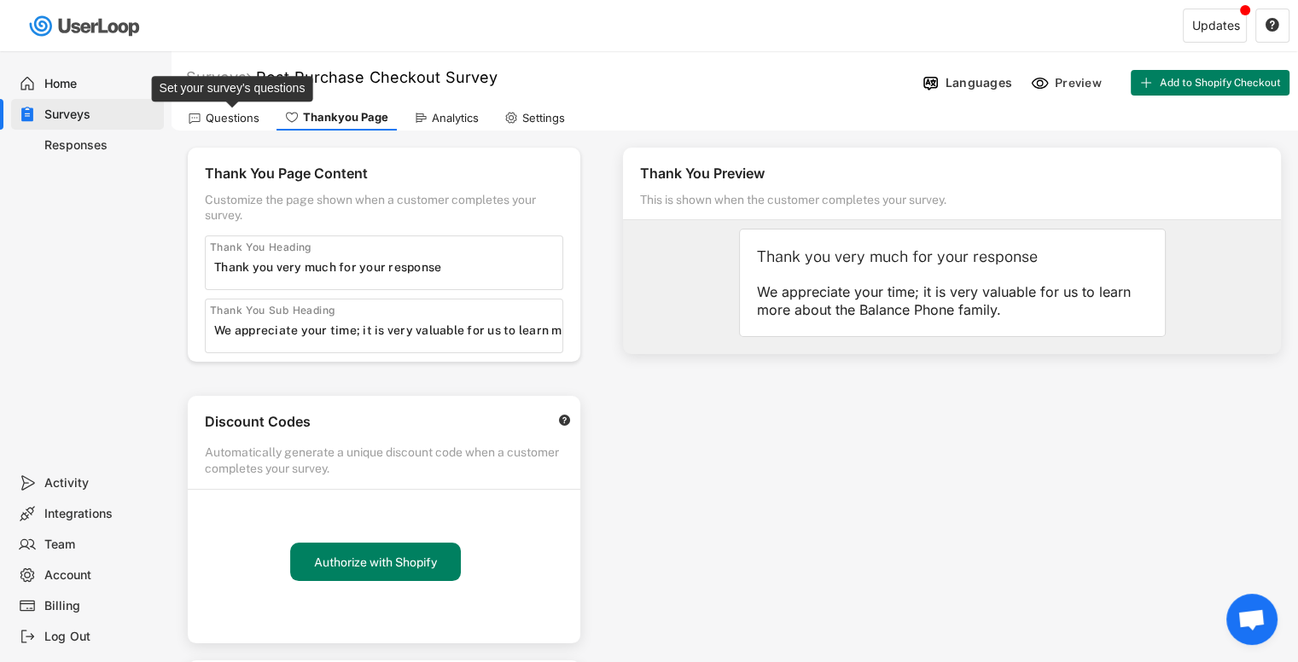
click at [229, 120] on div "Questions" at bounding box center [233, 118] width 54 height 15
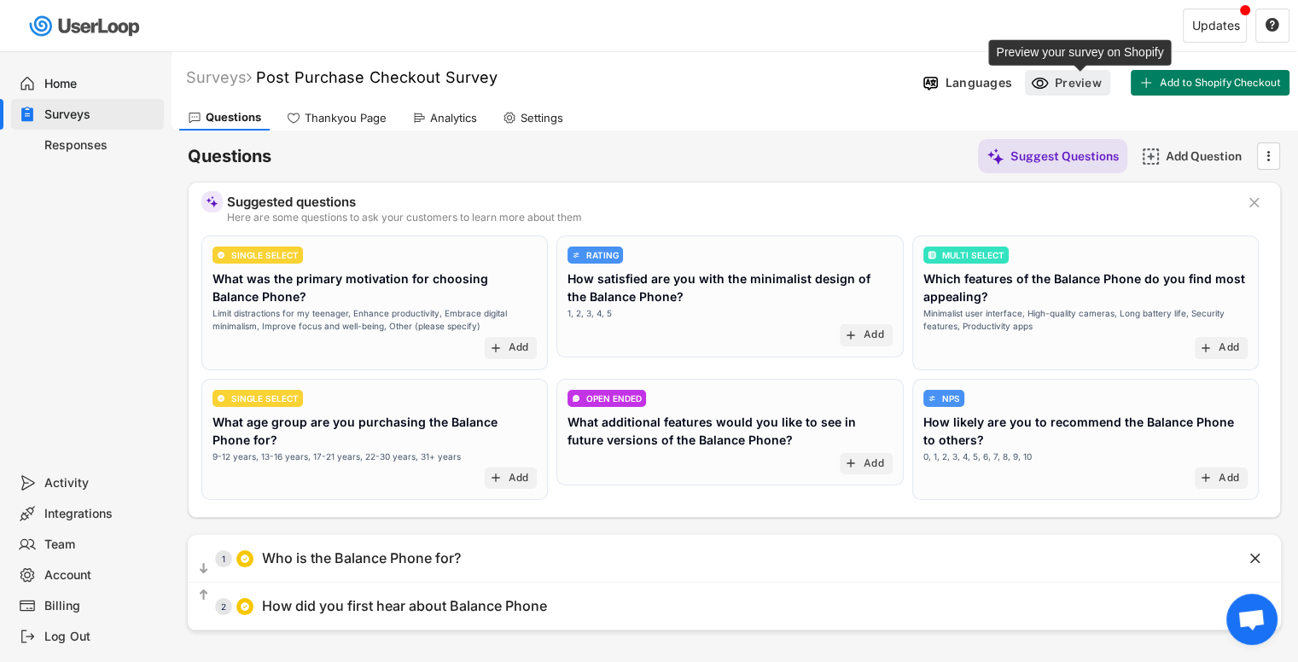
click at [1098, 76] on div "Preview" at bounding box center [1080, 82] width 51 height 15
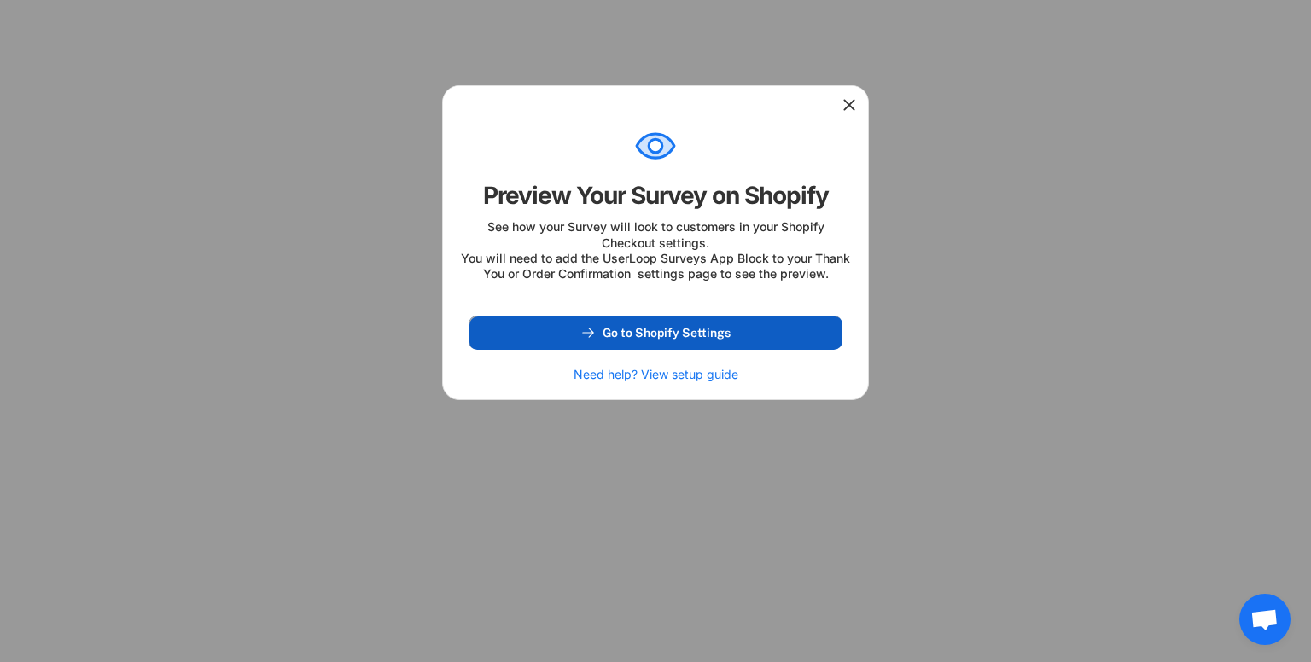
click at [684, 339] on span "Go to Shopify Settings" at bounding box center [667, 333] width 128 height 12
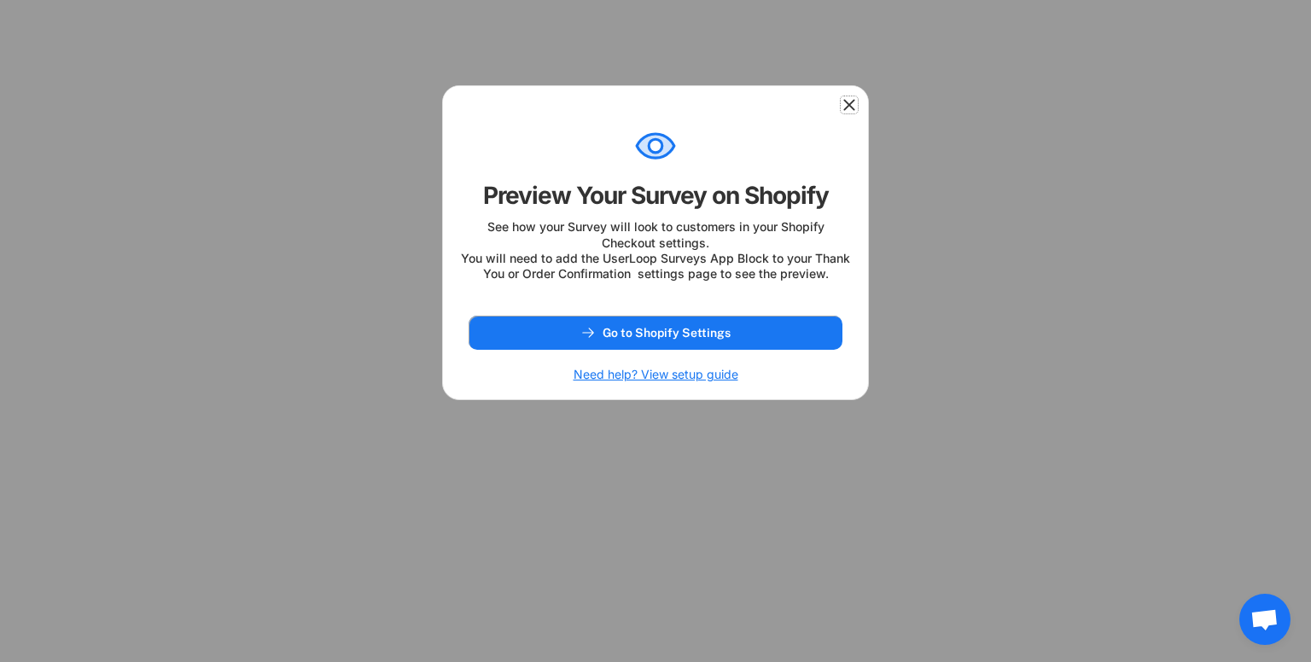
click at [847, 108] on icon at bounding box center [849, 104] width 17 height 17
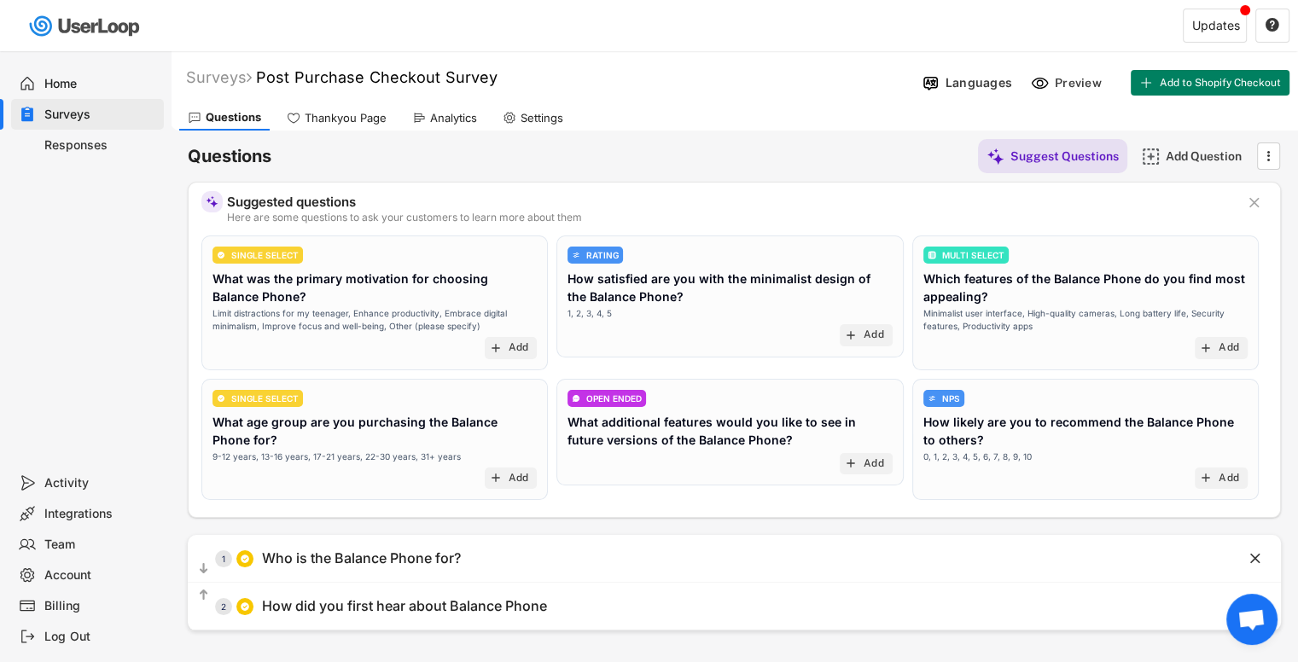
click at [1064, 97] on div "Languages Preview Add to Shopify Checkout Manual Send Activate Survey" at bounding box center [1107, 83] width 382 height 36
click at [1074, 83] on div "Preview" at bounding box center [1080, 82] width 51 height 15
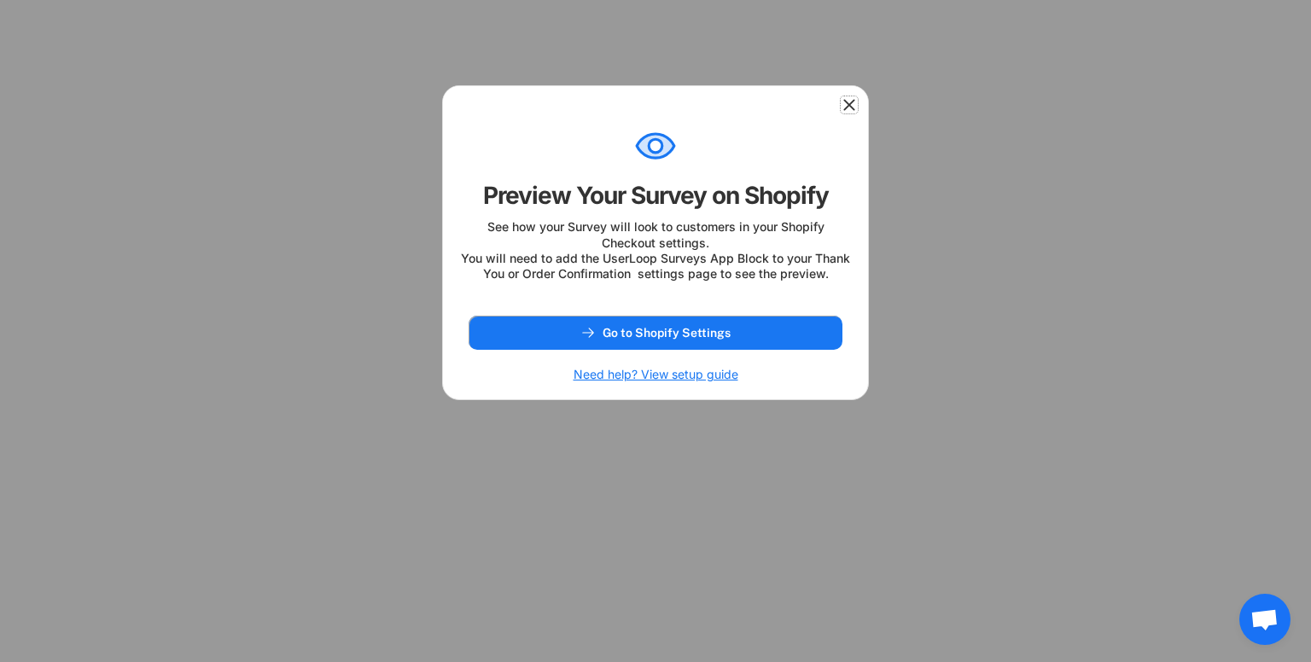
click at [854, 102] on icon at bounding box center [849, 104] width 17 height 17
